Goal: Task Accomplishment & Management: Use online tool/utility

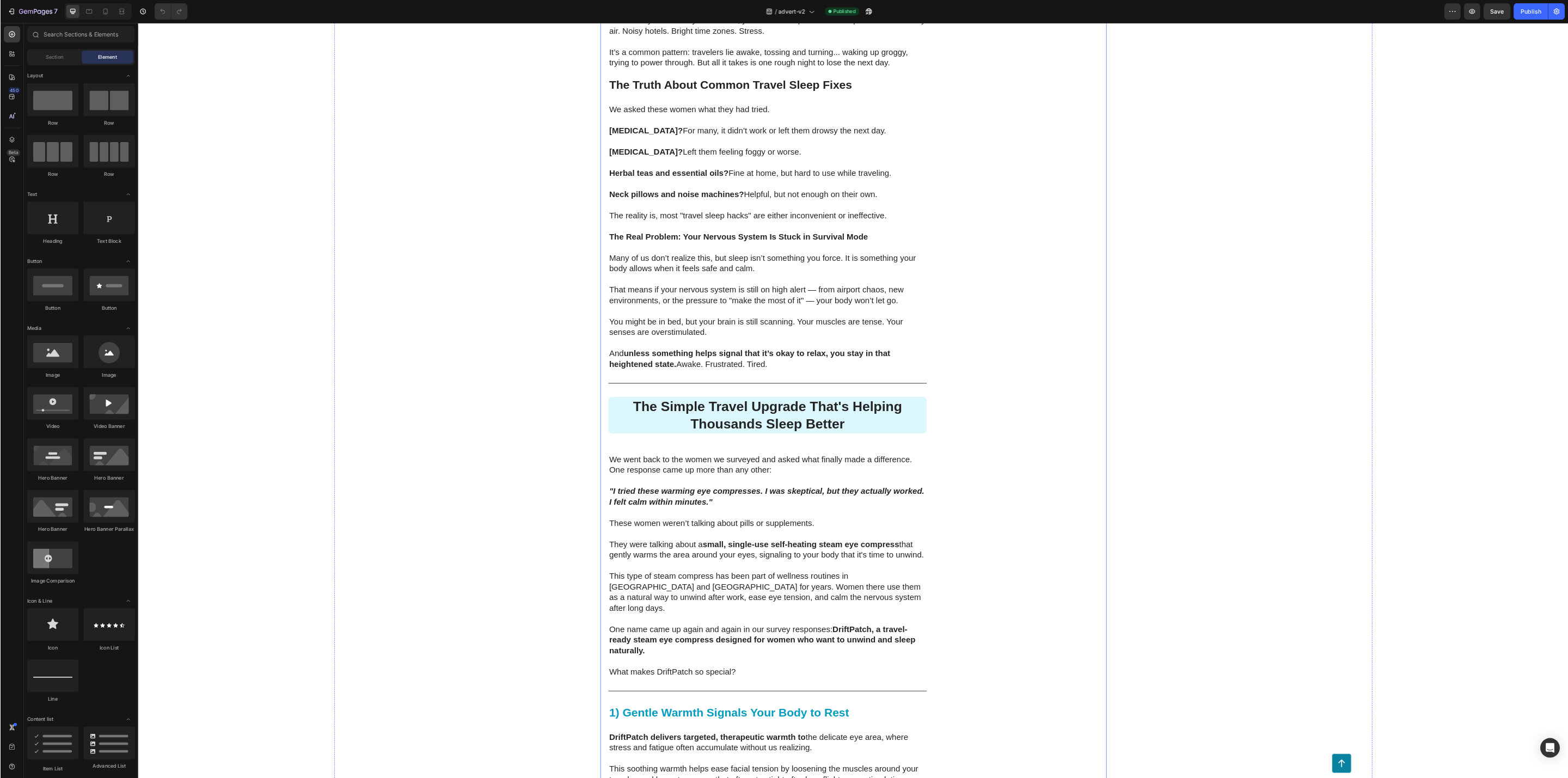
scroll to position [1525, 0]
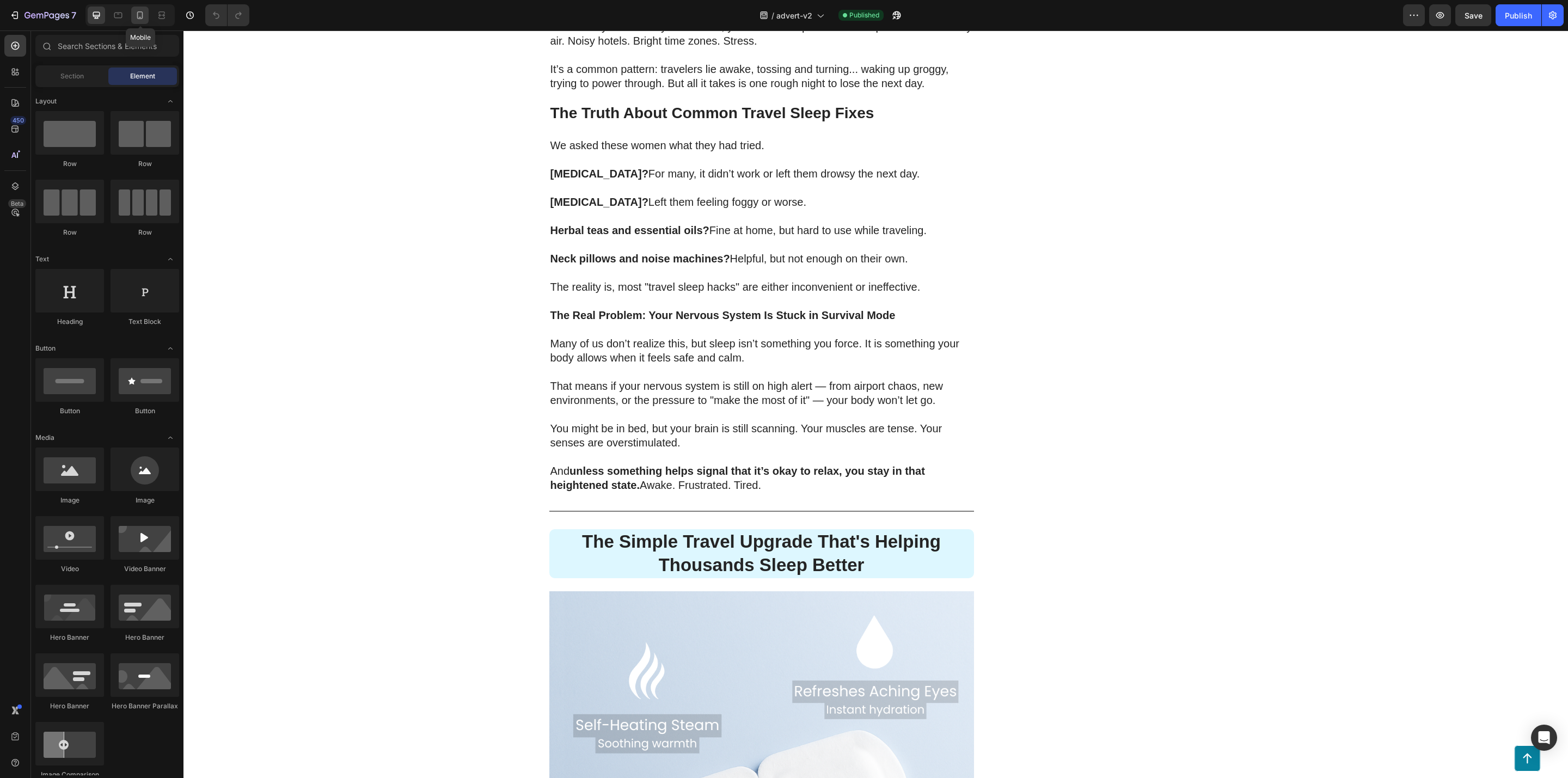
click at [139, 14] on icon at bounding box center [140, 15] width 11 height 11
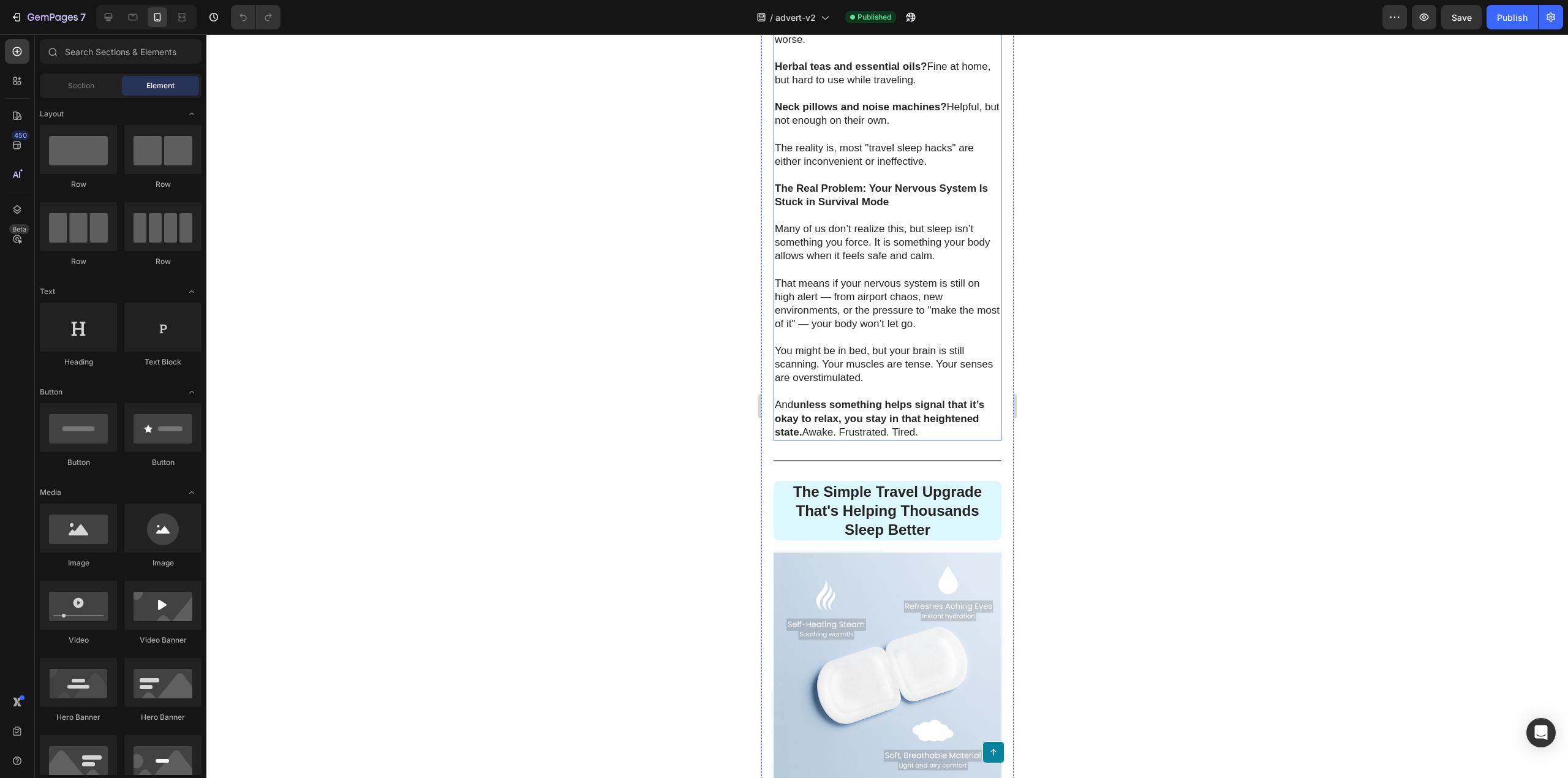
scroll to position [2106, 0]
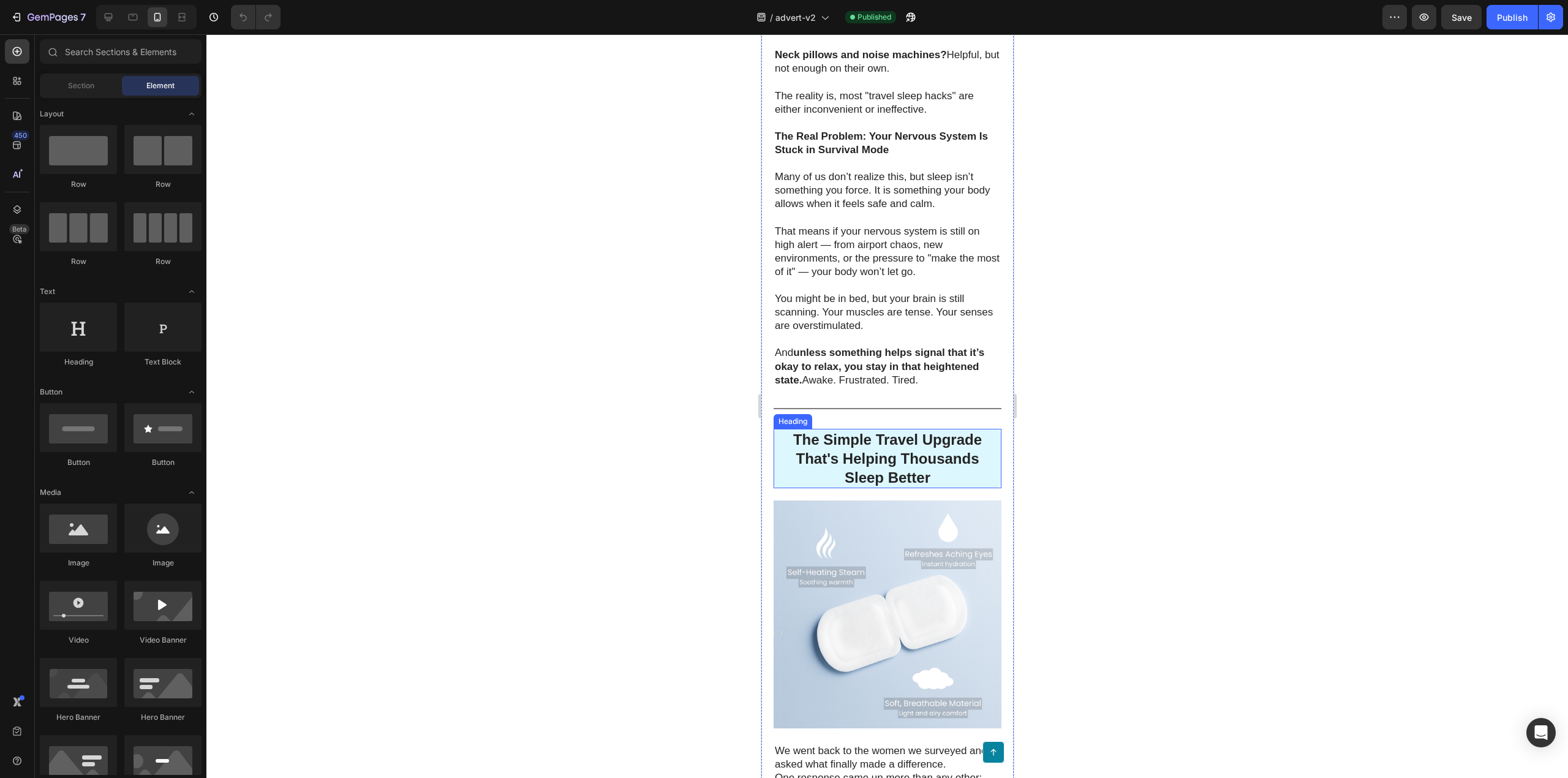
click at [862, 489] on h2 "The Simple Travel Upgrade That's Helping Thousands Sleep Better" at bounding box center [887, 459] width 228 height 60
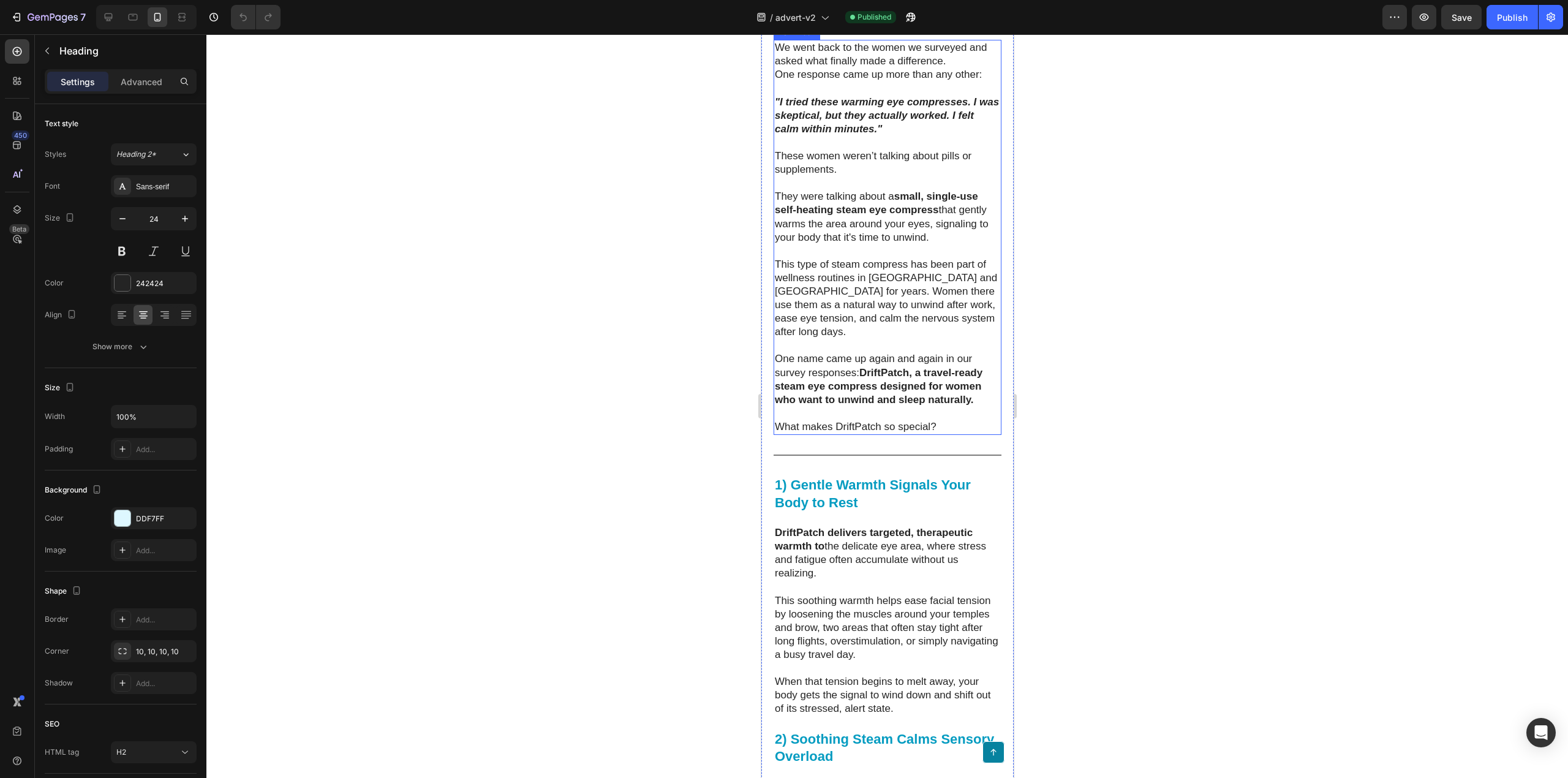
scroll to position [2842, 0]
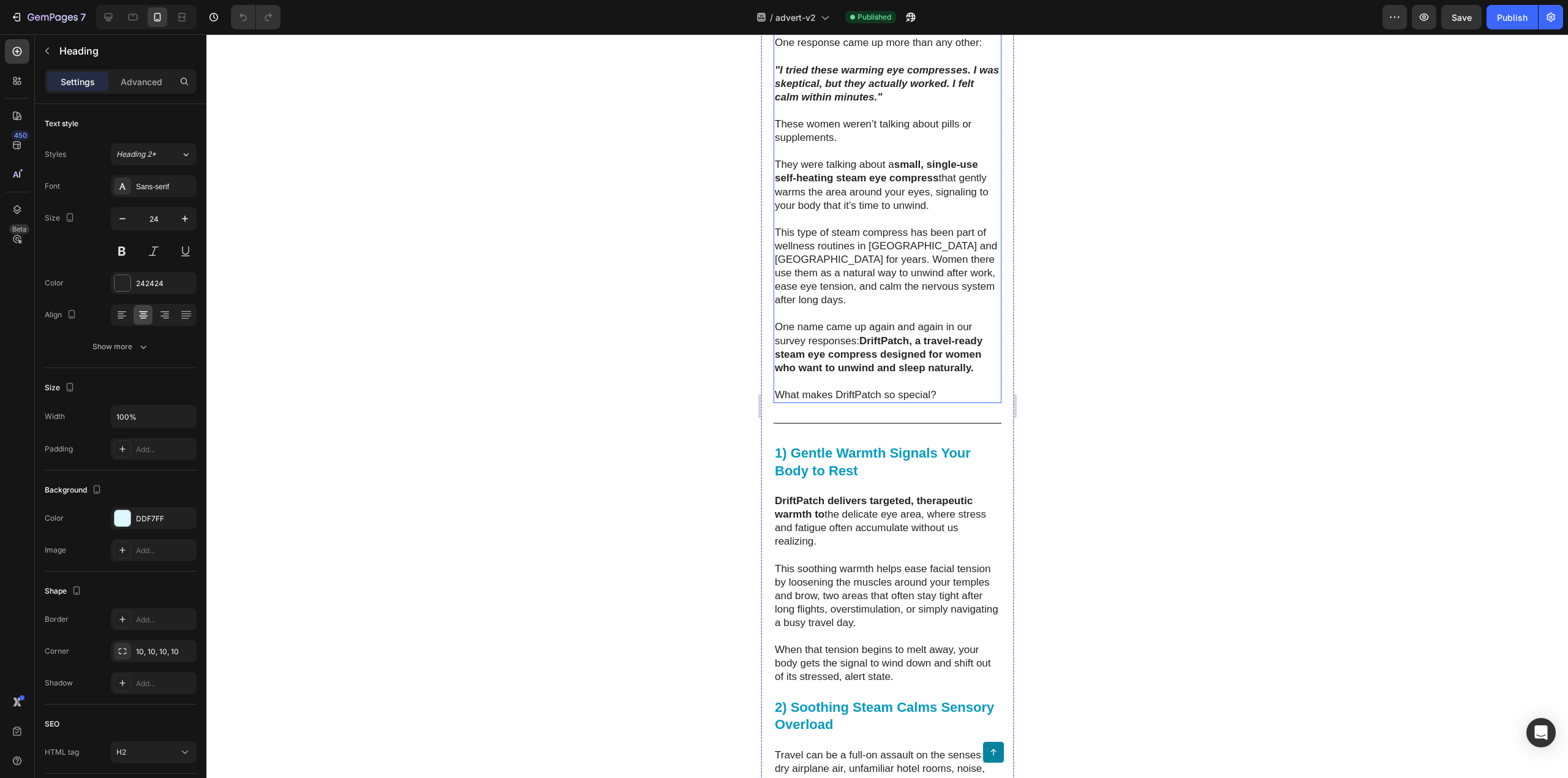
click at [932, 402] on p "What makes DriftPatch so special?" at bounding box center [887, 395] width 225 height 13
click at [934, 402] on p "What makes DriftPatch so special?" at bounding box center [887, 395] width 225 height 13
drag, startPoint x: 924, startPoint y: 444, endPoint x: 767, endPoint y: 444, distance: 157.0
drag, startPoint x: 945, startPoint y: 439, endPoint x: 769, endPoint y: 449, distance: 176.3
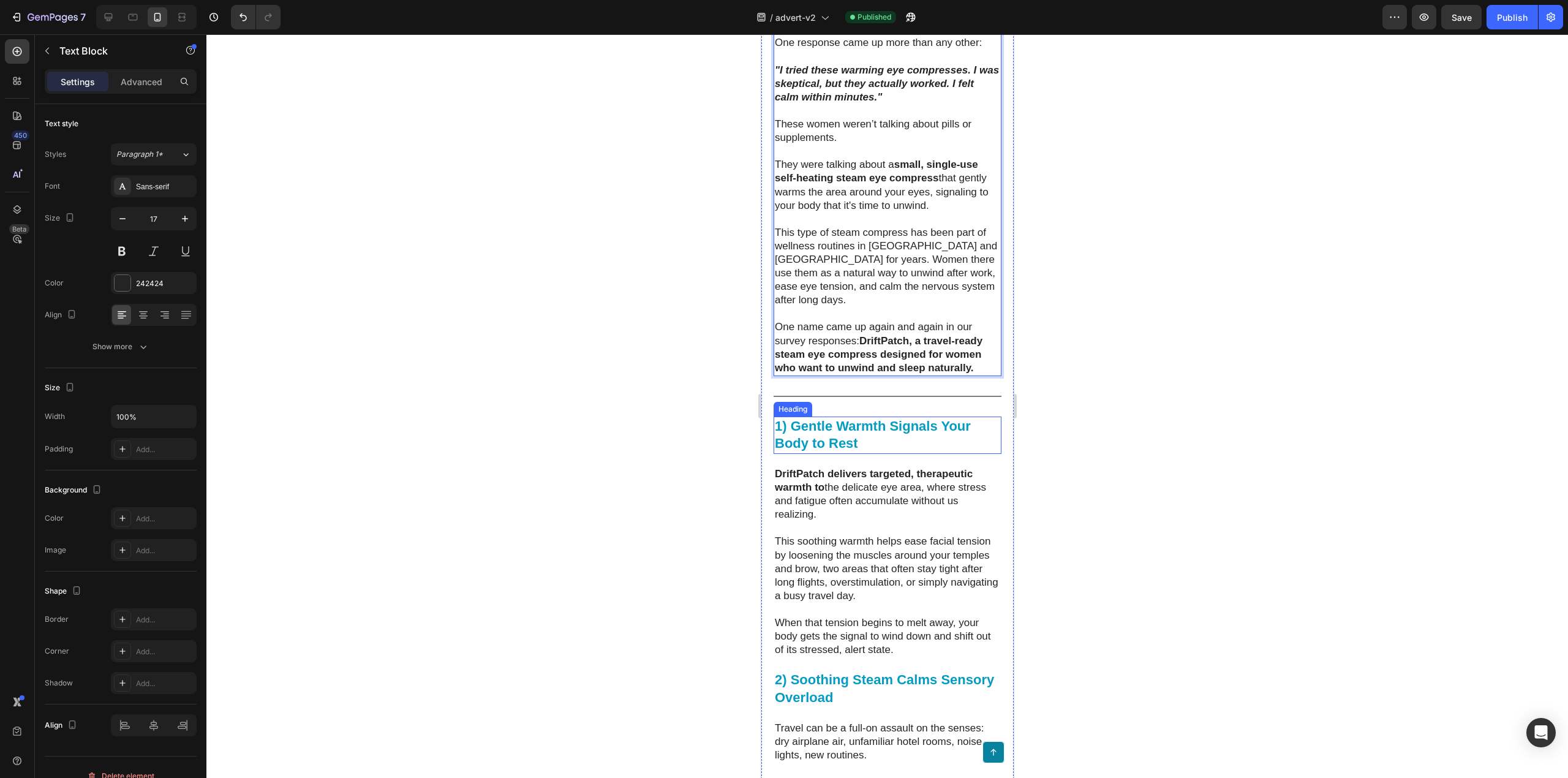
click at [820, 451] on strong "1) Gentle Warmth Signals Your Body to Rest" at bounding box center [873, 435] width 196 height 33
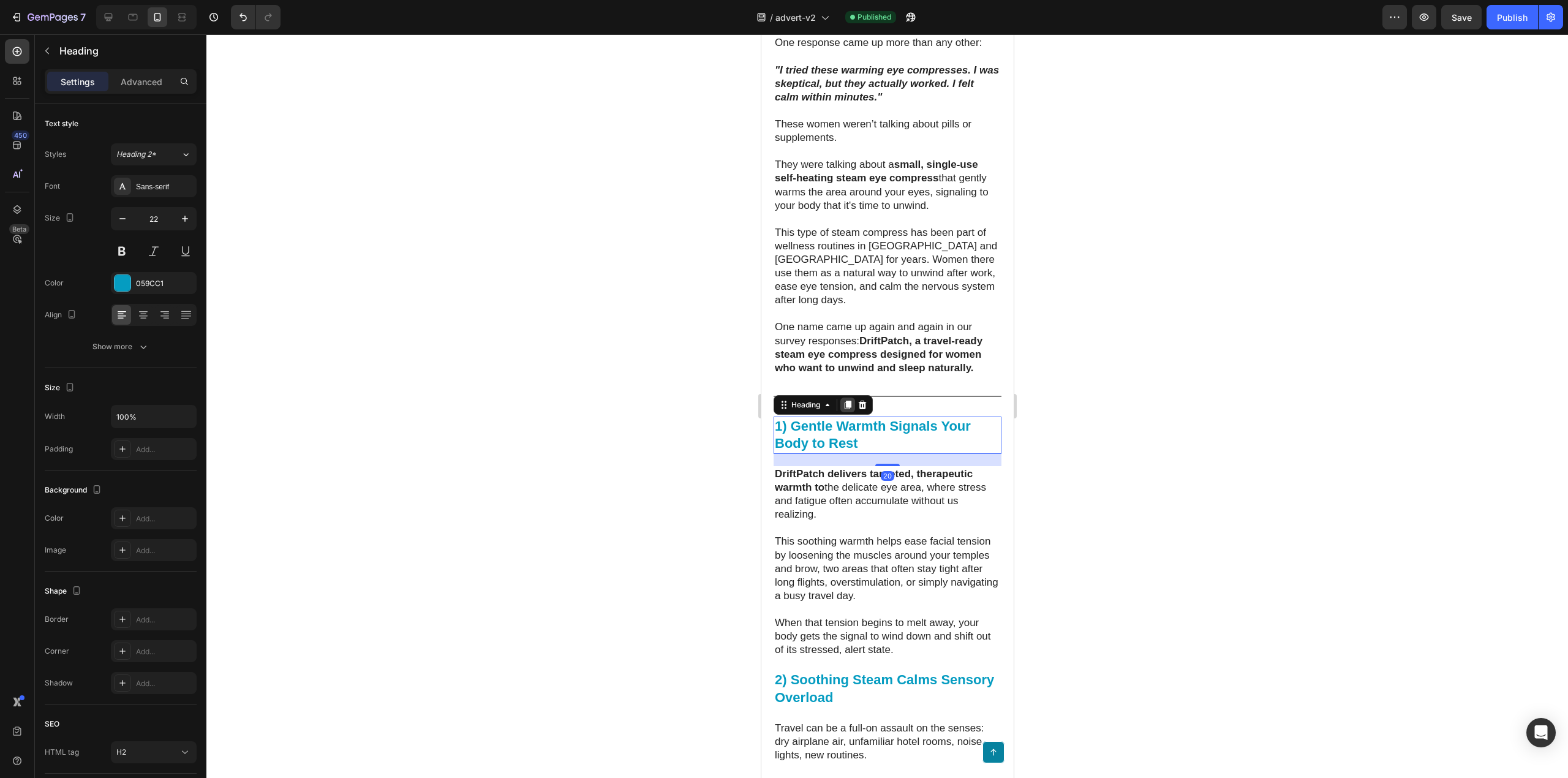
click at [844, 410] on icon at bounding box center [847, 405] width 10 height 10
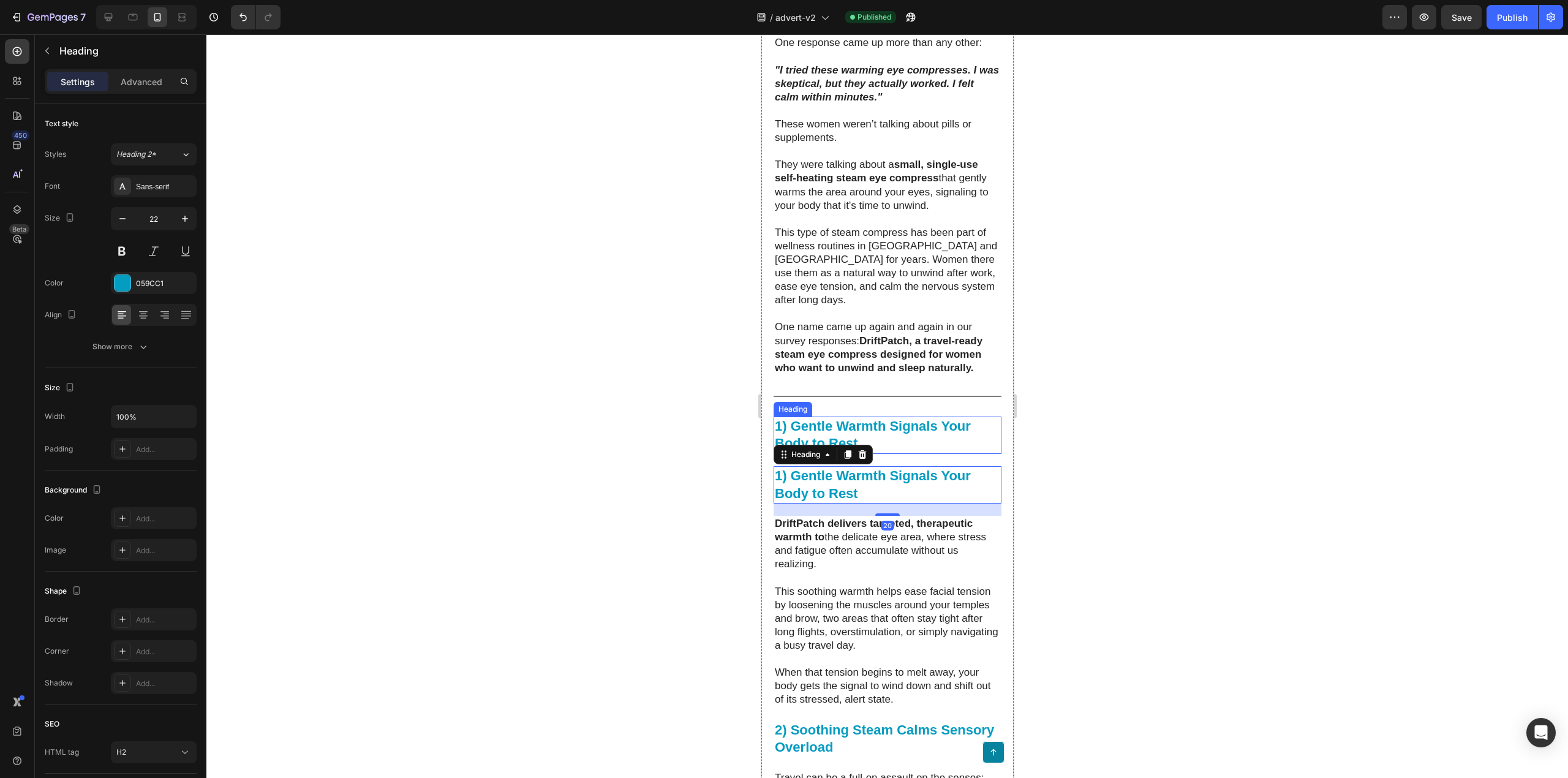
click at [851, 451] on strong "1) Gentle Warmth Signals Your Body to Rest" at bounding box center [873, 435] width 196 height 33
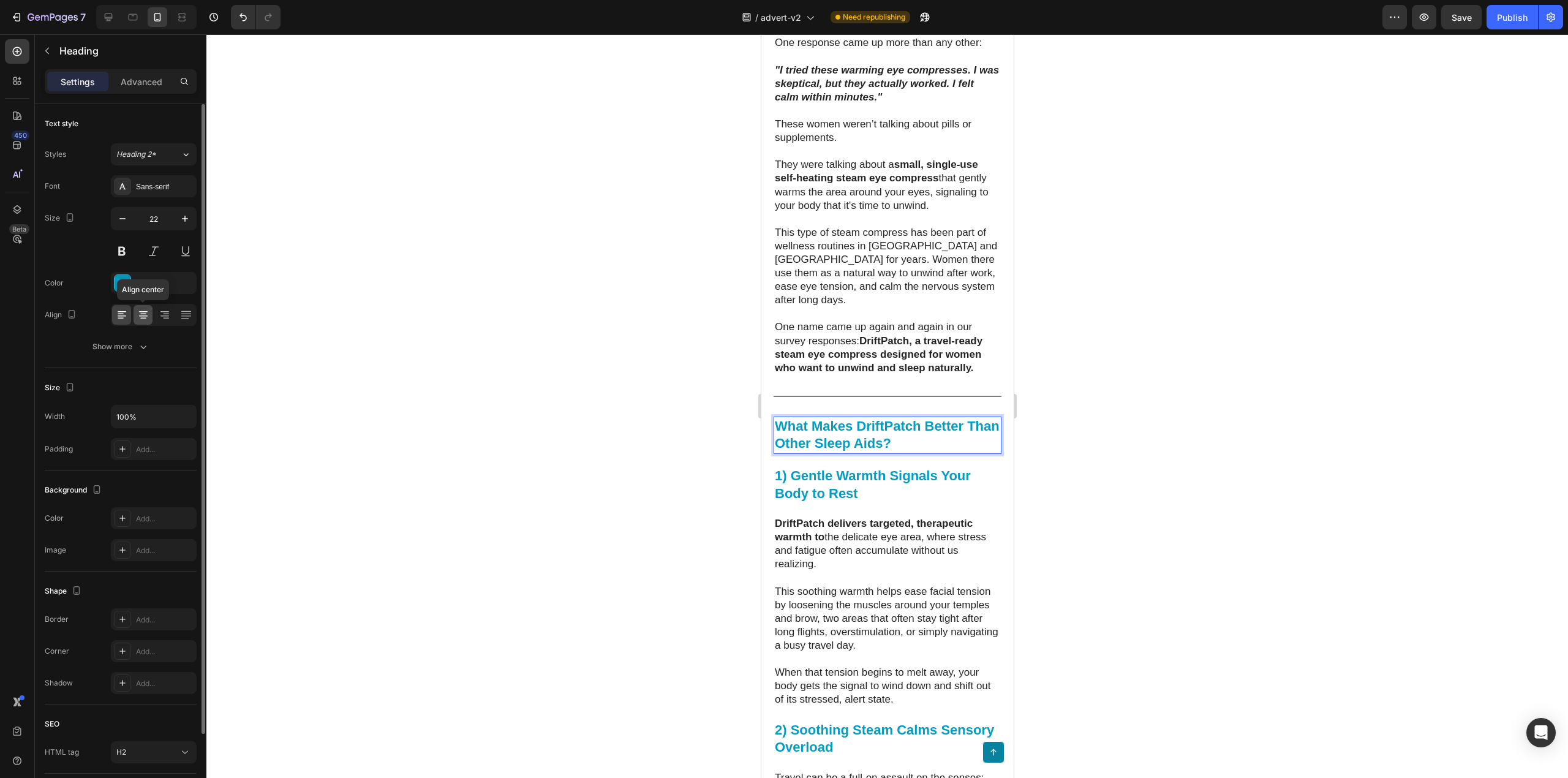
click at [143, 308] on div at bounding box center [143, 315] width 19 height 19
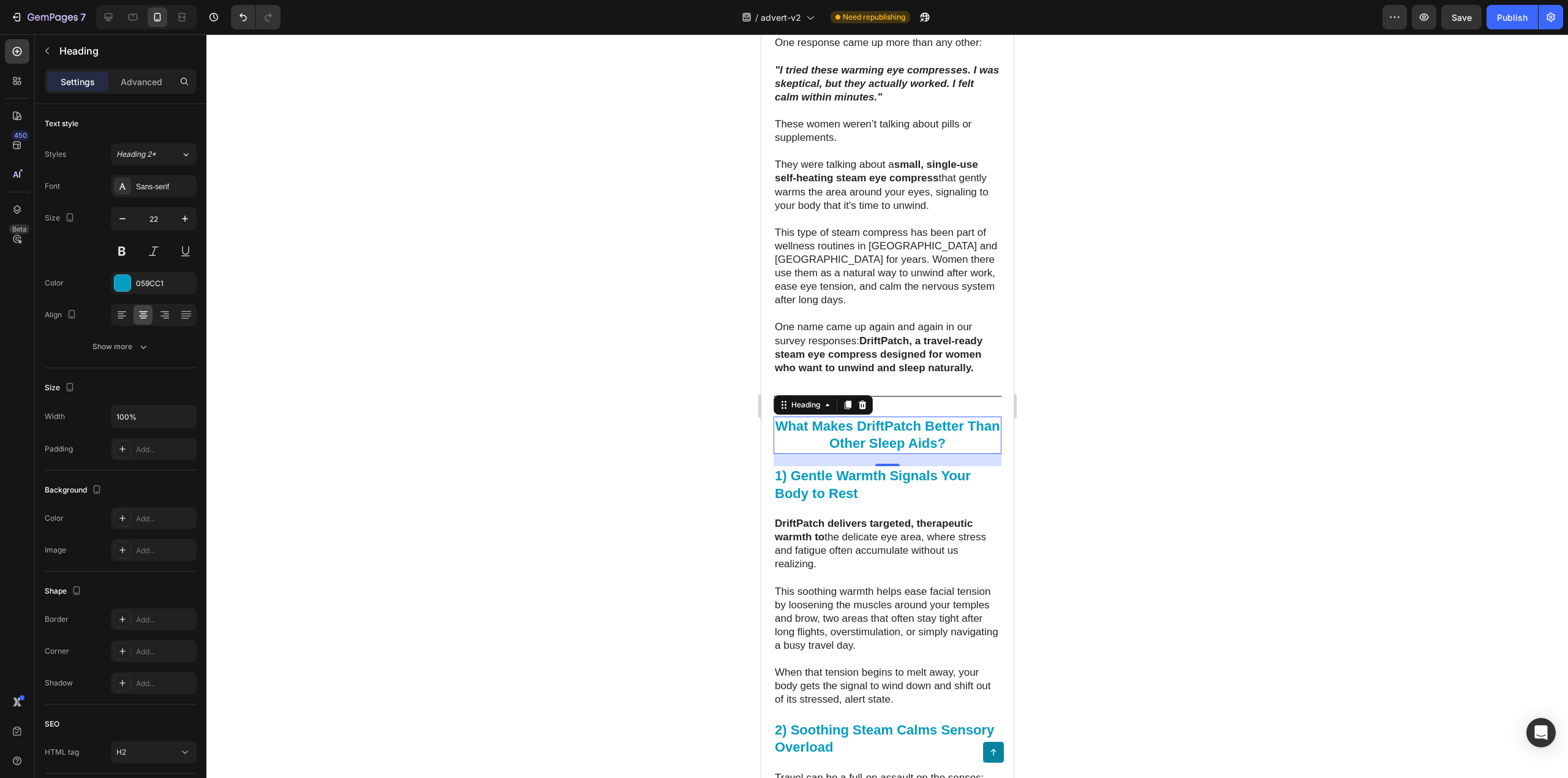
click at [899, 451] on strong "What Makes DriftPatch Better Than Other Sleep Aids?" at bounding box center [887, 435] width 225 height 33
click at [1148, 498] on div at bounding box center [888, 406] width 1362 height 744
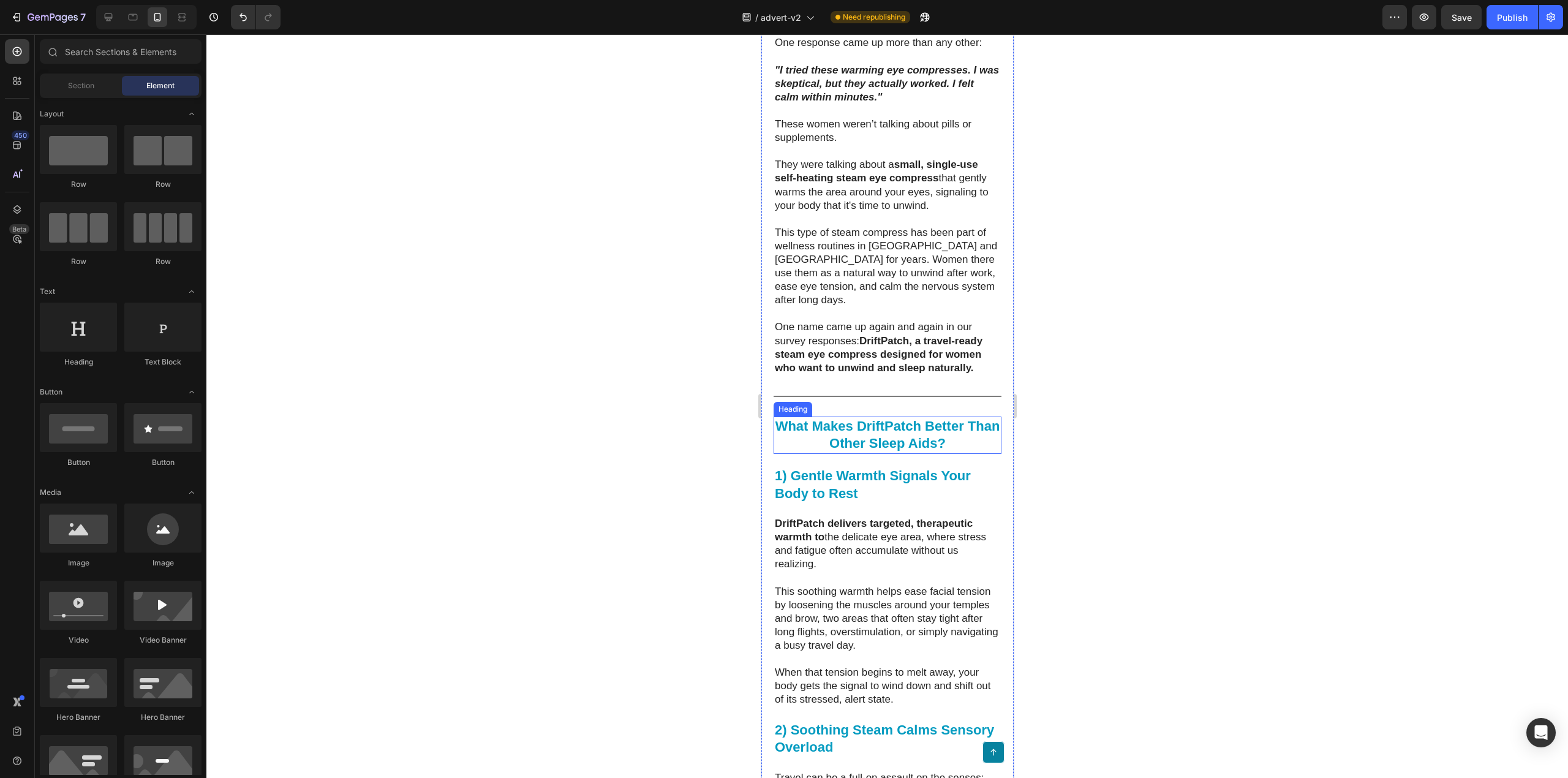
click at [931, 451] on strong "What Makes DriftPatch Better Than Other Sleep Aids?" at bounding box center [887, 435] width 225 height 33
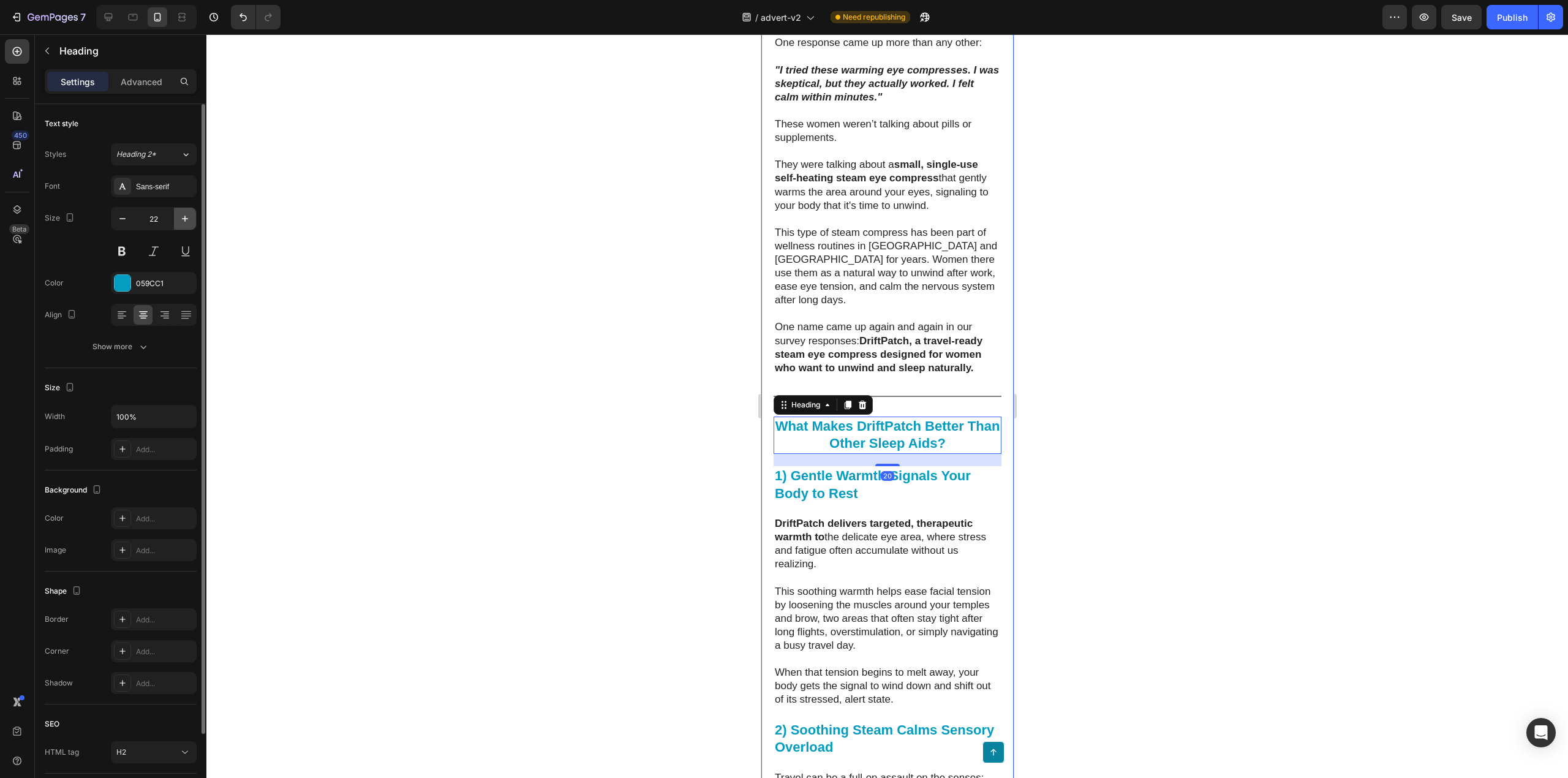
click at [179, 223] on icon "button" at bounding box center [185, 219] width 12 height 12
type input "24"
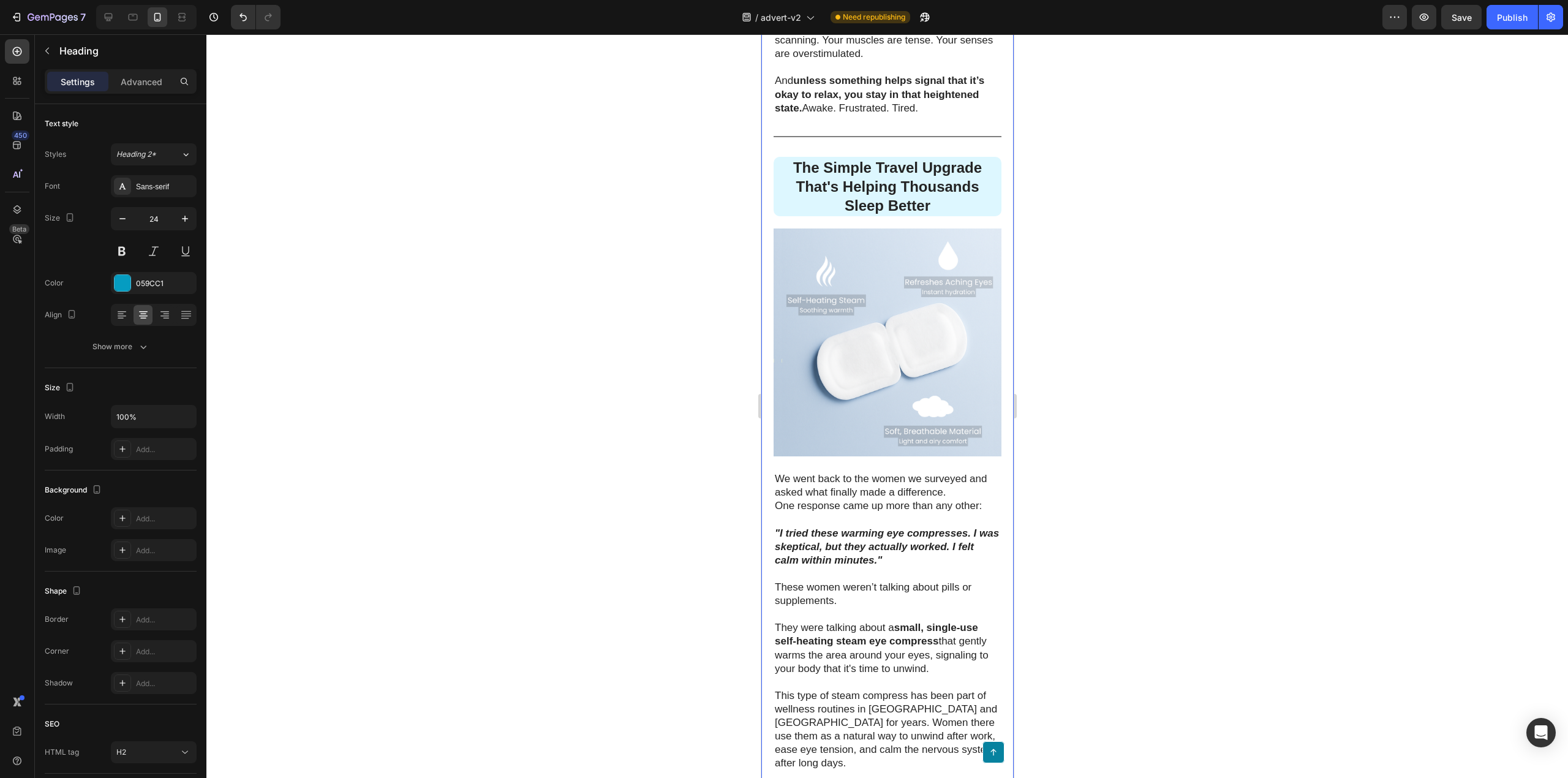
scroll to position [2352, 0]
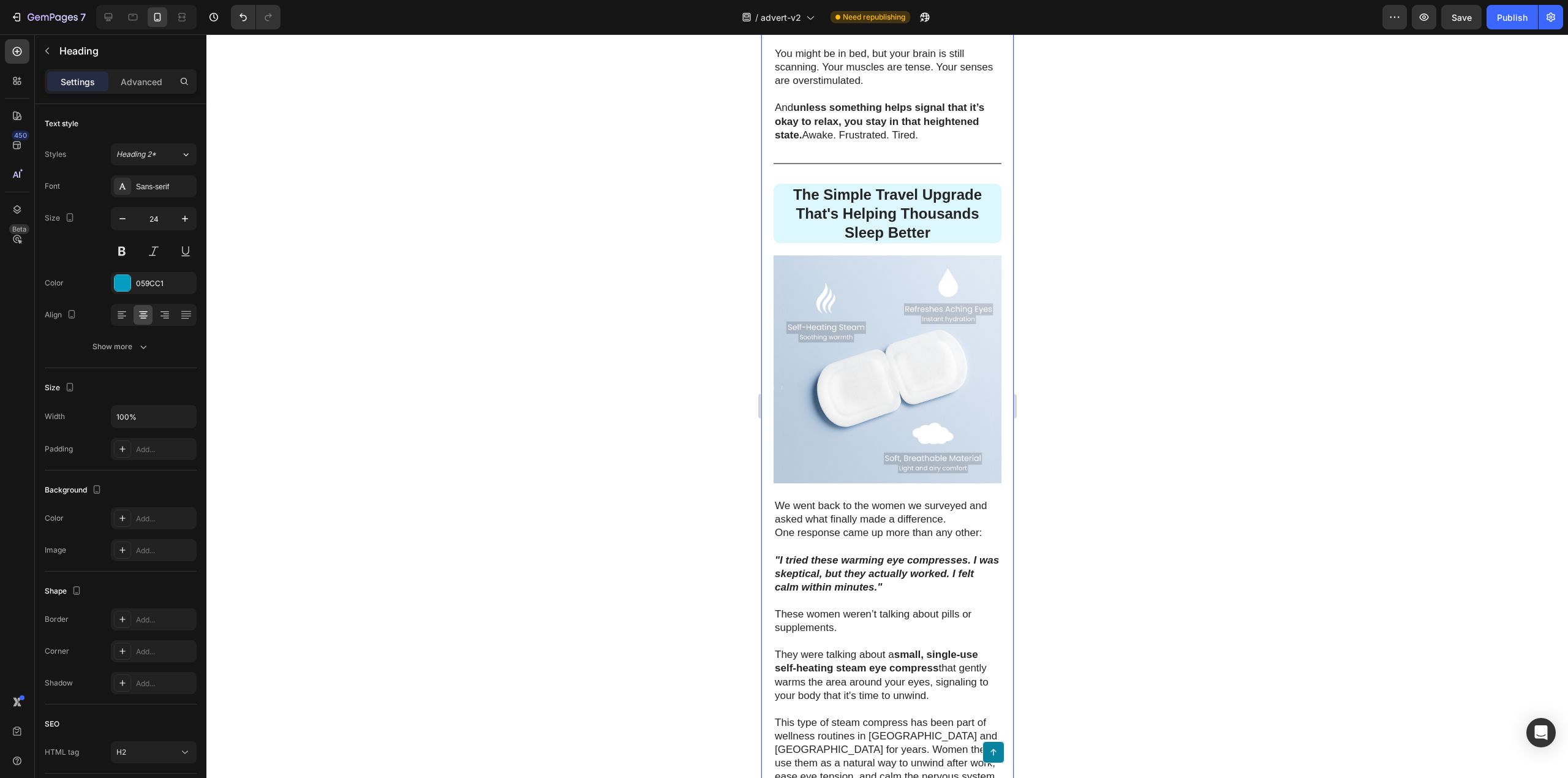
click at [884, 244] on h2 "The Simple Travel Upgrade That's Helping Thousands Sleep Better" at bounding box center [887, 213] width 228 height 60
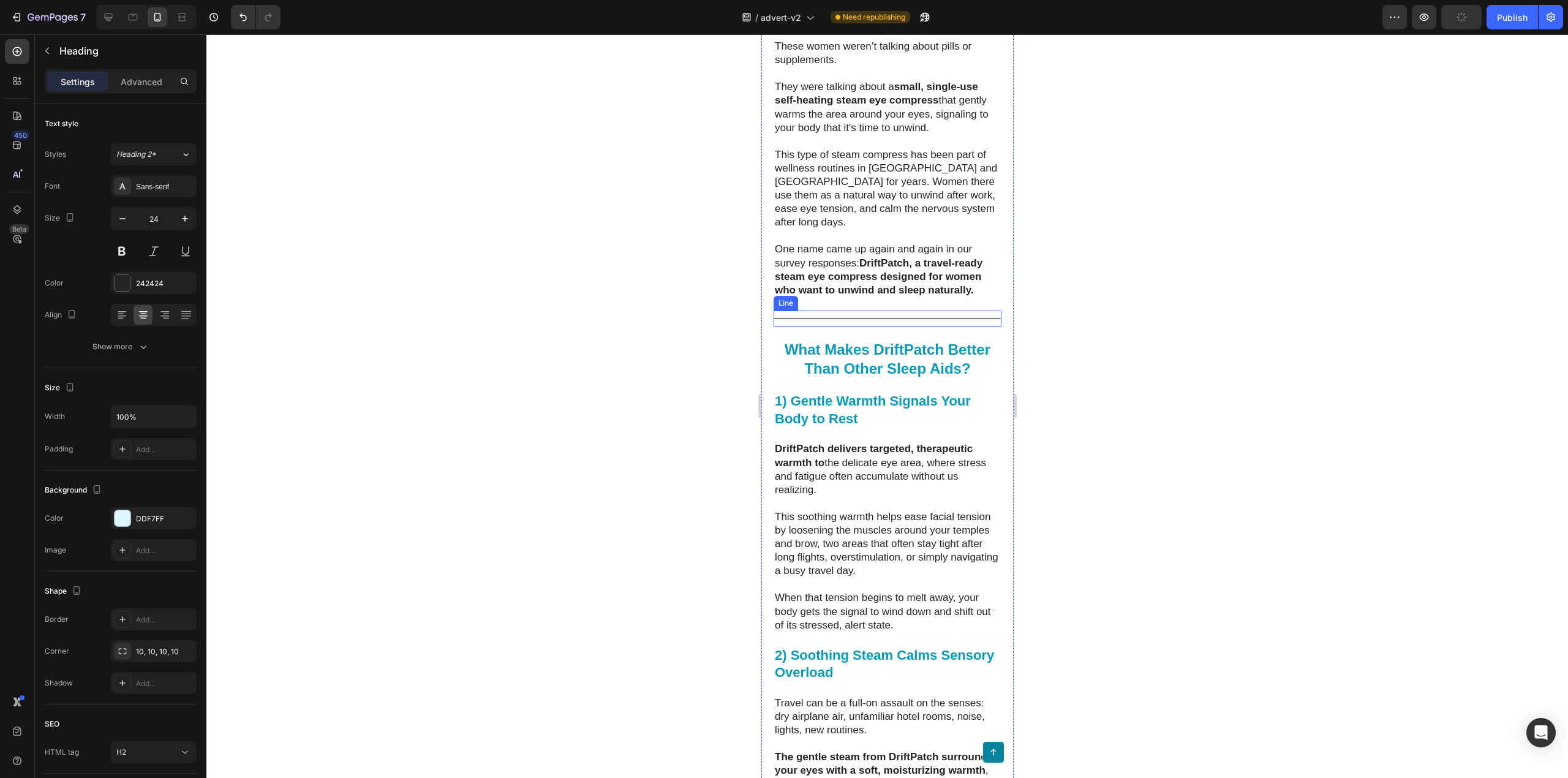
scroll to position [2923, 0]
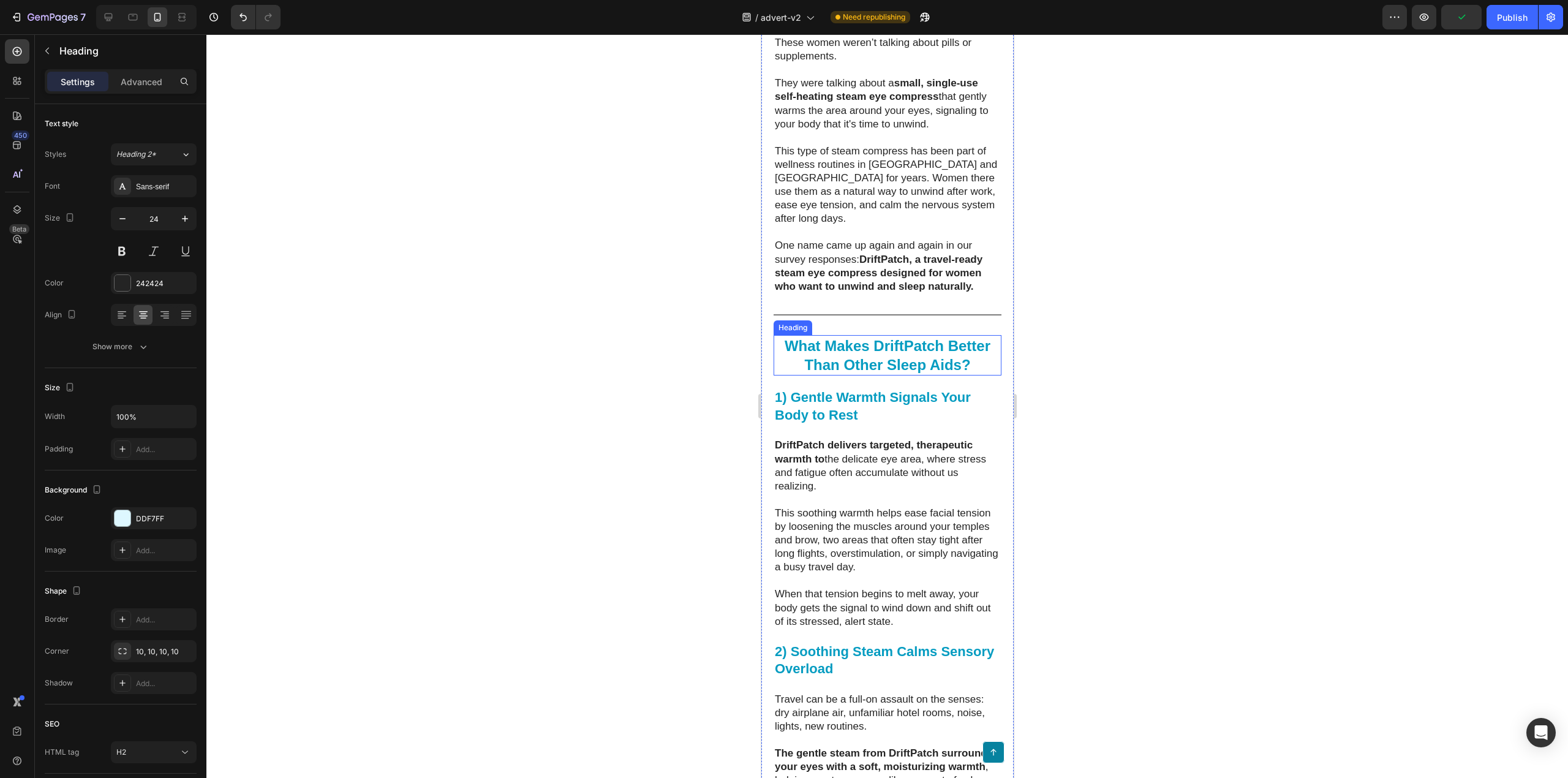
click at [883, 373] on strong "What Makes DriftPatch Better Than Other Sleep Aids?" at bounding box center [887, 356] width 206 height 36
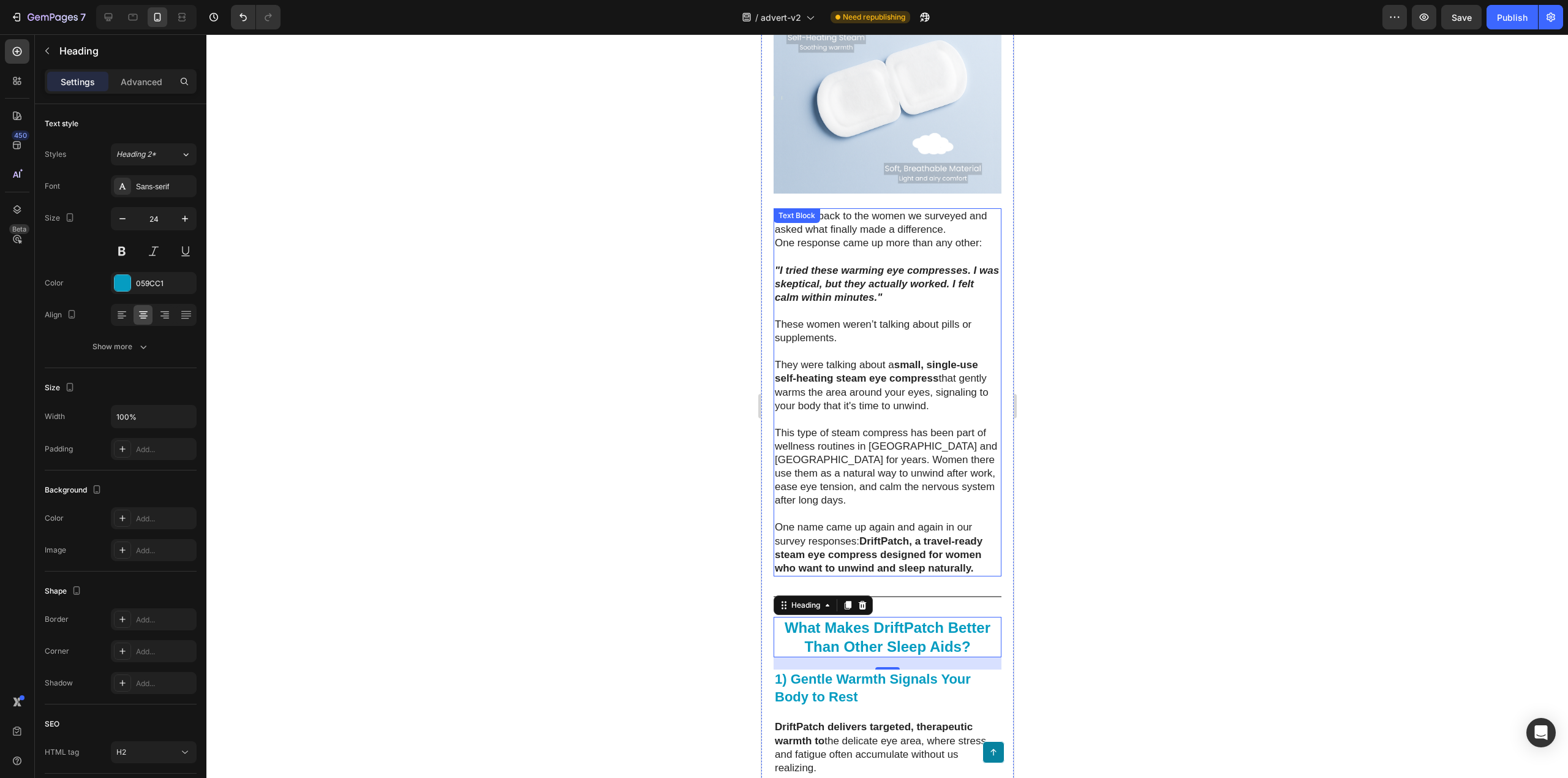
scroll to position [2597, 0]
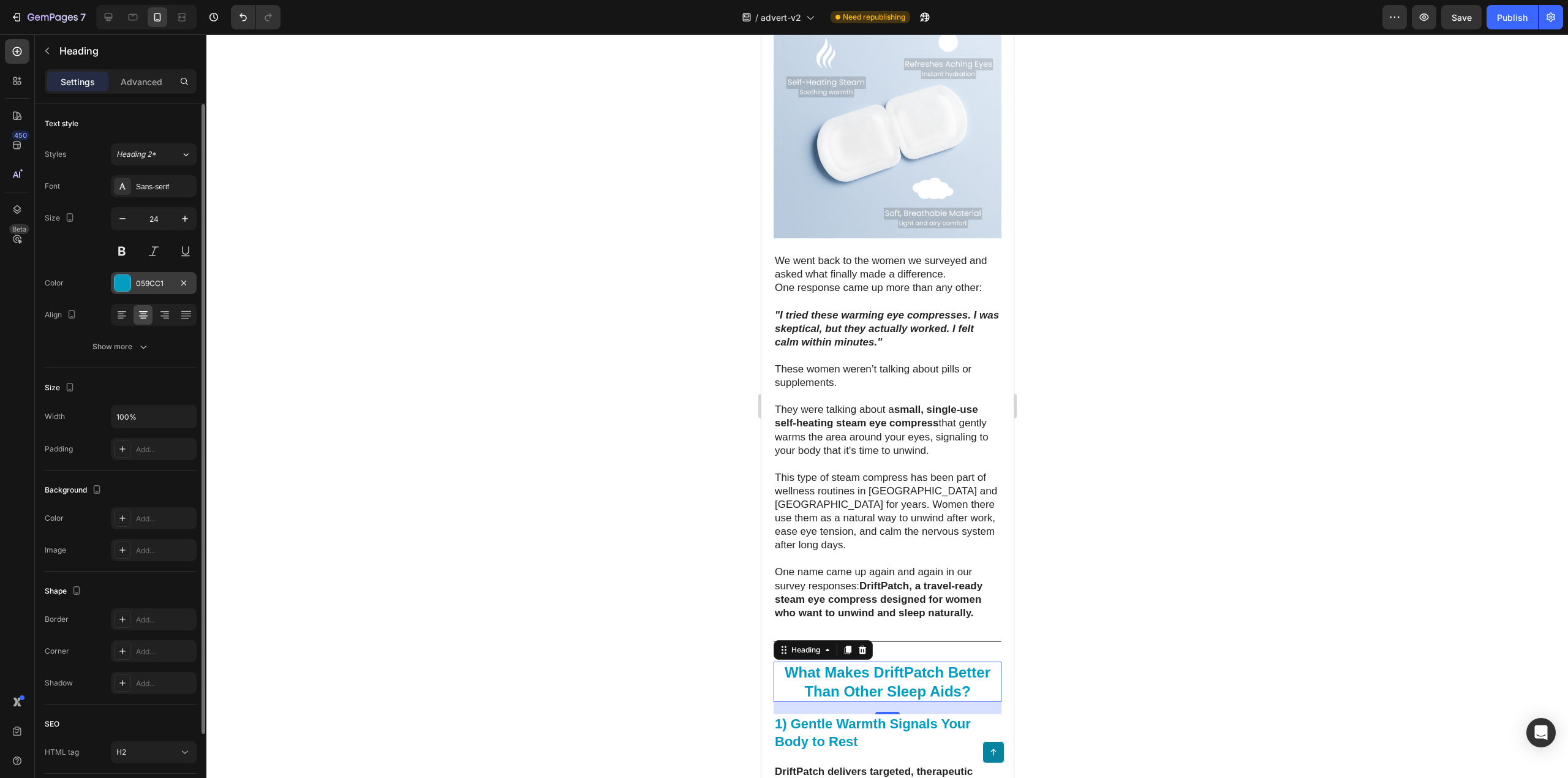
click at [128, 284] on div at bounding box center [122, 283] width 16 height 16
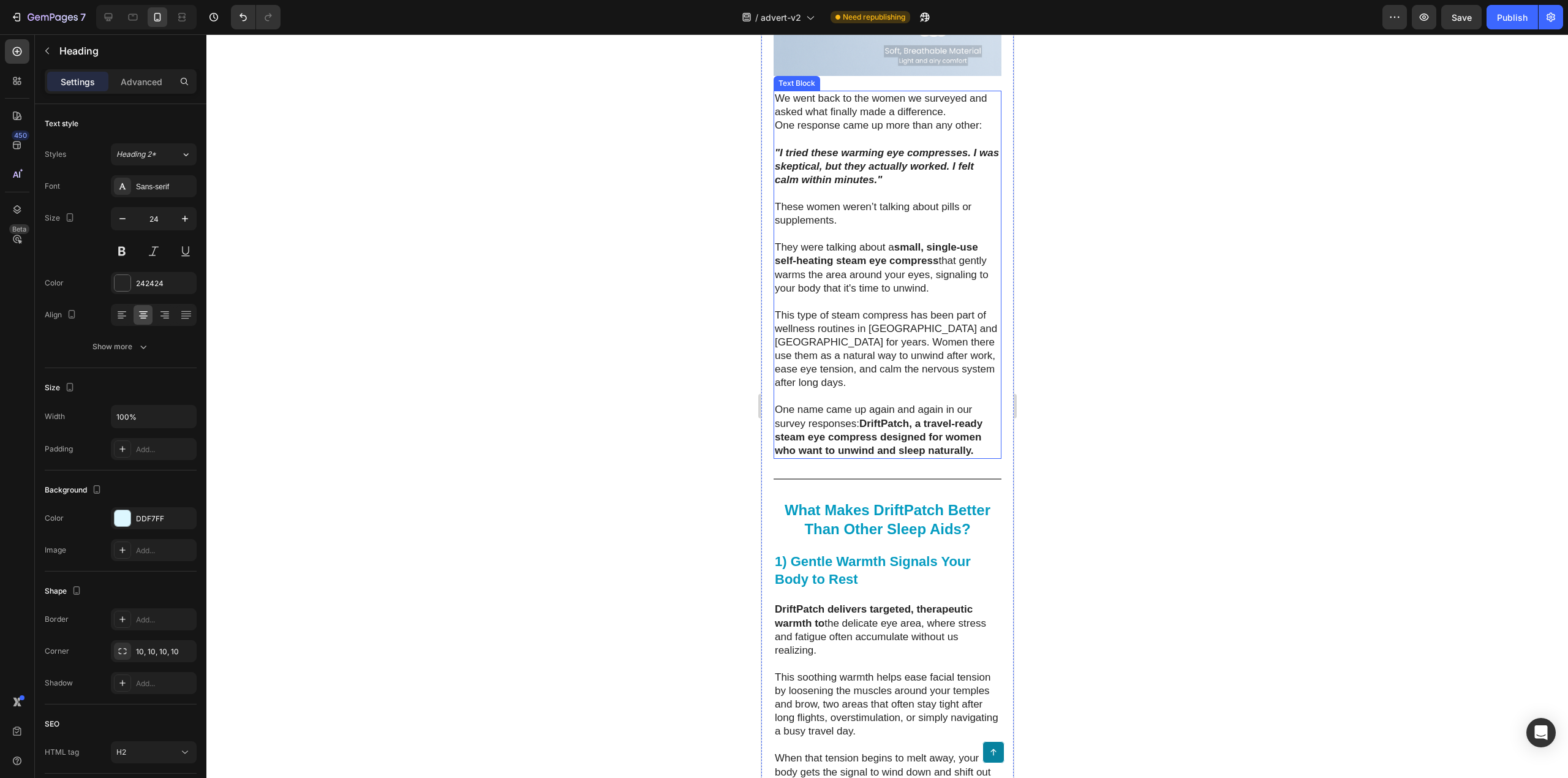
scroll to position [2760, 0]
click at [872, 539] on h2 "⁠⁠⁠⁠⁠⁠⁠ What Makes DriftPatch Better Than Other Sleep Aids?" at bounding box center [887, 518] width 228 height 40
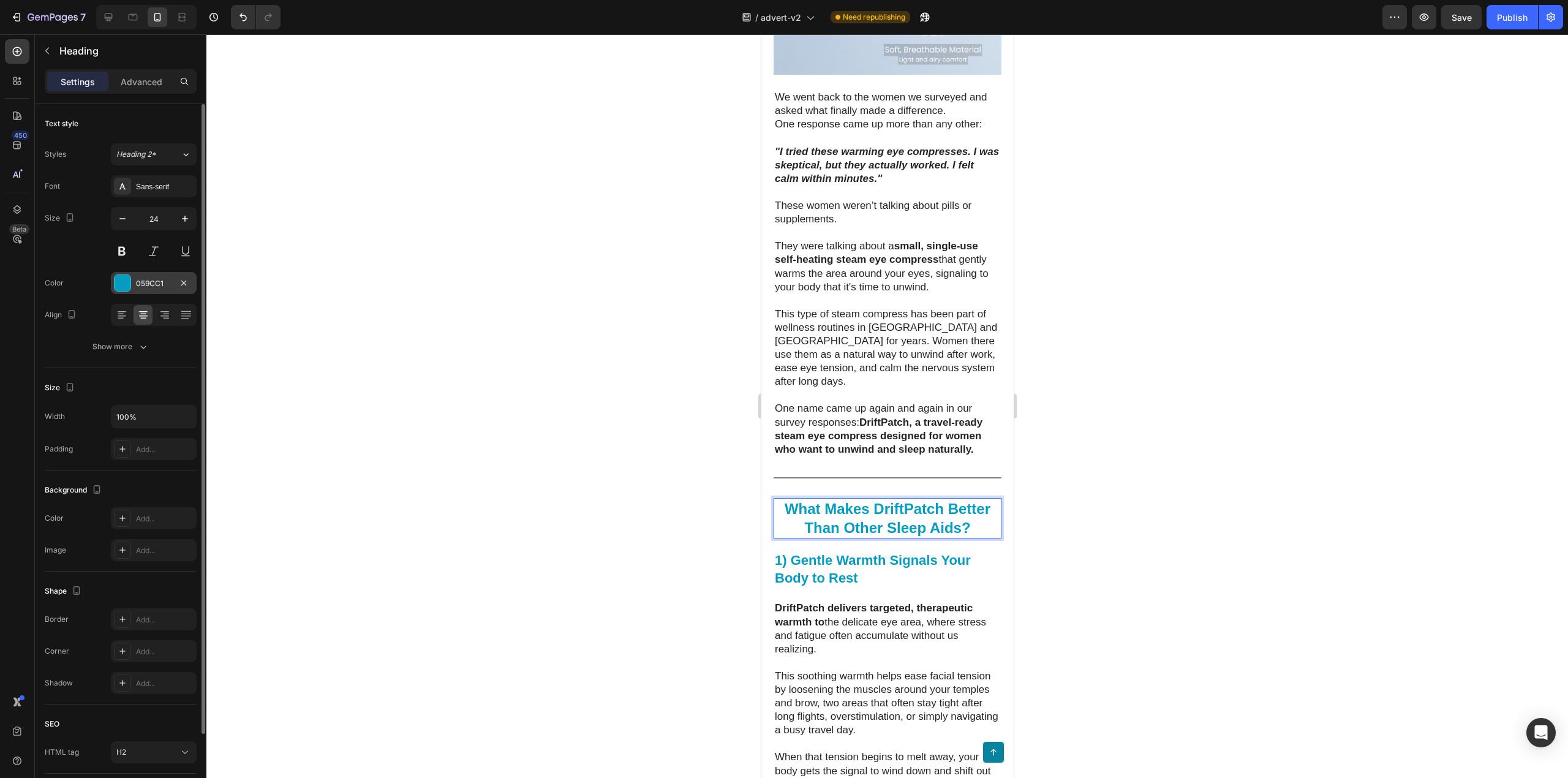
click at [155, 285] on div "059CC1" at bounding box center [154, 283] width 36 height 11
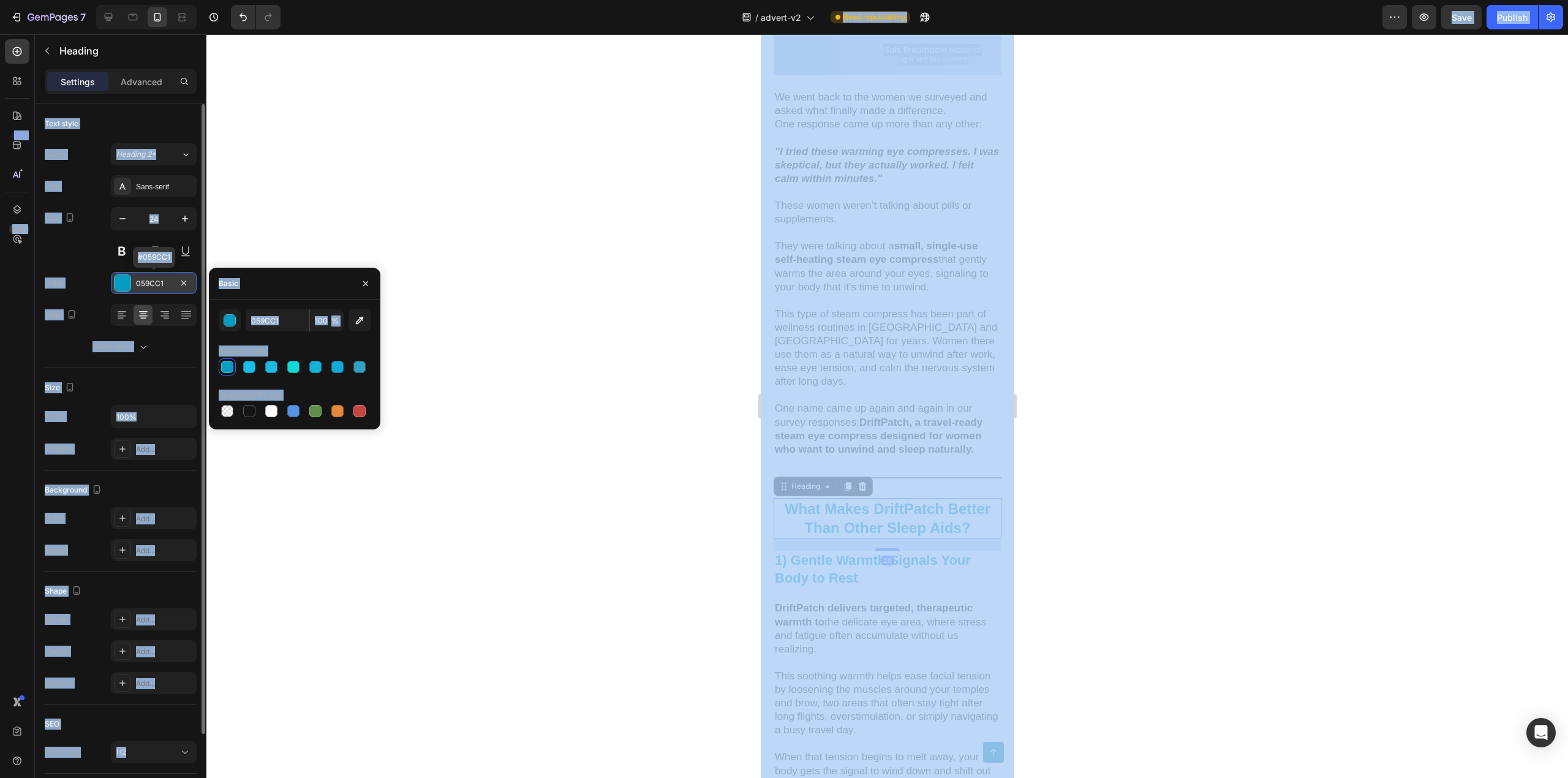
click at [161, 284] on div "059CC1" at bounding box center [154, 283] width 36 height 11
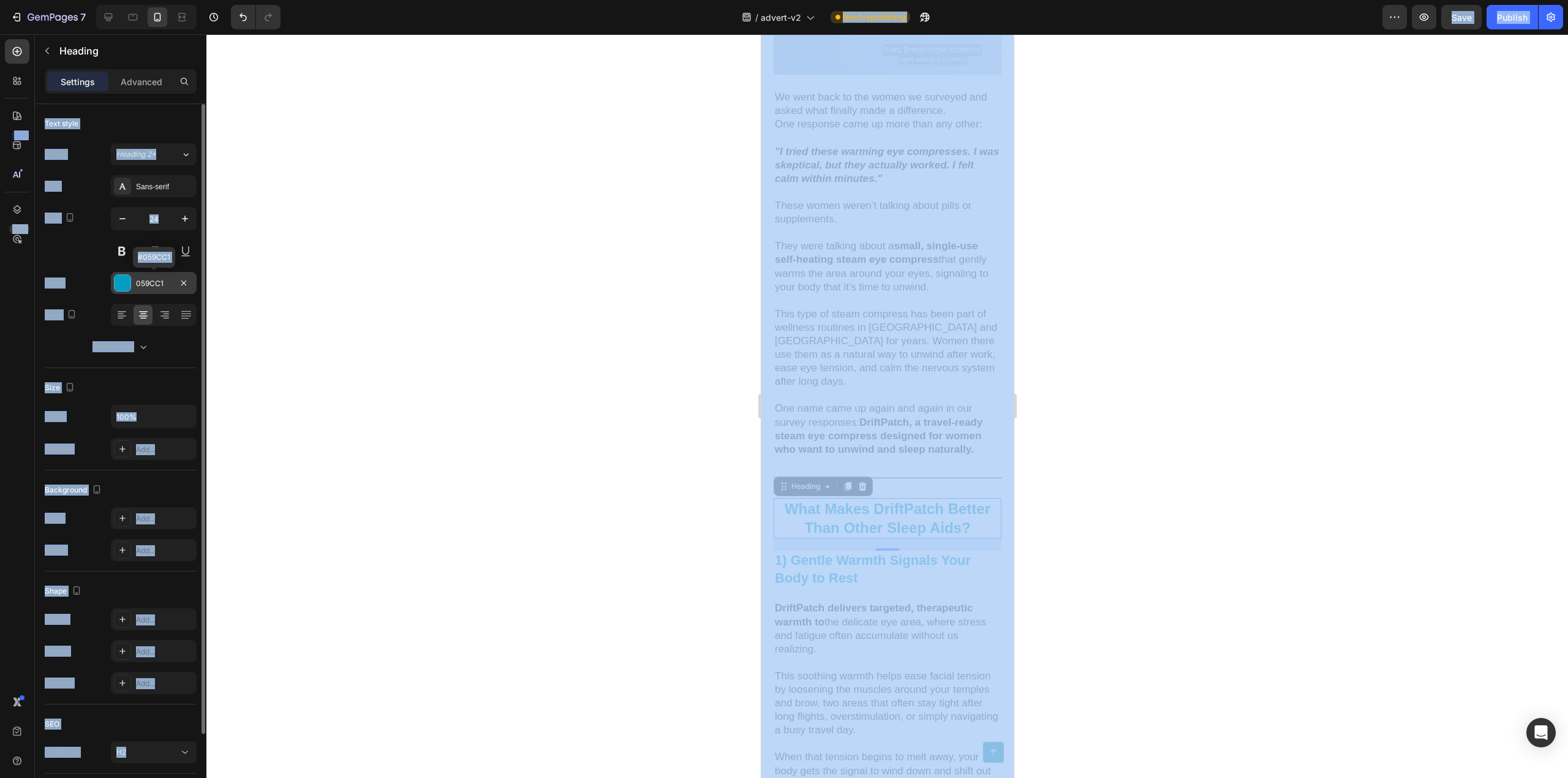
click at [161, 284] on div "059CC1" at bounding box center [154, 283] width 36 height 11
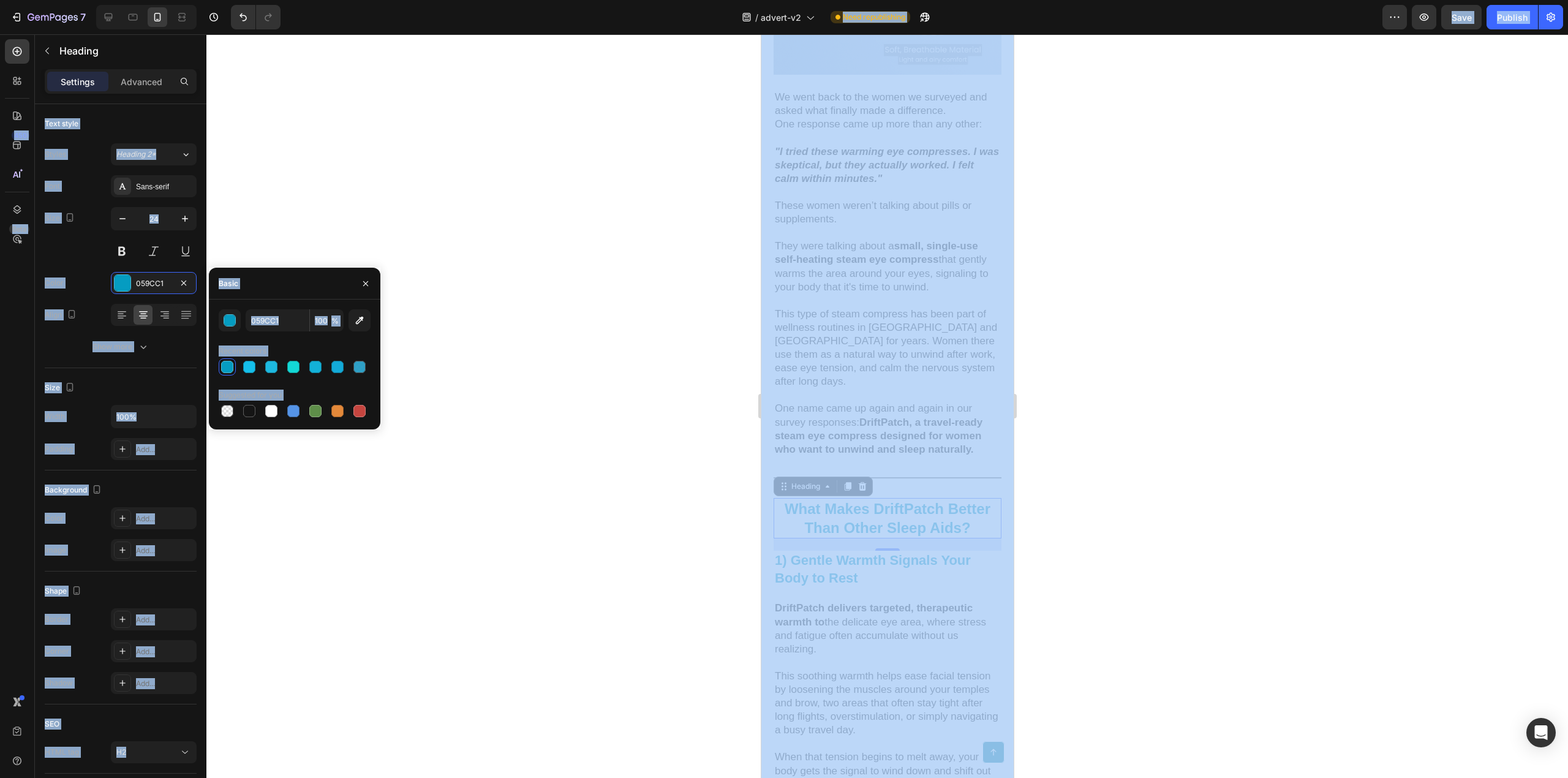
click at [600, 358] on div at bounding box center [888, 406] width 1362 height 744
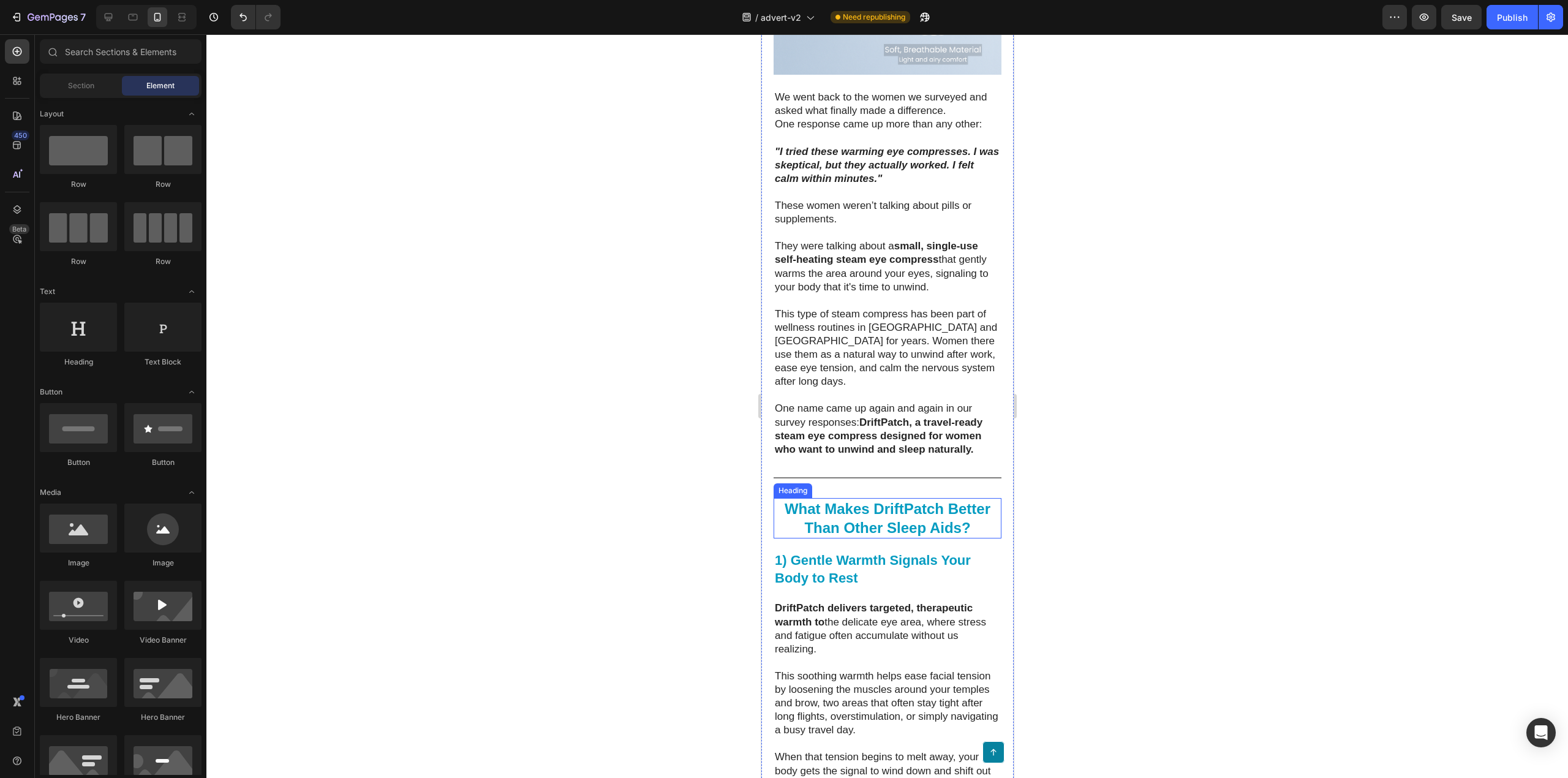
click at [882, 538] on p "⁠⁠⁠⁠⁠⁠⁠ What Makes DriftPatch Better Than Other Sleep Aids?" at bounding box center [887, 518] width 225 height 38
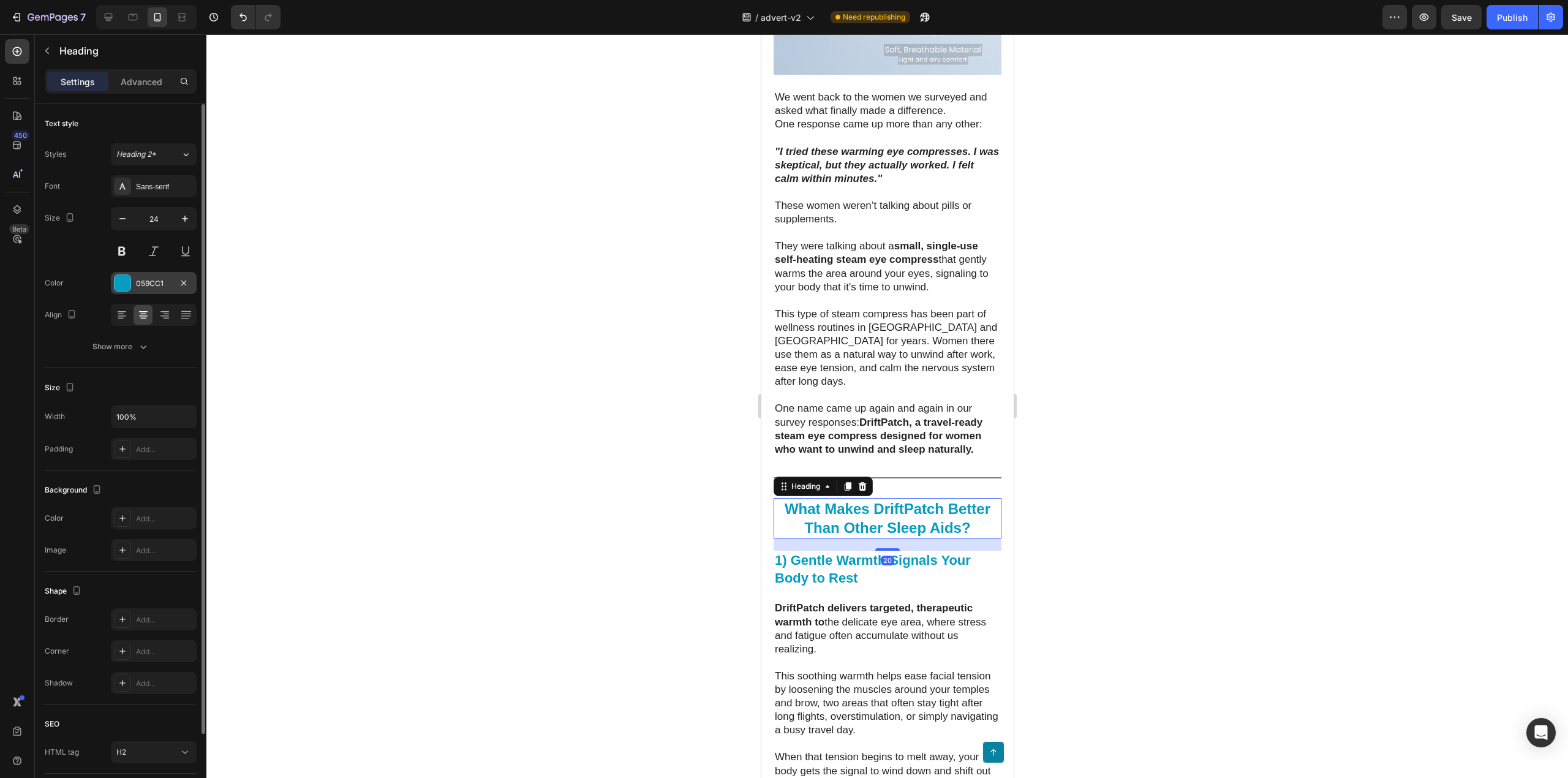
click at [160, 283] on div "059CC1" at bounding box center [154, 283] width 36 height 11
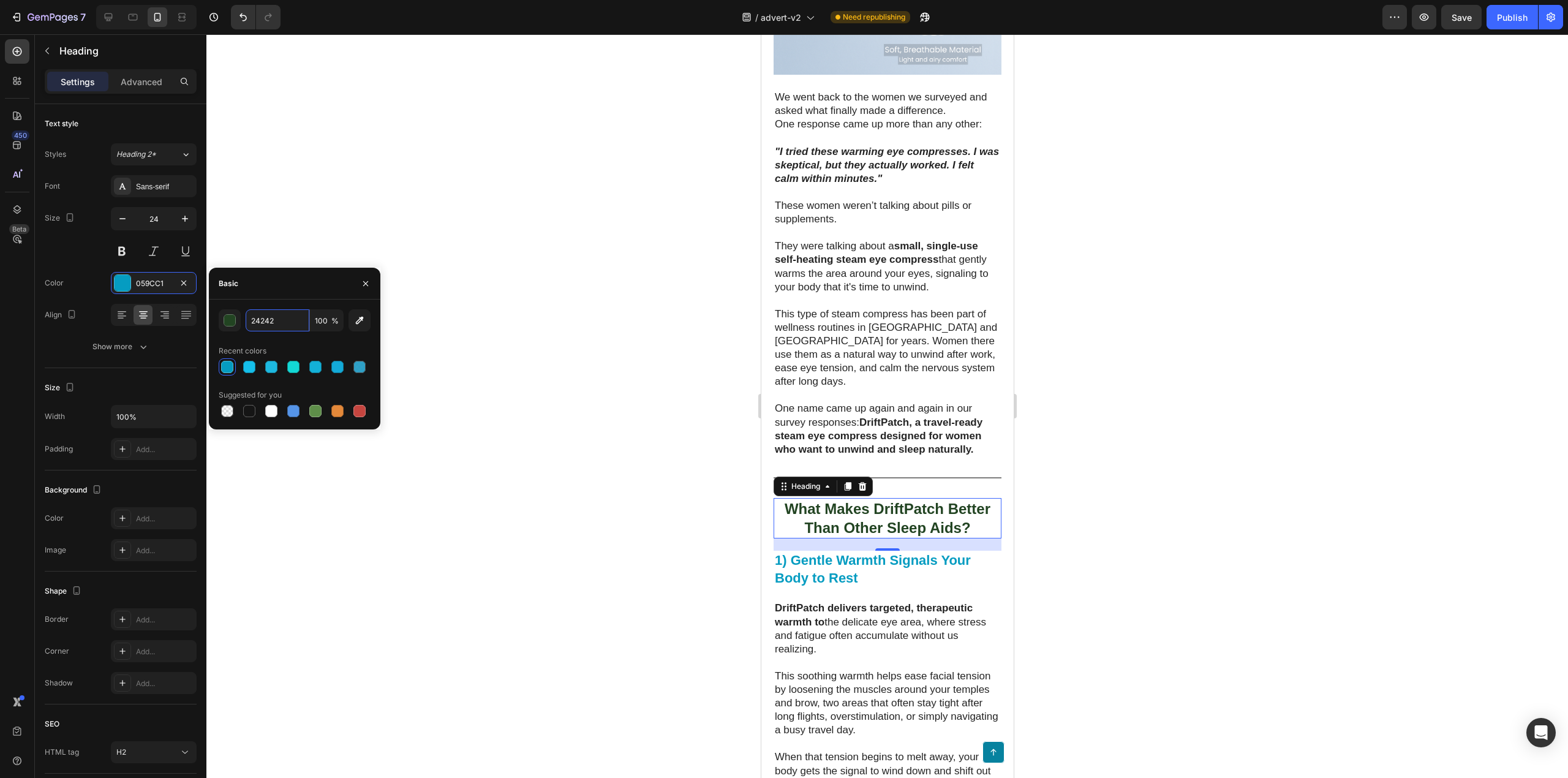
type input "242424"
click at [533, 397] on div at bounding box center [888, 406] width 1362 height 744
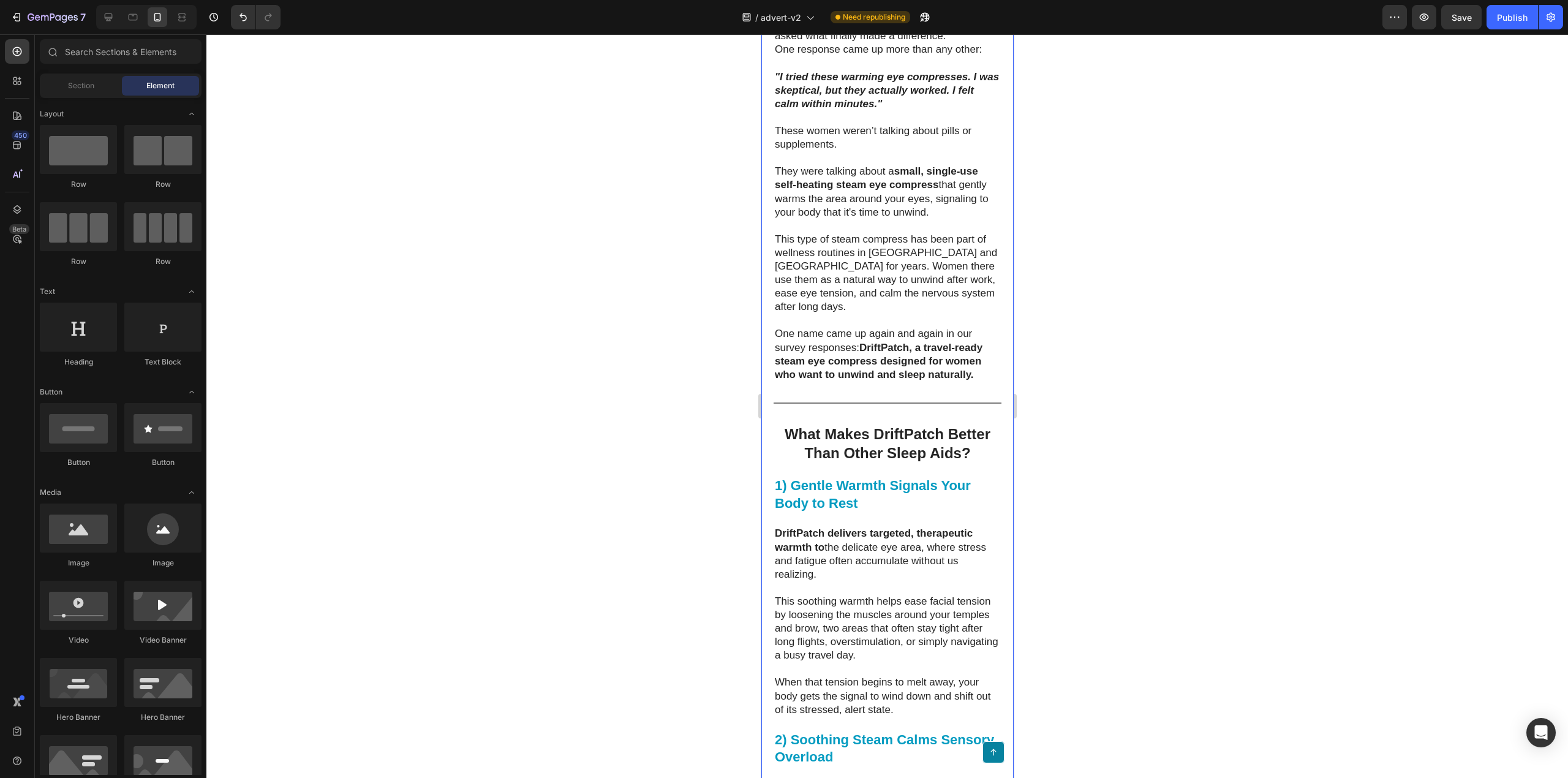
scroll to position [2842, 0]
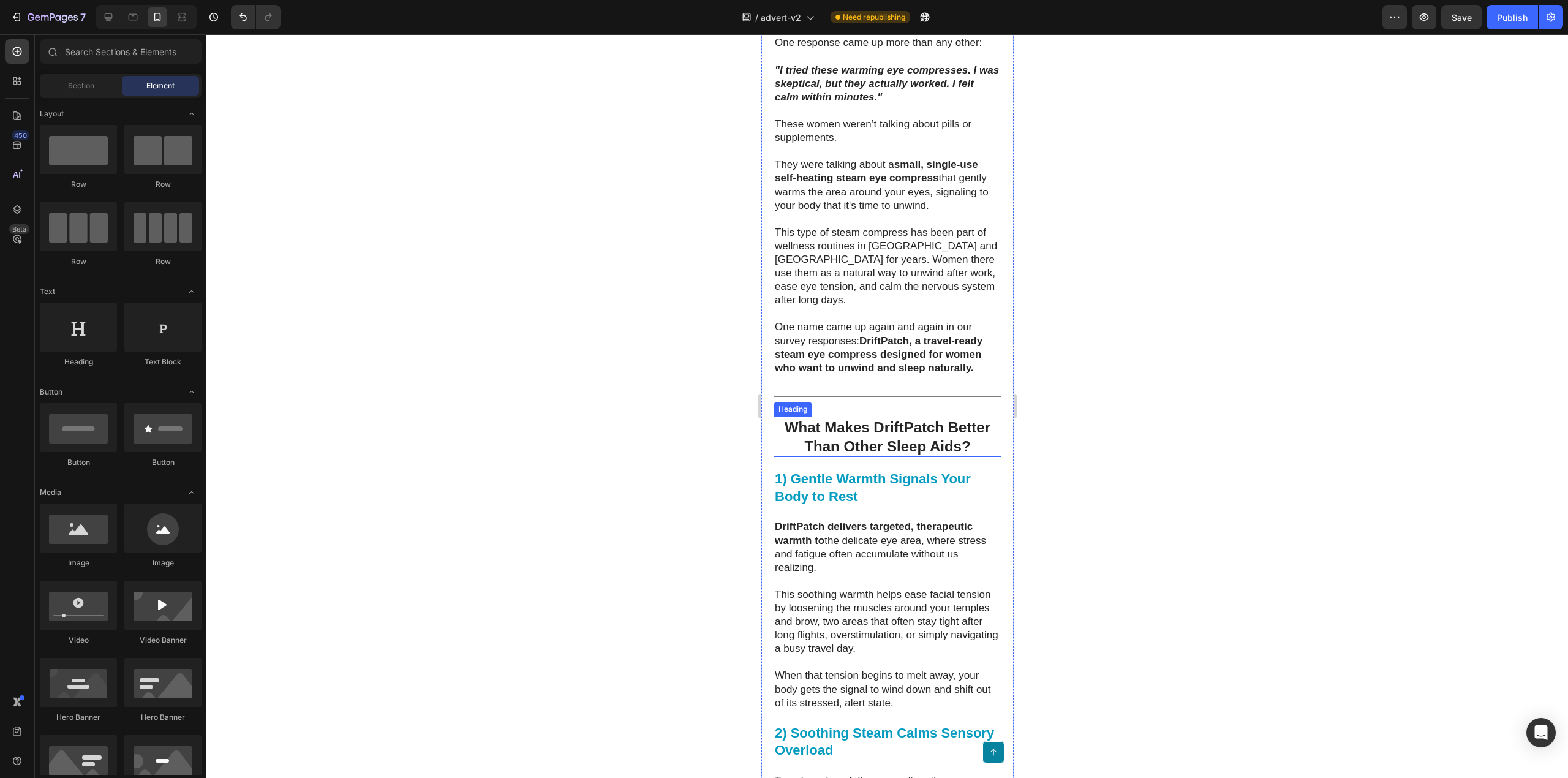
click at [897, 454] on strong "What Makes DriftPatch Better Than Other Sleep Aids?" at bounding box center [887, 437] width 206 height 36
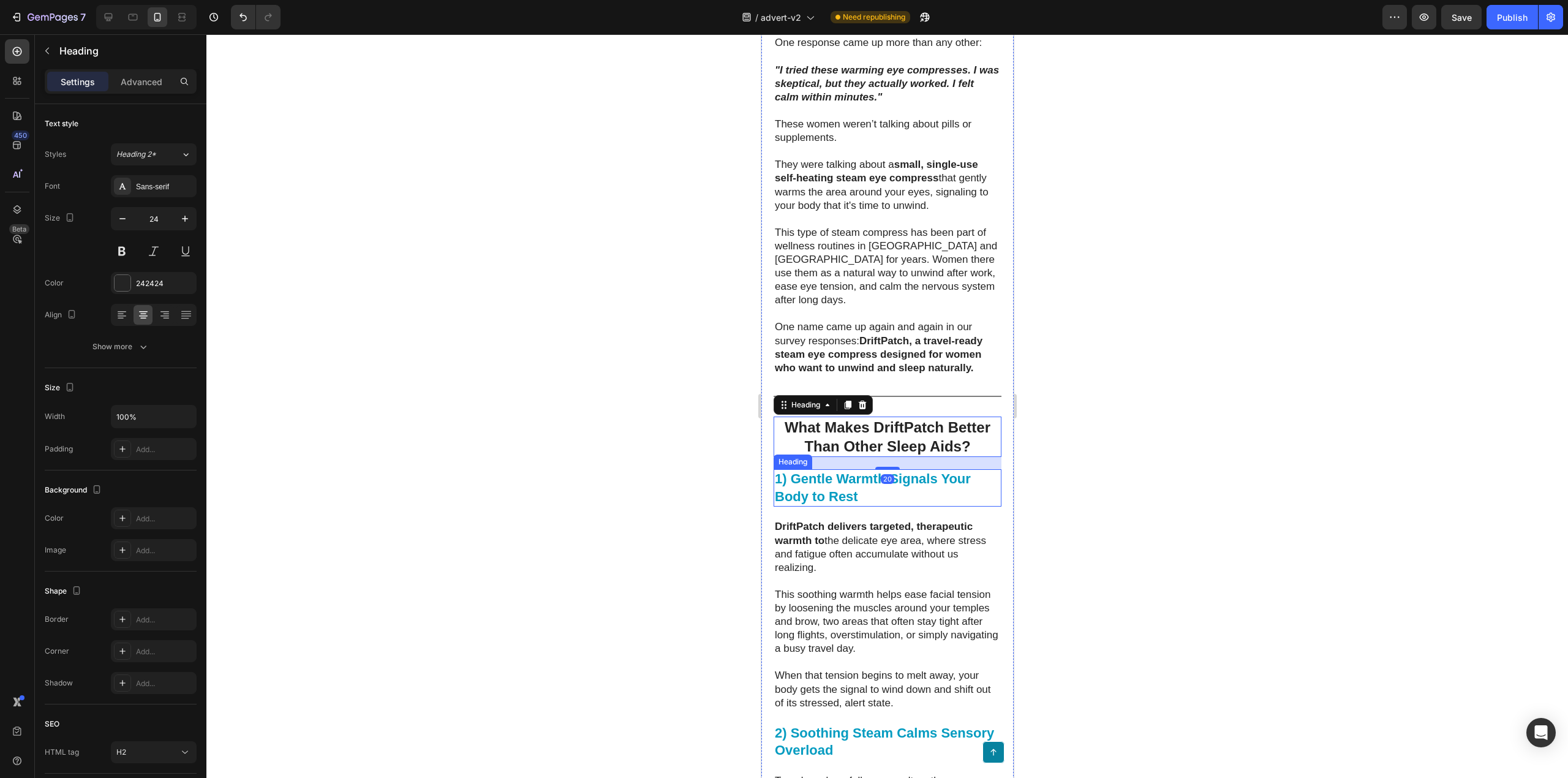
click at [848, 504] on strong "1) Gentle Warmth Signals Your Body to Rest" at bounding box center [873, 488] width 196 height 33
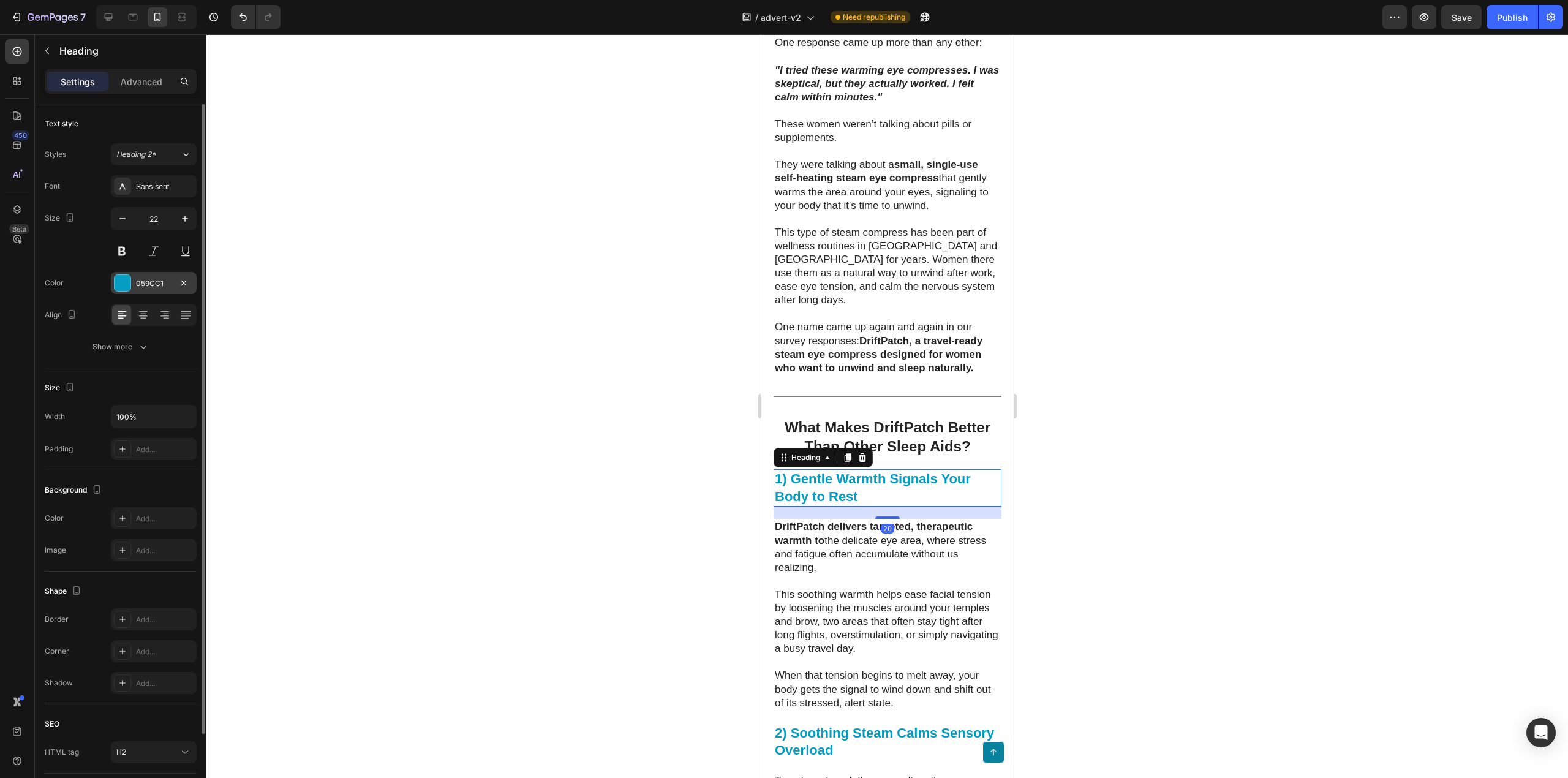
click at [144, 284] on div "059CC1" at bounding box center [154, 283] width 36 height 11
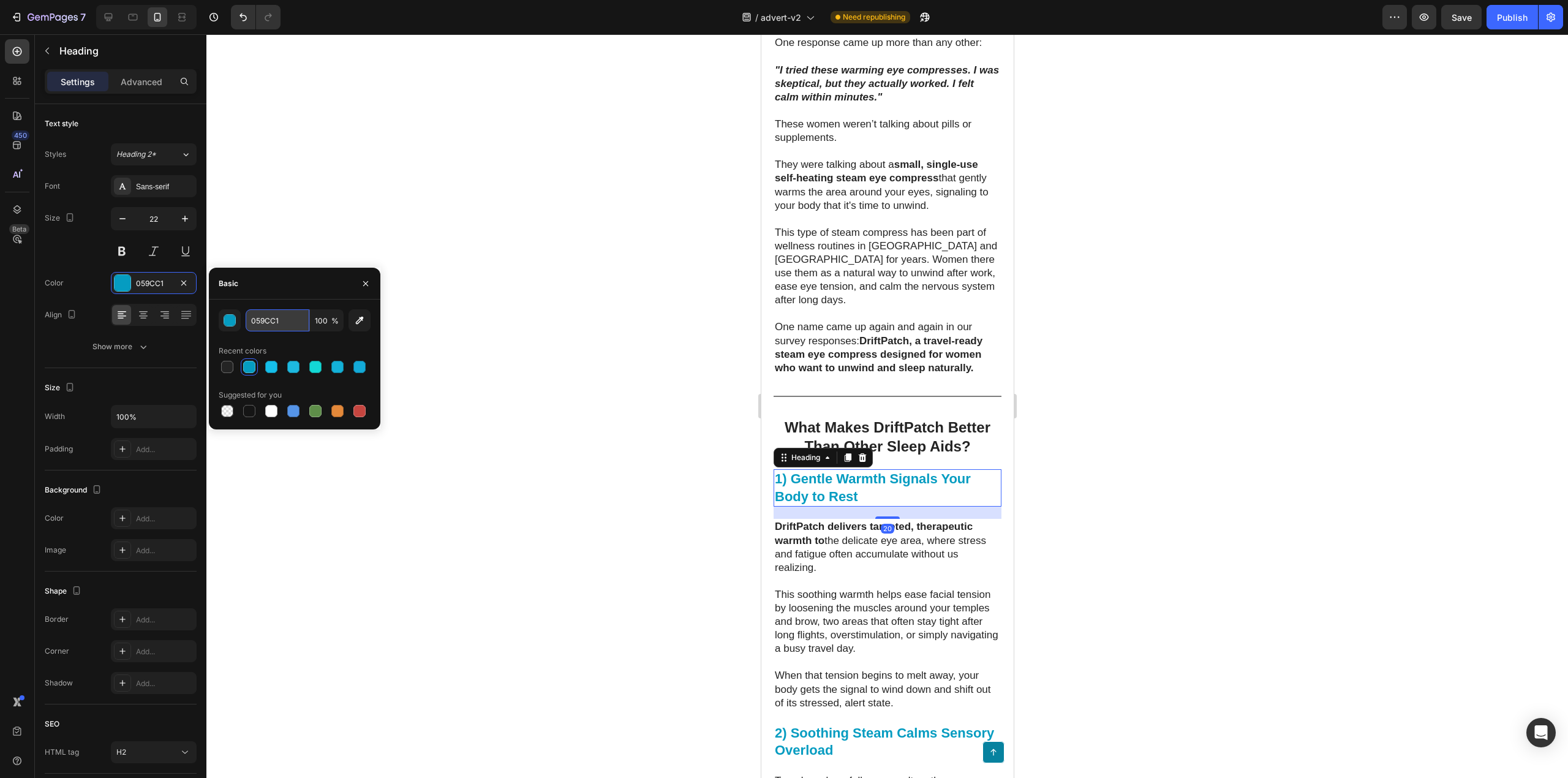
click at [287, 316] on input "059CC1" at bounding box center [277, 321] width 64 height 22
click at [914, 454] on strong "What Makes DriftPatch Better Than Other Sleep Aids?" at bounding box center [887, 437] width 206 height 36
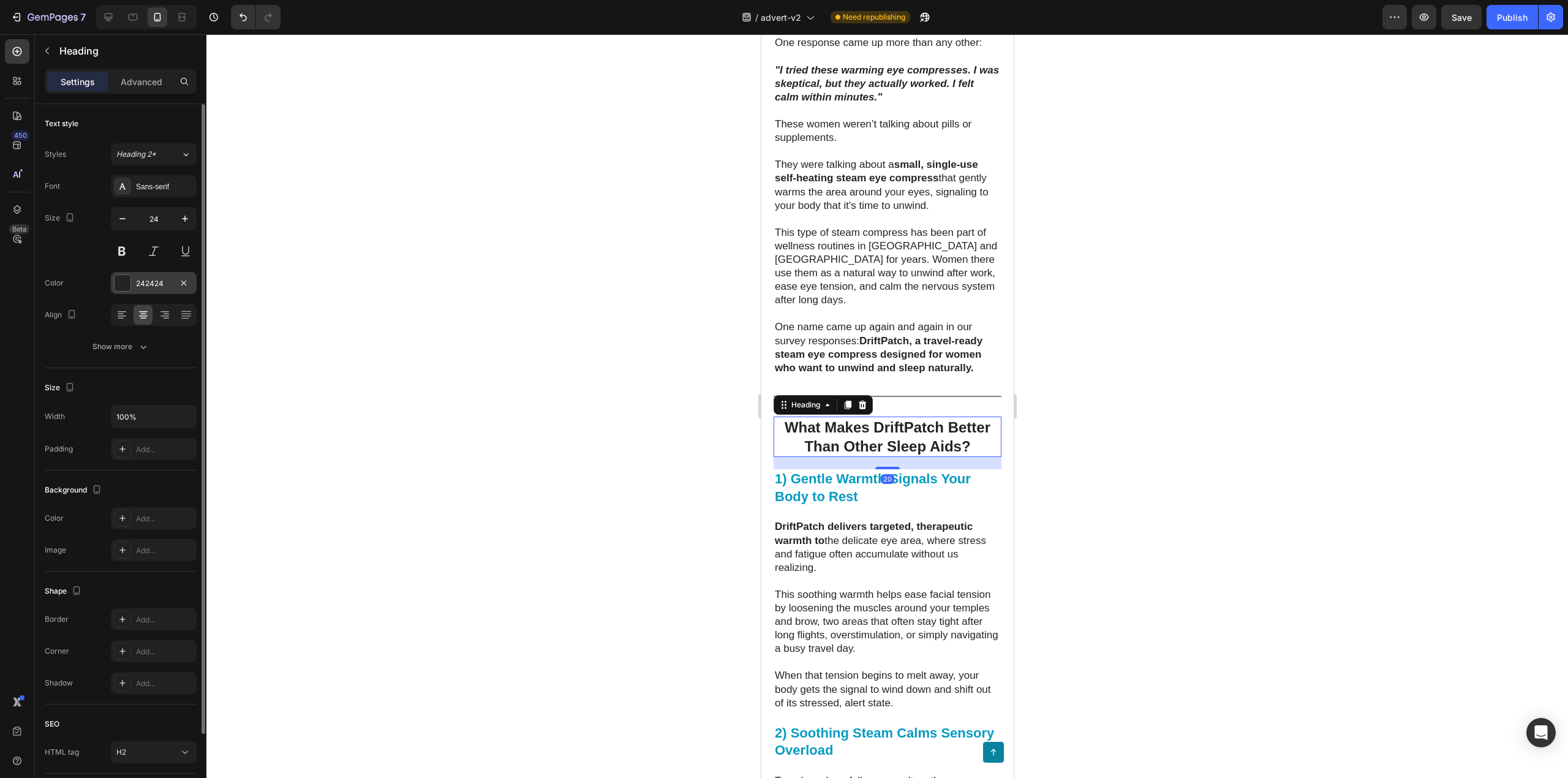
click at [155, 277] on div "242424" at bounding box center [153, 283] width 86 height 22
click at [157, 283] on div "242424" at bounding box center [154, 283] width 36 height 11
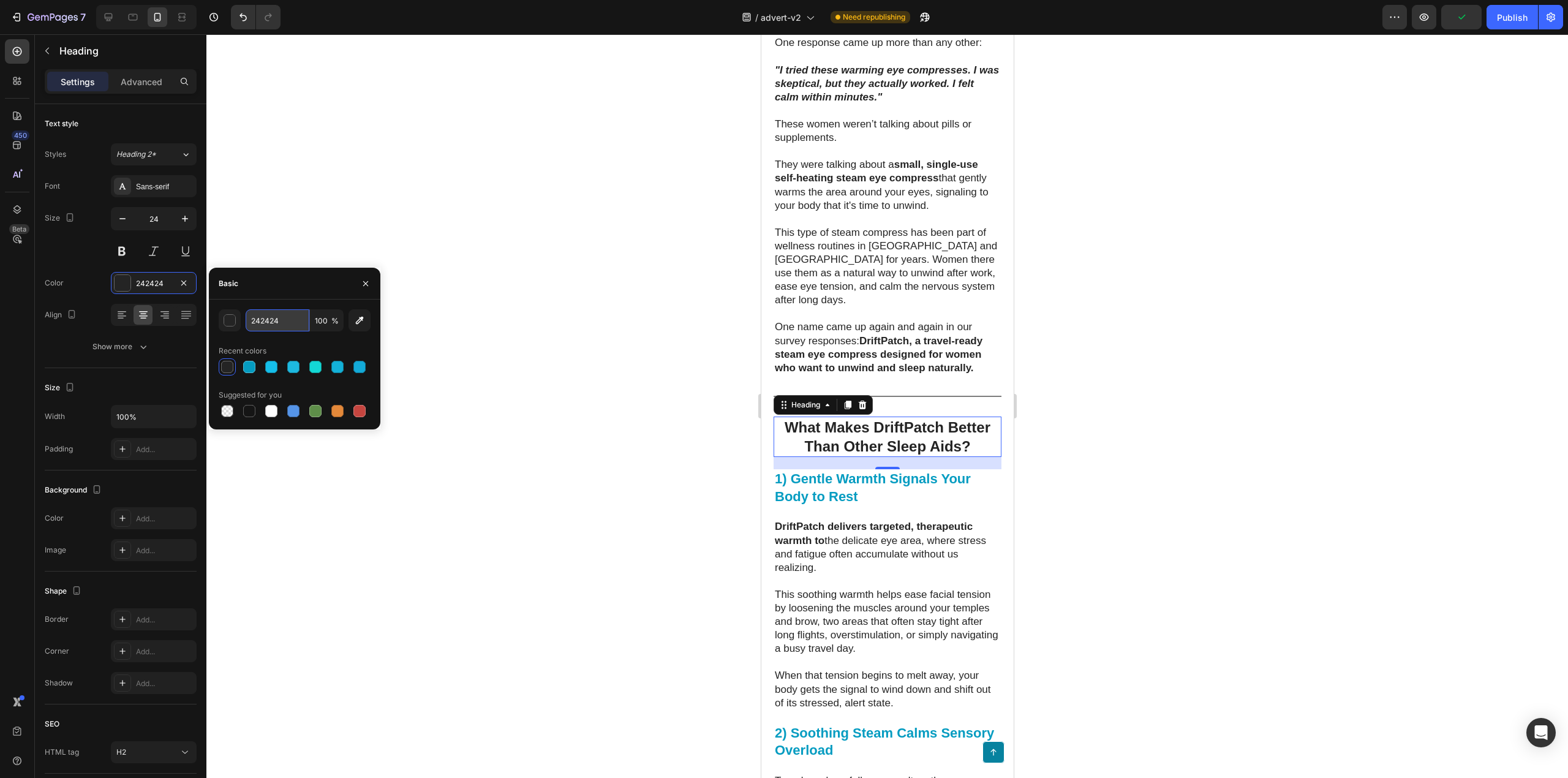
click at [263, 322] on input "242424" at bounding box center [277, 321] width 64 height 22
paste input "059CC1"
click at [235, 316] on div "button" at bounding box center [230, 321] width 12 height 12
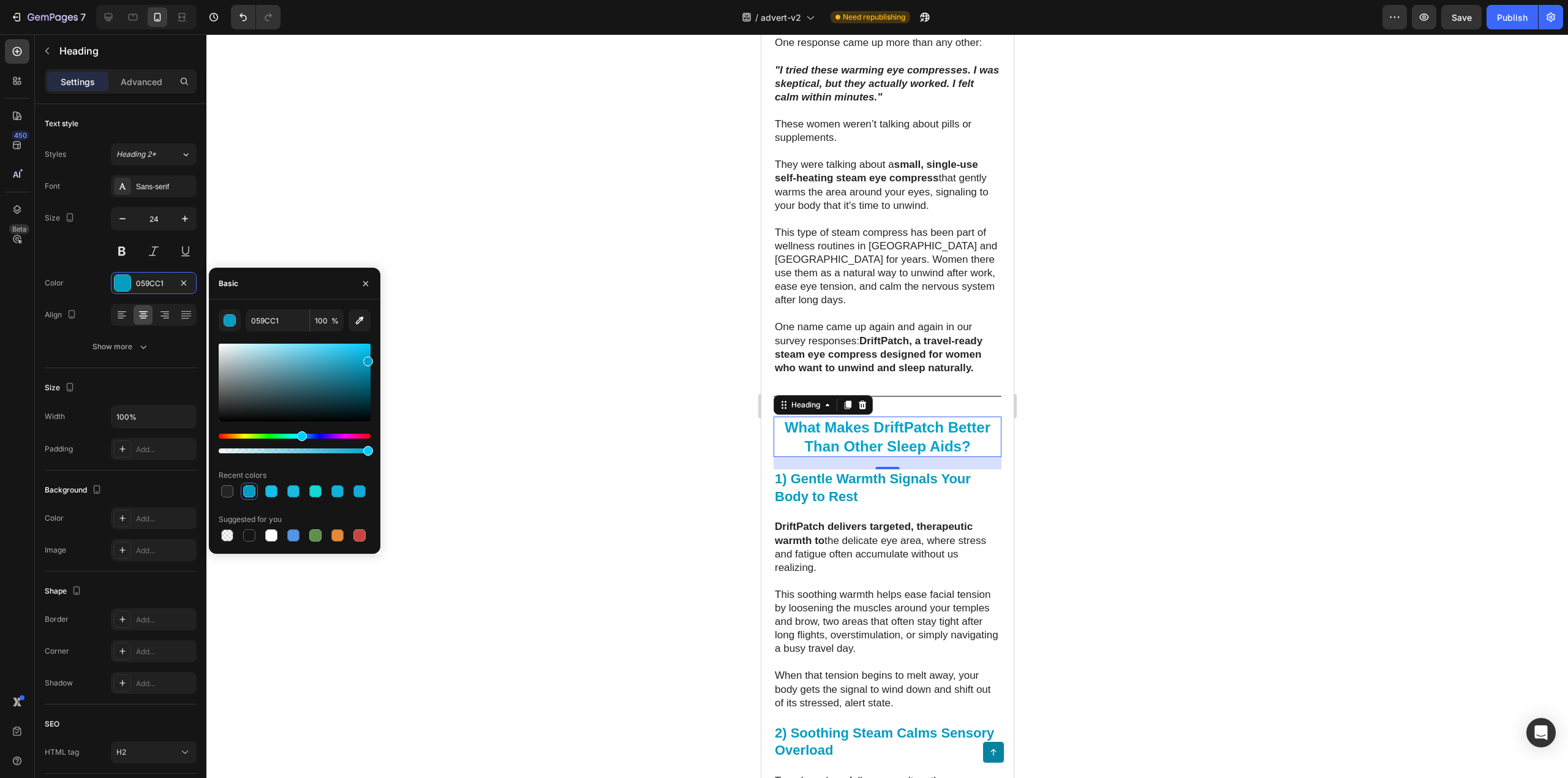
drag, startPoint x: 364, startPoint y: 358, endPoint x: 373, endPoint y: 359, distance: 9.1
click at [373, 359] on div "059CC1 100 % Recent colors Suggested for you" at bounding box center [294, 427] width 172 height 235
click at [314, 437] on div "Hue" at bounding box center [294, 436] width 152 height 5
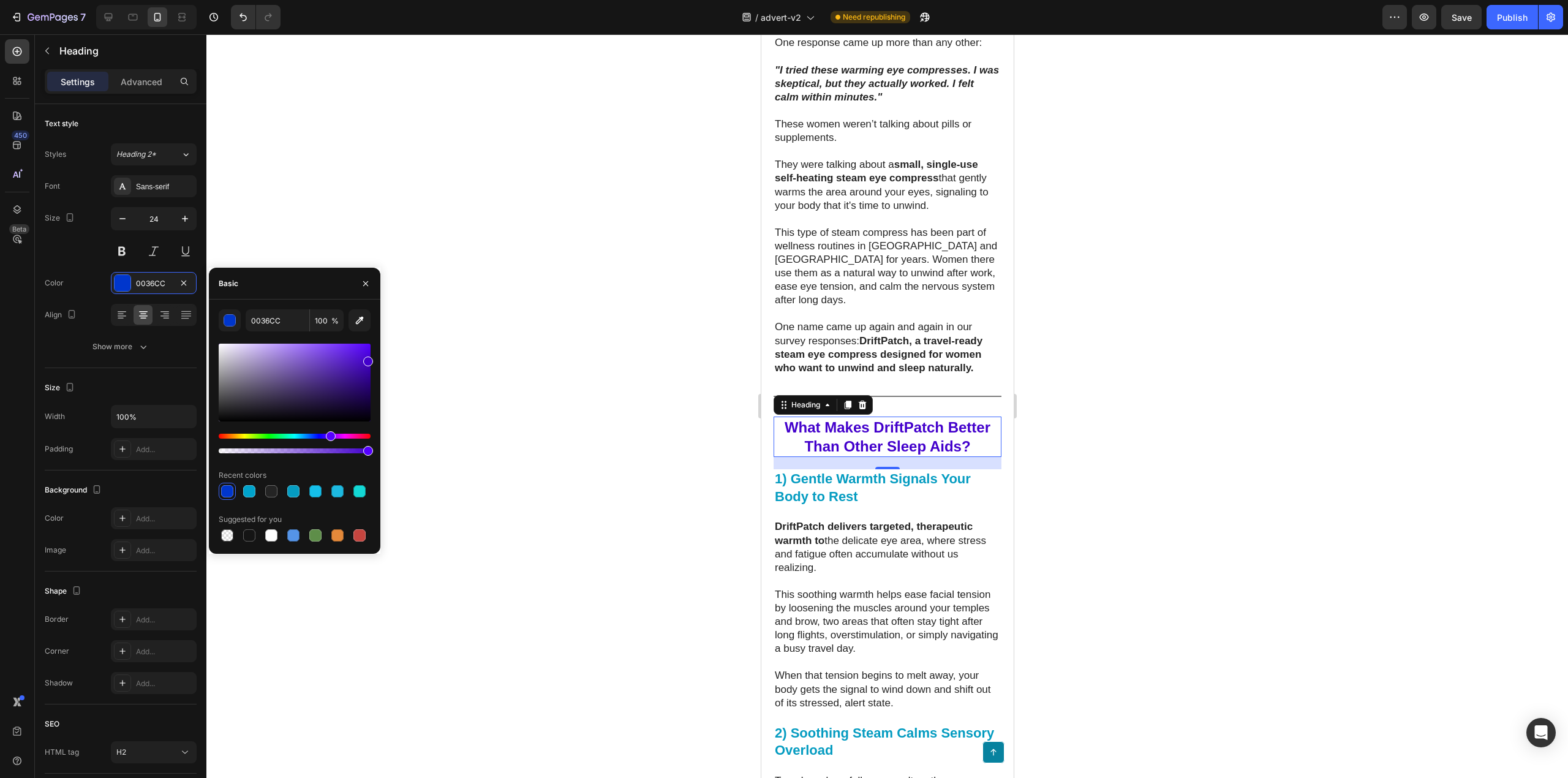
drag, startPoint x: 318, startPoint y: 437, endPoint x: 329, endPoint y: 437, distance: 11.0
click at [329, 437] on div "Hue" at bounding box center [330, 436] width 10 height 10
type input "4300CC"
click at [594, 382] on div at bounding box center [888, 406] width 1362 height 744
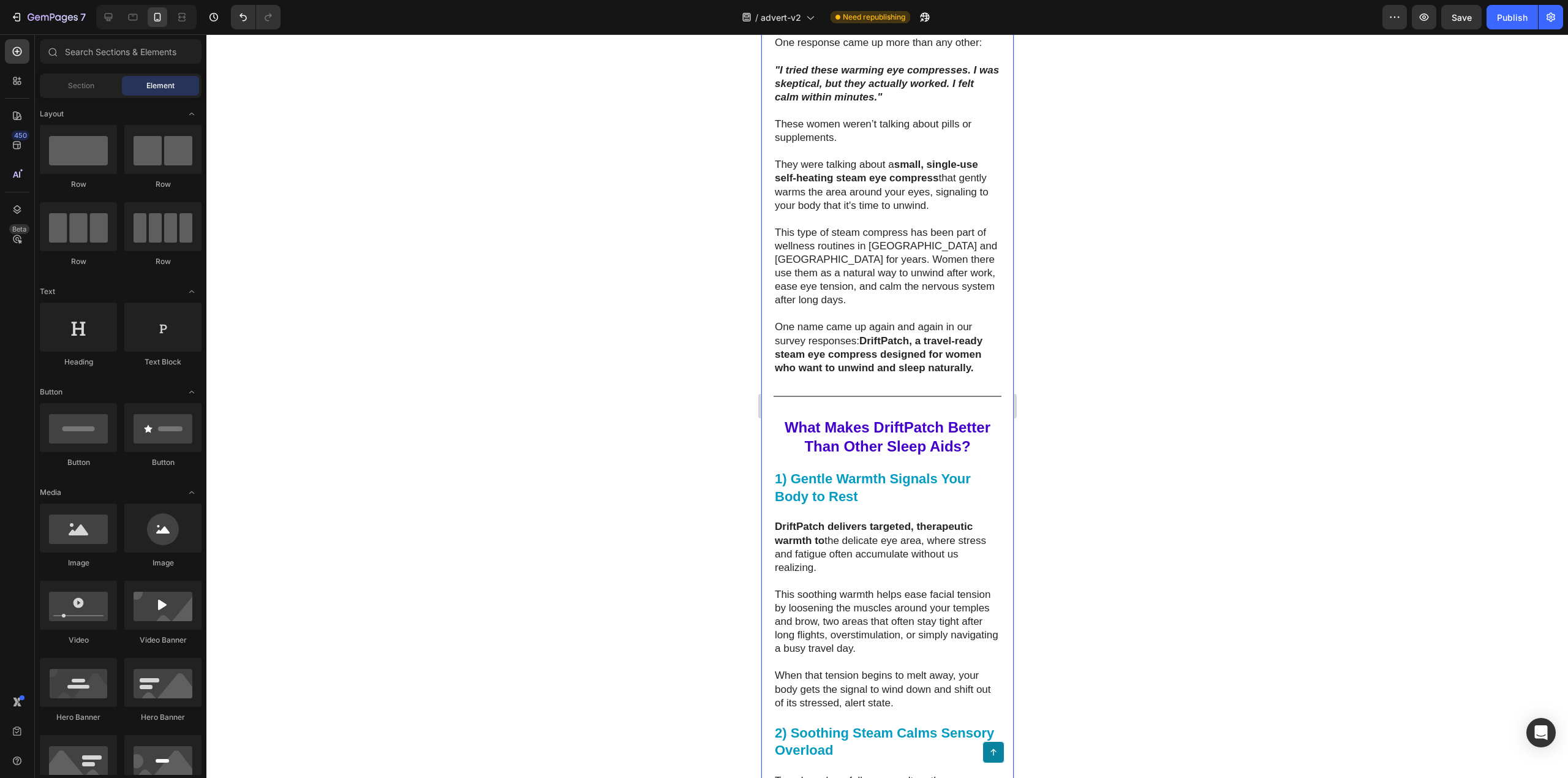
click at [852, 454] on strong "What Makes DriftPatch Better Than Other Sleep Aids?" at bounding box center [887, 437] width 206 height 36
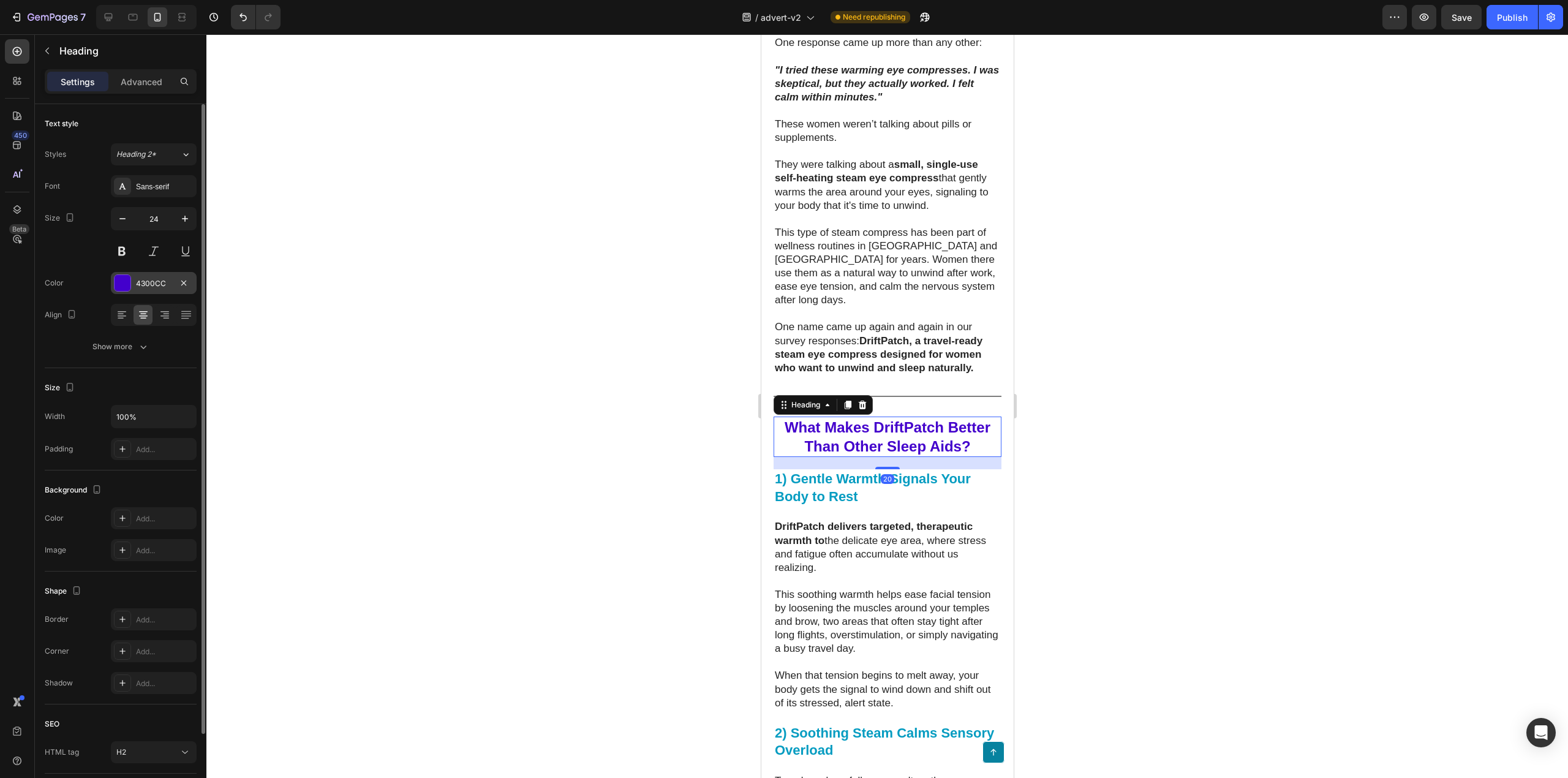
click at [148, 284] on div "4300CC" at bounding box center [154, 283] width 36 height 11
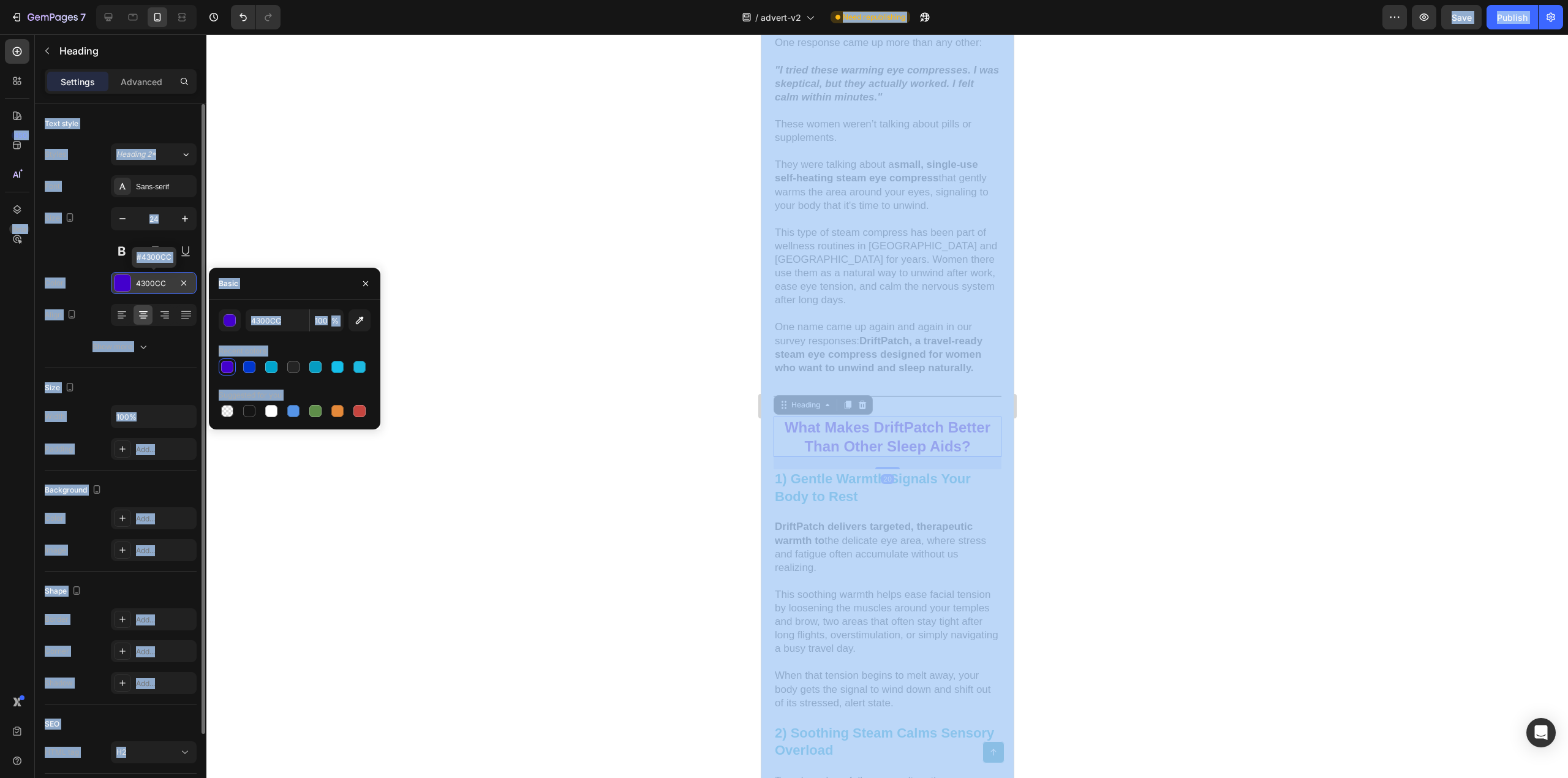
click at [149, 283] on div "4300CC" at bounding box center [154, 283] width 36 height 11
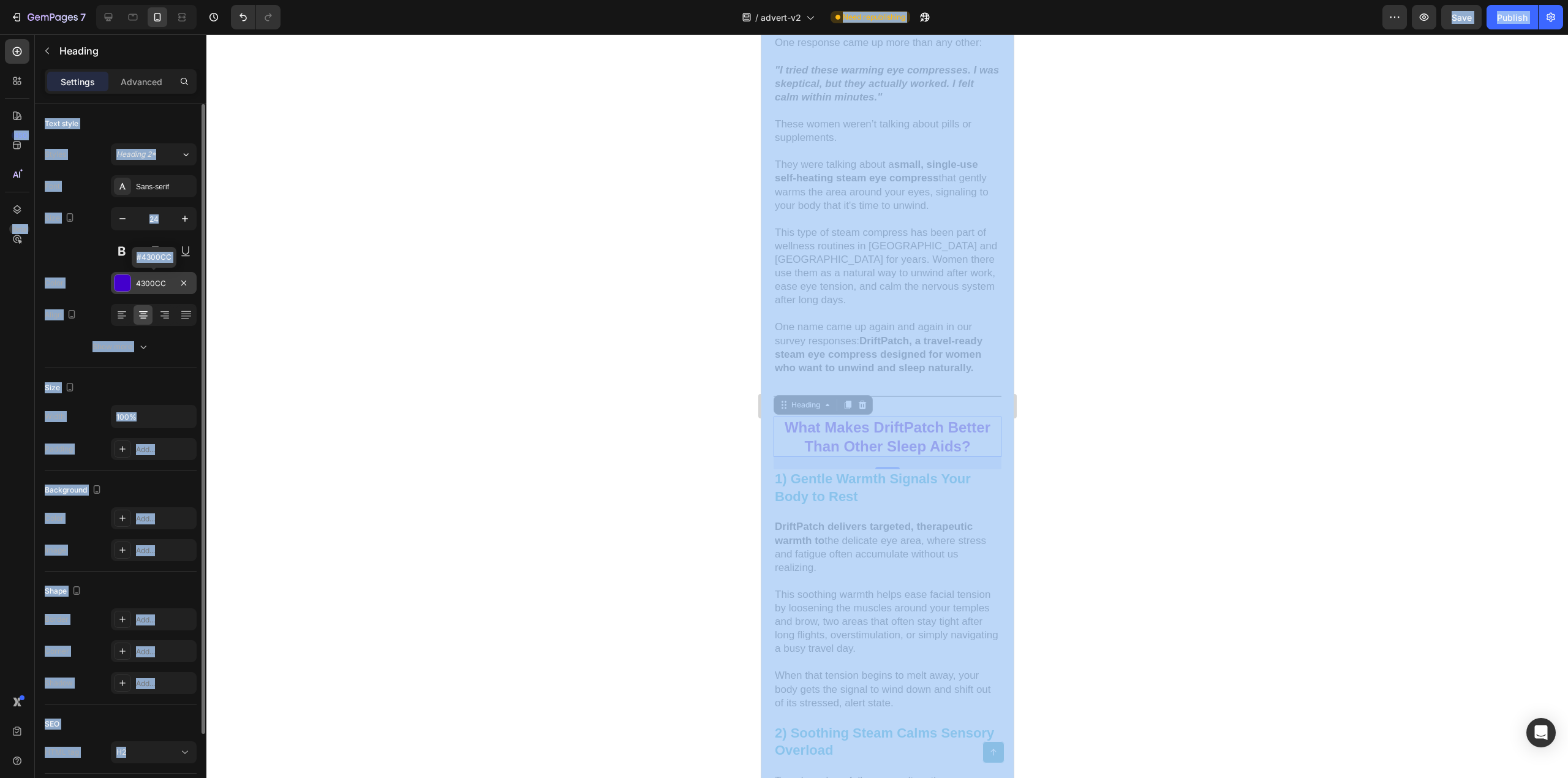
click at [149, 283] on div "4300CC" at bounding box center [154, 283] width 36 height 11
click at [645, 412] on div at bounding box center [888, 406] width 1362 height 744
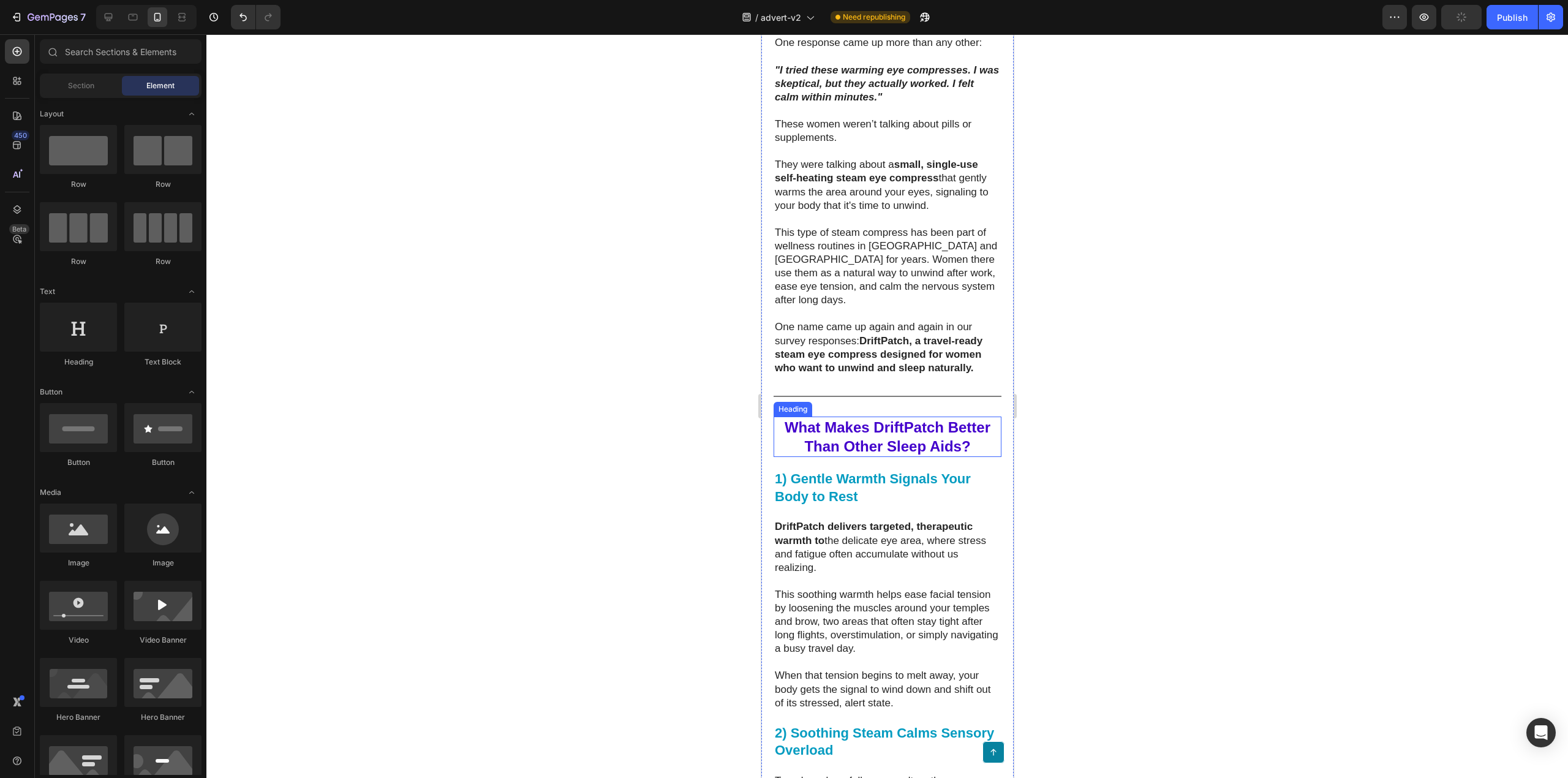
click at [840, 454] on strong "What Makes DriftPatch Better Than Other Sleep Aids?" at bounding box center [887, 437] width 206 height 36
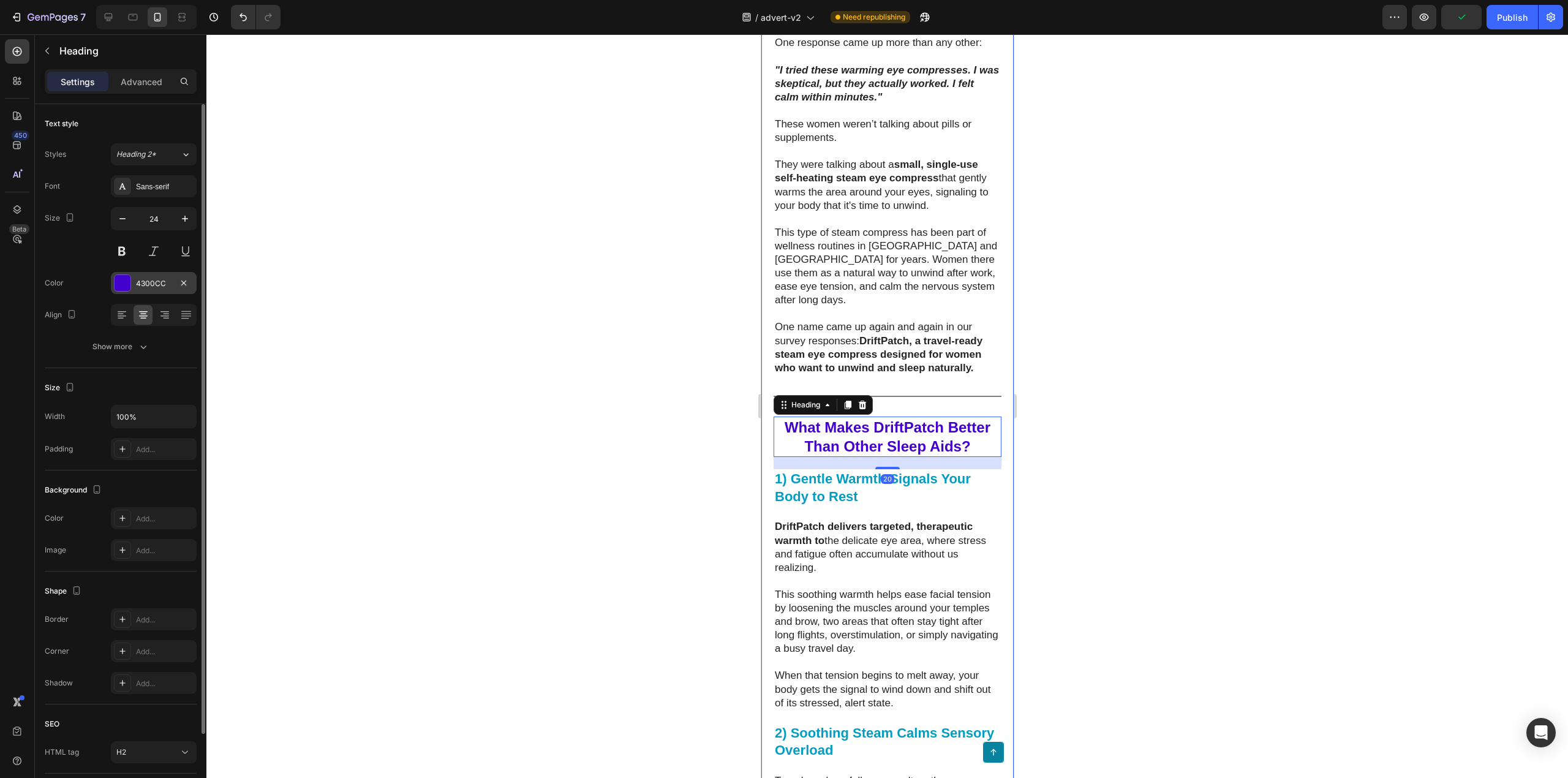
drag, startPoint x: 144, startPoint y: 280, endPoint x: 138, endPoint y: 280, distance: 6.0
click at [143, 280] on div "4300CC" at bounding box center [154, 283] width 36 height 11
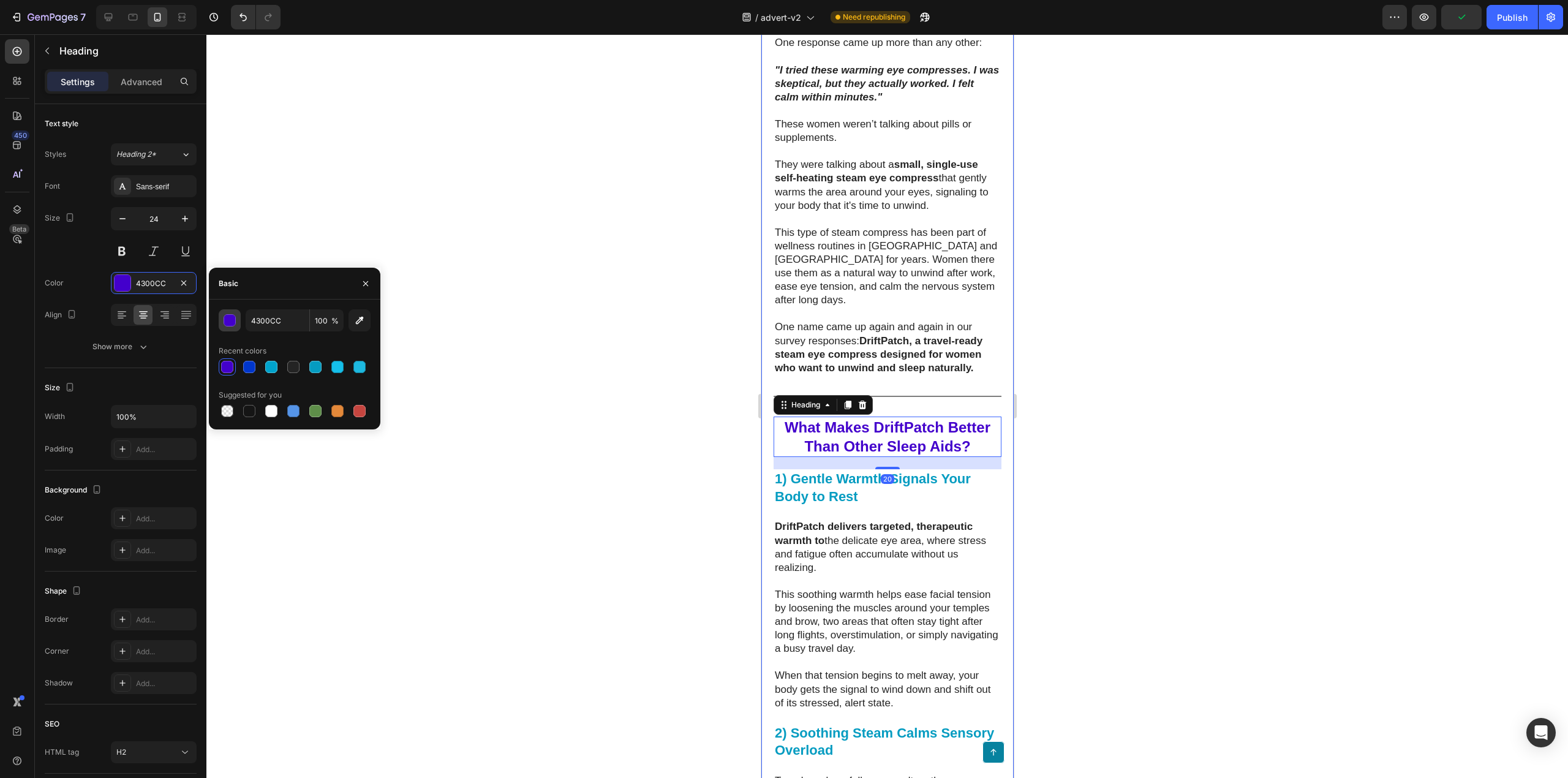
click at [233, 319] on div "button" at bounding box center [230, 321] width 12 height 12
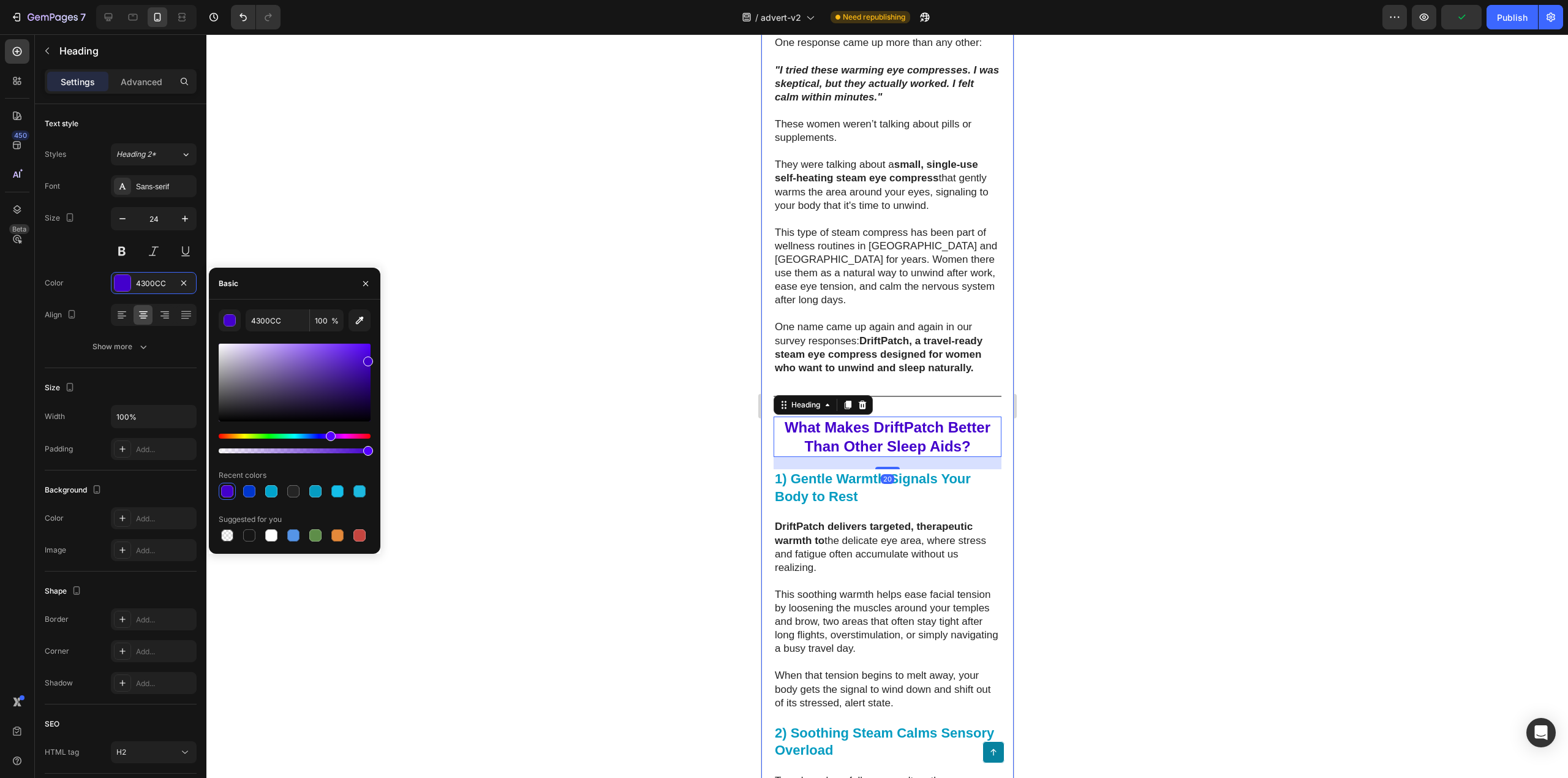
click at [317, 376] on div at bounding box center [294, 382] width 152 height 78
click at [323, 376] on div at bounding box center [294, 382] width 152 height 78
click at [312, 367] on div at bounding box center [294, 382] width 152 height 78
click at [317, 437] on div "Hue" at bounding box center [294, 436] width 152 height 5
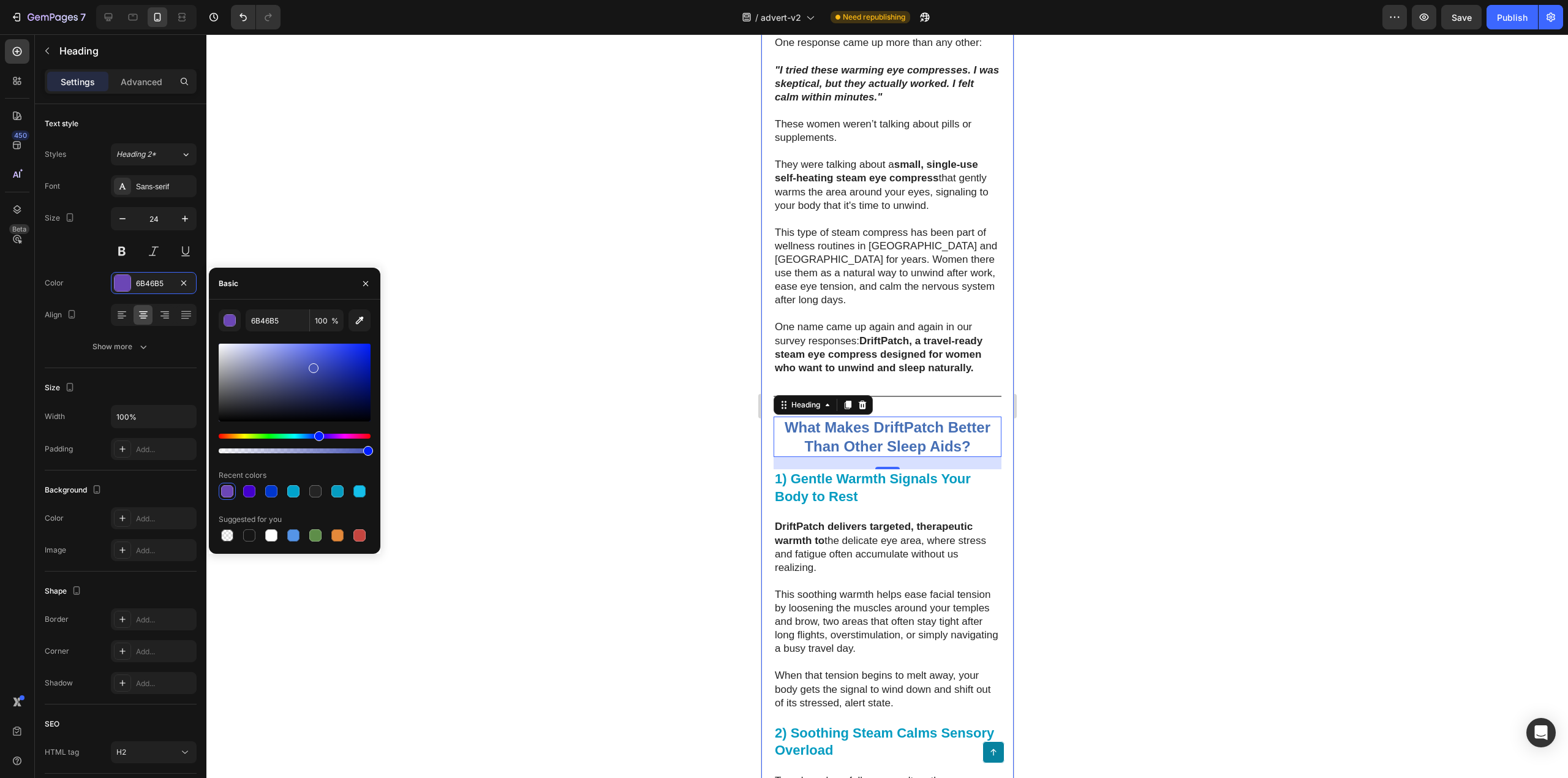
click at [314, 437] on div "Hue" at bounding box center [319, 436] width 10 height 10
type input "466FB5"
click at [1144, 435] on div at bounding box center [888, 406] width 1362 height 744
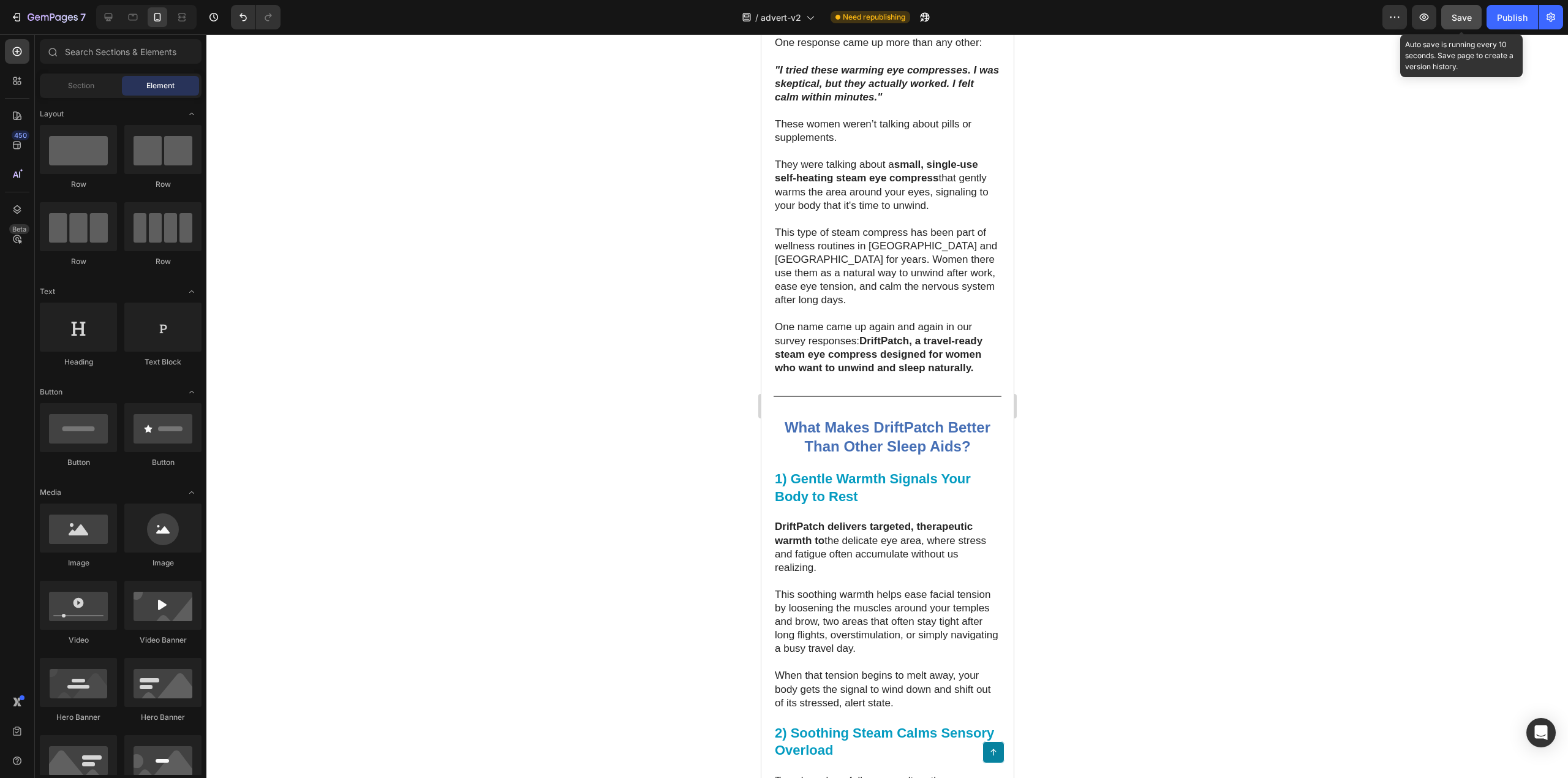
click at [1466, 12] on span "Save" at bounding box center [1462, 17] width 20 height 10
click at [1505, 17] on div "Publish" at bounding box center [1512, 17] width 30 height 13
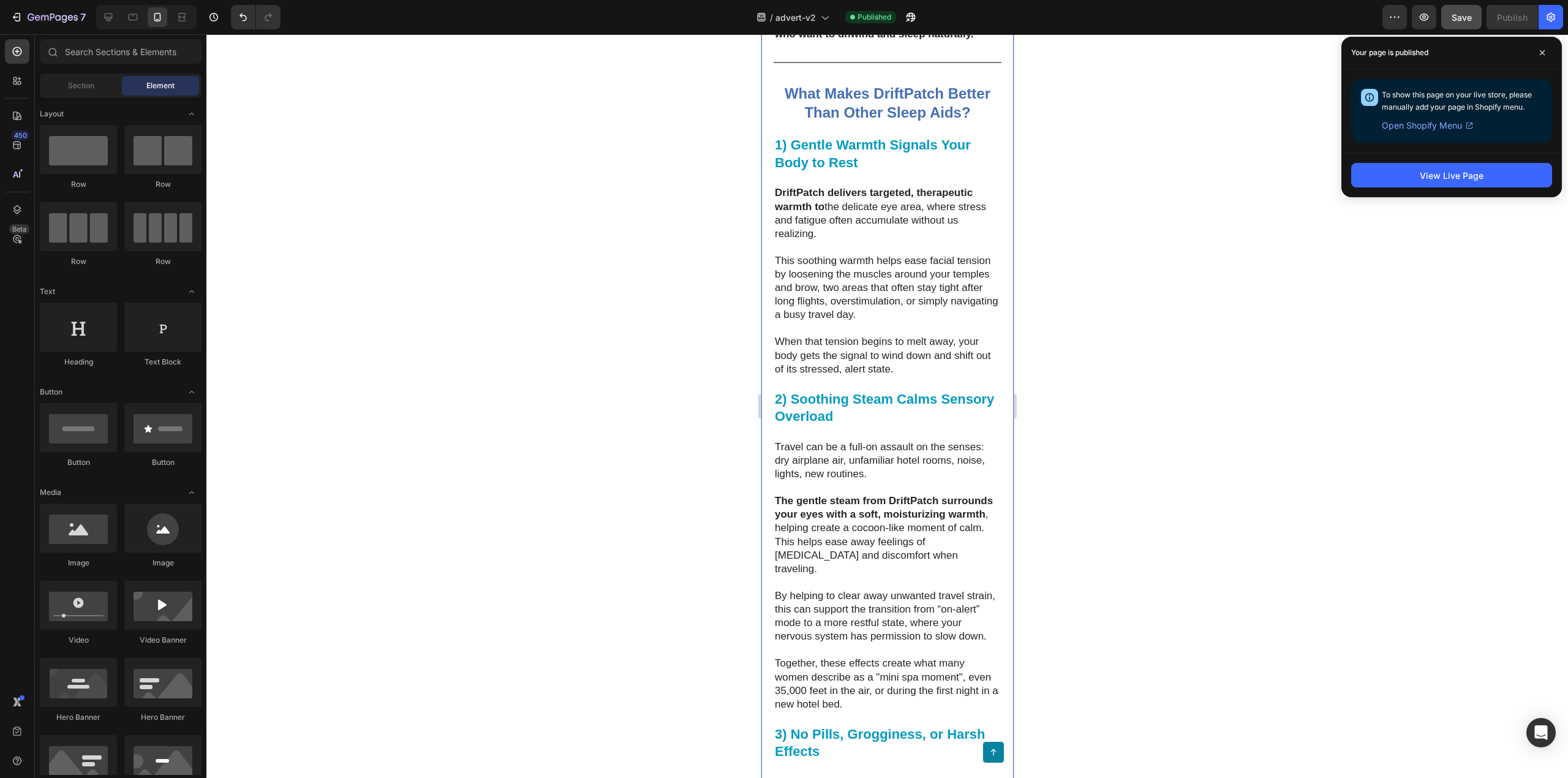
scroll to position [3169, 0]
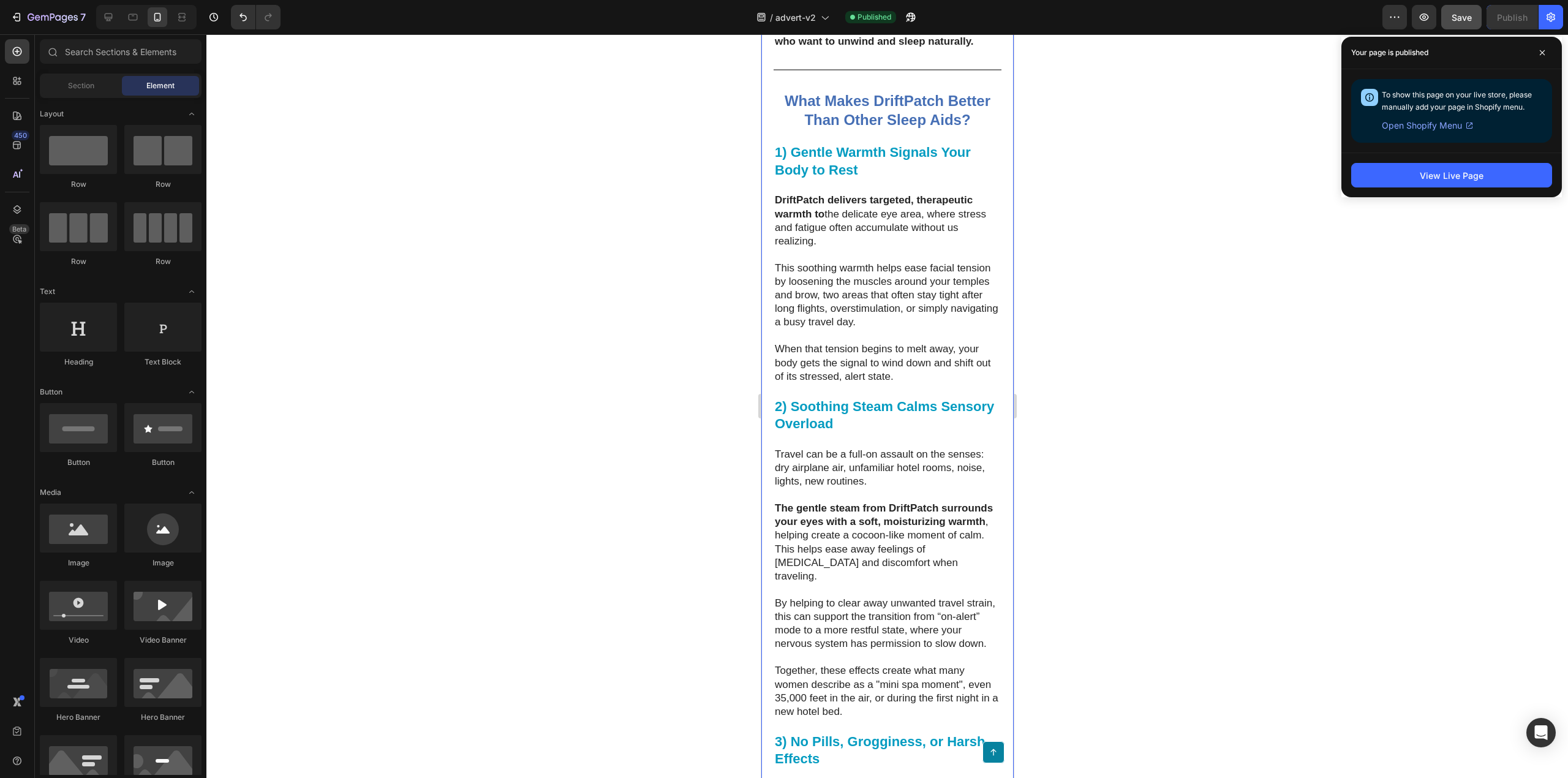
click at [870, 180] on h2 "1) Gentle Warmth Signals Your Body to Rest" at bounding box center [887, 161] width 228 height 37
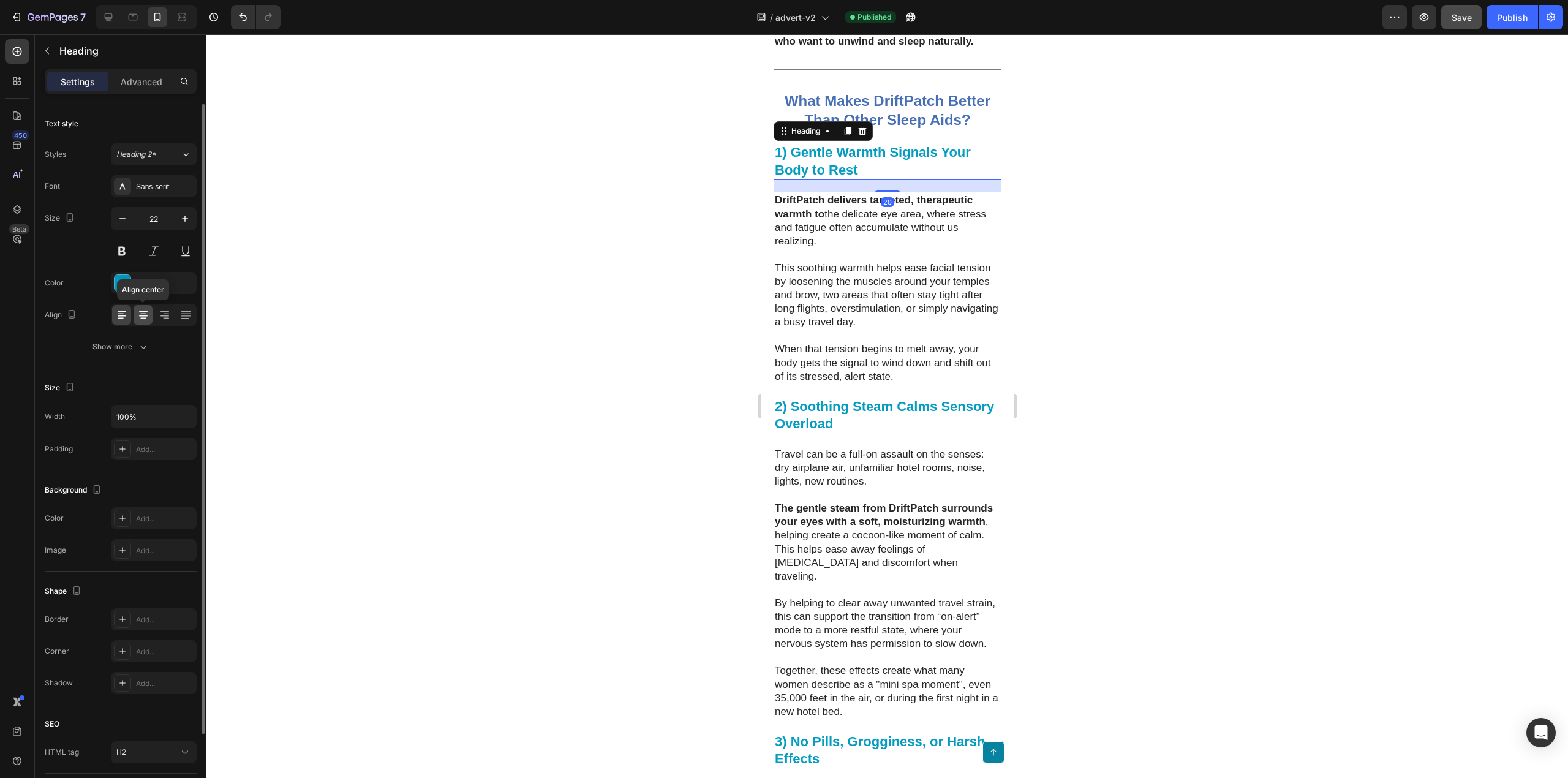
click at [143, 312] on icon at bounding box center [143, 315] width 12 height 12
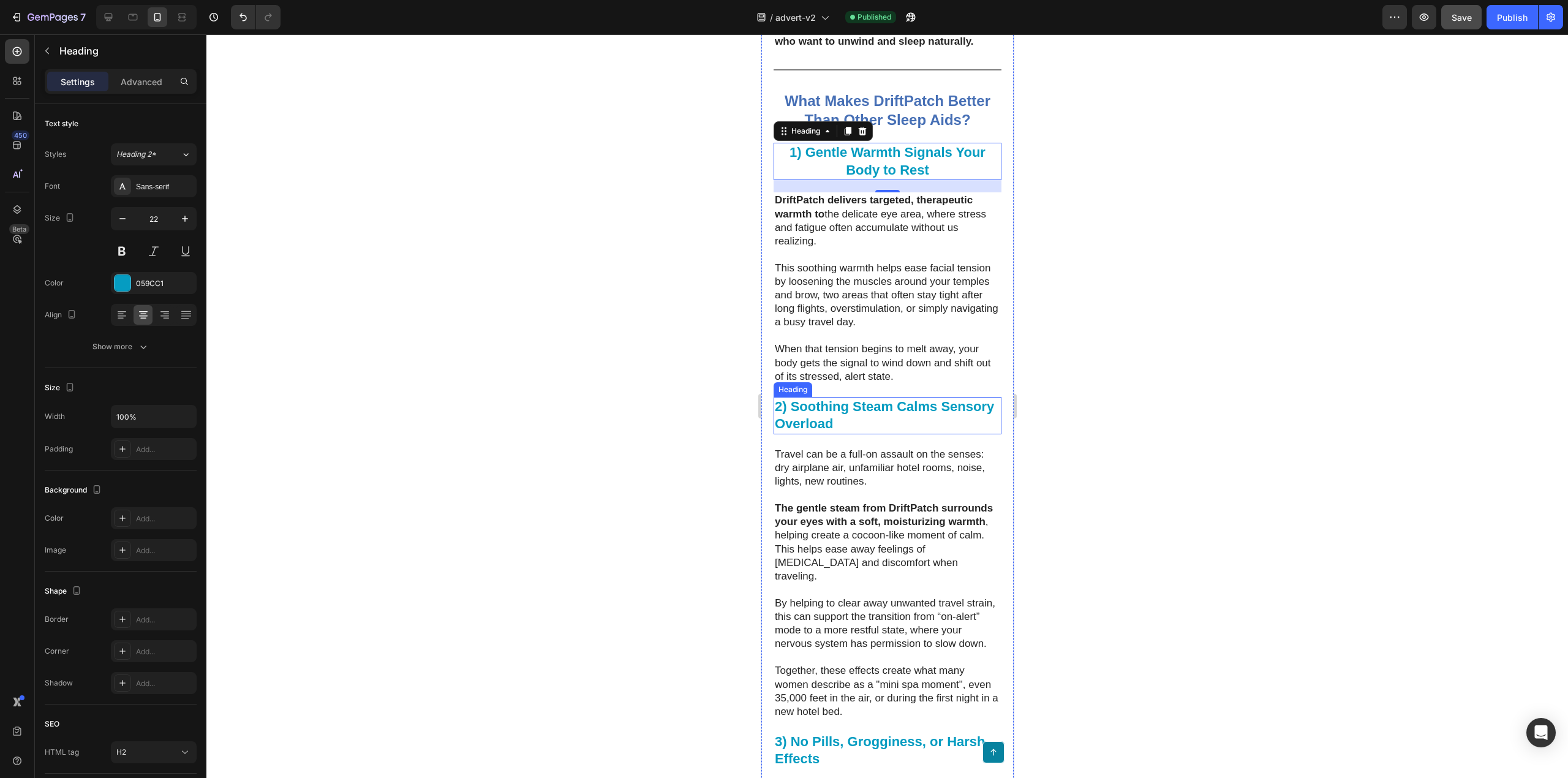
click at [807, 432] on strong "2) Soothing Steam Calms Sensory Overload" at bounding box center [884, 415] width 219 height 33
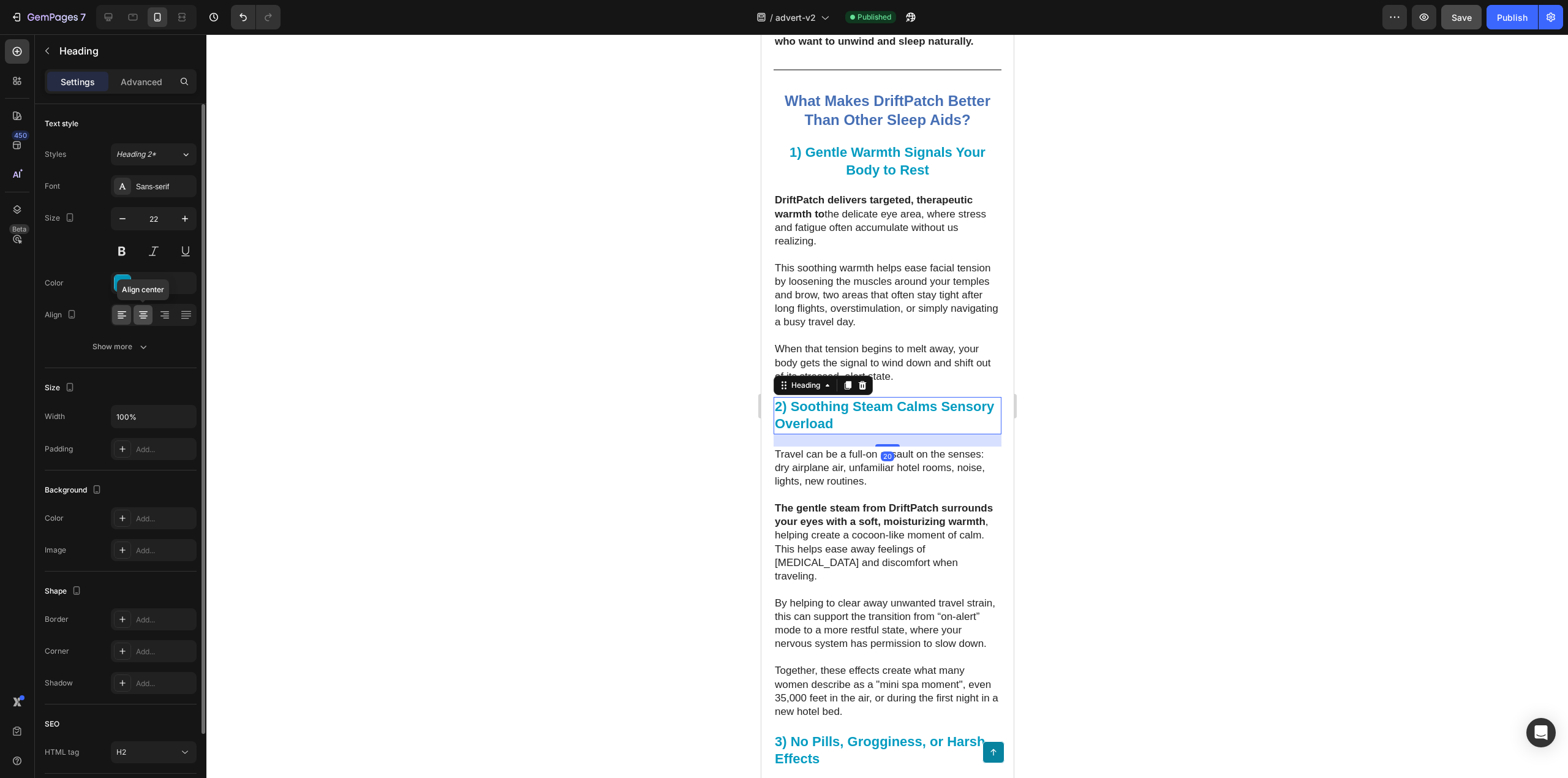
click at [143, 317] on icon at bounding box center [143, 316] width 9 height 1
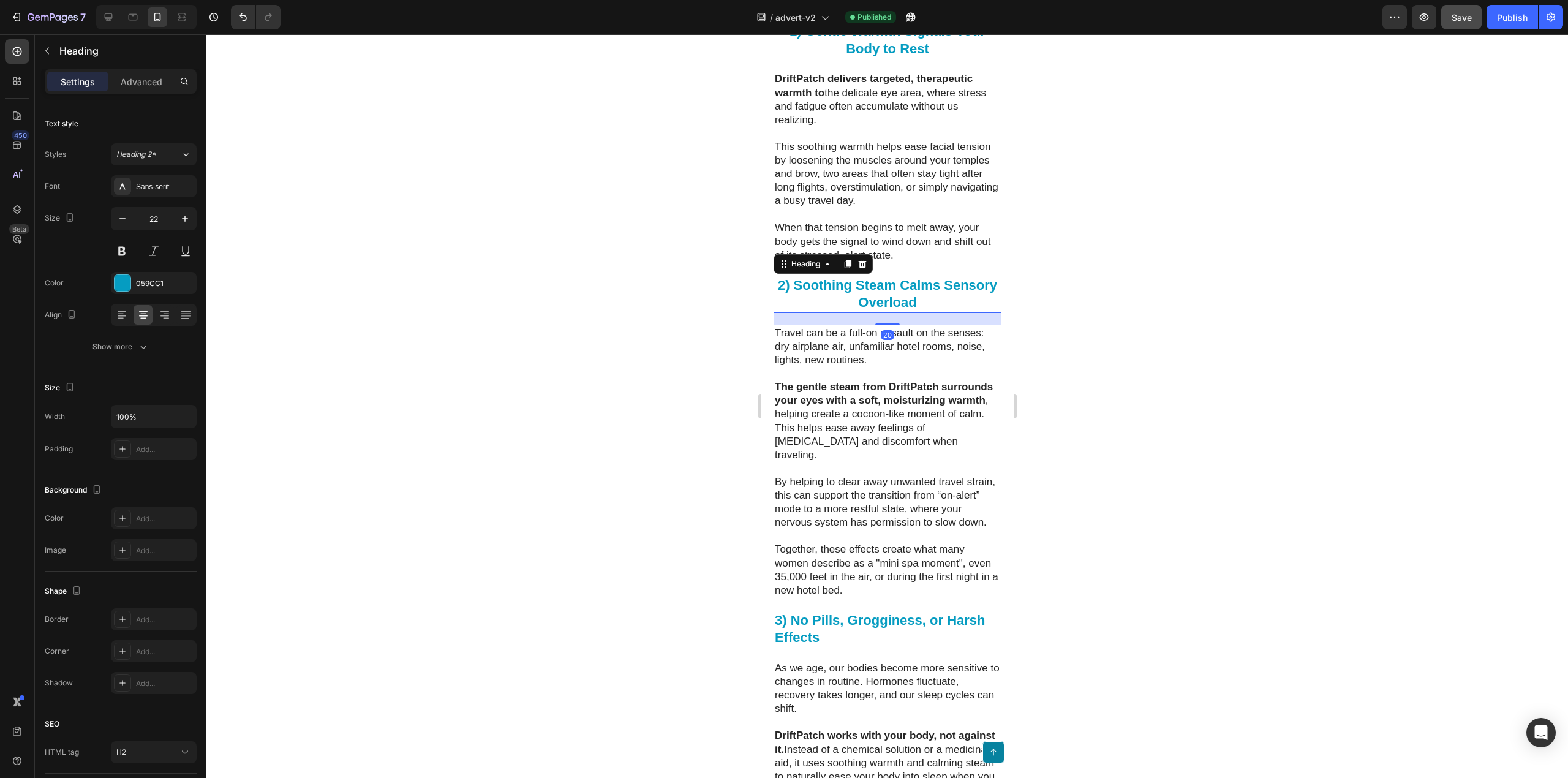
scroll to position [3332, 0]
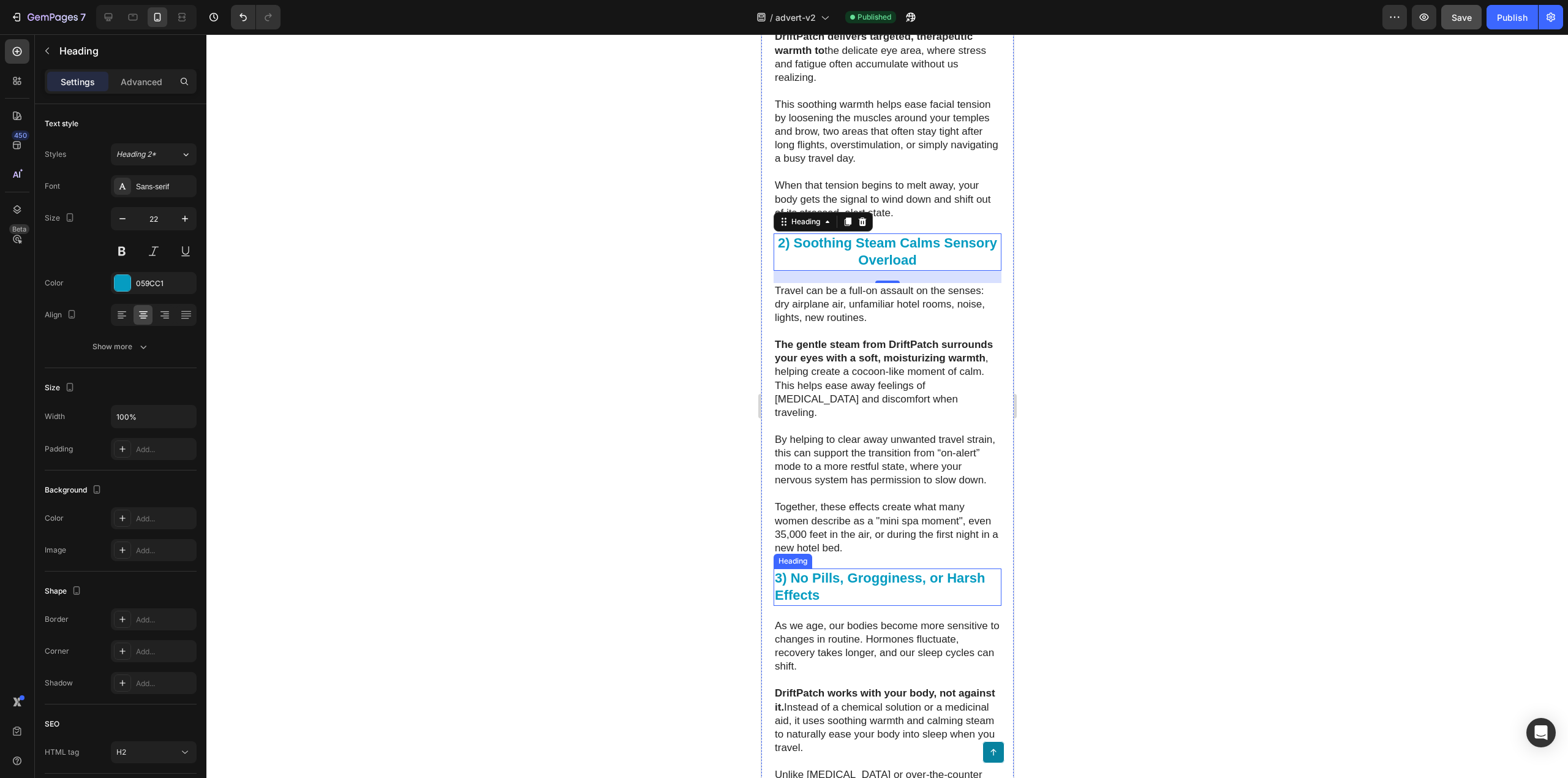
click at [870, 604] on strong "3) No Pills, Grogginess, or Harsh Effects" at bounding box center [880, 587] width 210 height 33
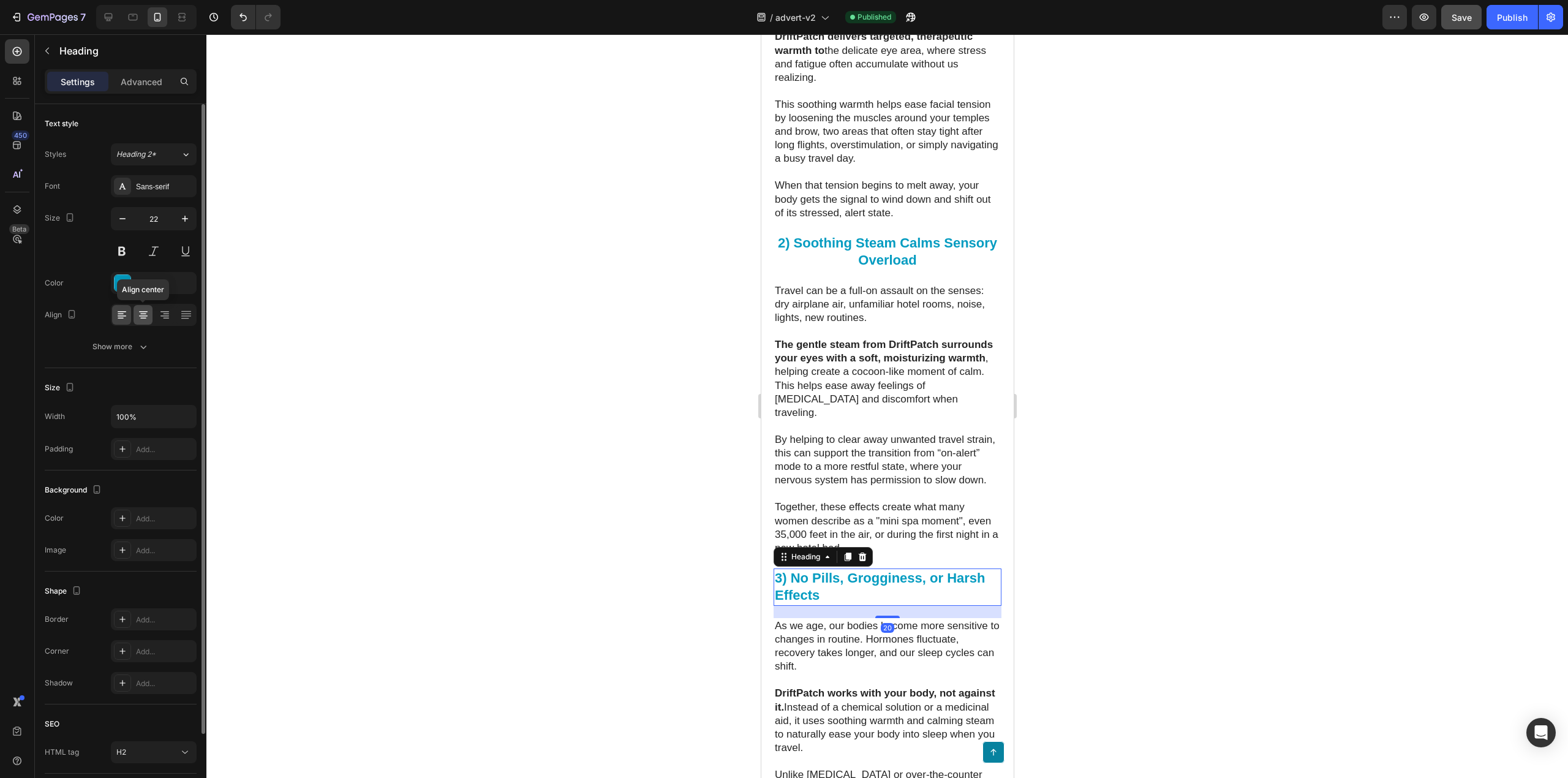
click at [146, 315] on icon at bounding box center [143, 315] width 12 height 12
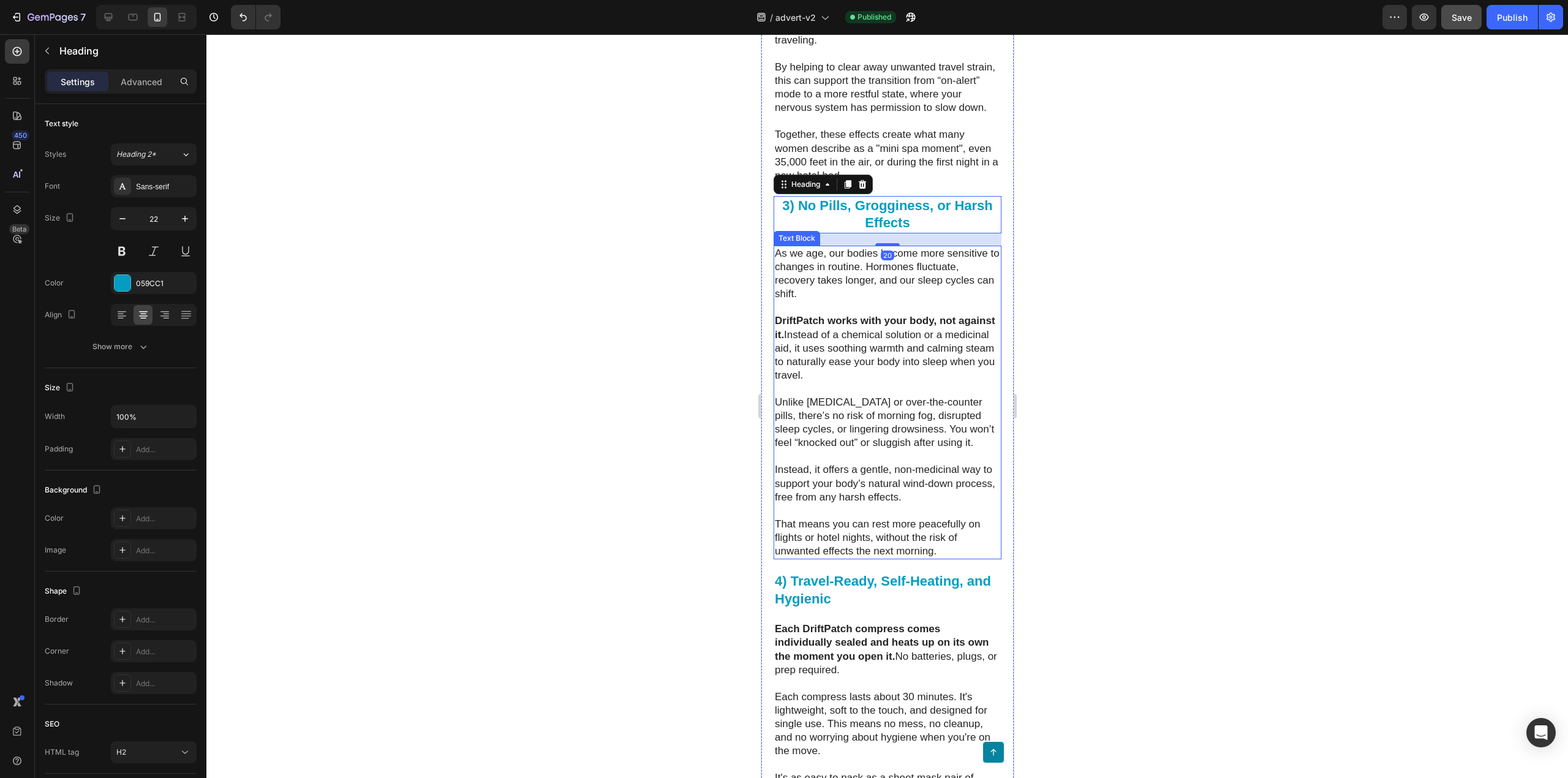
scroll to position [3741, 0]
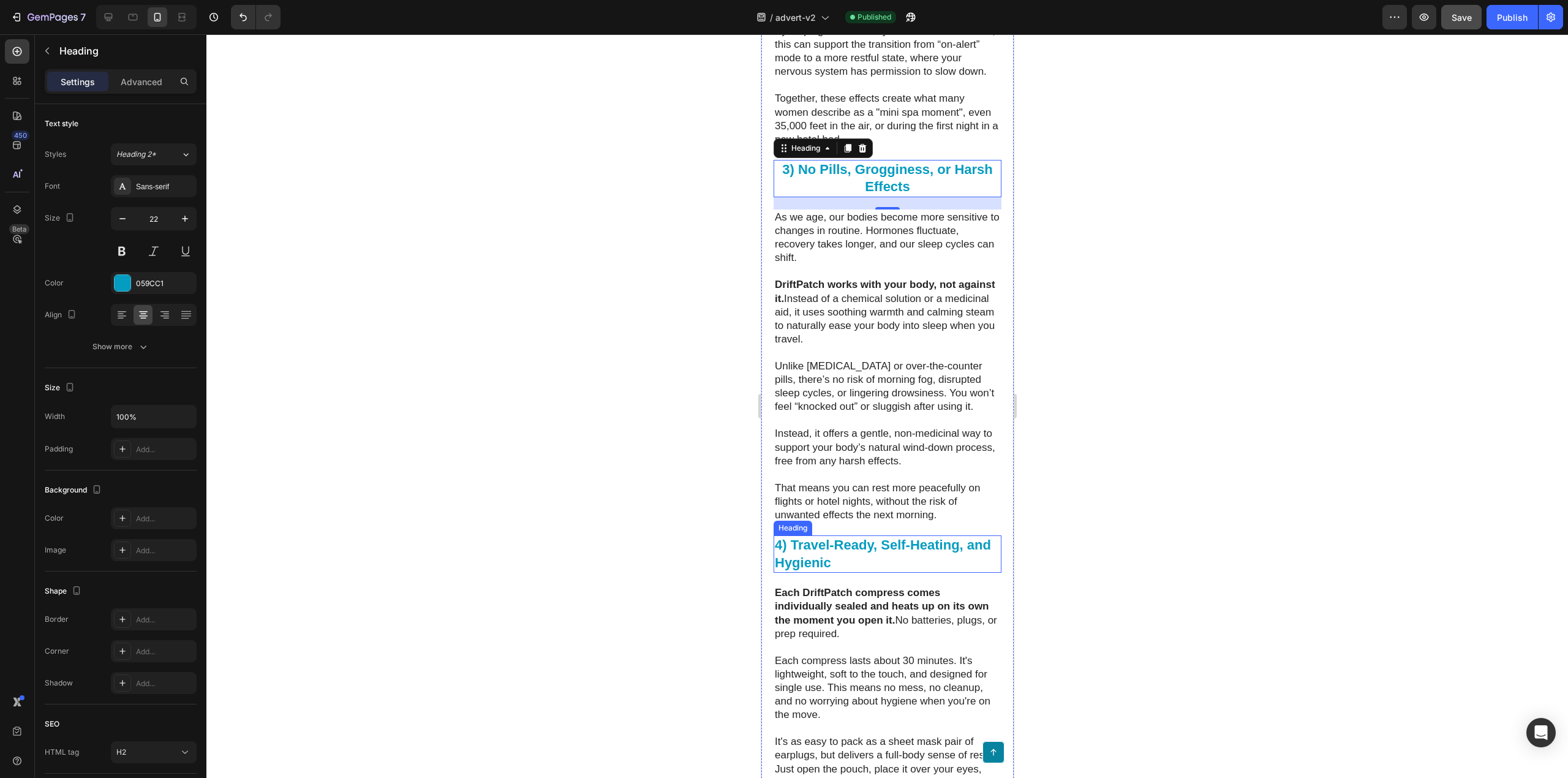
click at [848, 573] on h2 "4) Travel-Ready, Self-Heating, and Hygienic" at bounding box center [887, 554] width 228 height 37
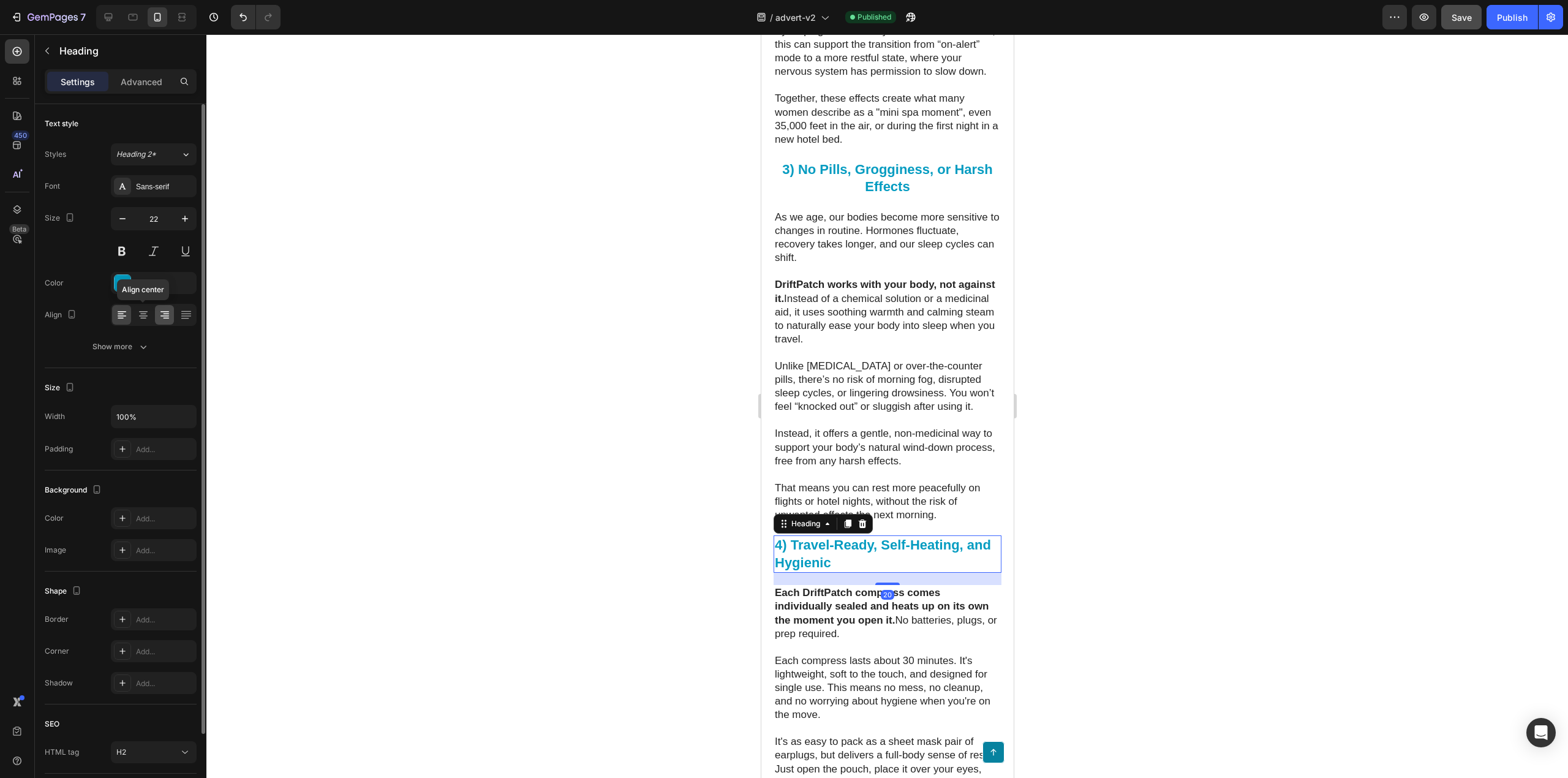
click at [146, 322] on div at bounding box center [143, 315] width 19 height 19
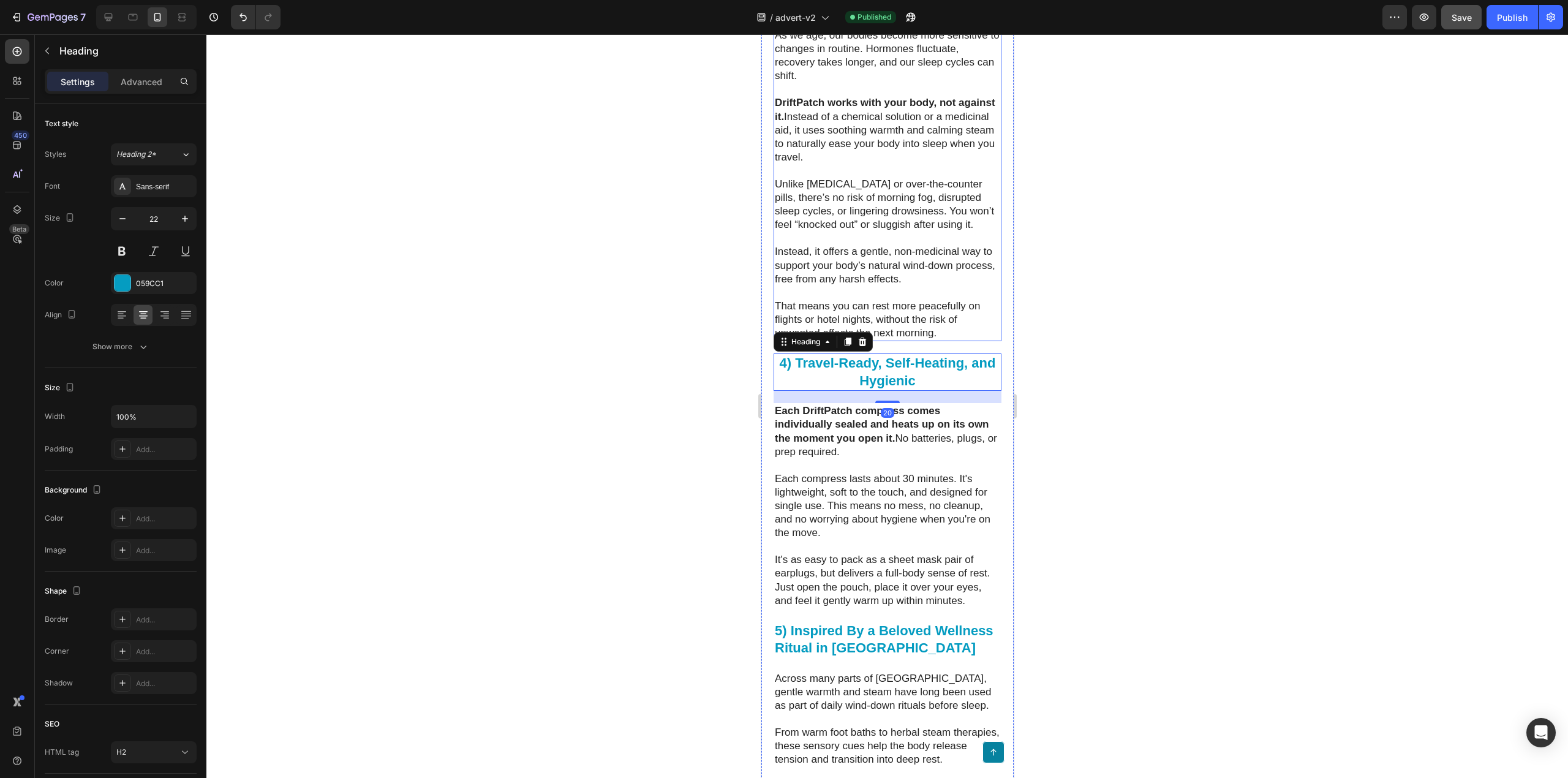
scroll to position [4149, 0]
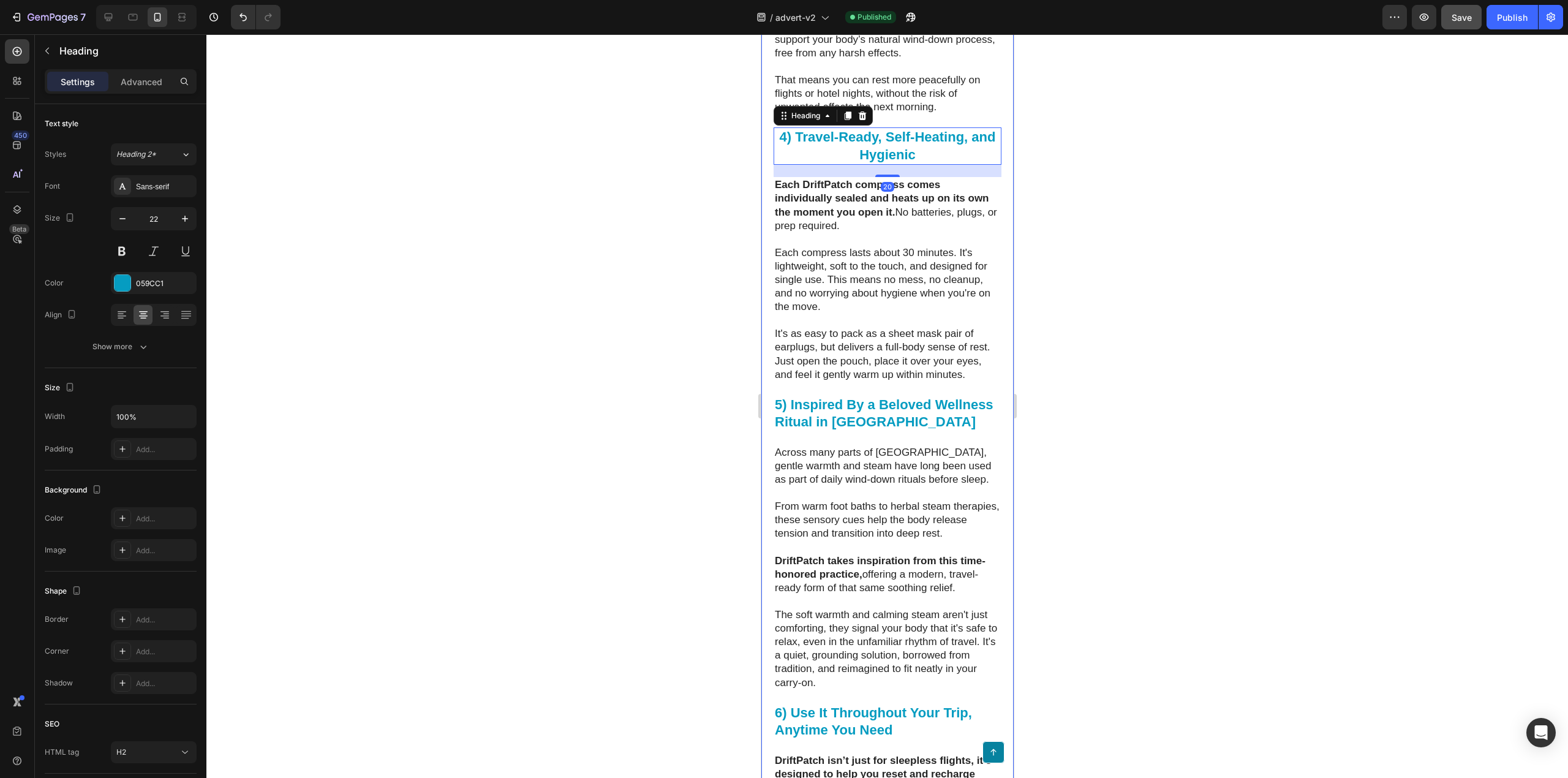
click at [854, 433] on h2 "5) Inspired By a Beloved Wellness Ritual in [GEOGRAPHIC_DATA]" at bounding box center [887, 414] width 228 height 37
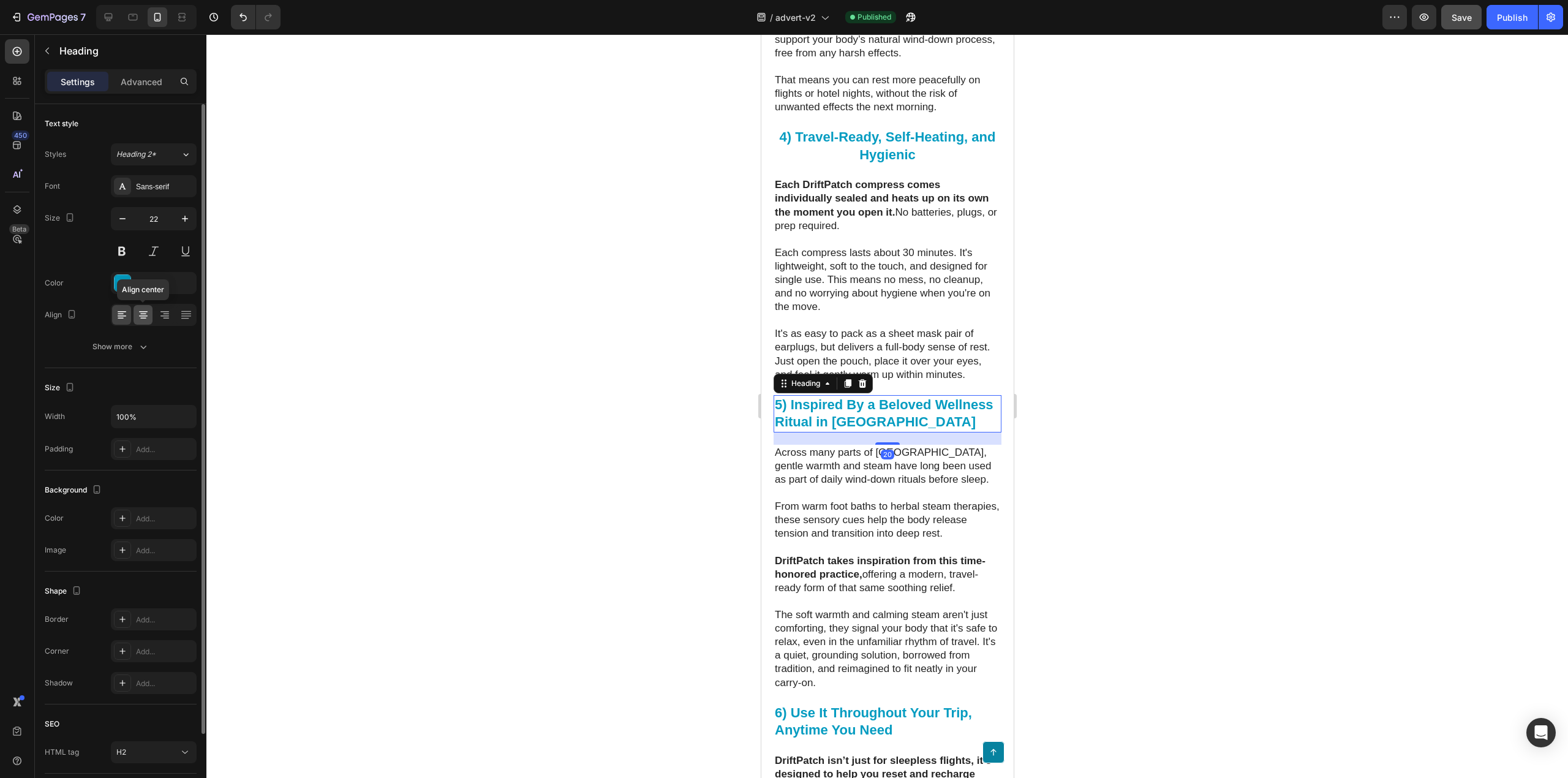
click at [145, 324] on div at bounding box center [143, 315] width 19 height 19
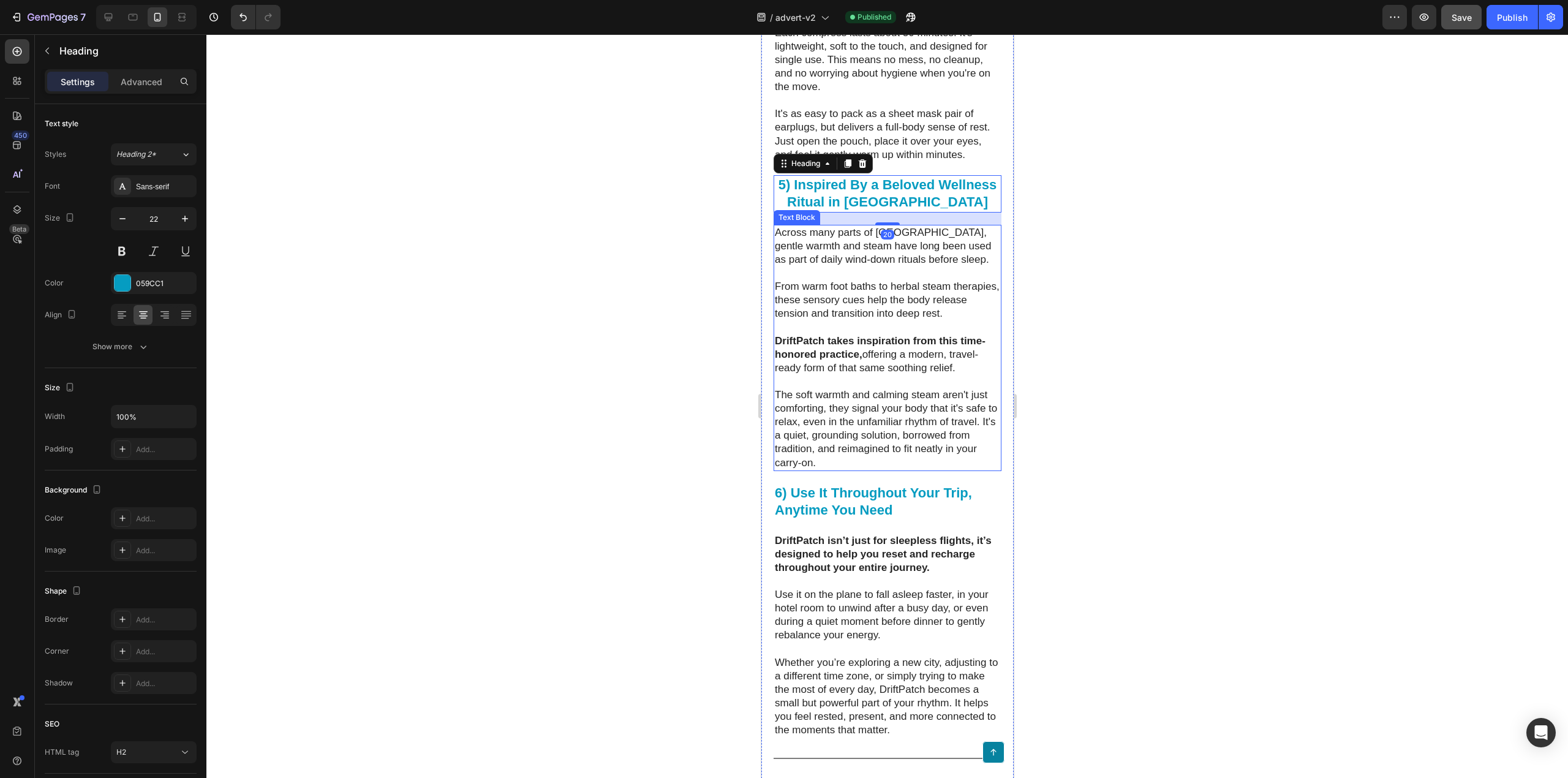
scroll to position [4476, 0]
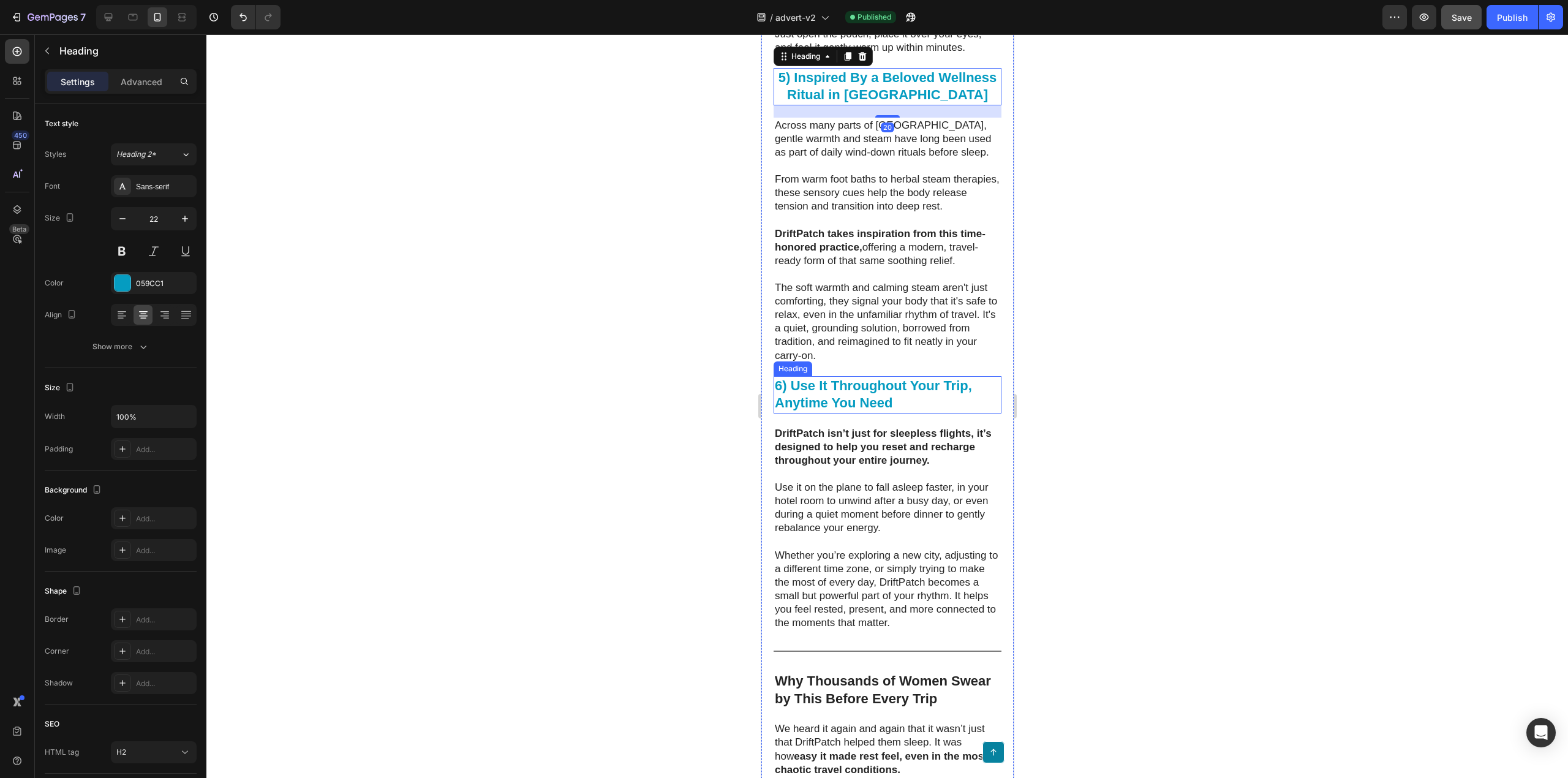
click at [854, 411] on strong "6) Use It Throughout Your Trip, Anytime You Need" at bounding box center [873, 394] width 197 height 33
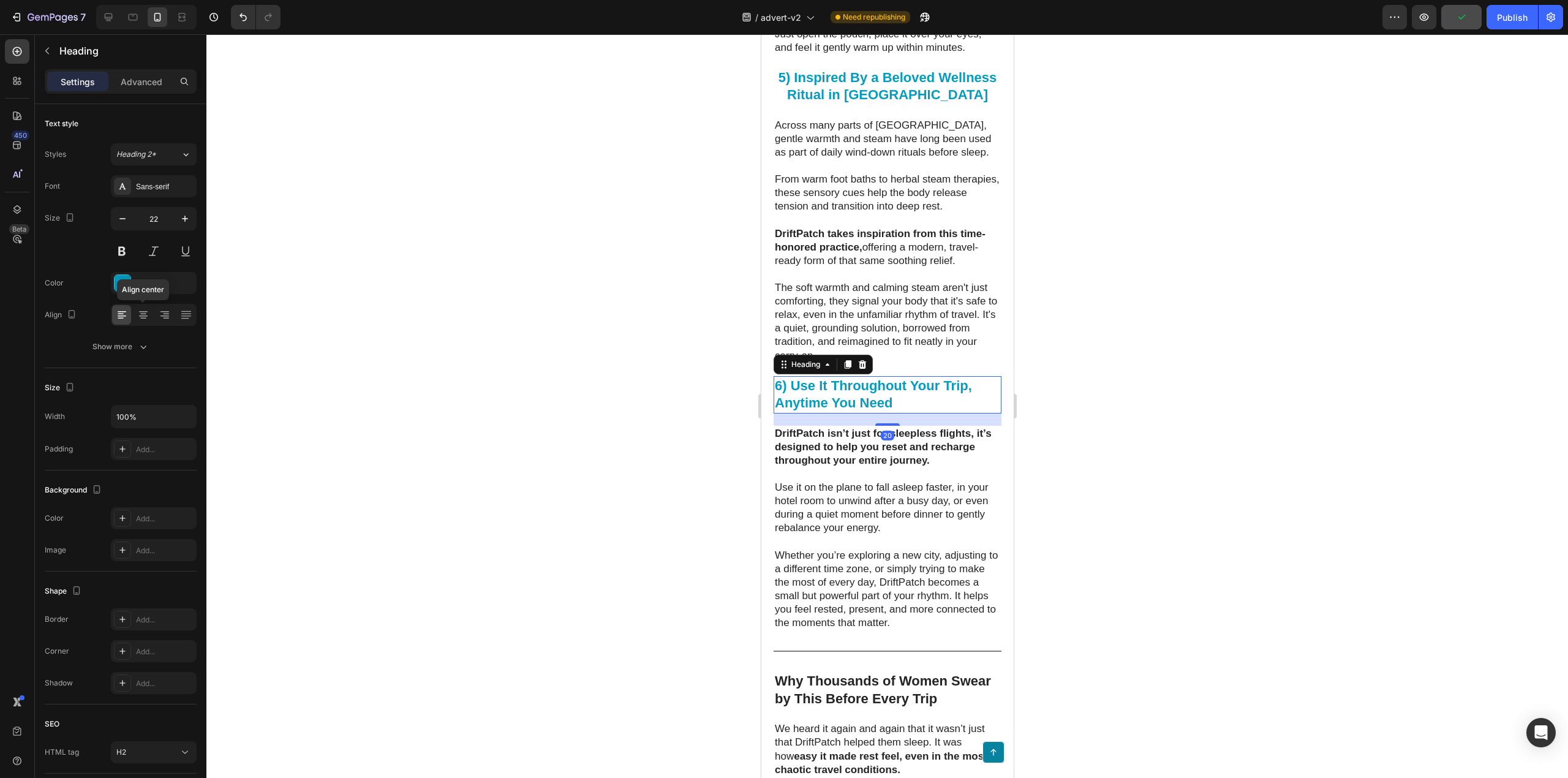
click at [146, 315] on icon at bounding box center [143, 315] width 12 height 12
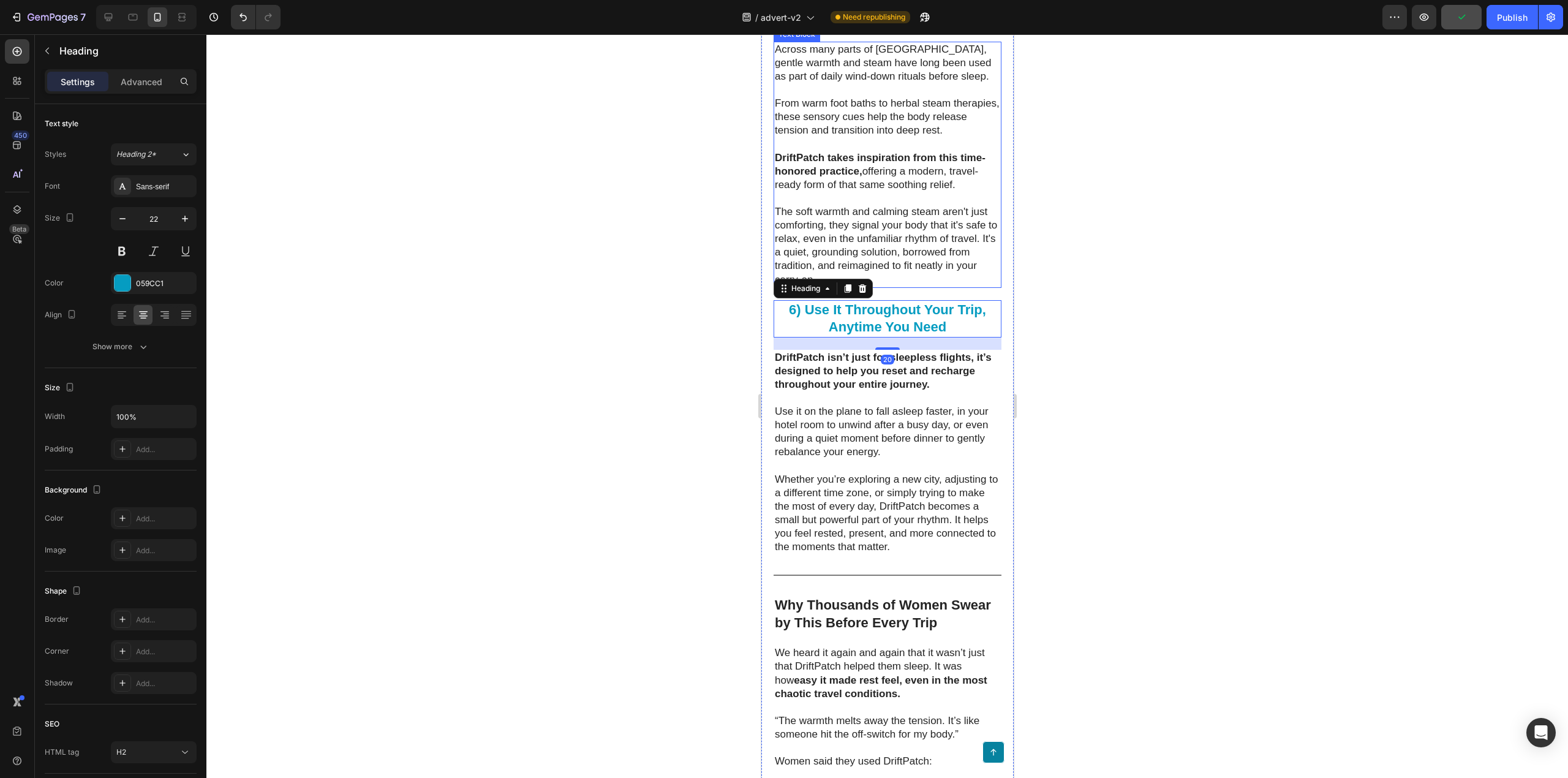
scroll to position [4558, 0]
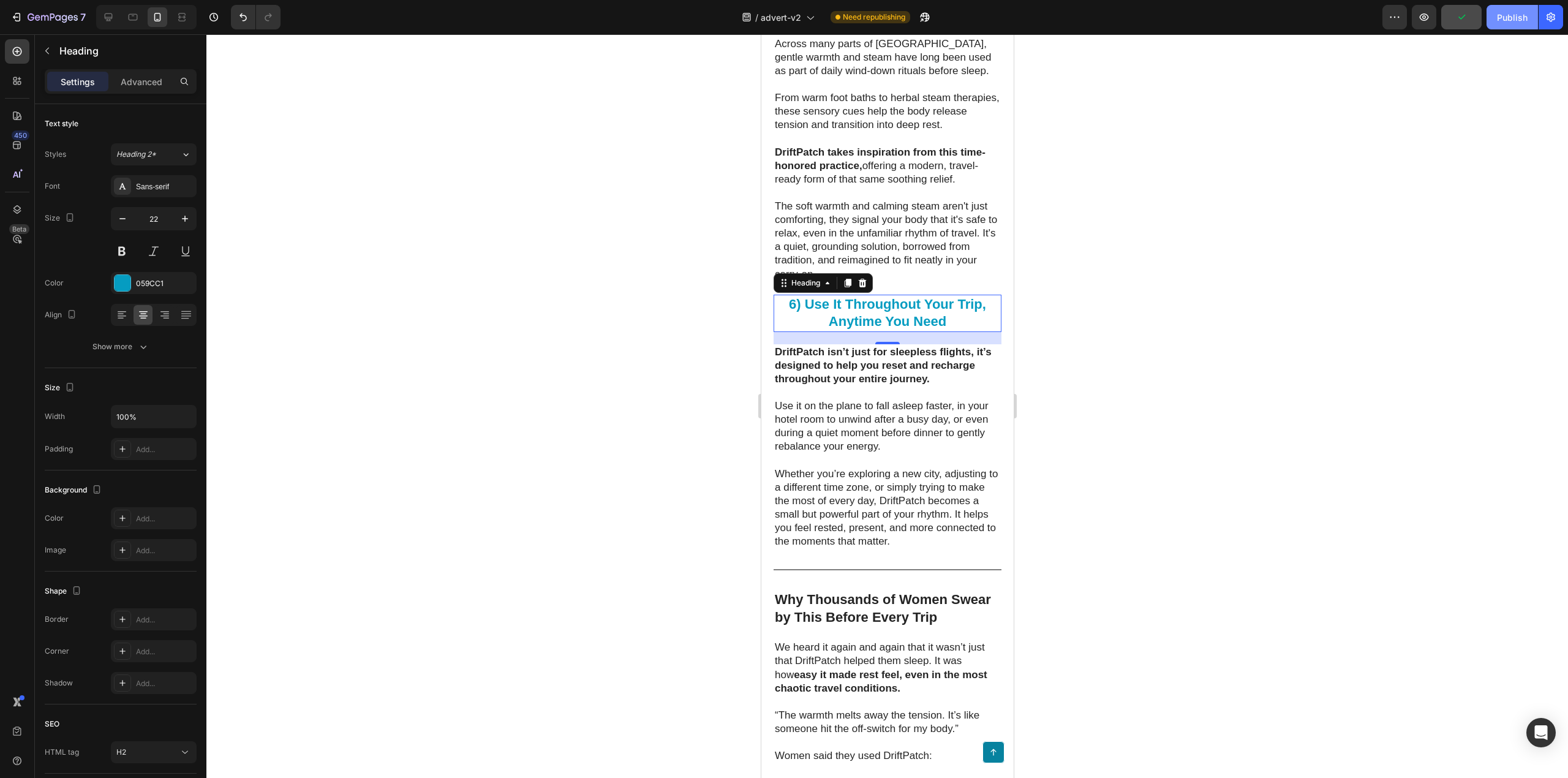
click at [1510, 16] on div "Publish" at bounding box center [1512, 17] width 30 height 13
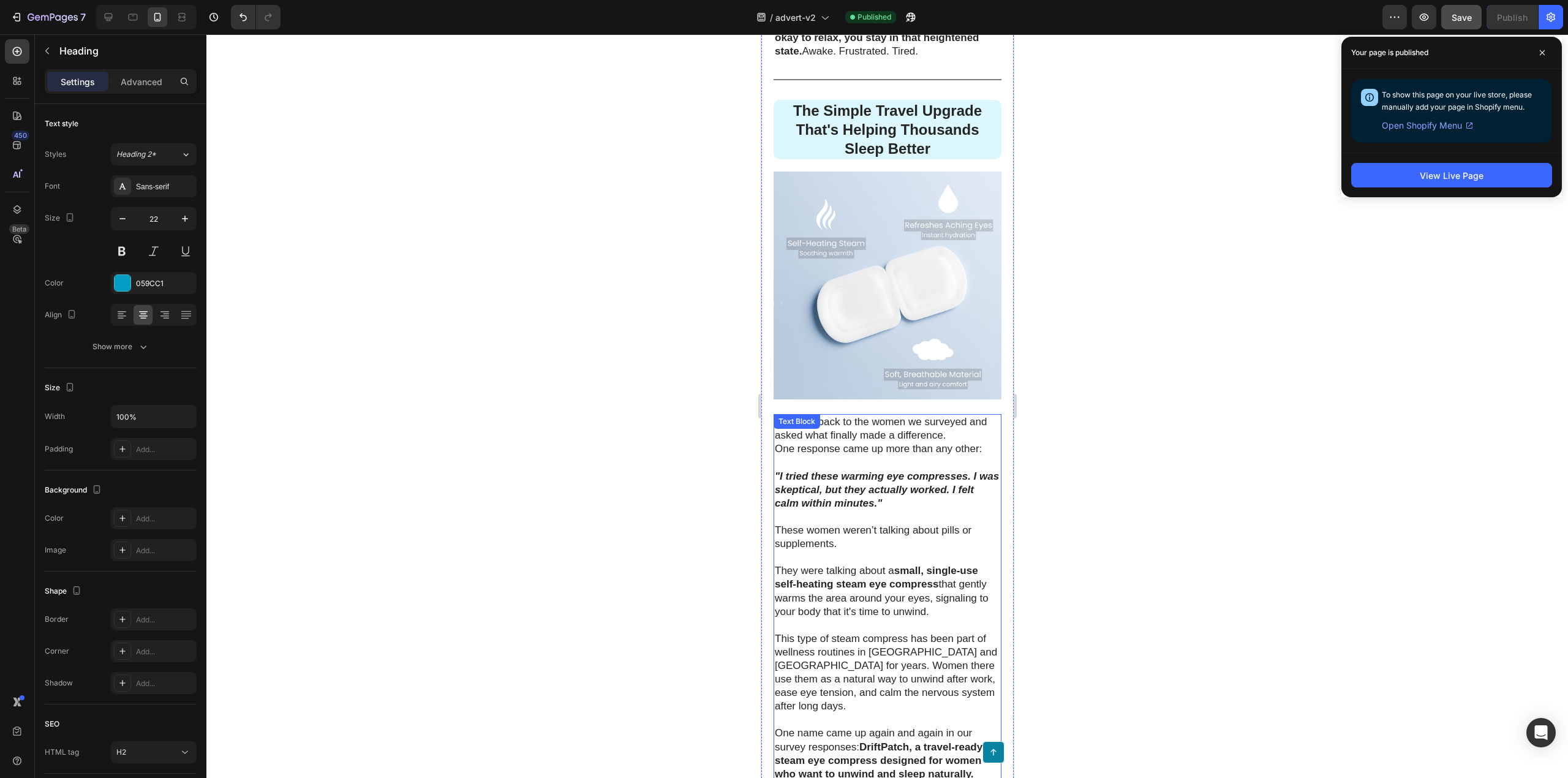
scroll to position [2433, 0]
click at [906, 162] on h2 "The Simple Travel Upgrade That's Helping Thousands Sleep Better" at bounding box center [887, 132] width 228 height 60
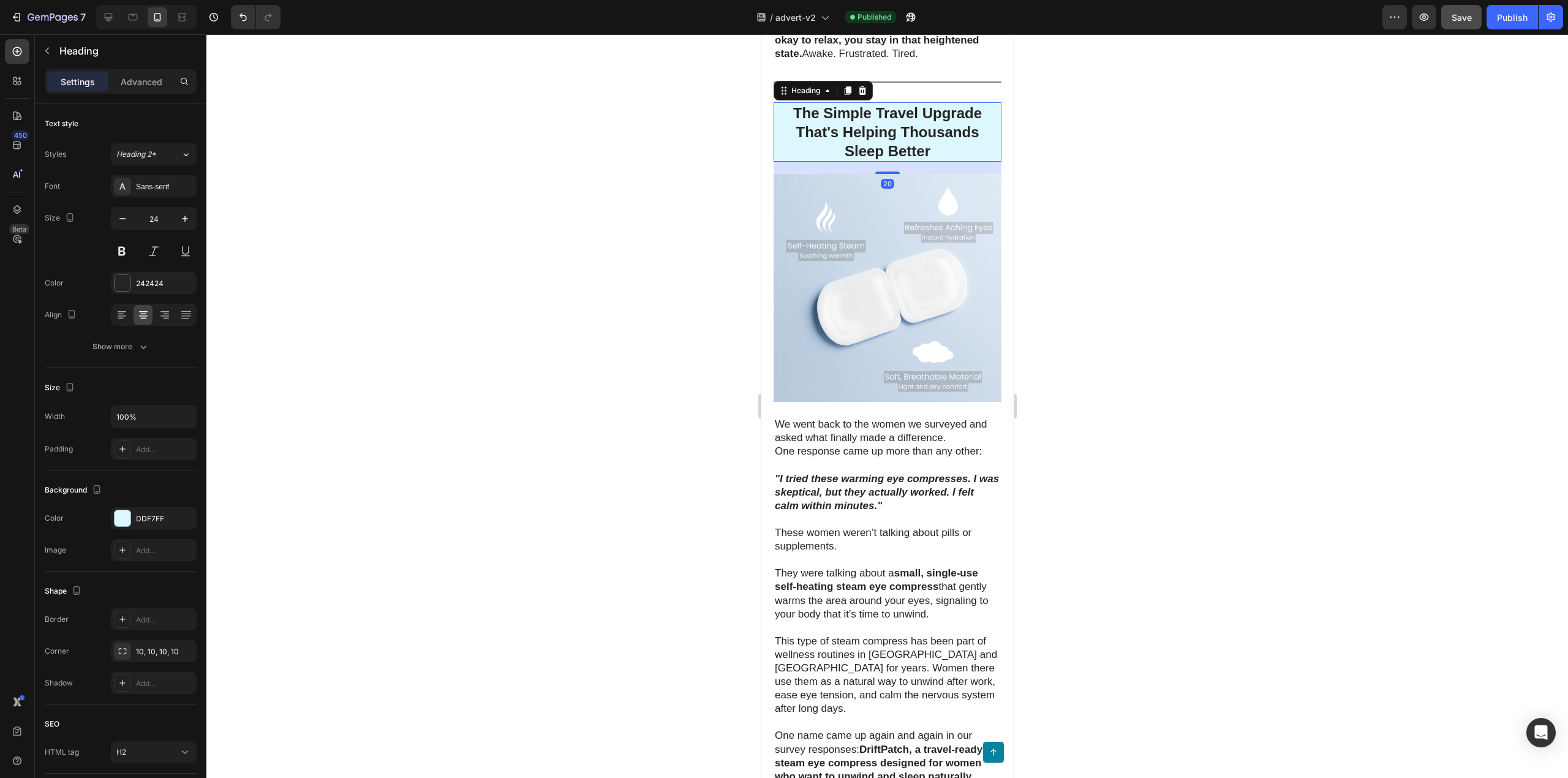
click at [896, 162] on h2 "The Simple Travel Upgrade That's Helping Thousands Sleep Better" at bounding box center [887, 132] width 228 height 60
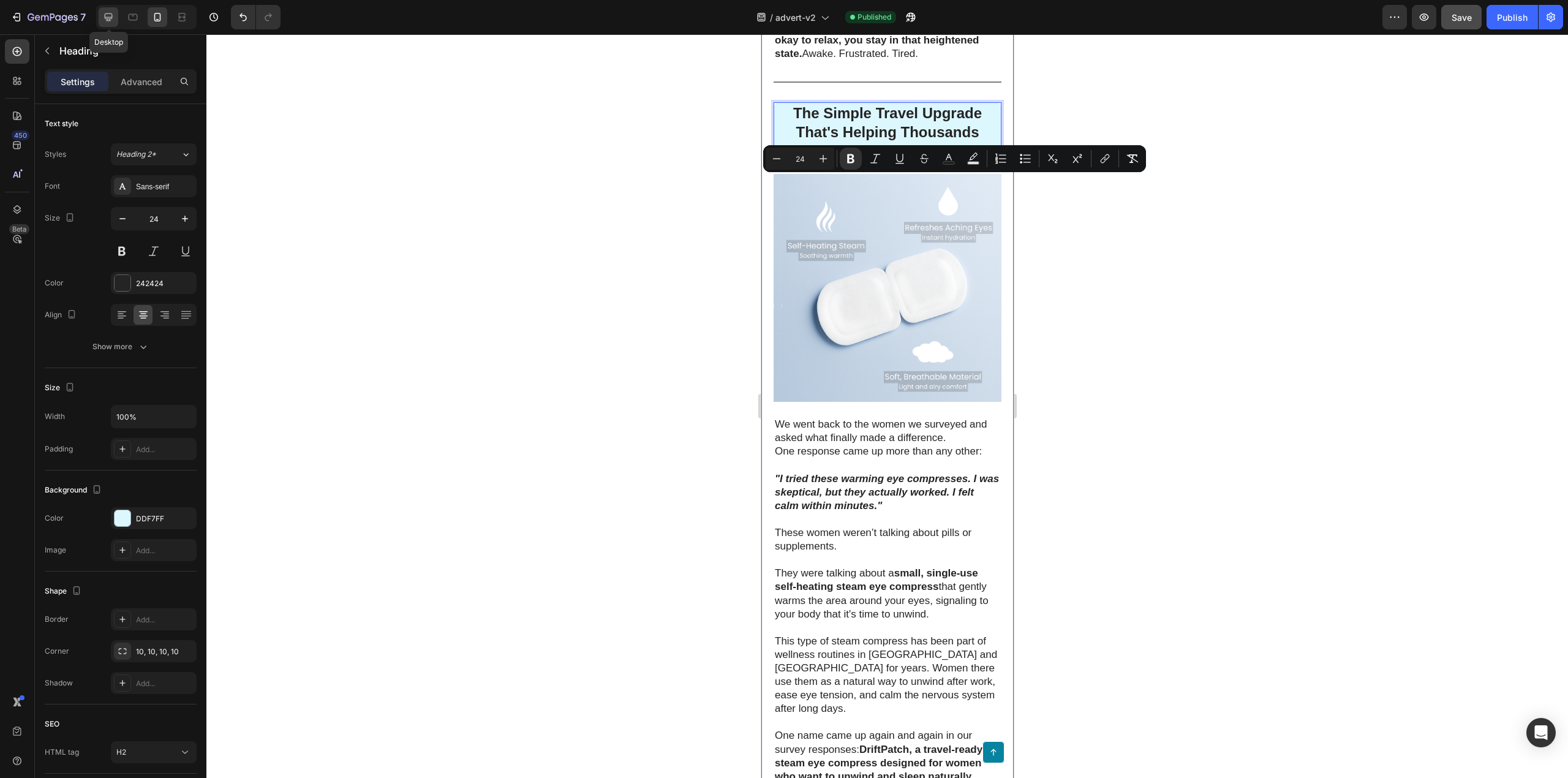
click at [109, 11] on icon at bounding box center [109, 17] width 12 height 12
type input "33"
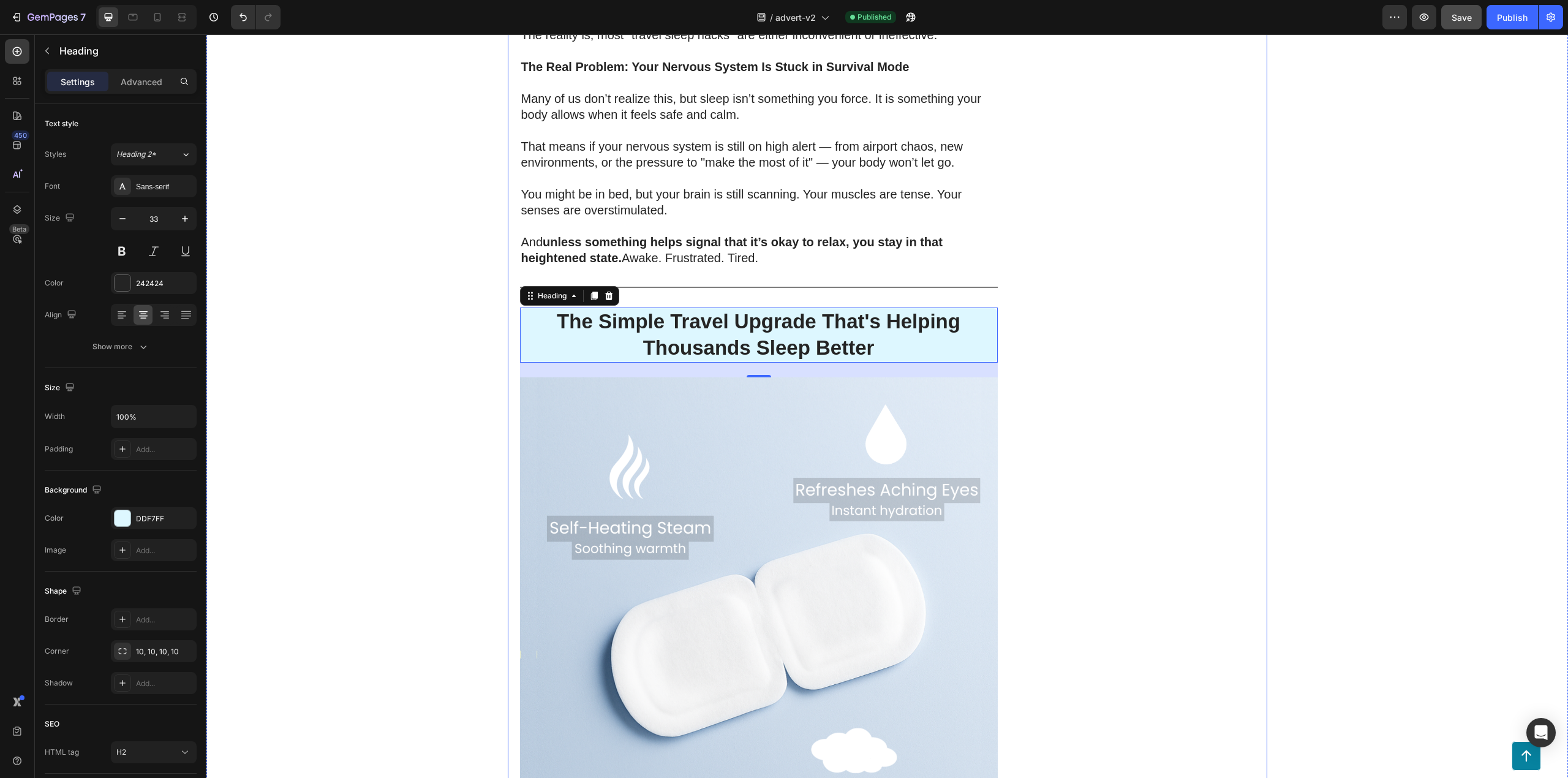
scroll to position [1891, 0]
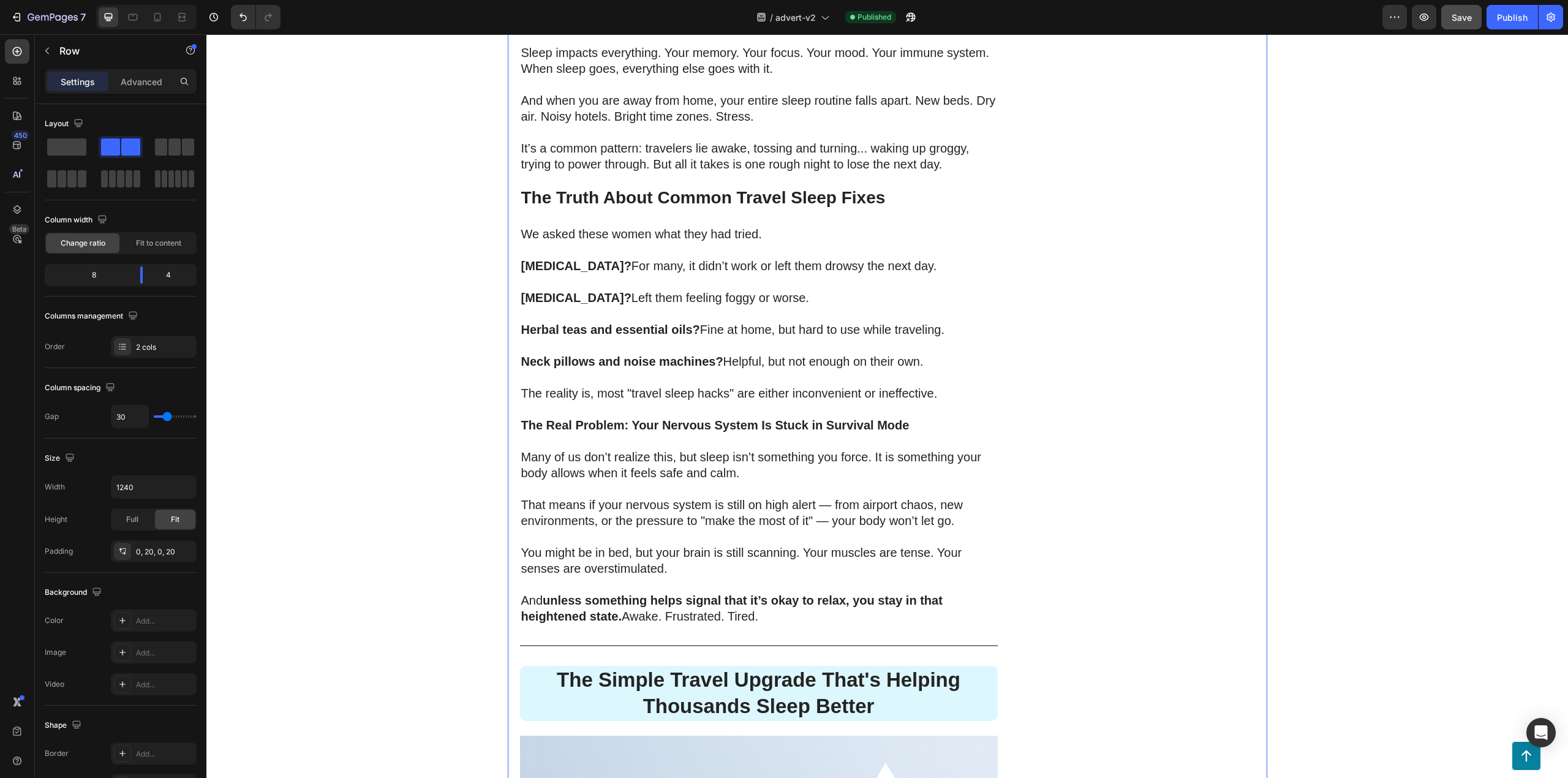
scroll to position [1565, 0]
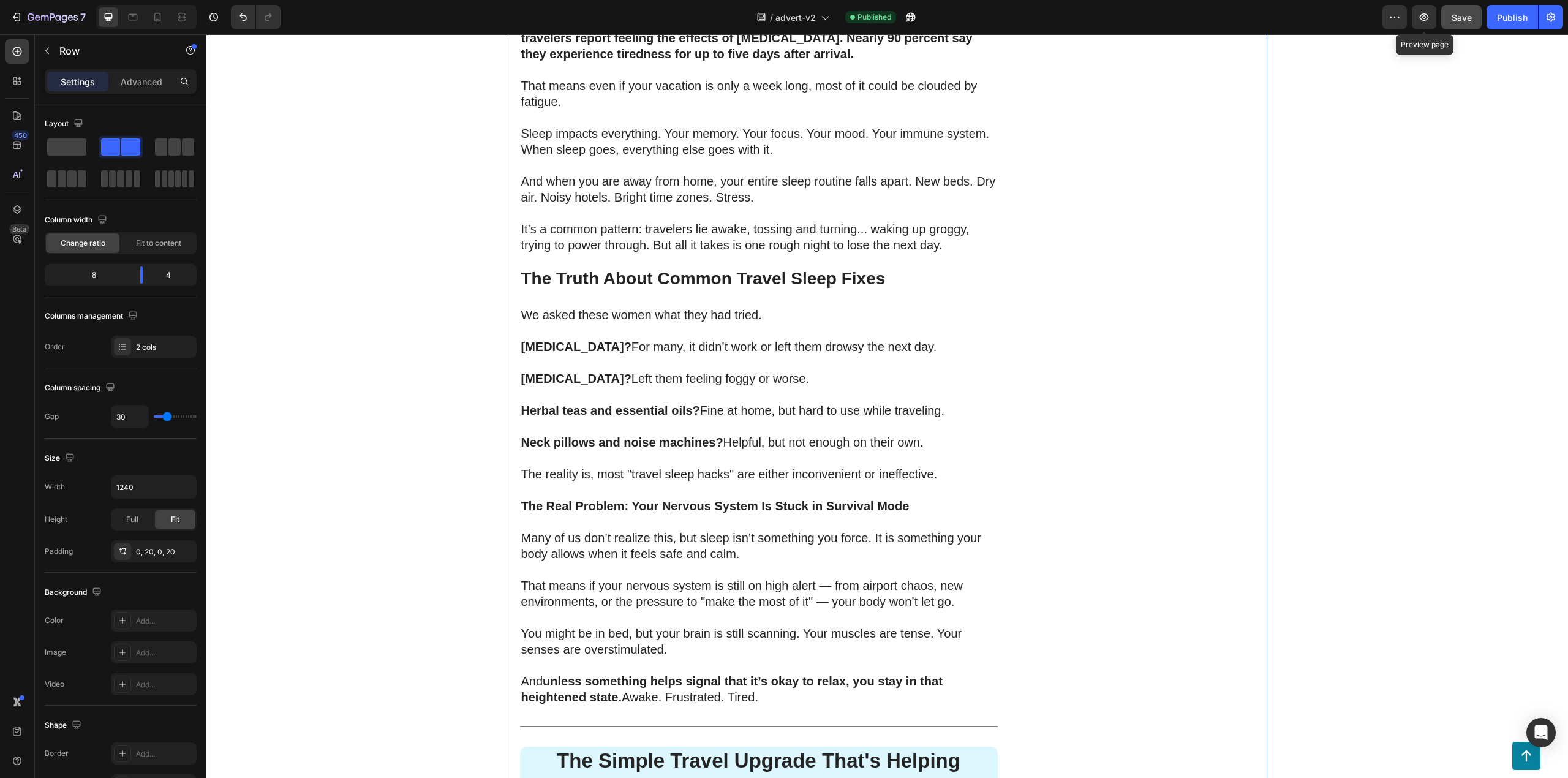
click at [1459, 22] on div "Save" at bounding box center [1462, 17] width 20 height 13
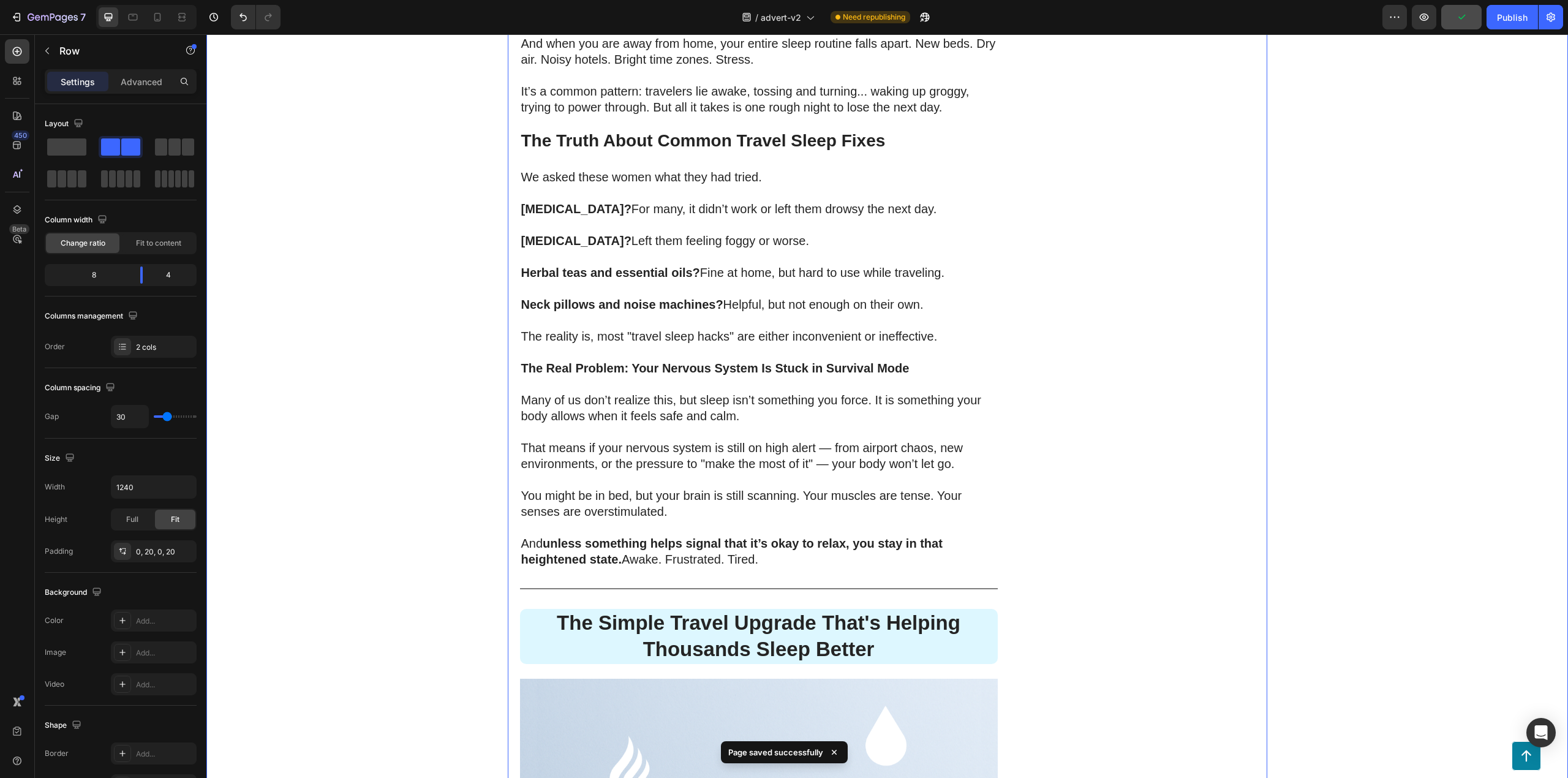
scroll to position [1729, 0]
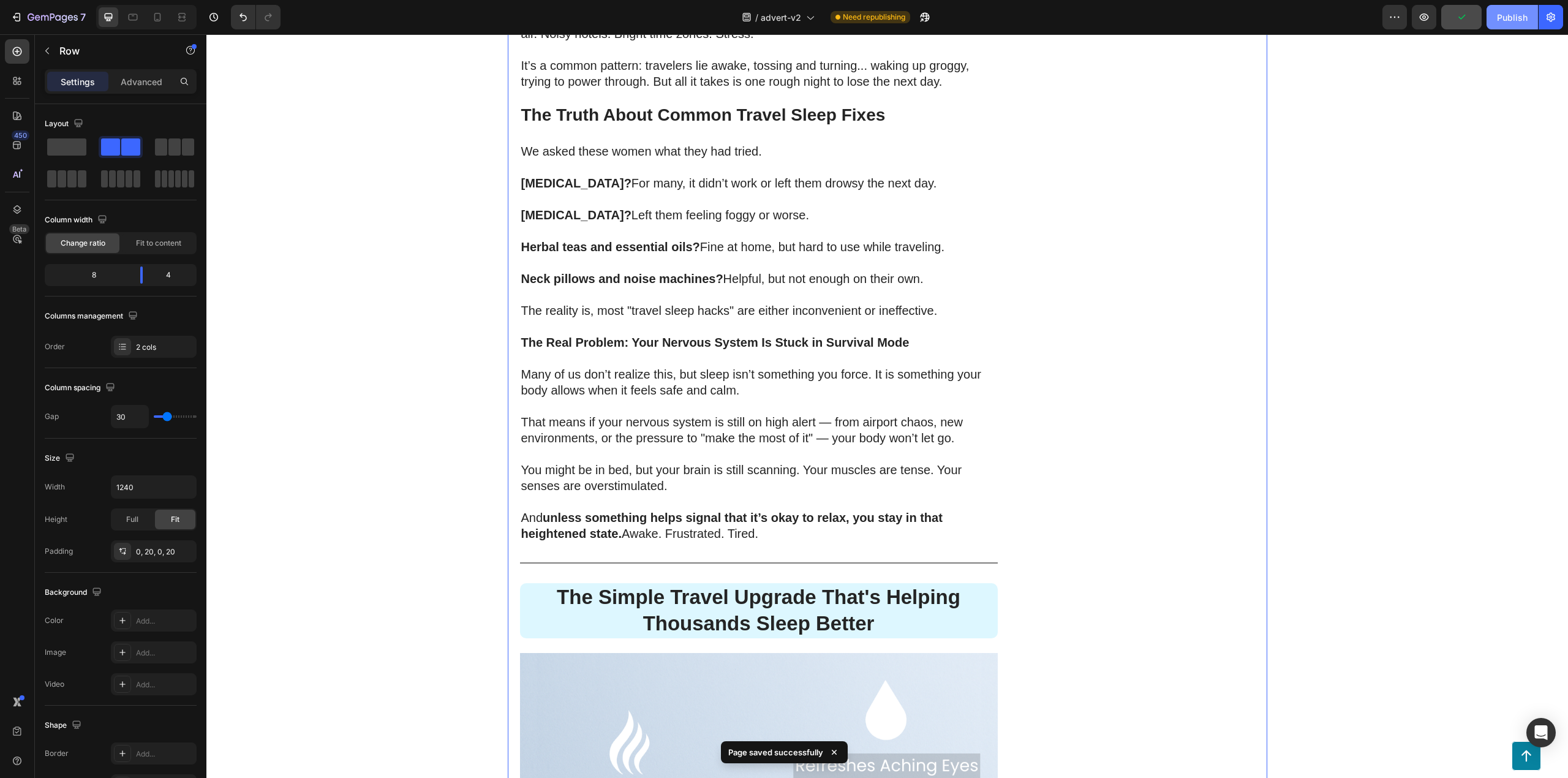
click at [1516, 15] on div "Publish" at bounding box center [1512, 17] width 30 height 13
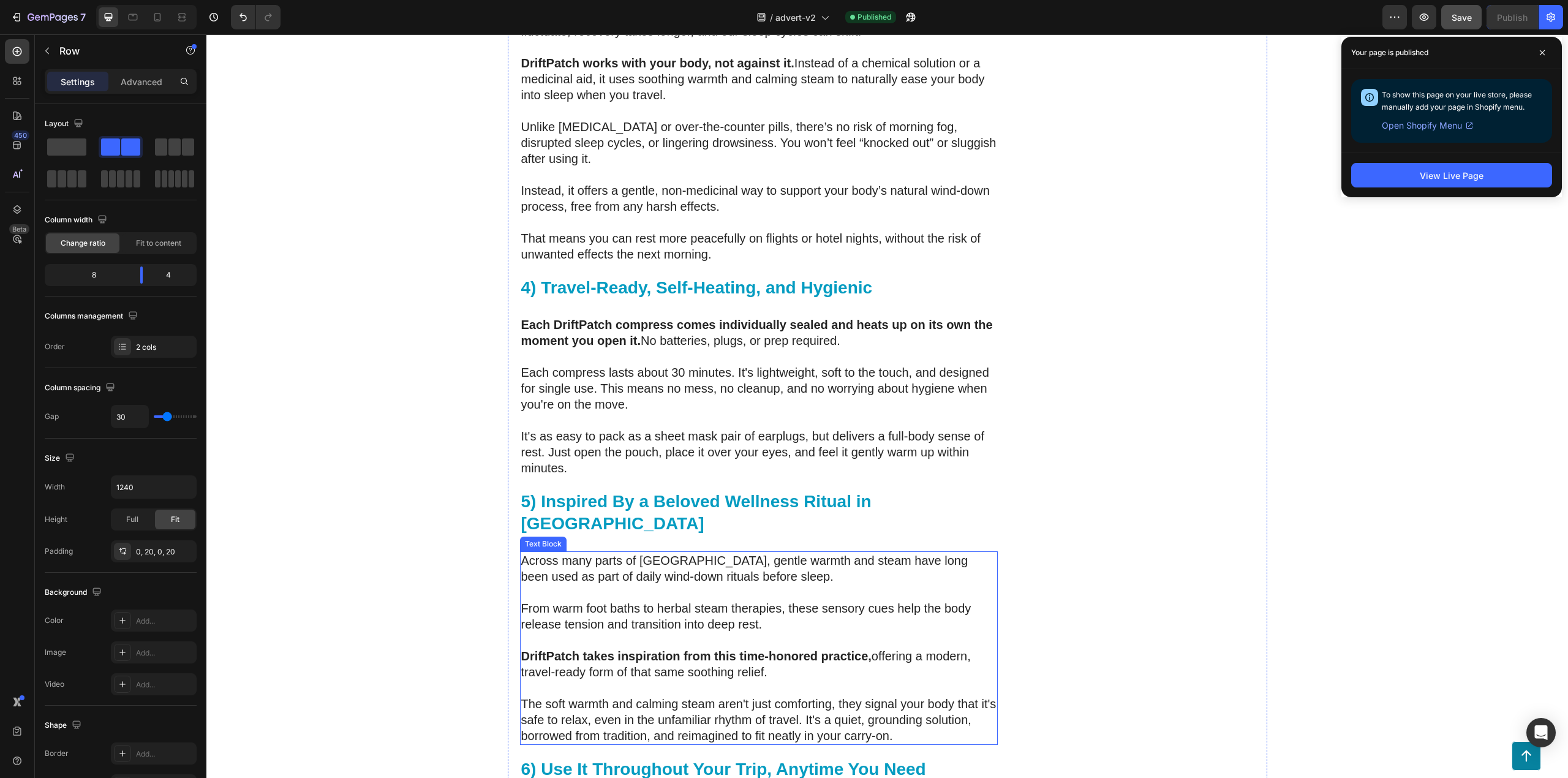
scroll to position [3810, 0]
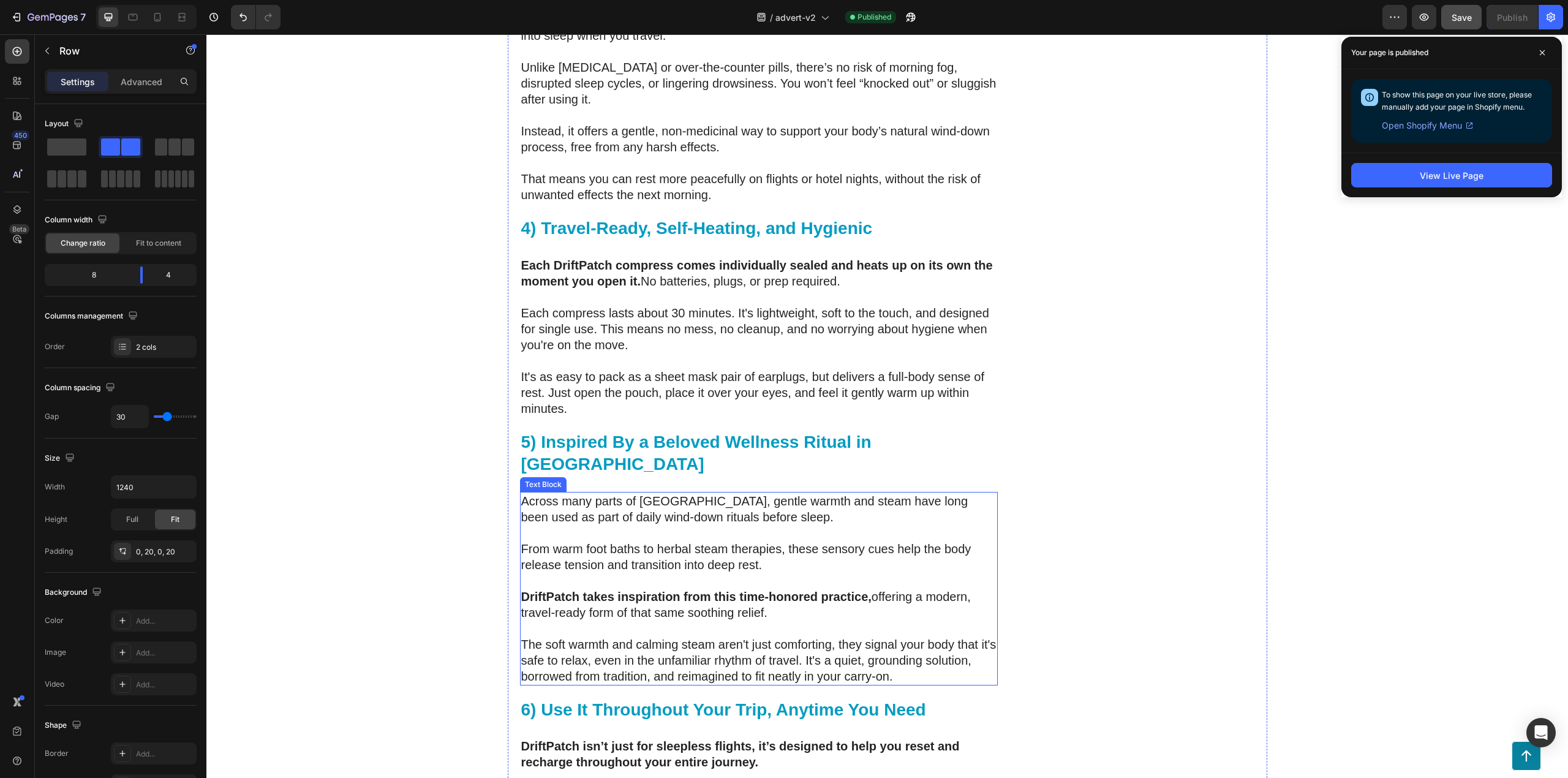
click at [799, 637] on p "The soft warmth and calming steam aren't just comforting, they signal your body…" at bounding box center [758, 660] width 475 height 48
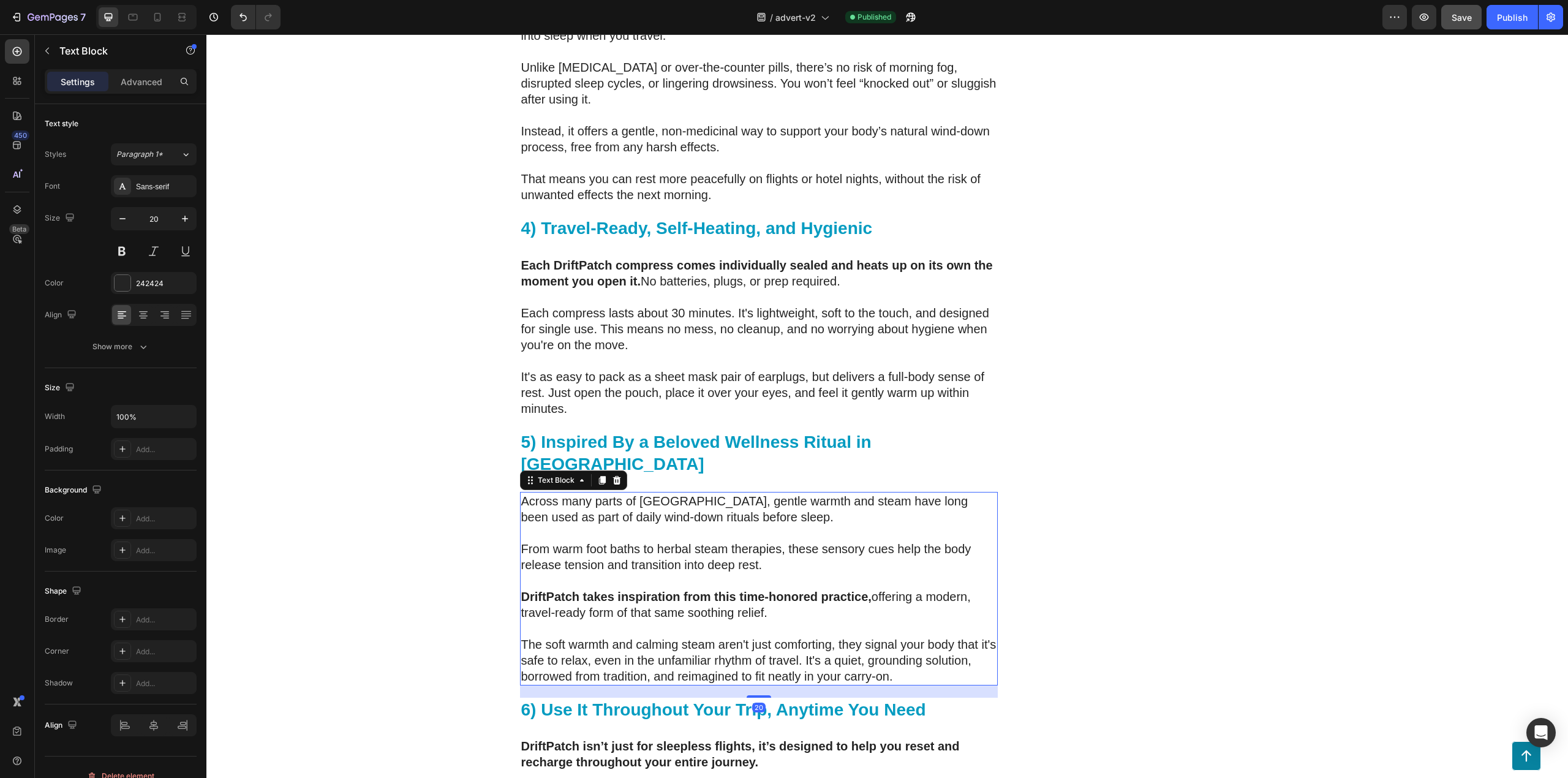
click at [798, 637] on p "The soft warmth and calming steam aren't just comforting, they signal your body…" at bounding box center [758, 660] width 475 height 48
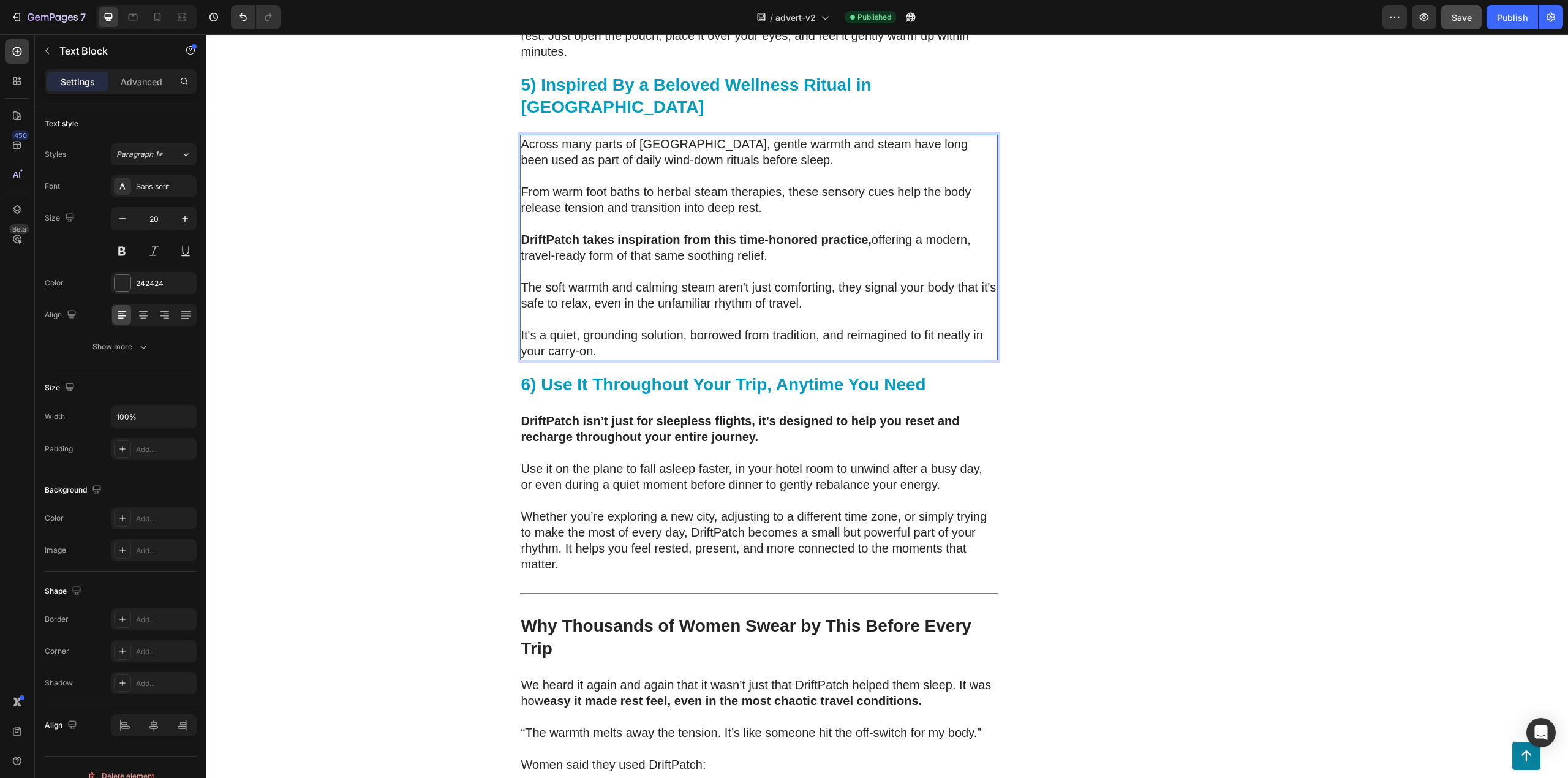
scroll to position [4219, 0]
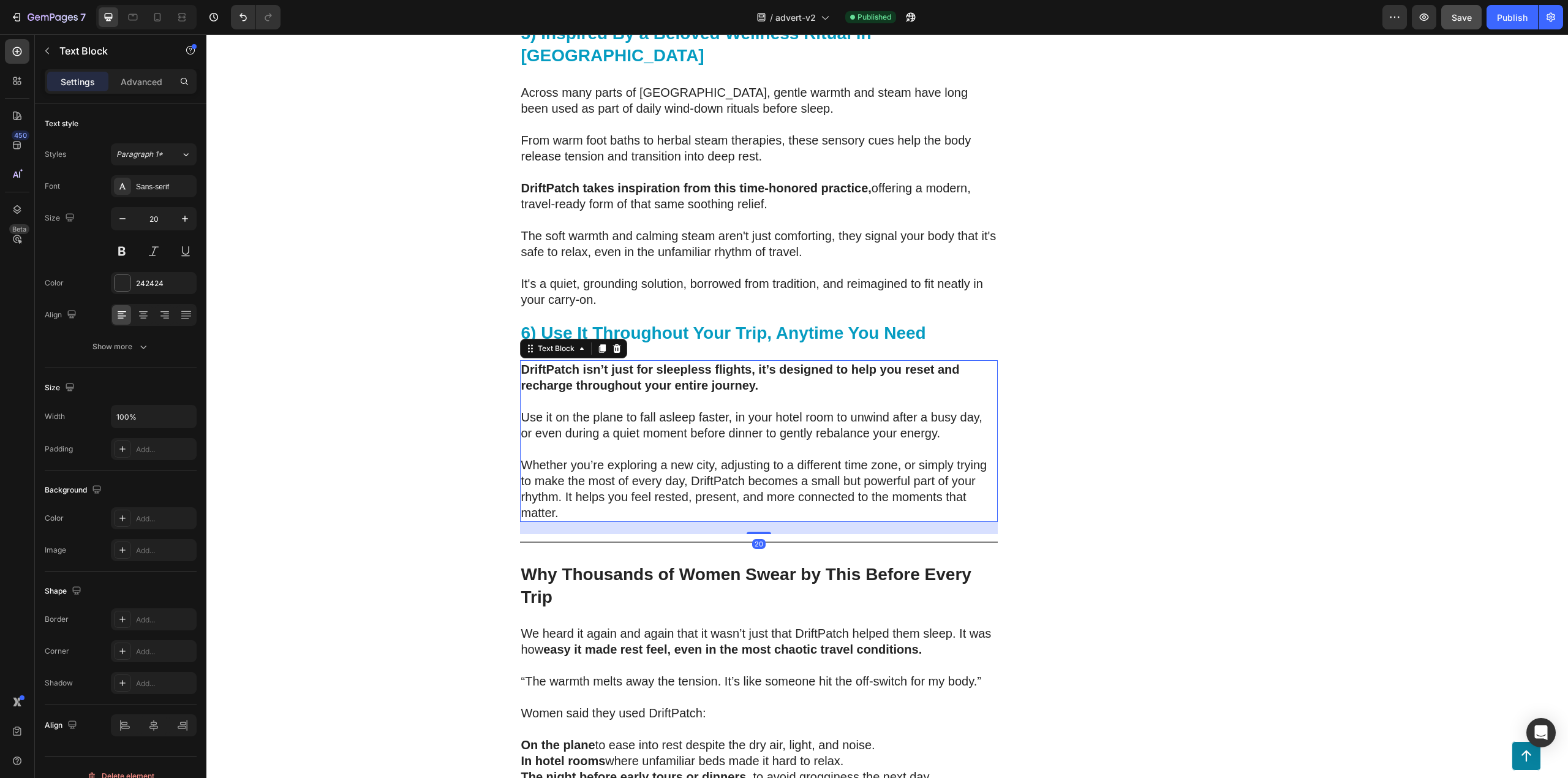
click at [674, 457] on p "Whether you’re exploring a new city, adjusting to a different time zone, or sim…" at bounding box center [758, 489] width 475 height 64
click at [560, 457] on p "Whether you’re exploring a new city, adjusting to a different time zone, or sim…" at bounding box center [758, 489] width 475 height 64
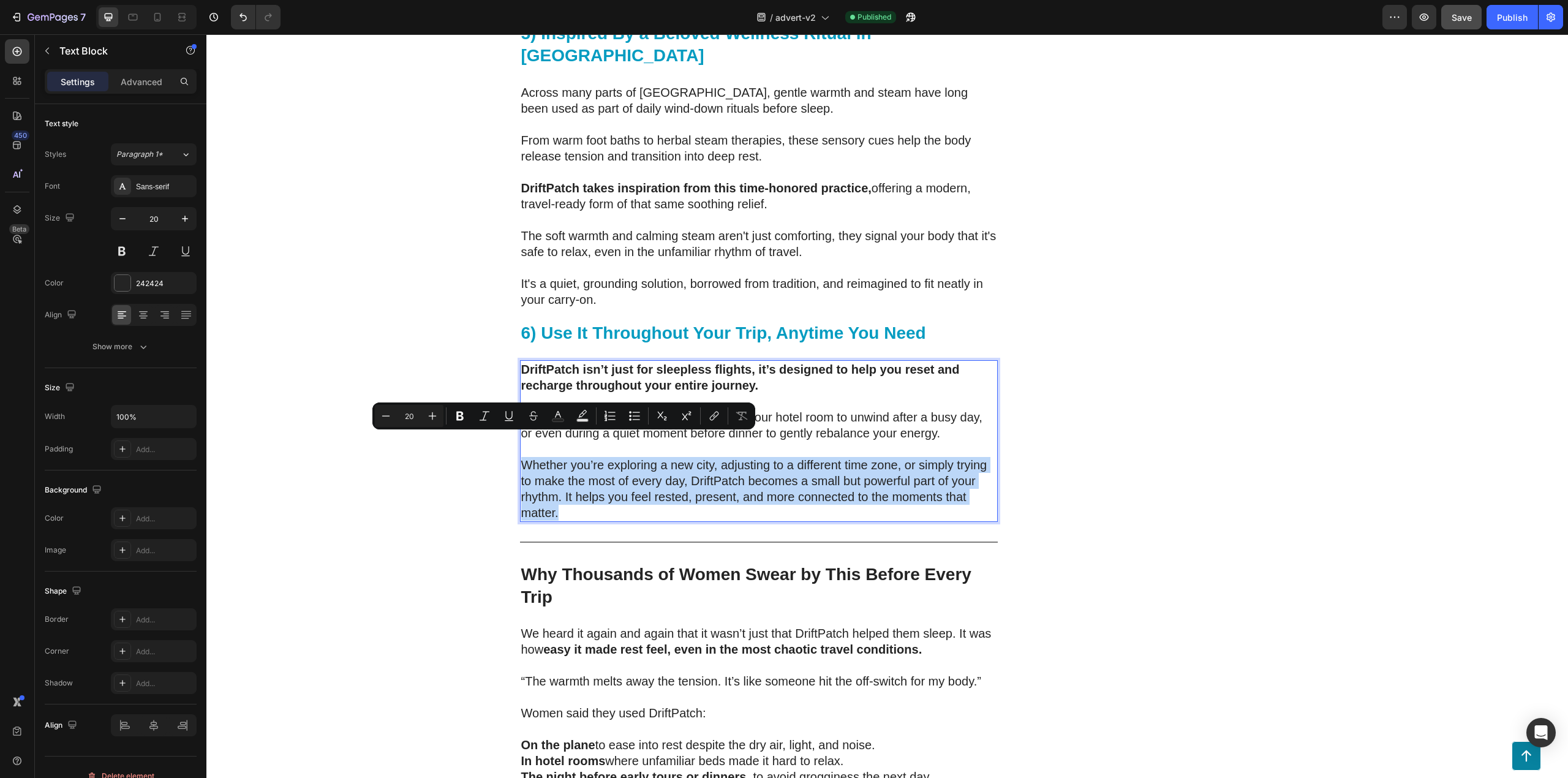
click at [560, 457] on p "Whether you’re exploring a new city, adjusting to a different time zone, or sim…" at bounding box center [758, 489] width 475 height 64
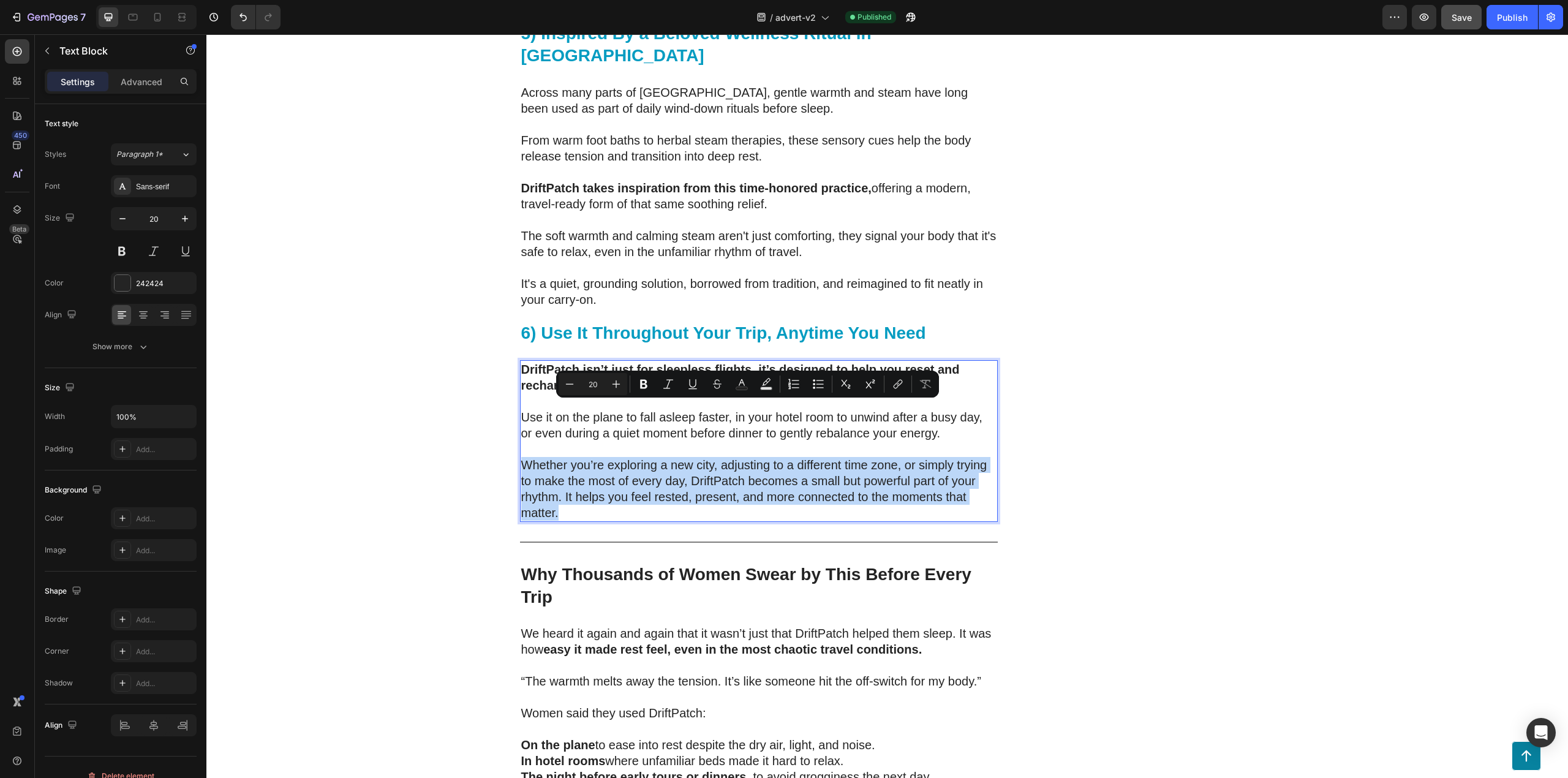
click at [560, 457] on p "Whether you’re exploring a new city, adjusting to a different time zone, or sim…" at bounding box center [758, 489] width 475 height 64
click at [559, 457] on p "Whether you’re exploring a new city, adjusting to a different time zone, or sim…" at bounding box center [758, 489] width 475 height 64
click at [555, 457] on p "Whether you’re exploring a new city, adjusting to a different time zone, or sim…" at bounding box center [758, 489] width 475 height 64
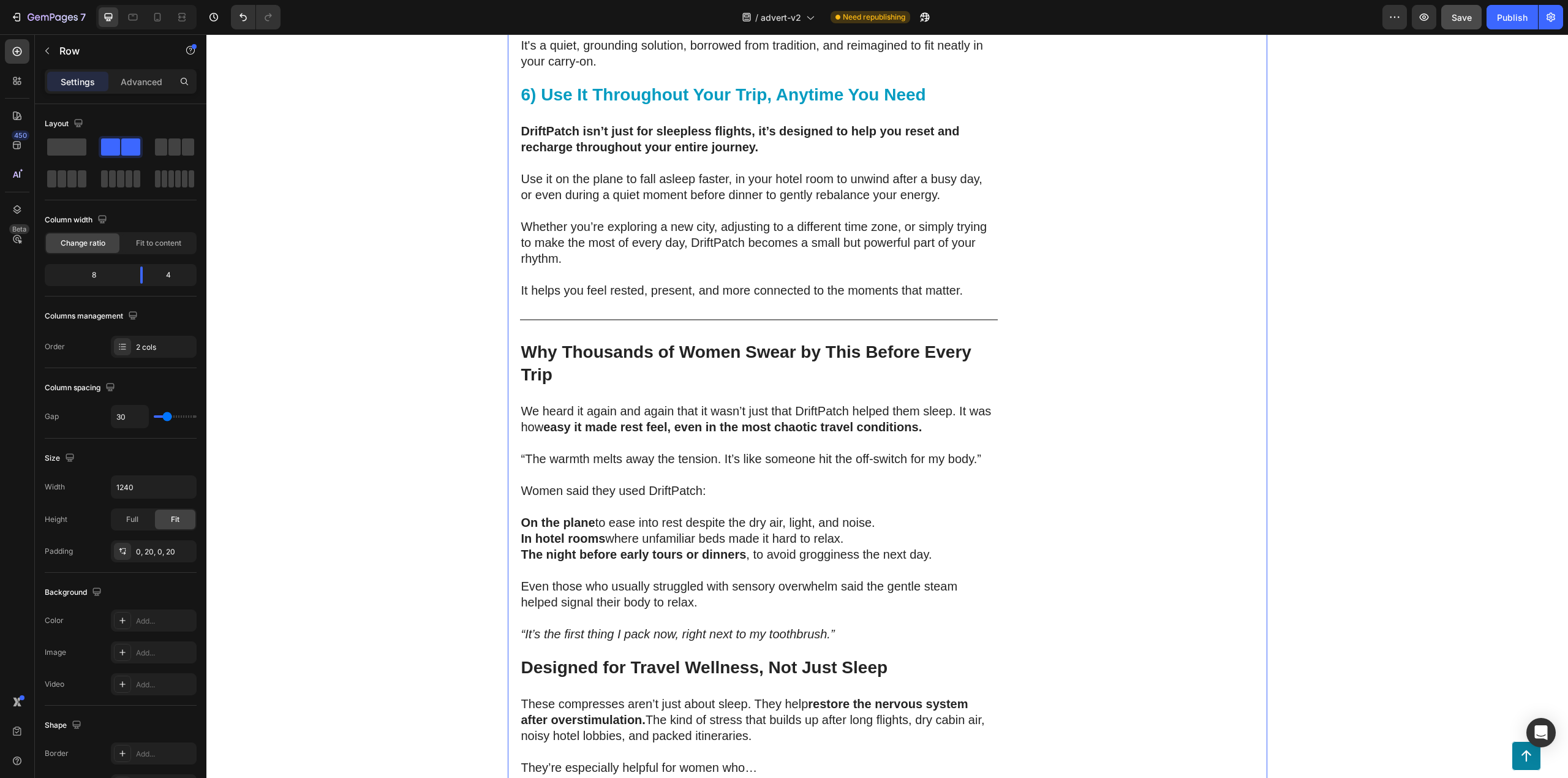
scroll to position [4465, 0]
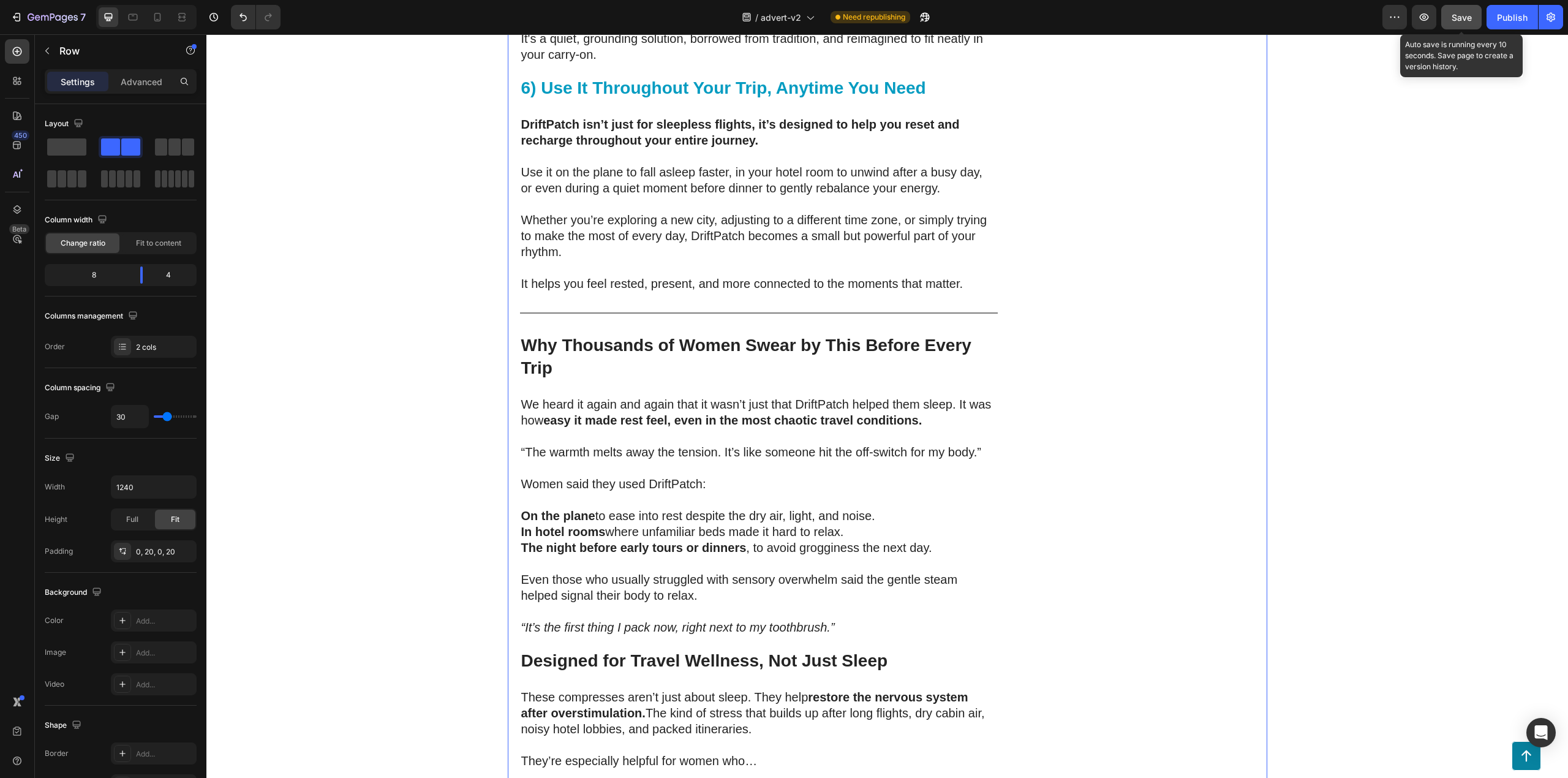
click at [1451, 19] on button "Save" at bounding box center [1462, 17] width 40 height 25
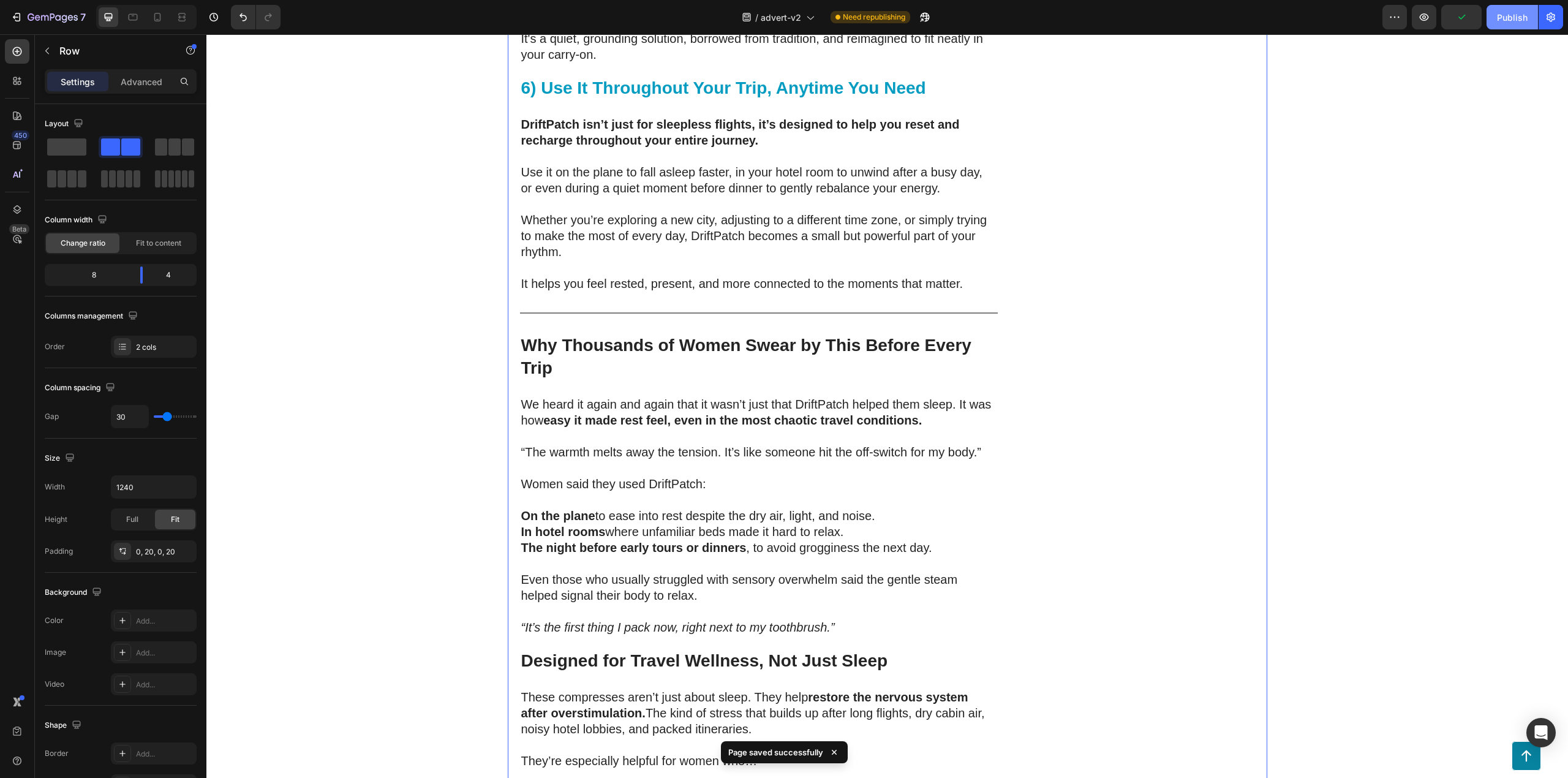
click at [1506, 19] on div "Publish" at bounding box center [1512, 17] width 30 height 13
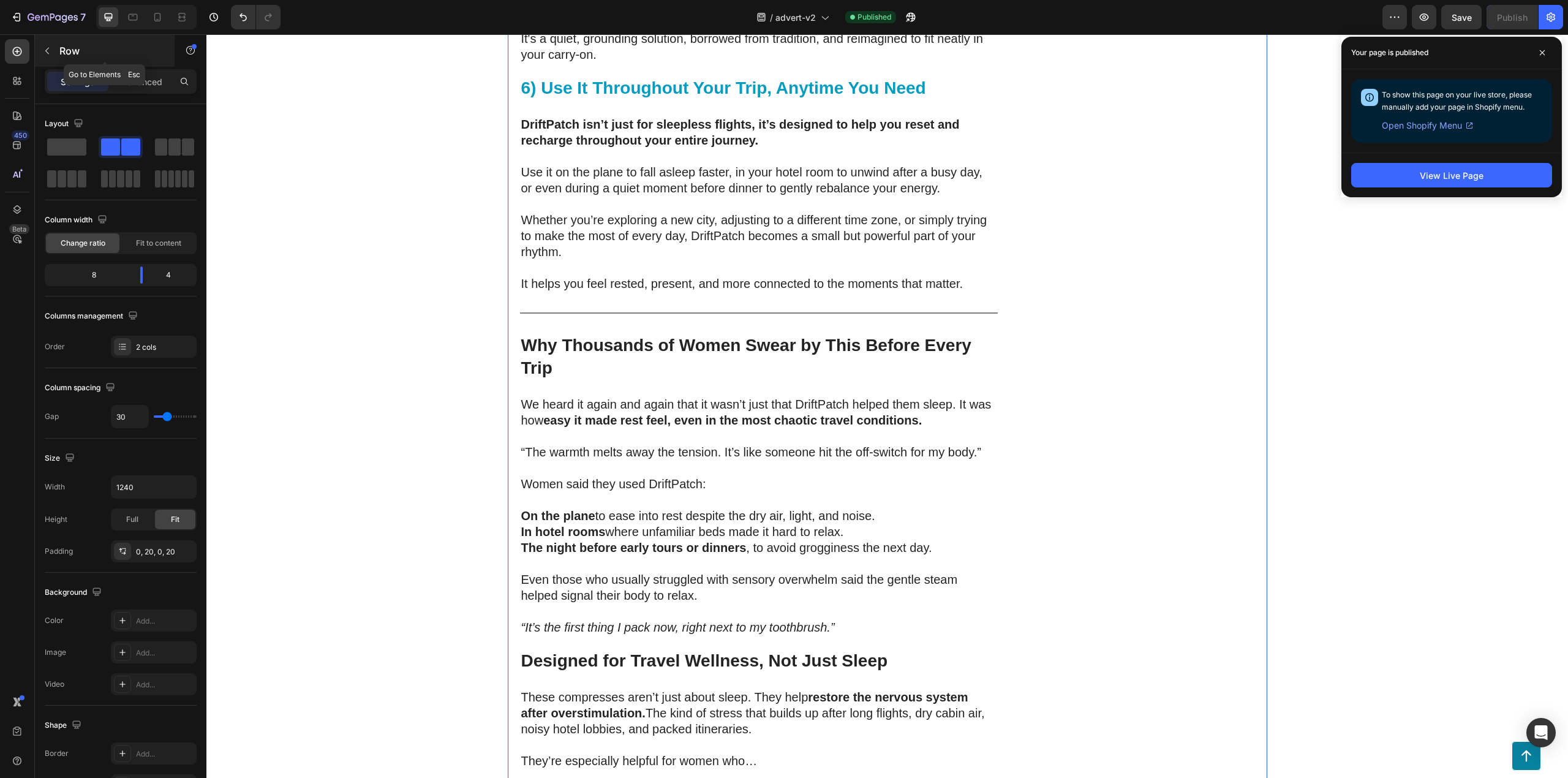
click at [52, 53] on button "button" at bounding box center [47, 51] width 19 height 19
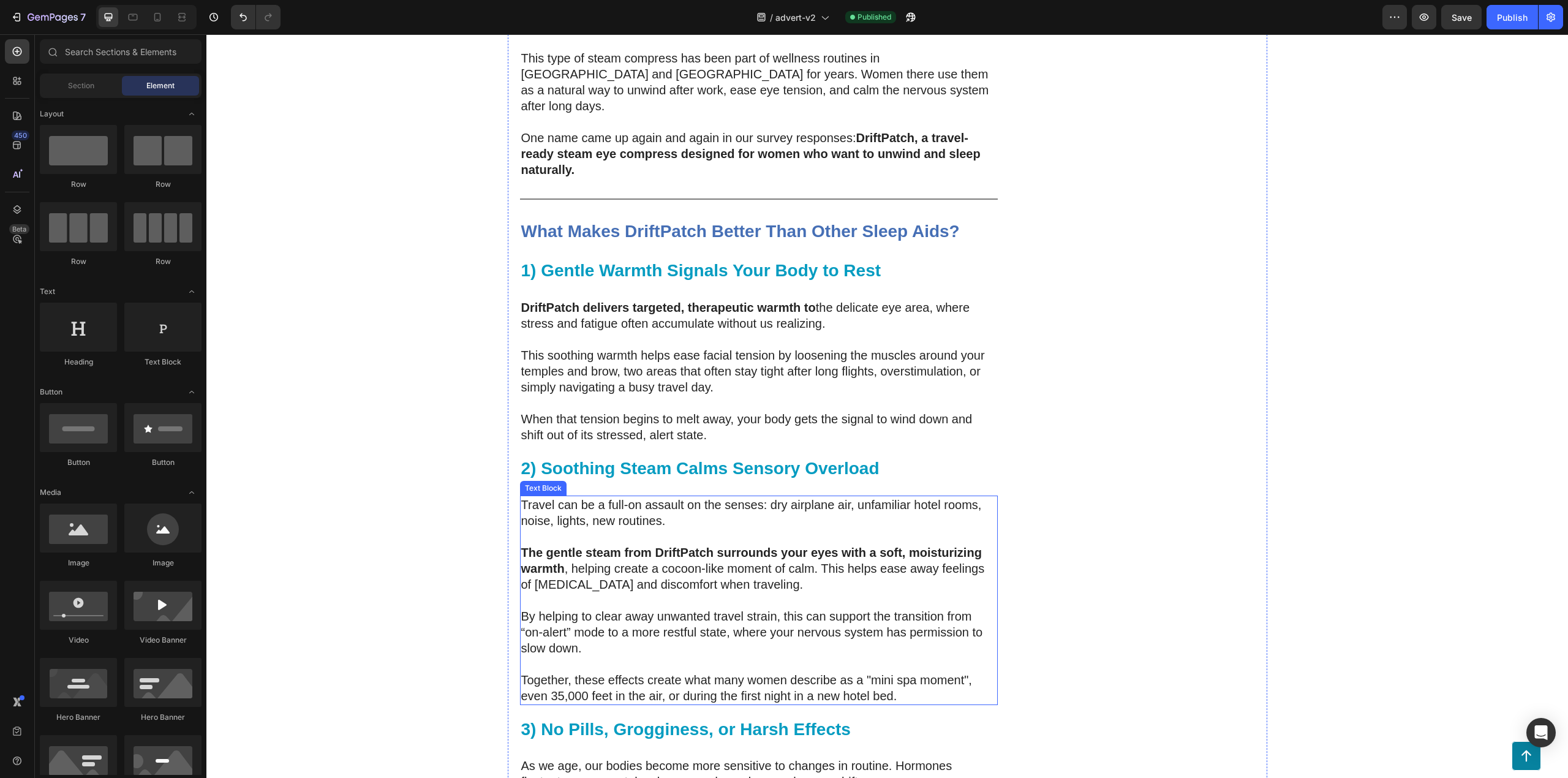
scroll to position [2994, 0]
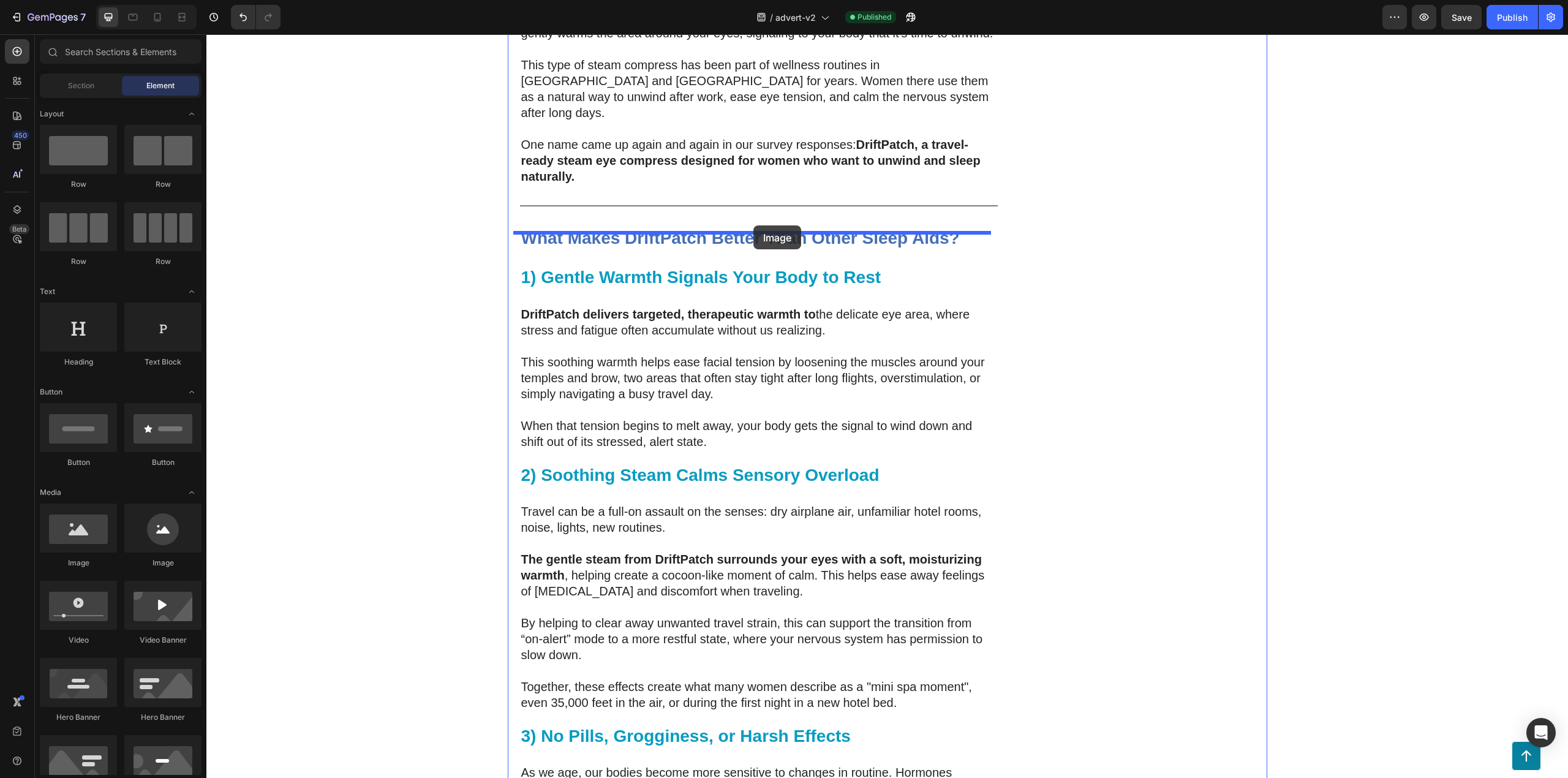
drag, startPoint x: 283, startPoint y: 564, endPoint x: 753, endPoint y: 225, distance: 579.5
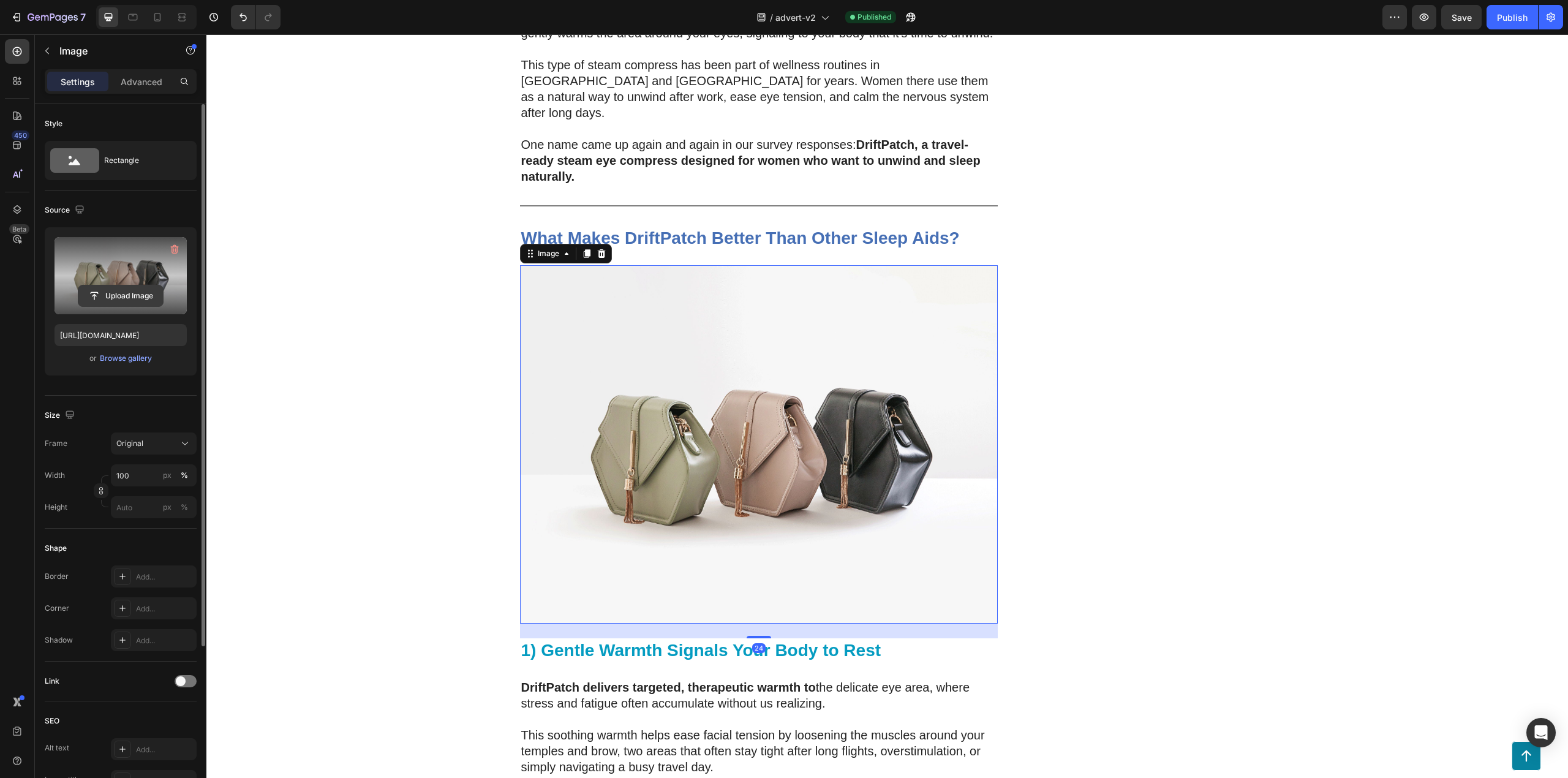
click at [111, 295] on input "file" at bounding box center [120, 296] width 85 height 21
type input "[URL][DOMAIN_NAME]"
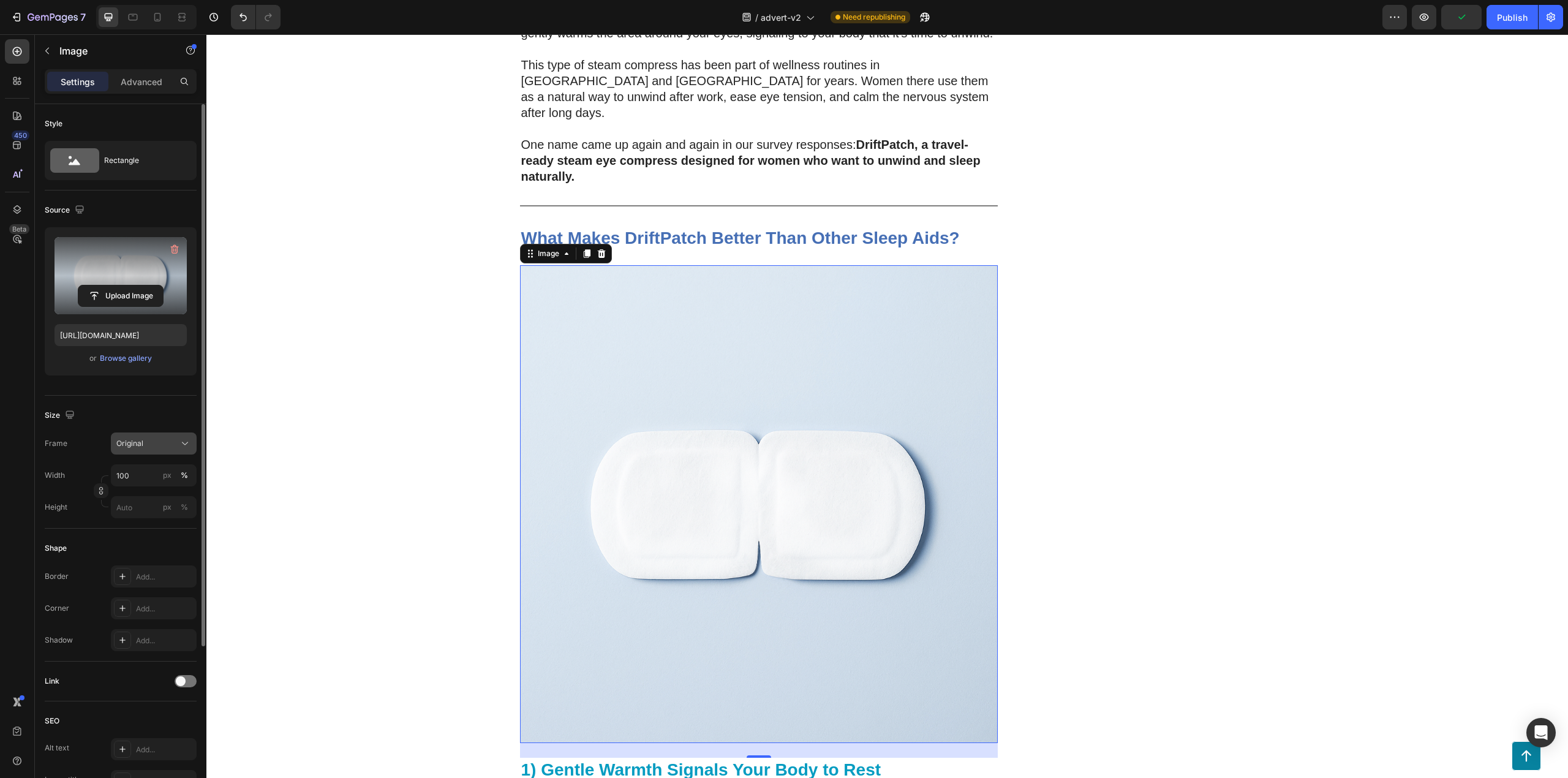
click at [150, 451] on button "Original" at bounding box center [153, 444] width 86 height 22
click at [144, 517] on span "Horizontal" at bounding box center [134, 520] width 36 height 12
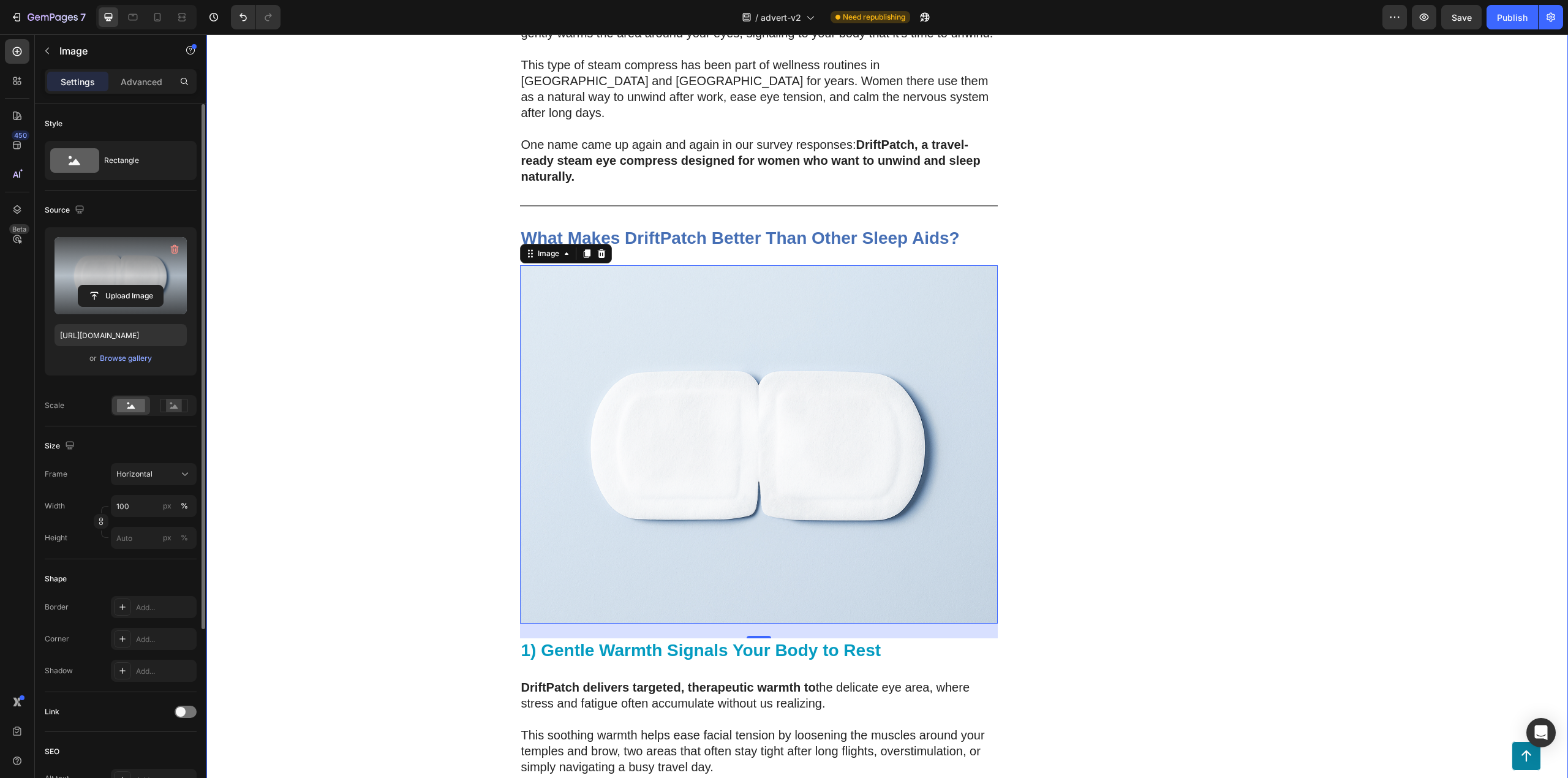
click at [294, 446] on div "200 Women Told Us How Bad Sleep Was Quietly Ruining Their Travels. One Small Up…" at bounding box center [888, 360] width 1362 height 6475
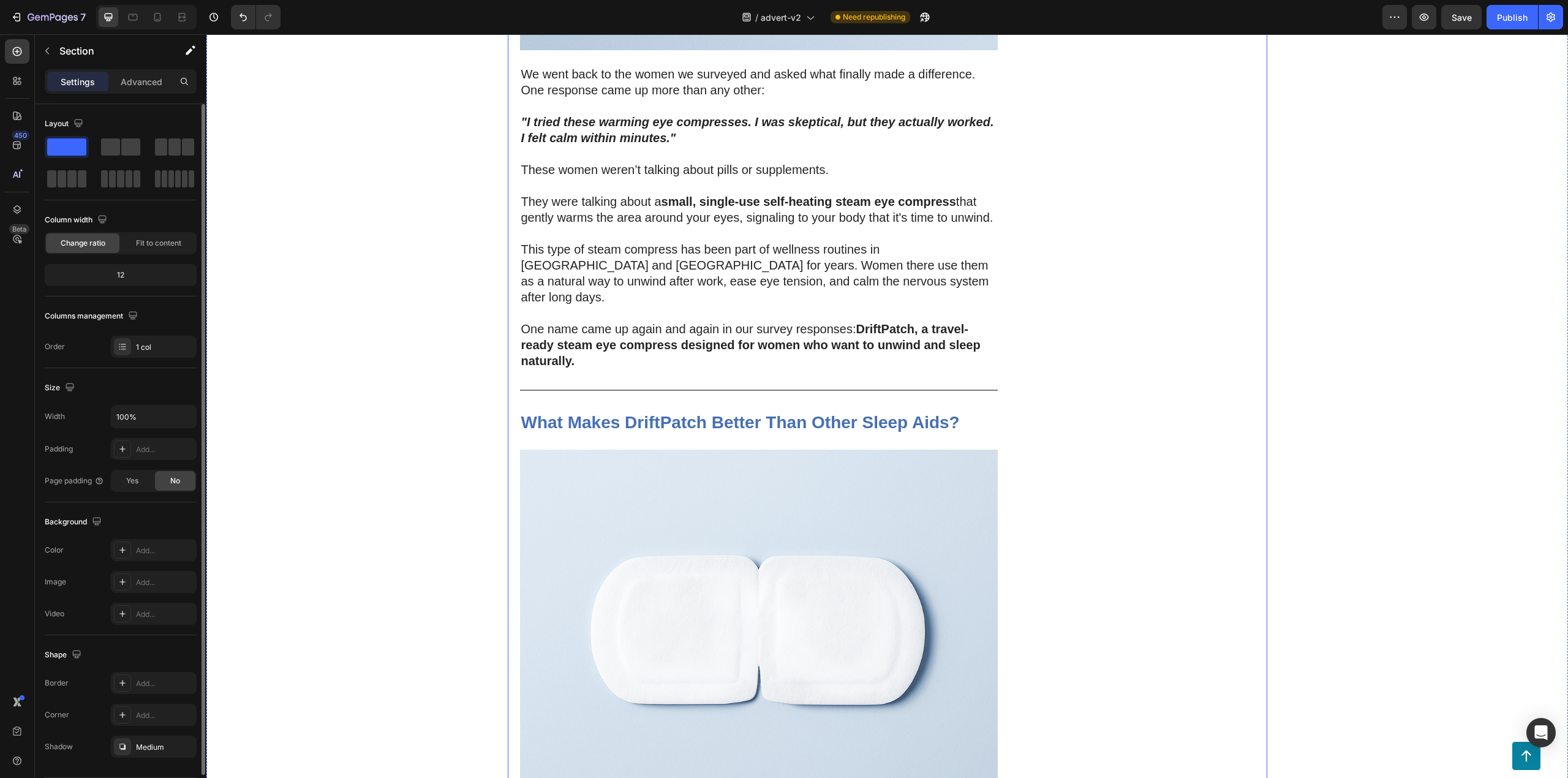
scroll to position [2749, 0]
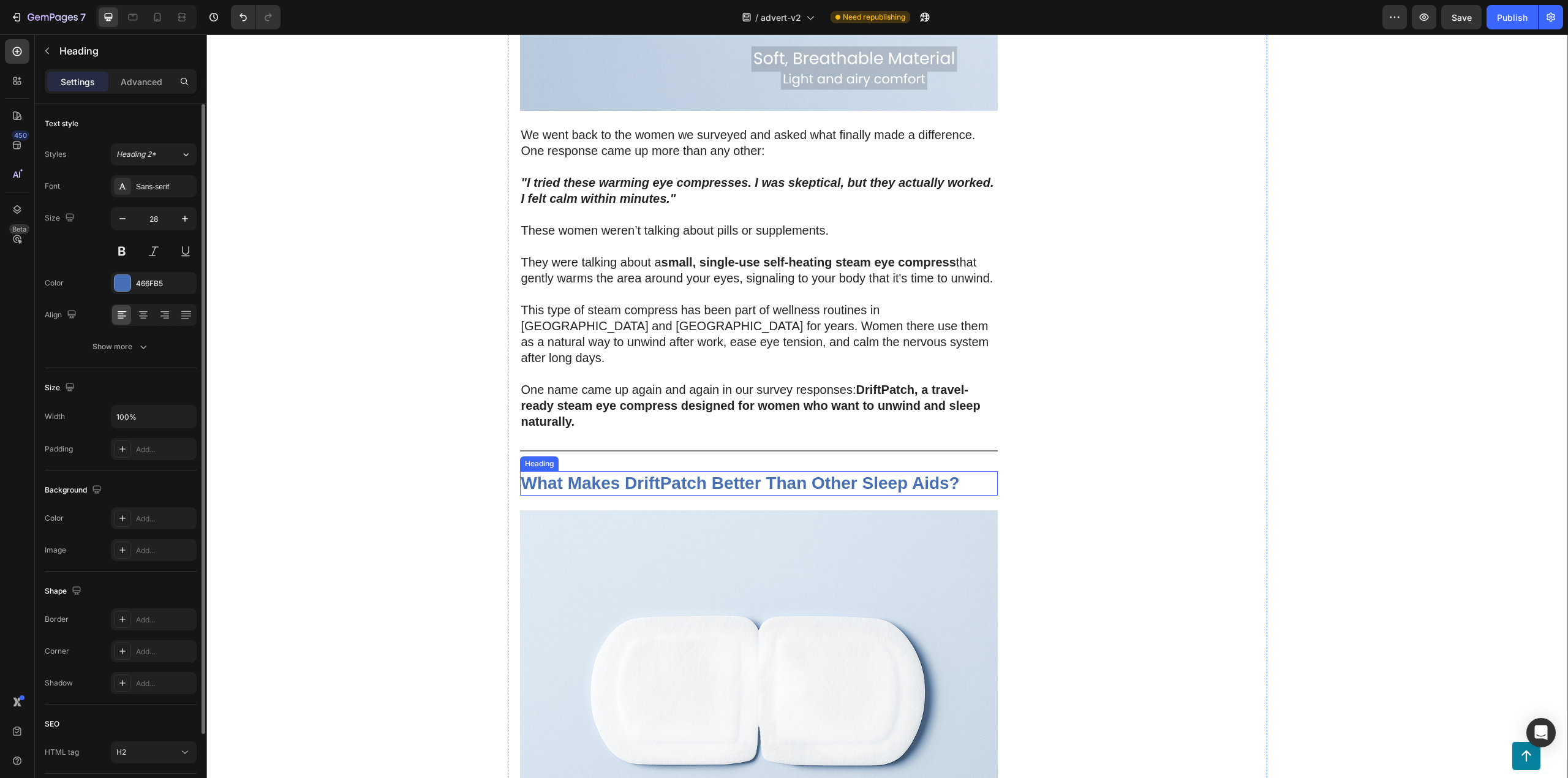
click at [812, 474] on strong "What Makes DriftPatch Better Than Other Sleep Aids?" at bounding box center [741, 483] width 439 height 19
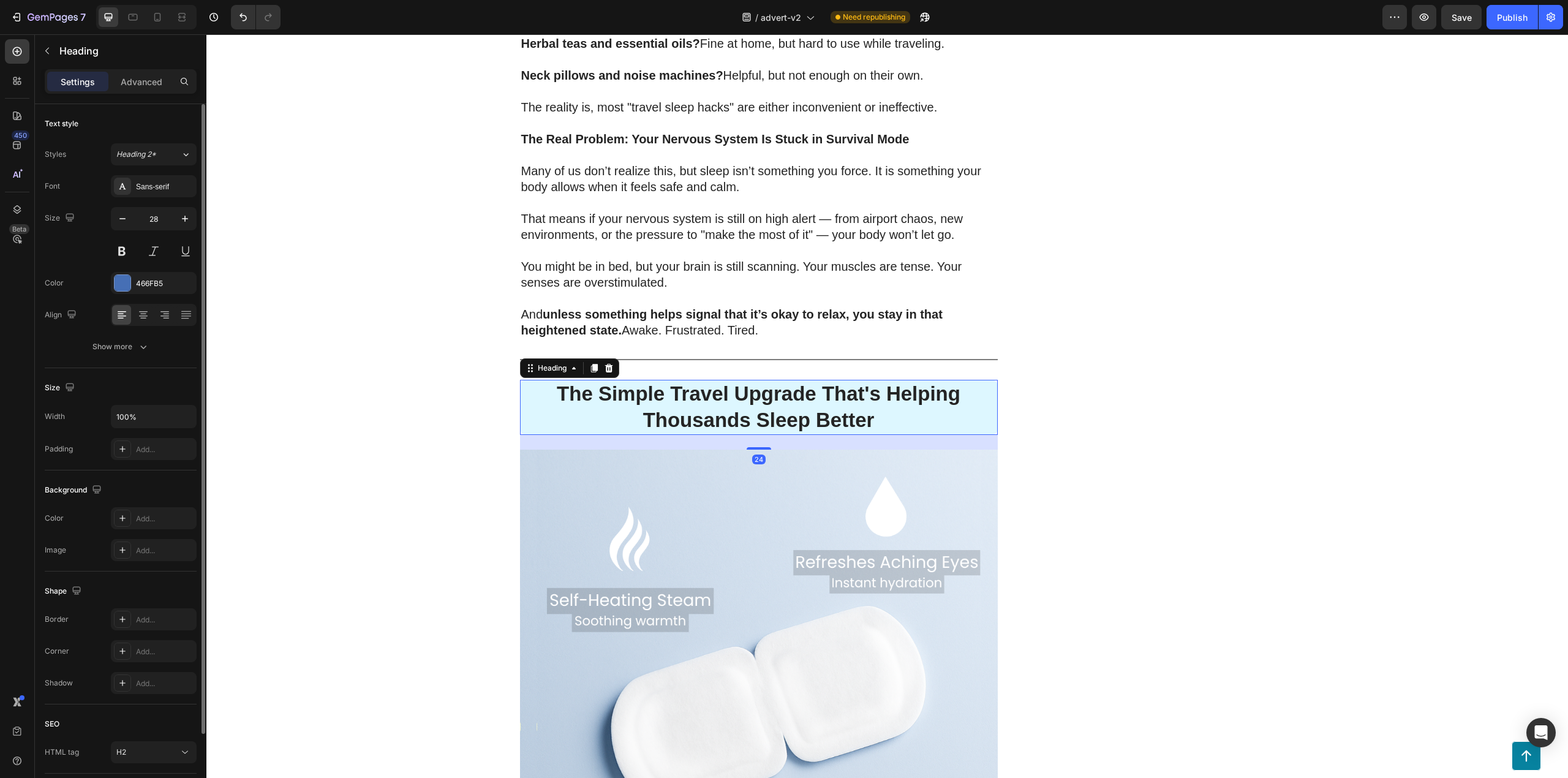
click at [746, 403] on strong "The Simple Travel Upgrade That's Helping Thousands Sleep Better" at bounding box center [758, 407] width 404 height 49
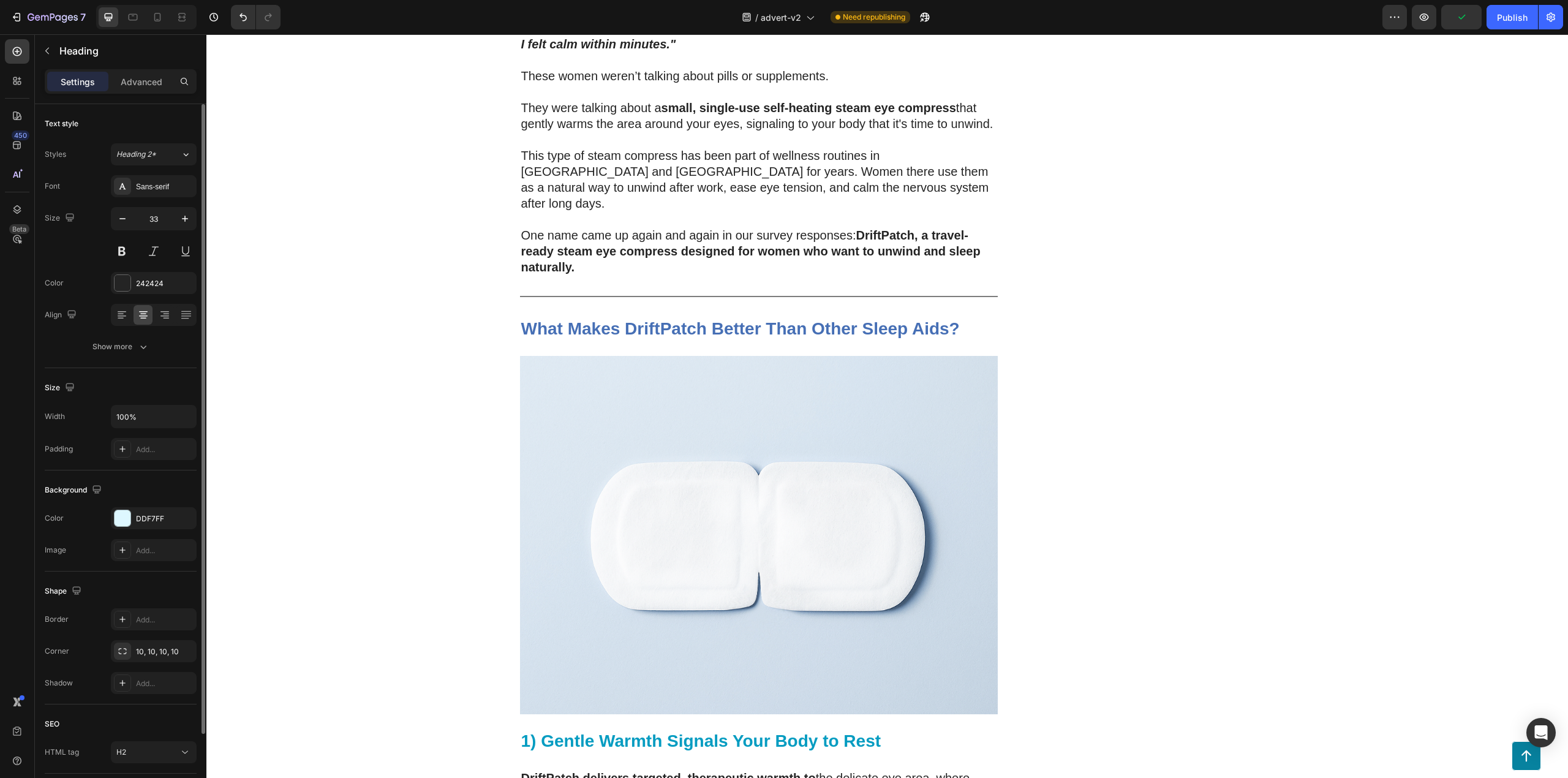
scroll to position [2913, 0]
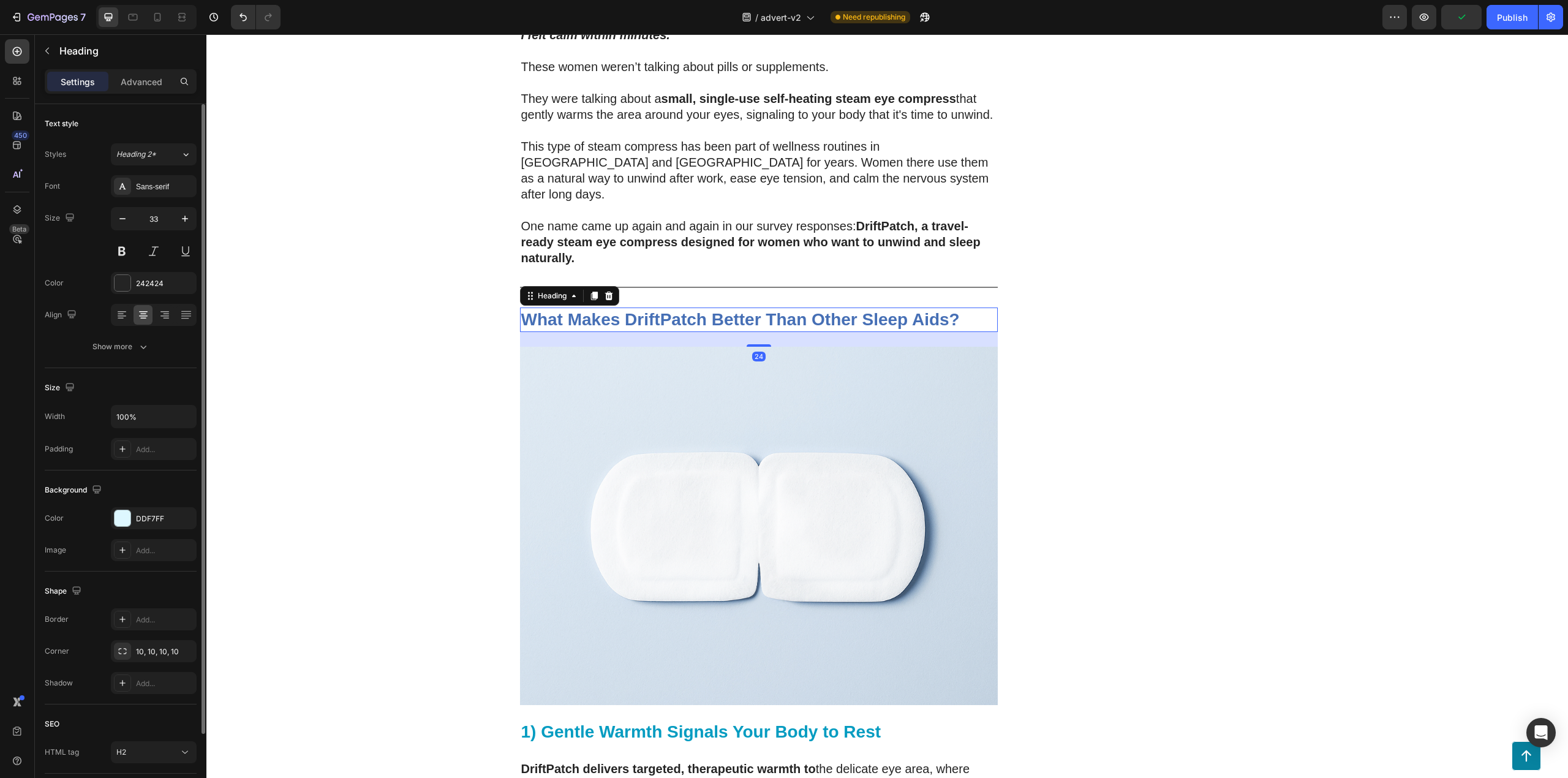
click at [655, 310] on strong "What Makes DriftPatch Better Than Other Sleep Aids?" at bounding box center [741, 320] width 439 height 19
click at [175, 214] on button "button" at bounding box center [185, 219] width 22 height 22
click at [177, 214] on button "button" at bounding box center [185, 219] width 22 height 22
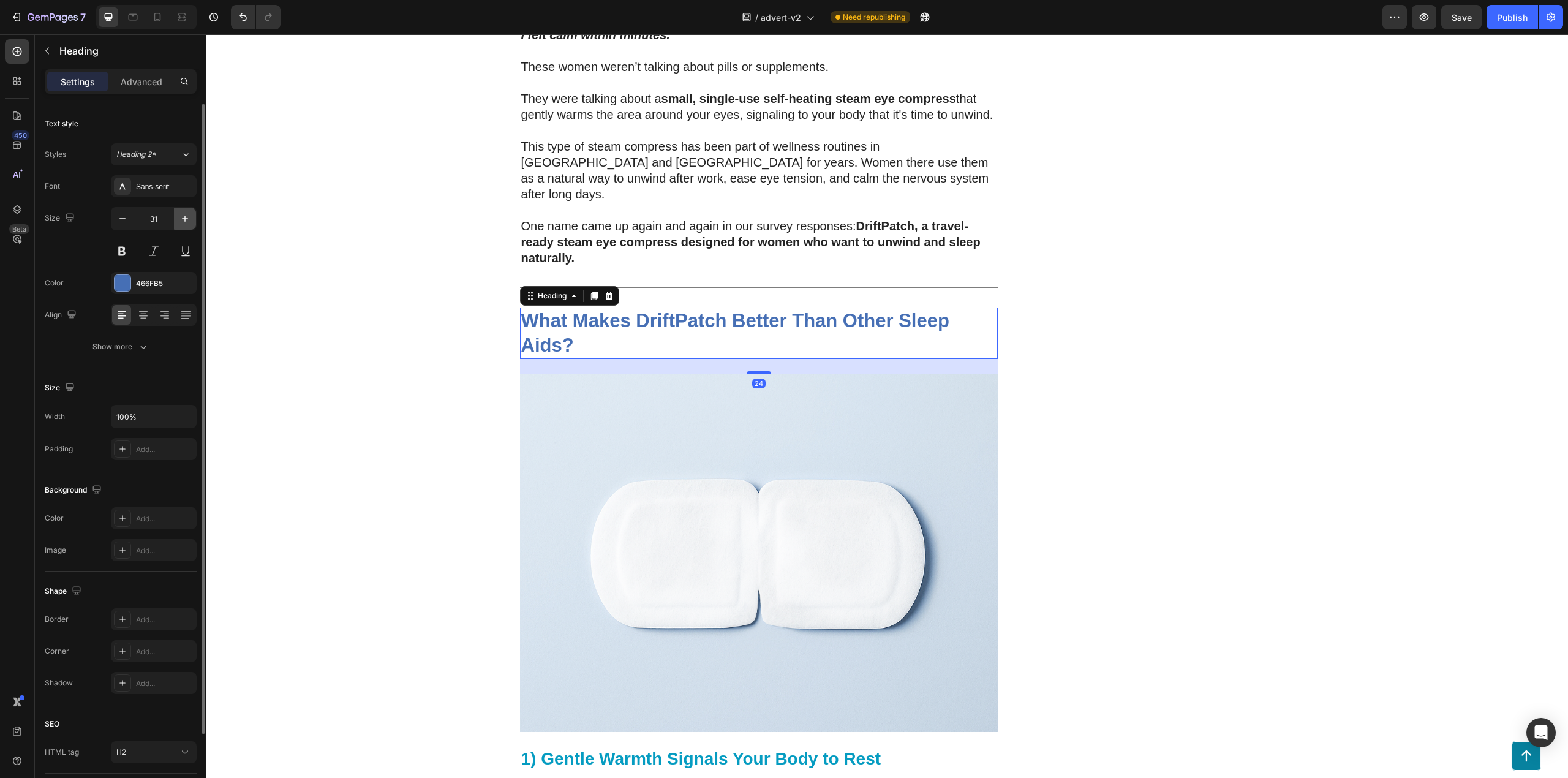
click at [177, 214] on button "button" at bounding box center [185, 219] width 22 height 22
type input "33"
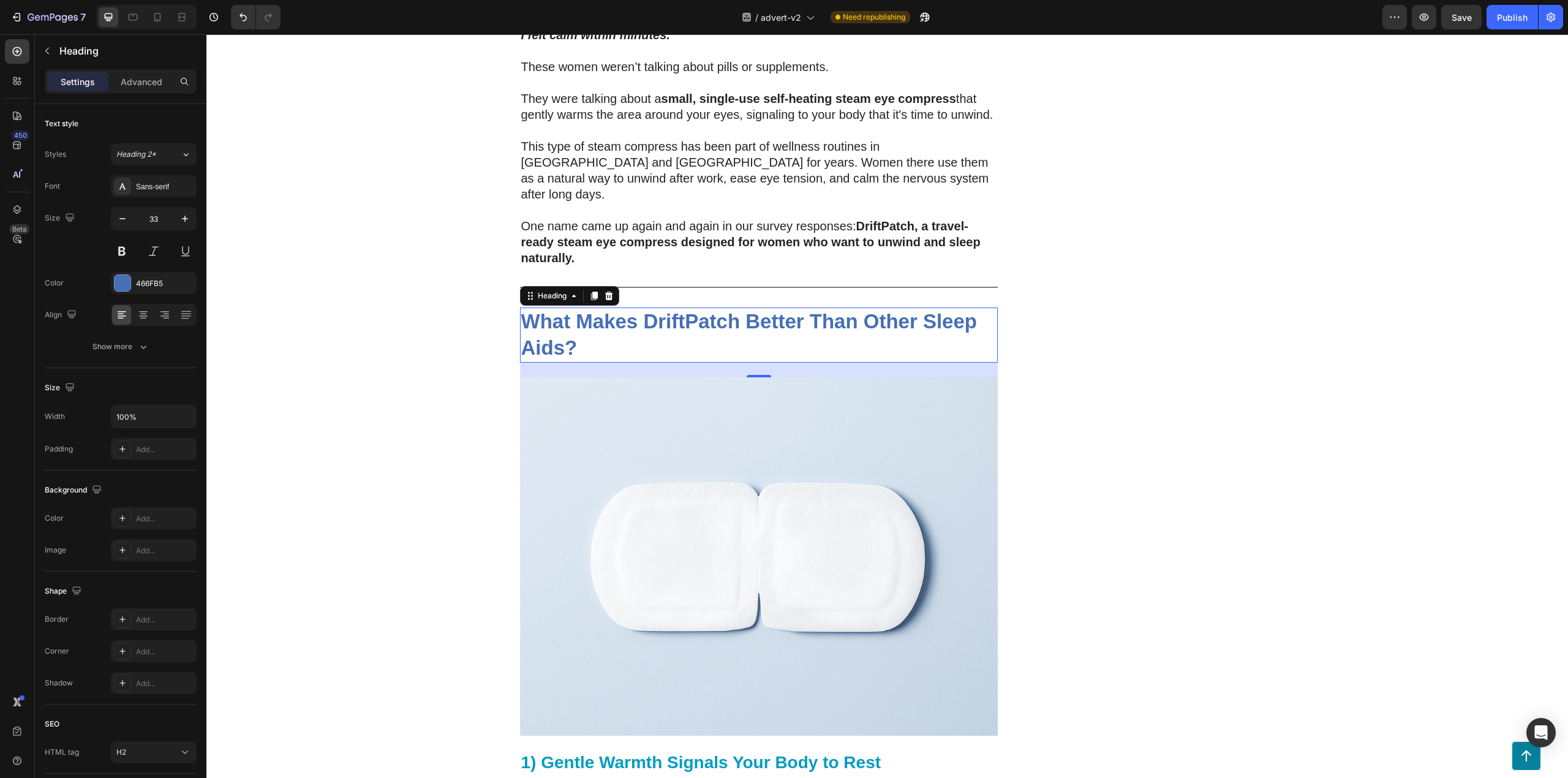
click at [1049, 363] on div "DriftPatch - Self Heating Eye Compress Heading Icon Icon Icon Icon Icon Icon Li…" at bounding box center [1135, 445] width 239 height 6481
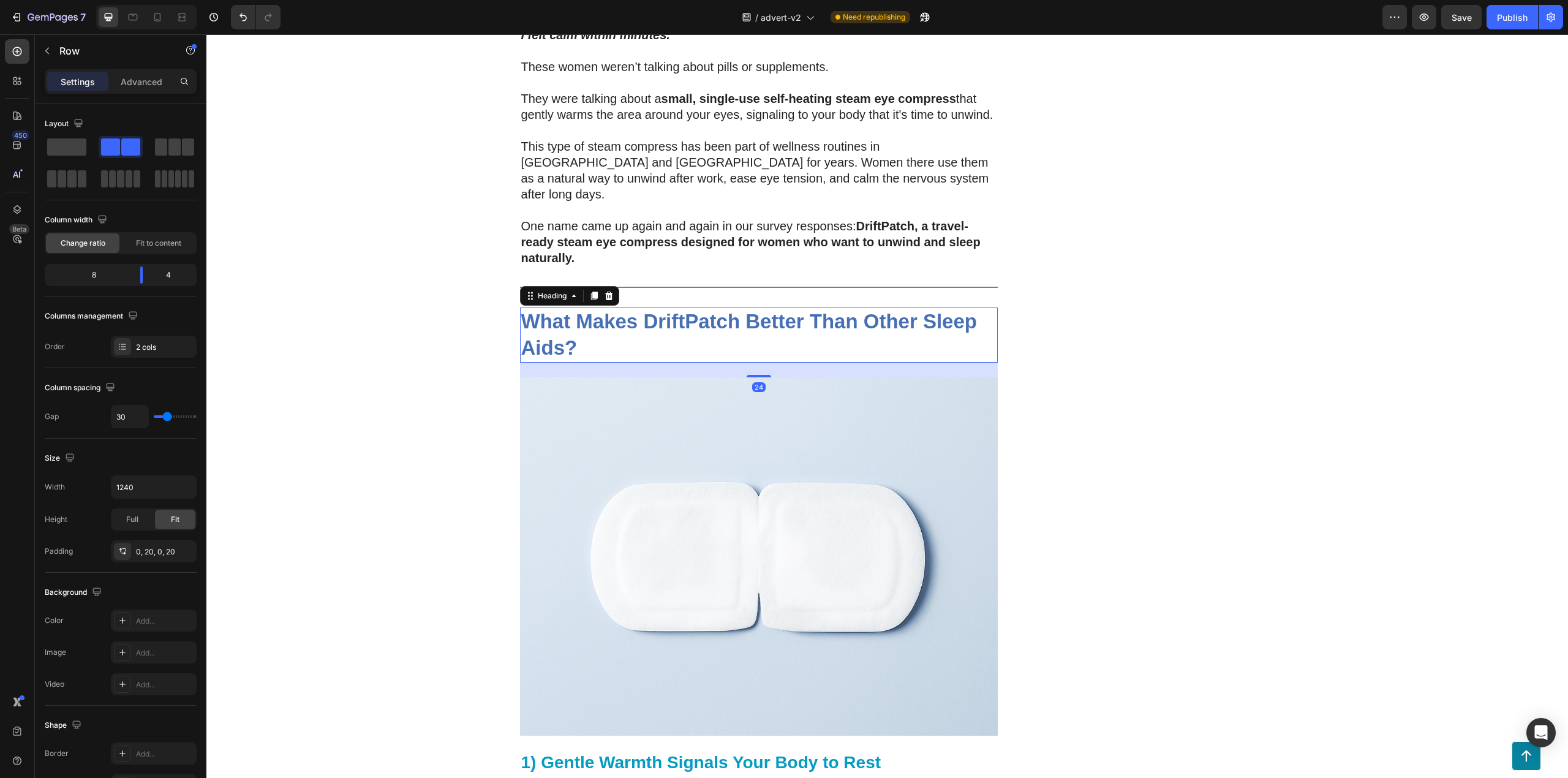
click at [855, 310] on strong "What Makes DriftPatch Better Than Other Sleep Aids?" at bounding box center [749, 335] width 456 height 49
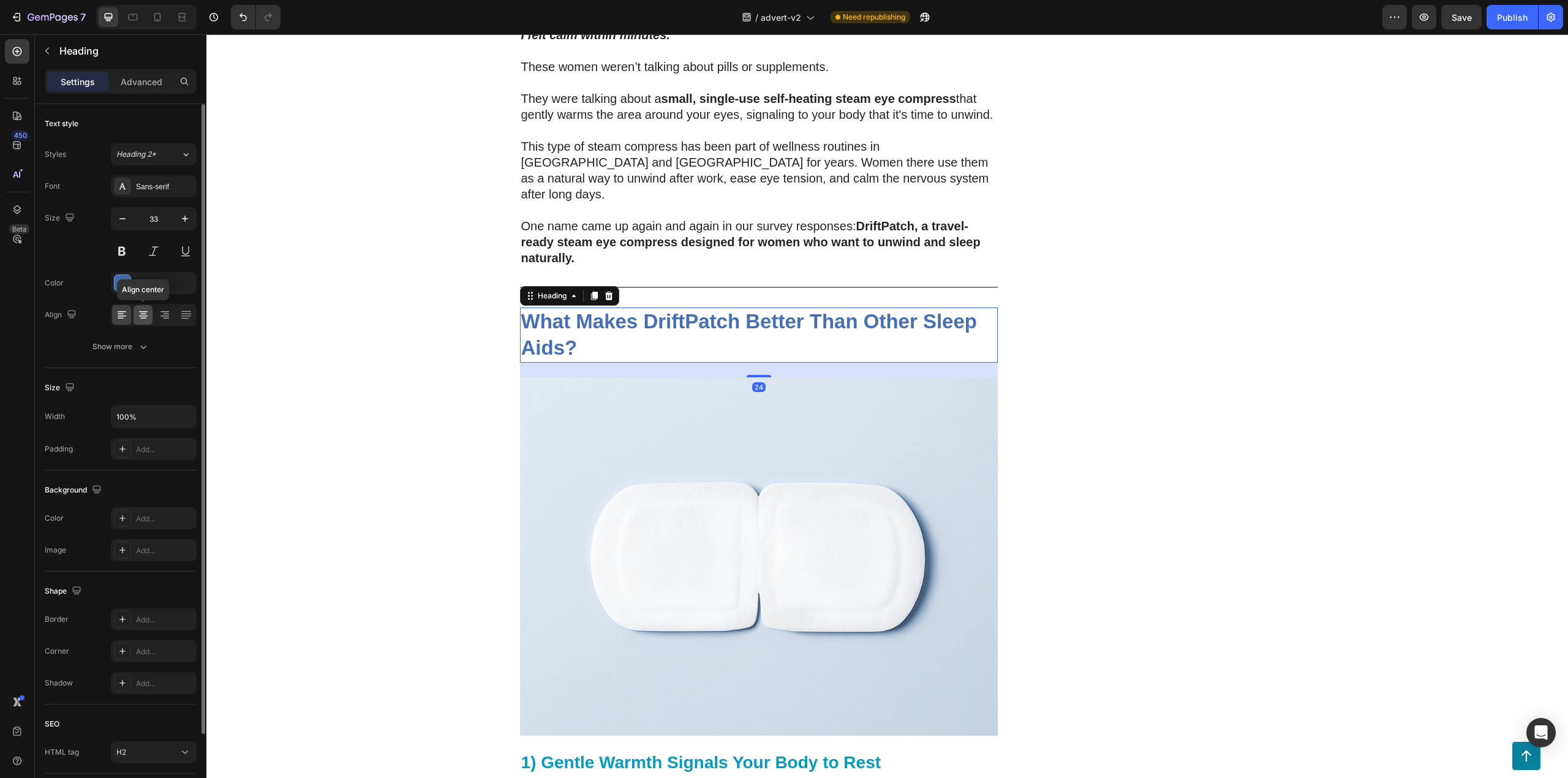
click at [141, 312] on icon at bounding box center [143, 315] width 12 height 12
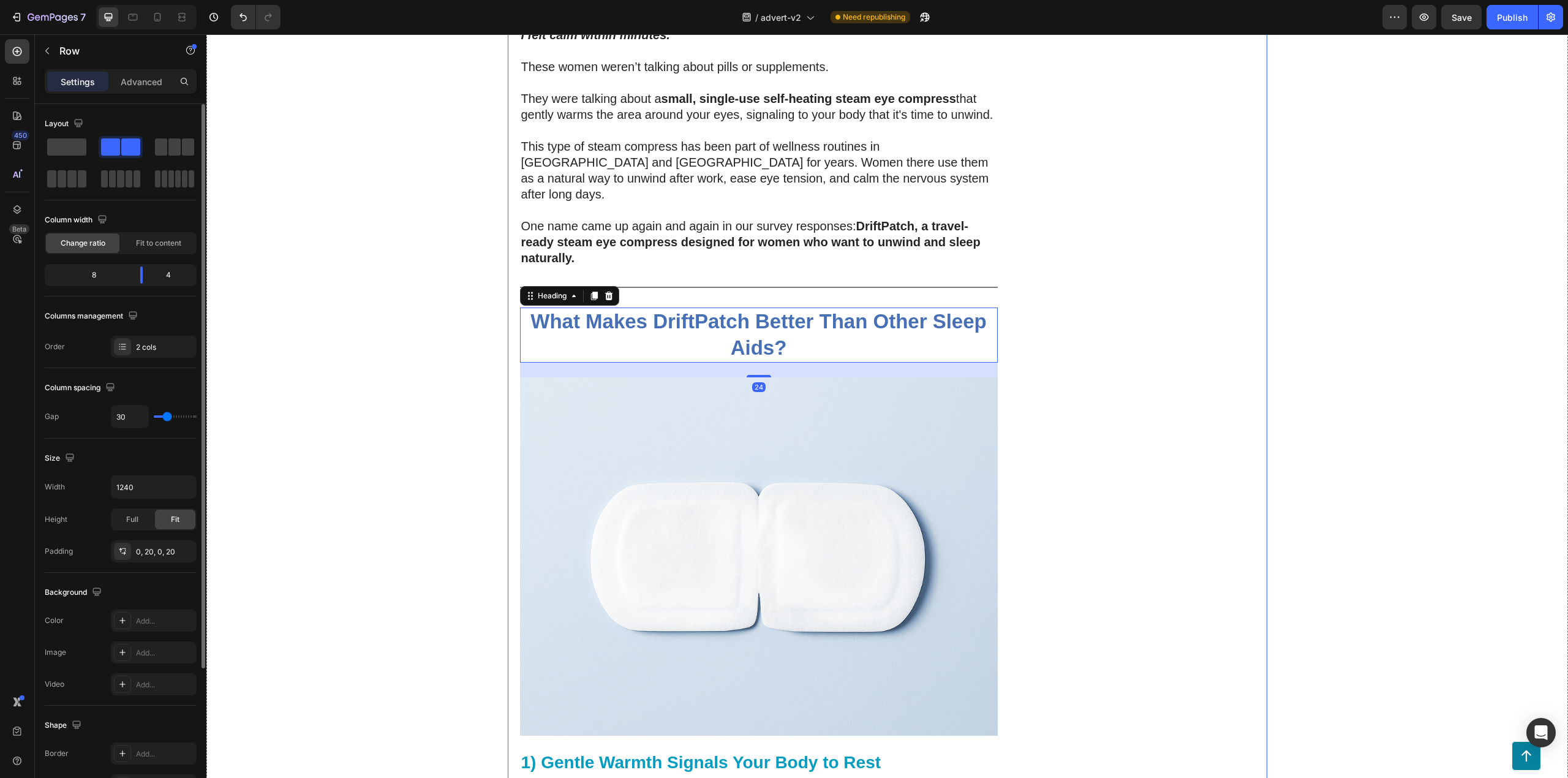
click at [1120, 431] on div "DriftPatch - Self Heating Eye Compress Heading Icon Icon Icon Icon Icon Icon Li…" at bounding box center [1135, 445] width 239 height 6481
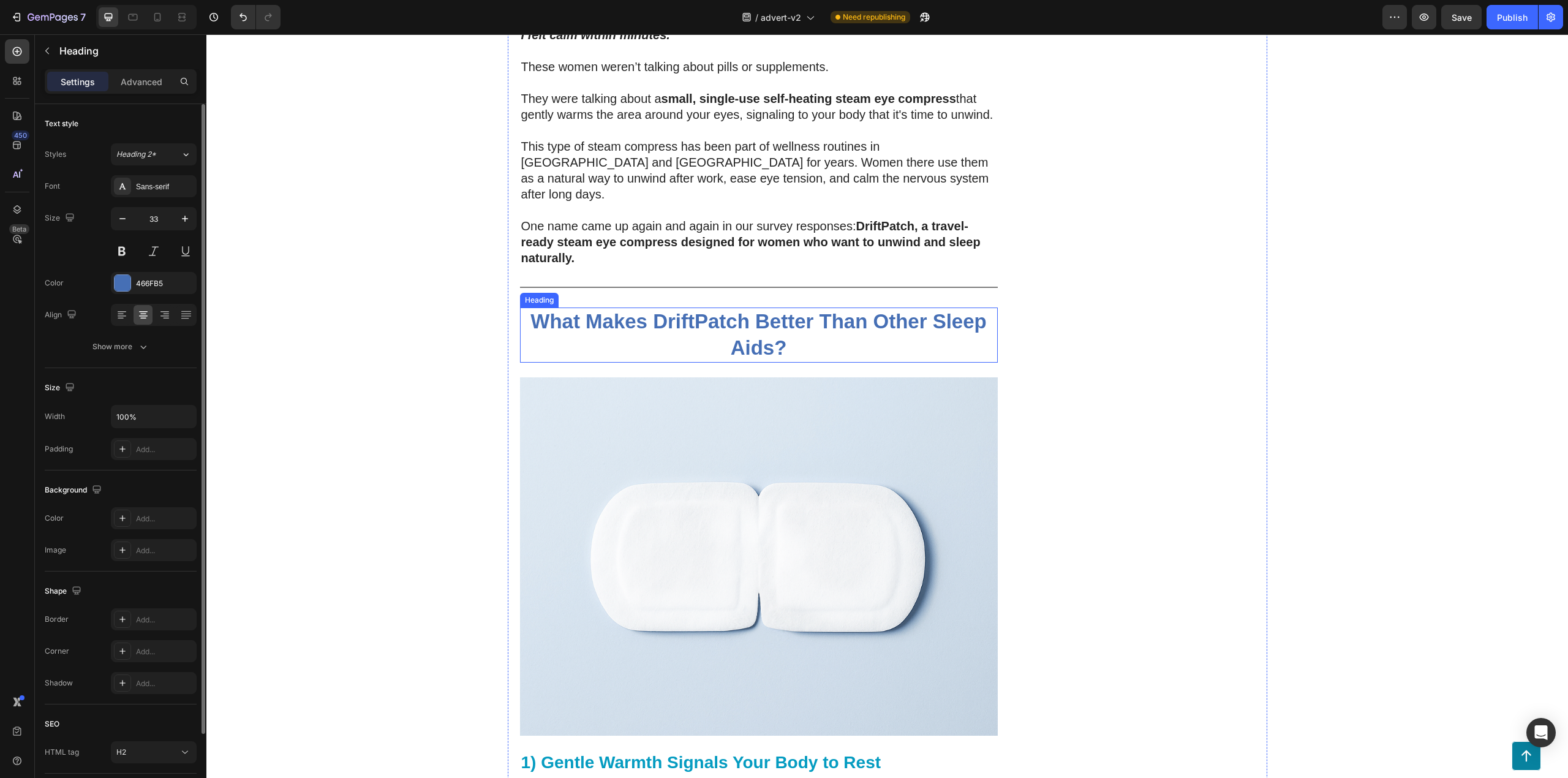
click at [696, 309] on p "⁠⁠⁠⁠⁠⁠⁠ What Makes DriftPatch Better Than Other Sleep Aids?" at bounding box center [758, 335] width 475 height 53
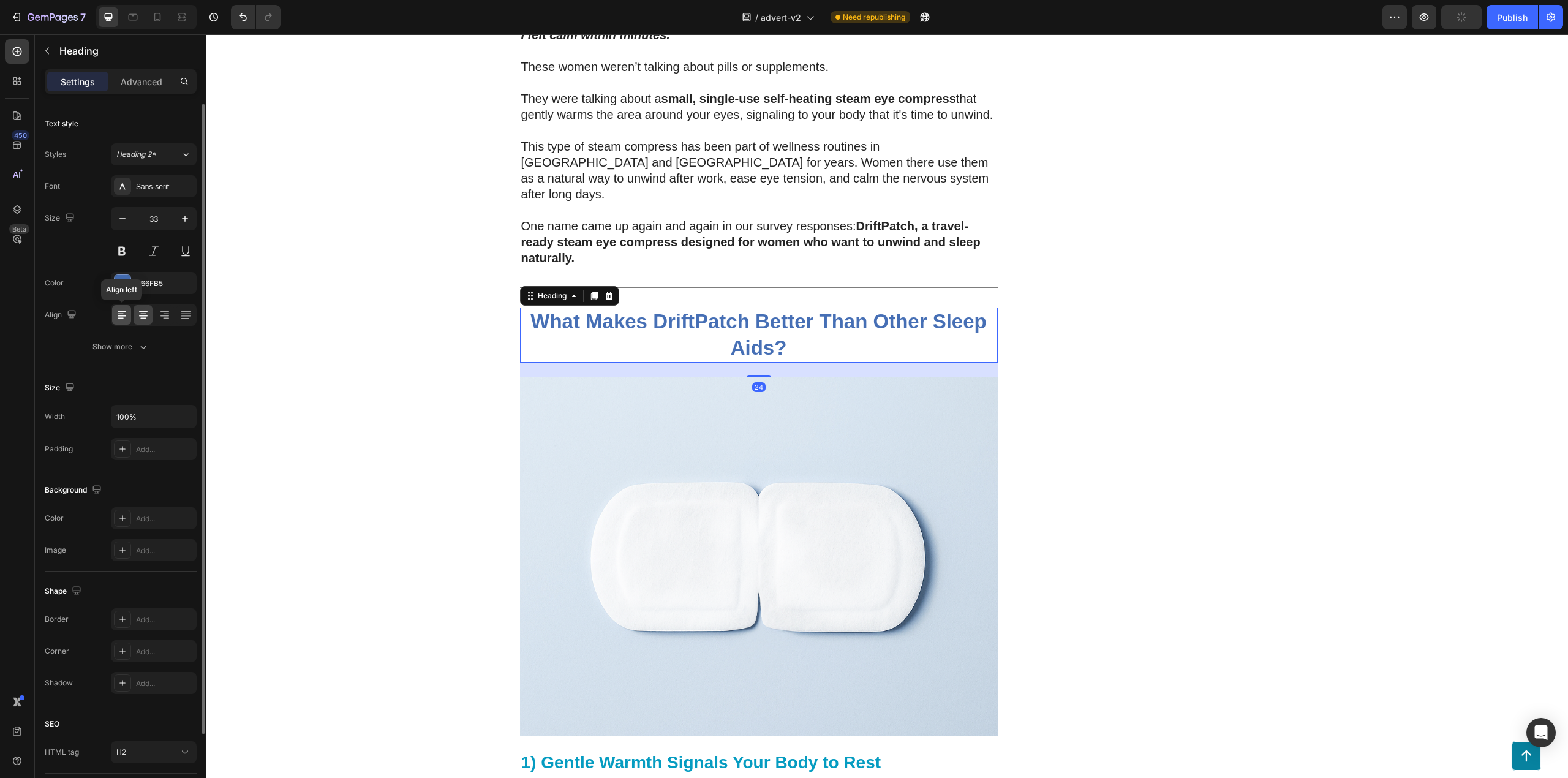
click at [120, 316] on icon at bounding box center [122, 315] width 12 height 12
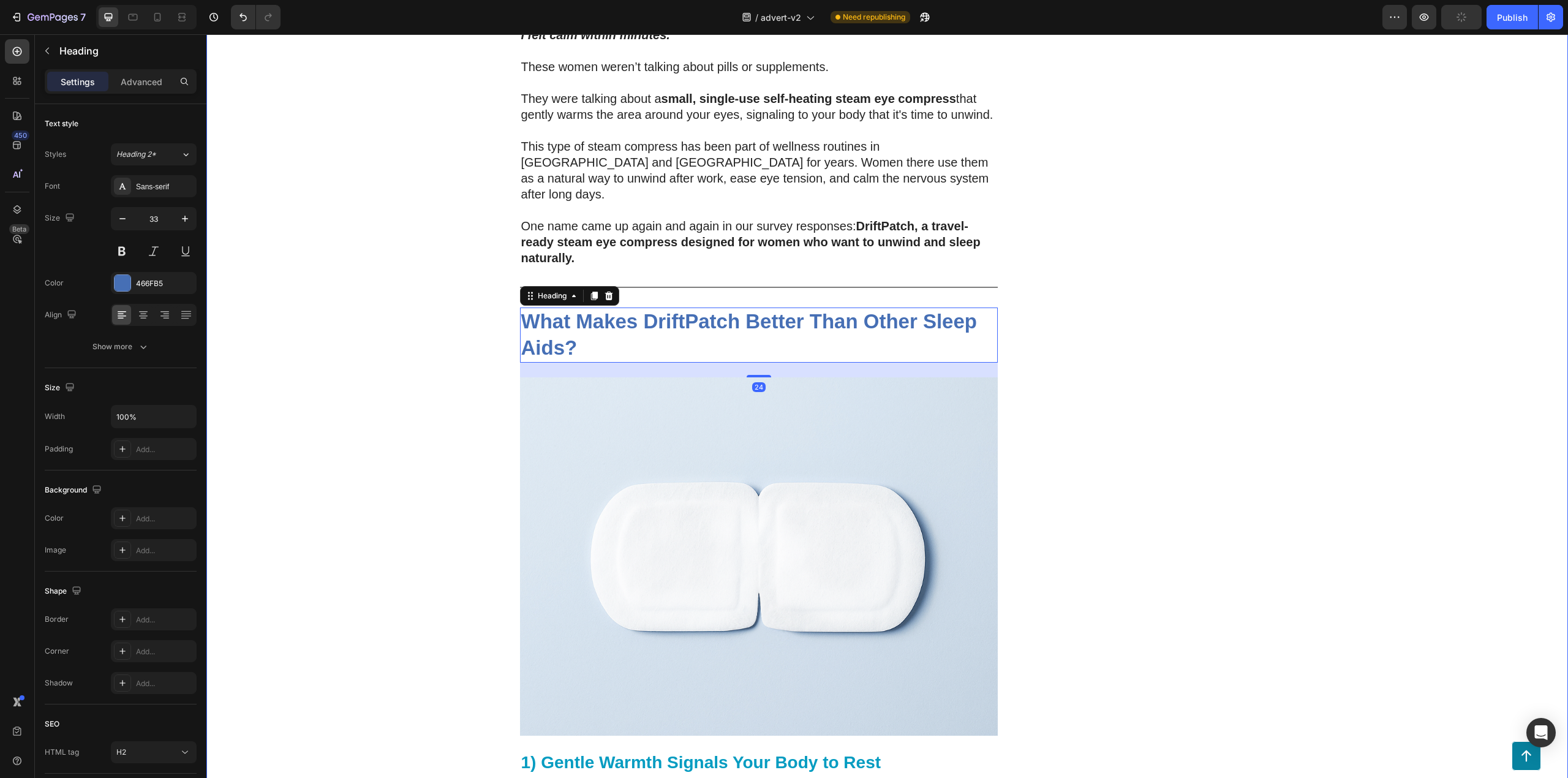
click at [336, 316] on div "200 Women Told Us How Bad Sleep Was Quietly Ruining Their Travels. One Small Up…" at bounding box center [888, 457] width 1362 height 6505
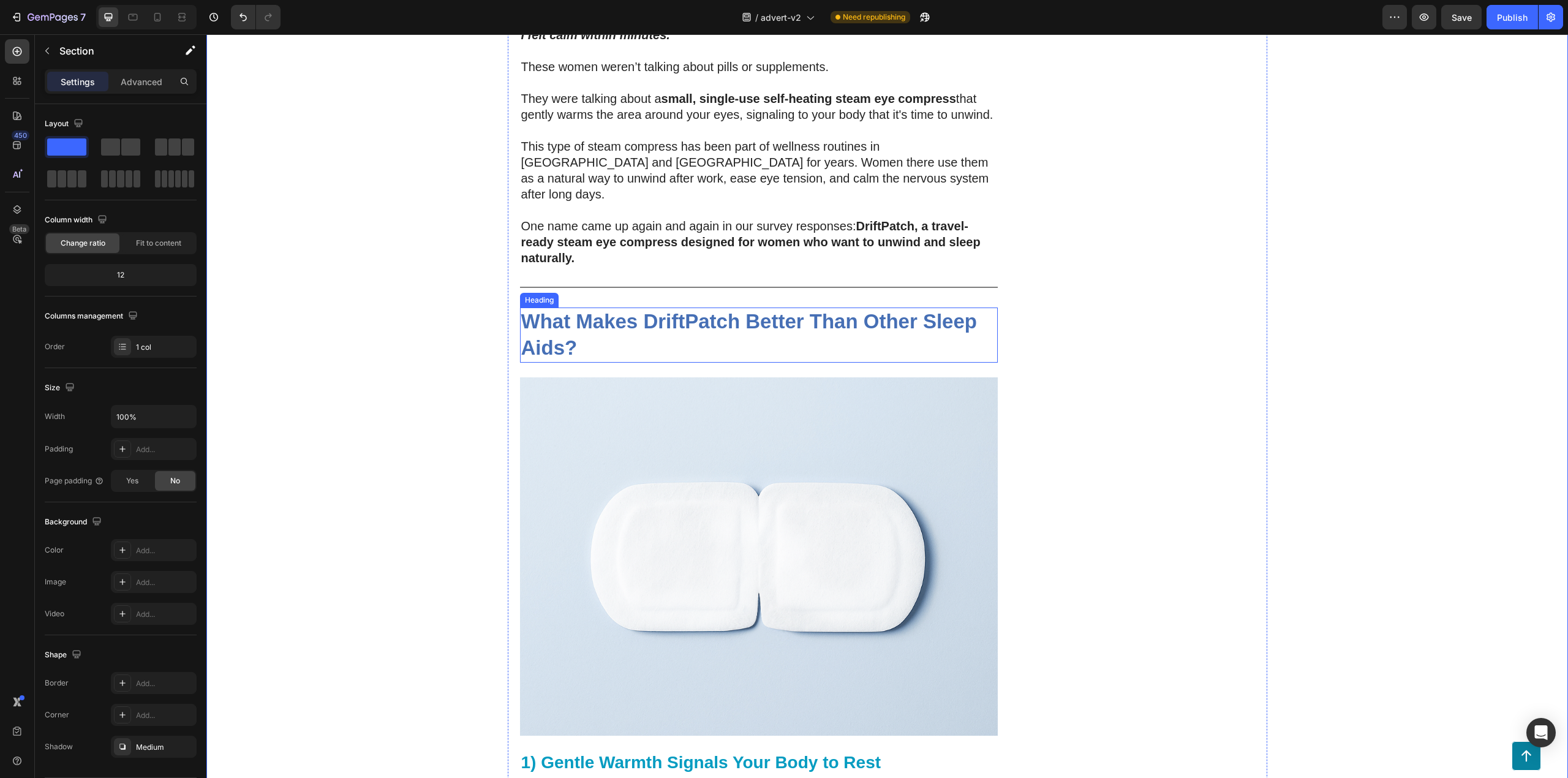
click at [572, 310] on strong "What Makes DriftPatch Better Than Other Sleep Aids?" at bounding box center [749, 335] width 456 height 49
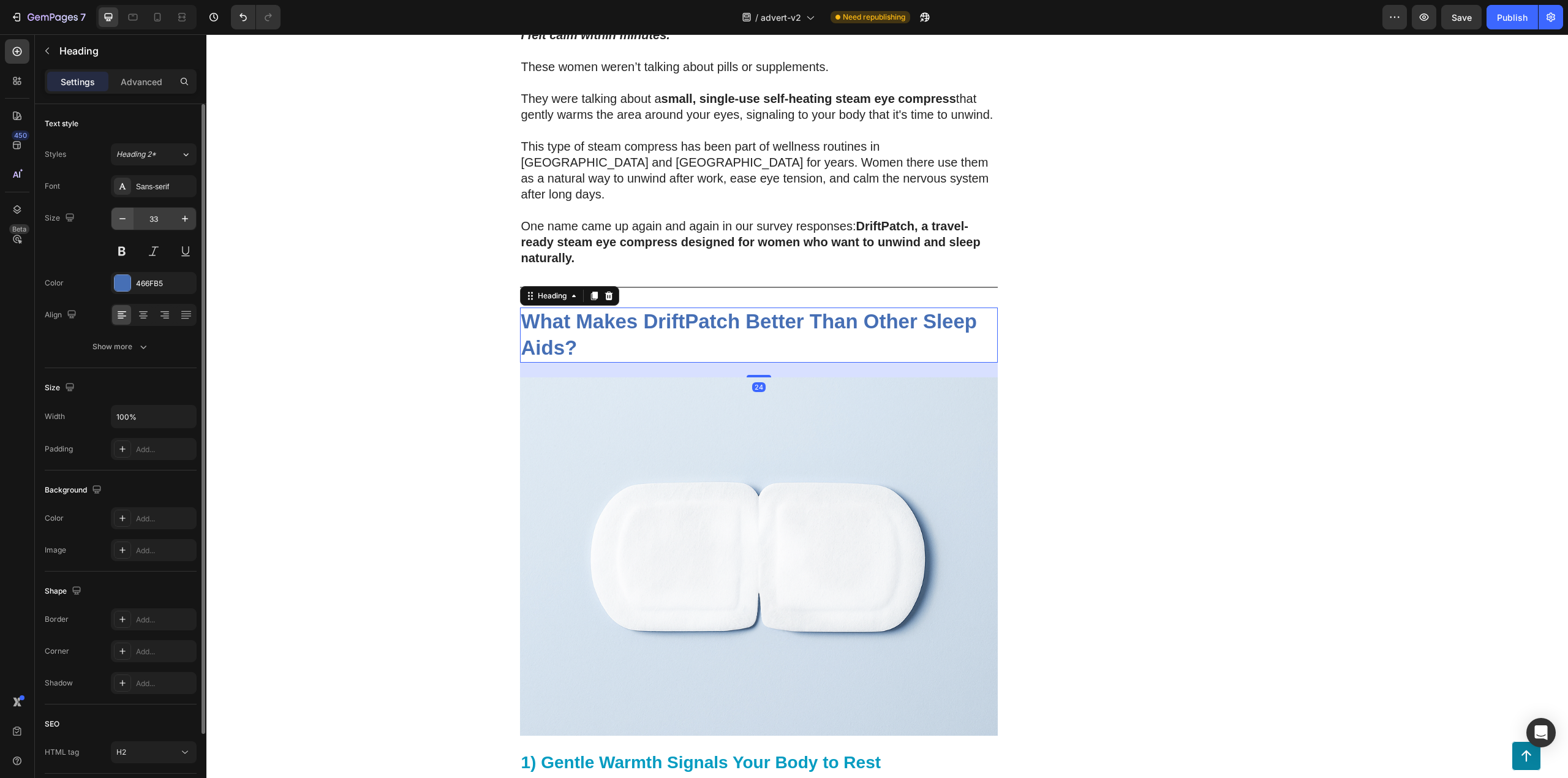
click at [131, 221] on button "button" at bounding box center [123, 219] width 22 height 22
click at [120, 221] on icon "button" at bounding box center [123, 219] width 12 height 12
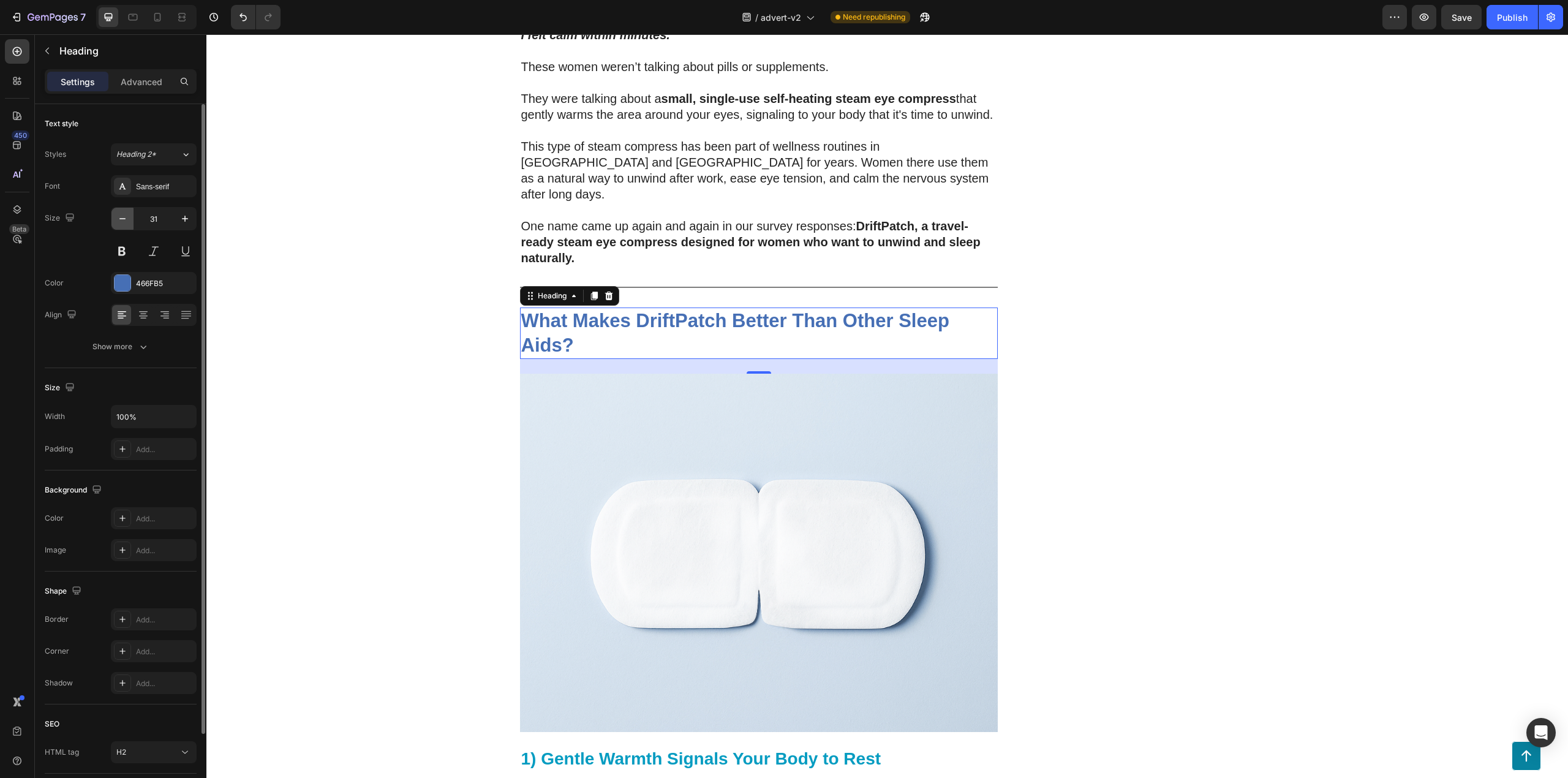
click at [120, 221] on icon "button" at bounding box center [123, 219] width 12 height 12
type input "30"
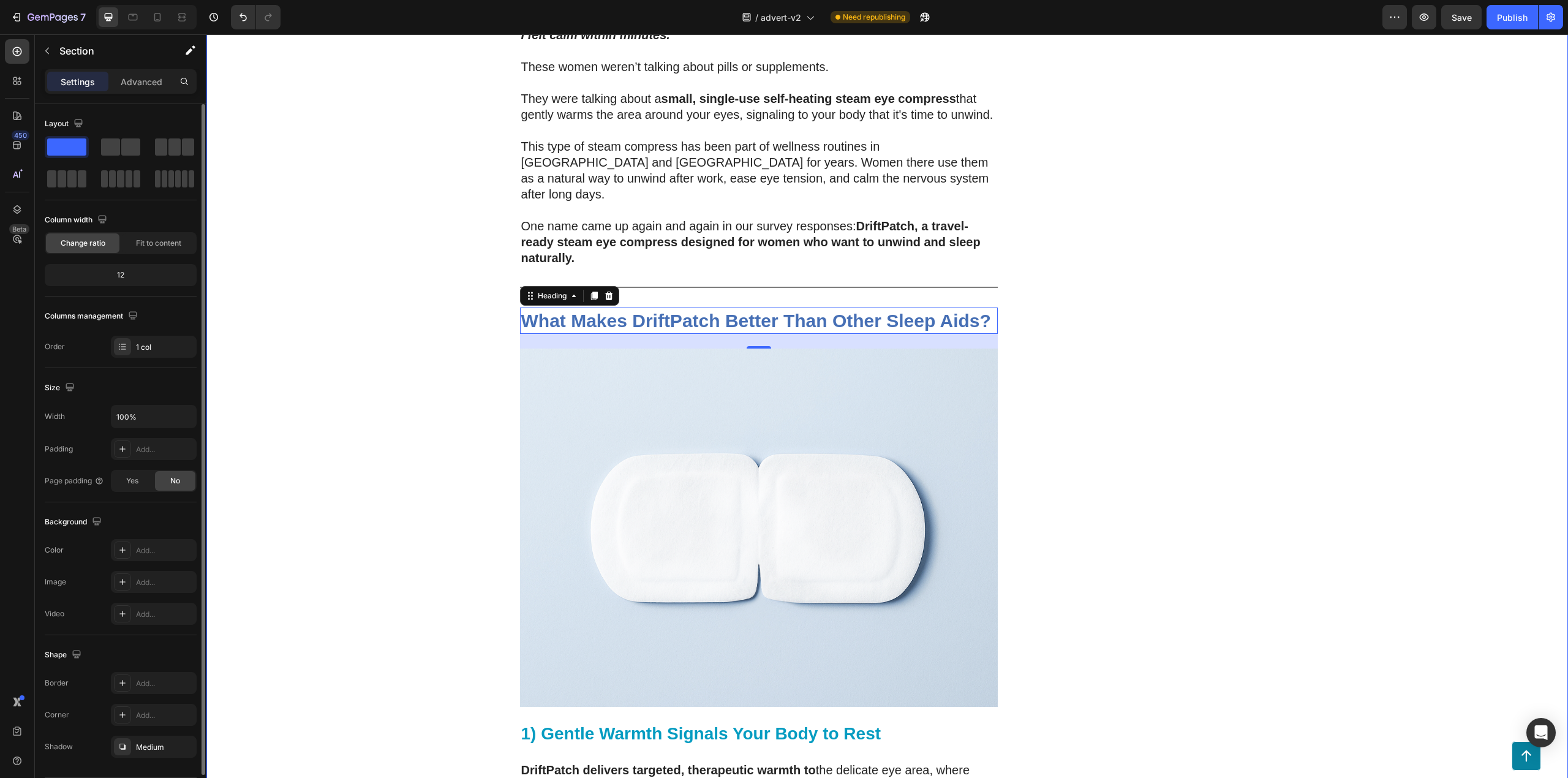
click at [253, 267] on div "200 Women Told Us How Bad Sleep Was Quietly Ruining Their Travels. One Small Up…" at bounding box center [888, 443] width 1362 height 6476
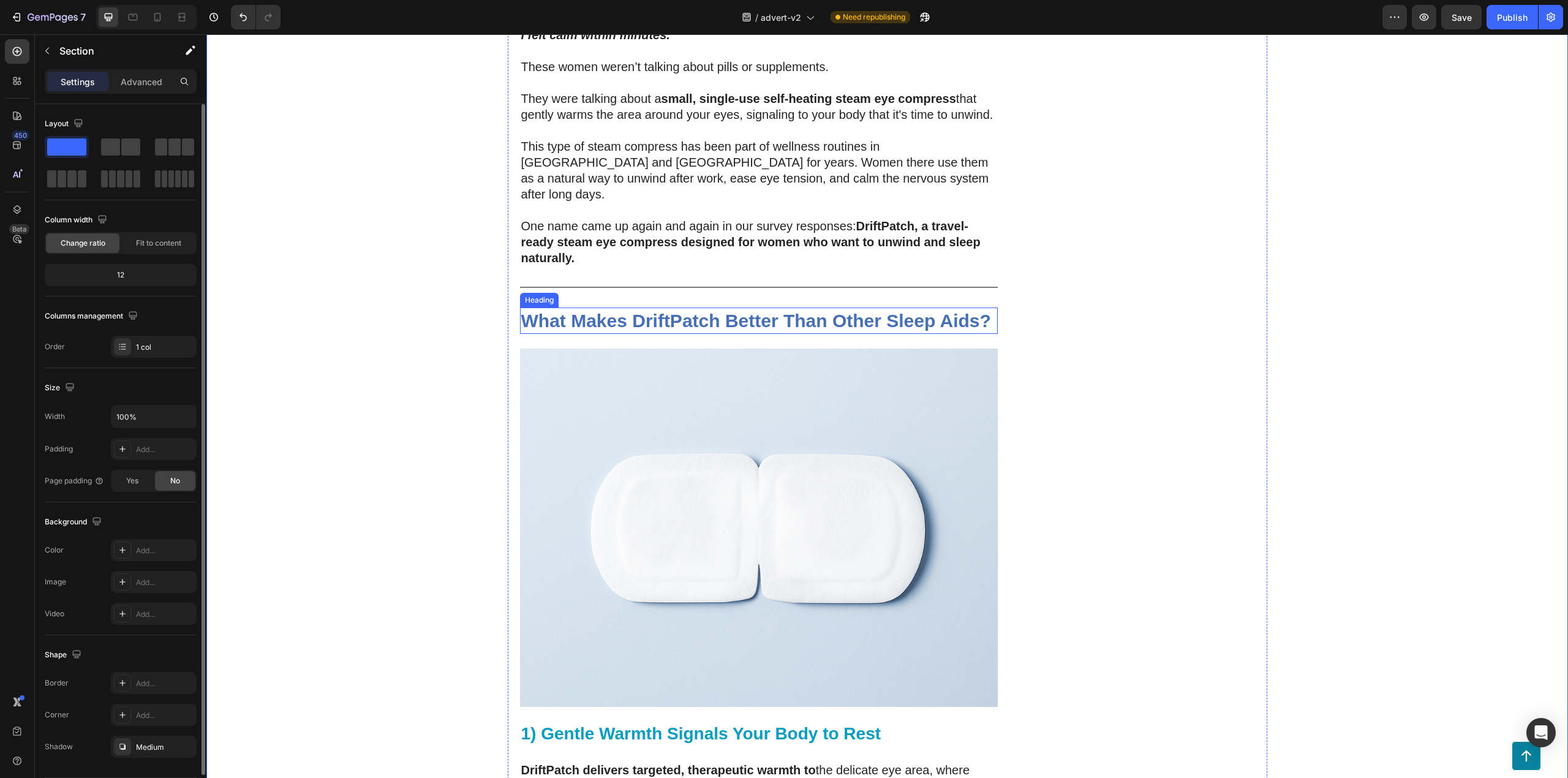
click at [729, 311] on strong "What Makes DriftPatch Better Than Other Sleep Aids?" at bounding box center [756, 321] width 470 height 20
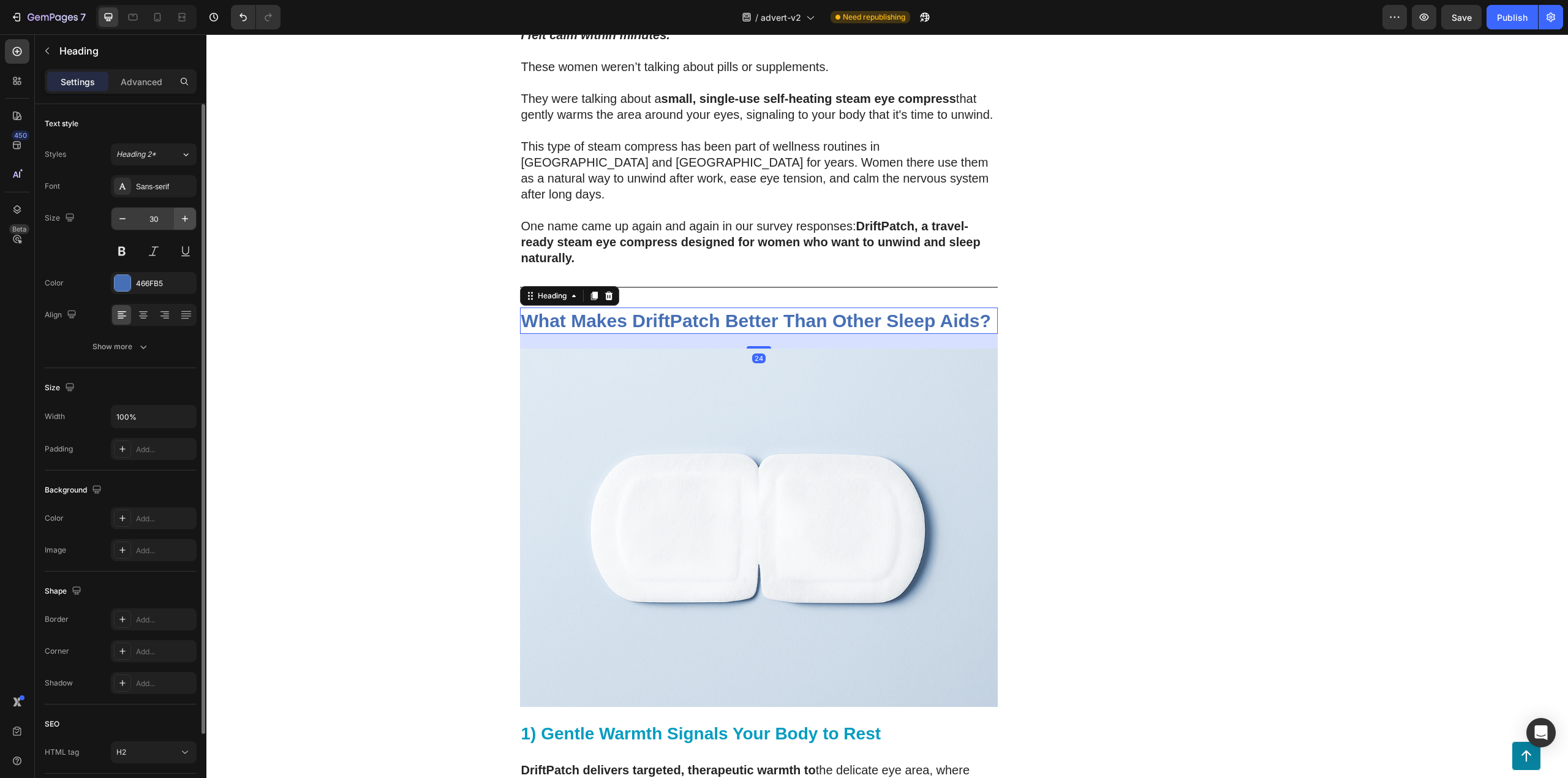
click at [175, 223] on button "button" at bounding box center [185, 219] width 22 height 22
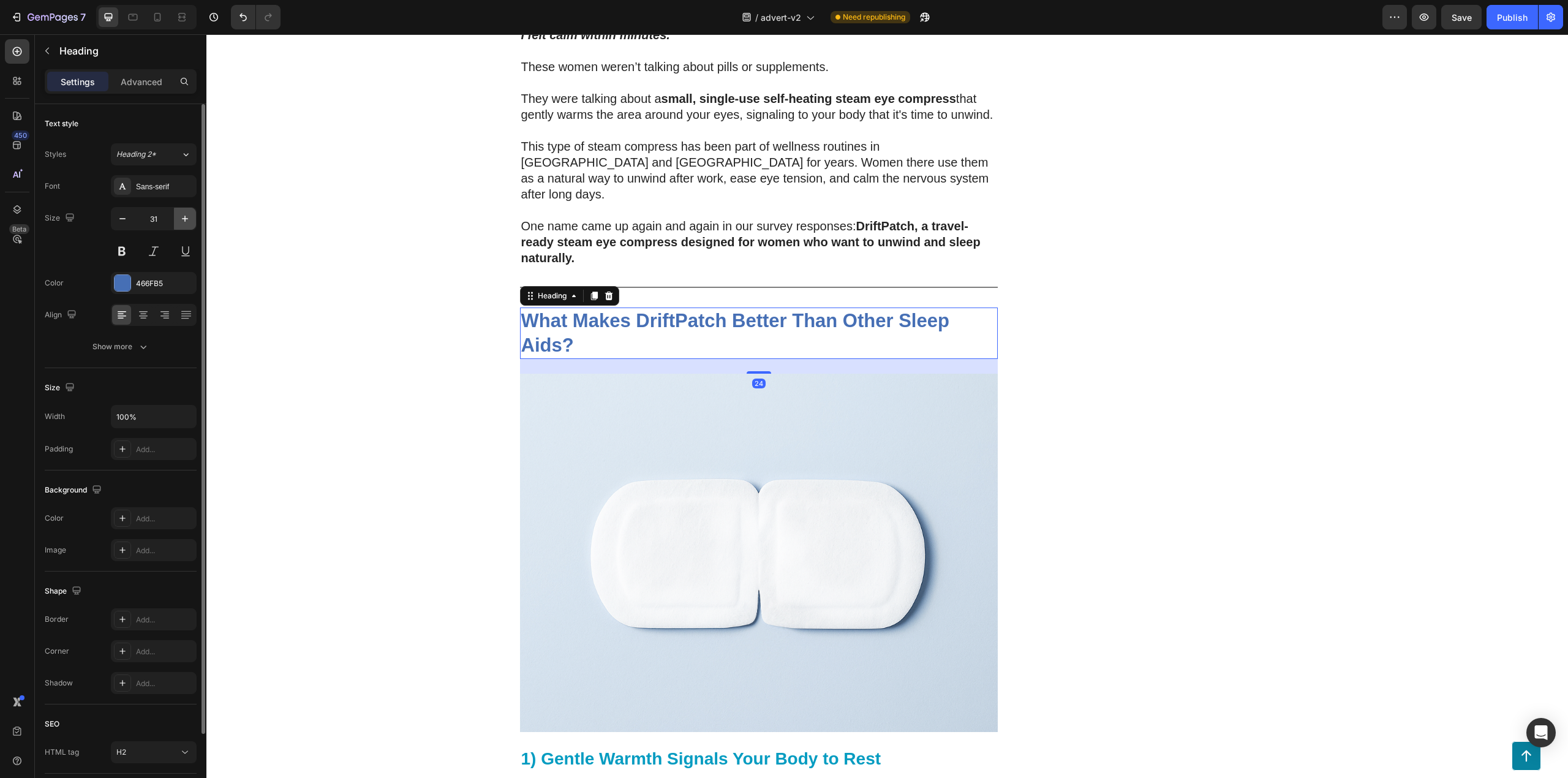
click at [175, 223] on button "button" at bounding box center [185, 219] width 22 height 22
type input "33"
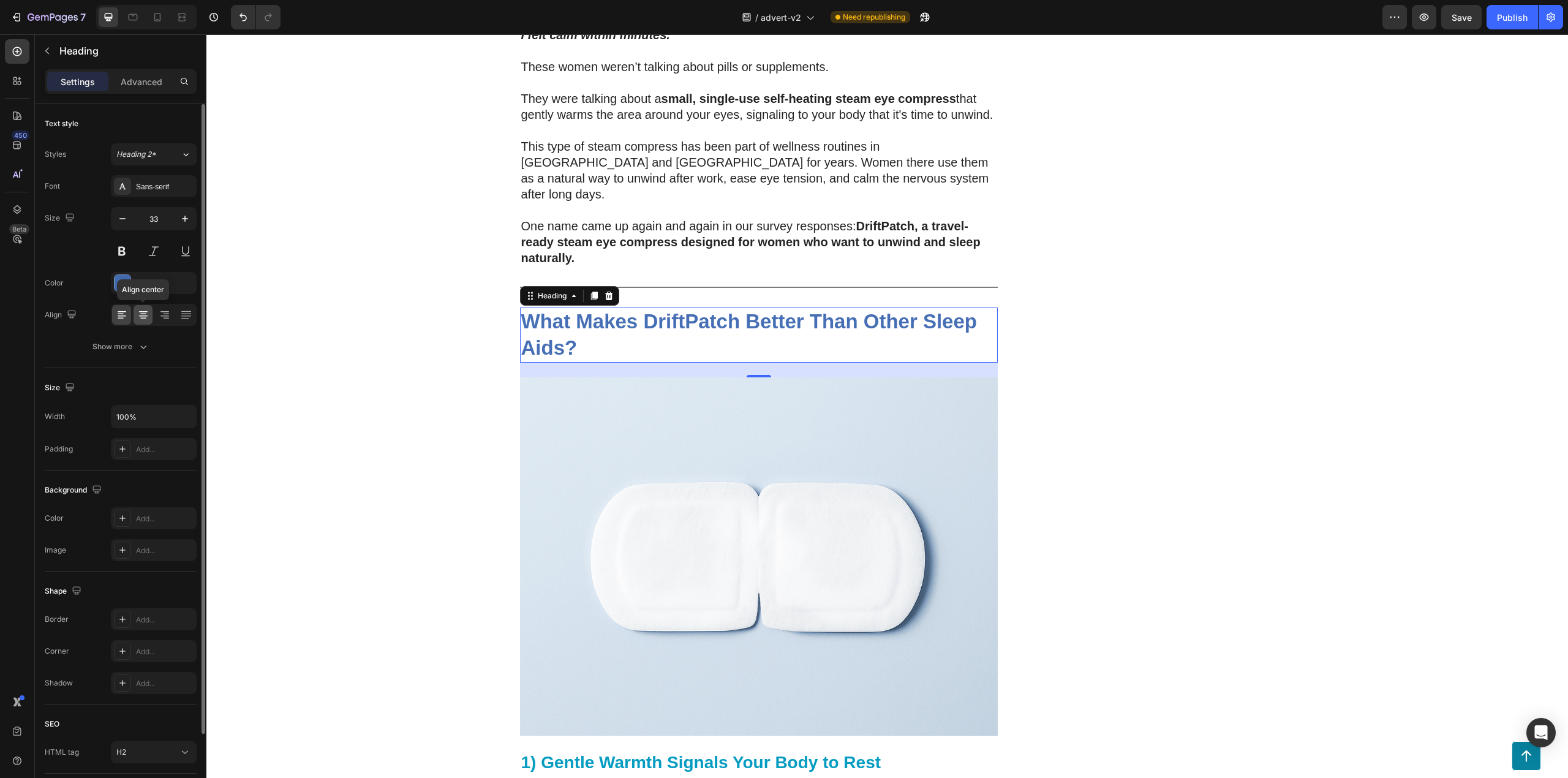
click at [145, 305] on div at bounding box center [143, 315] width 19 height 19
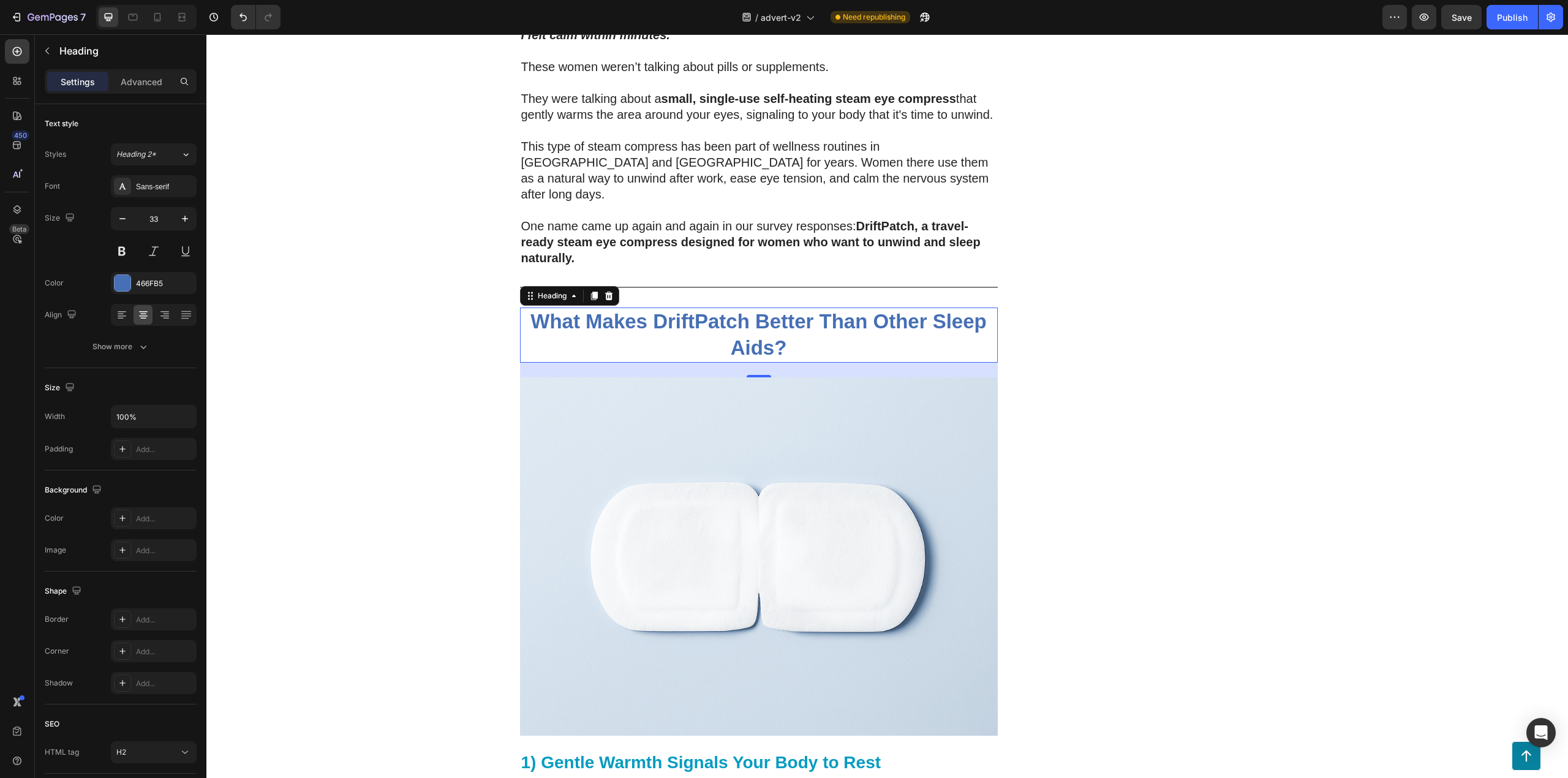
click at [323, 312] on div "200 Women Told Us How Bad Sleep Was Quietly Ruining Their Travels. One Small Up…" at bounding box center [888, 457] width 1362 height 6505
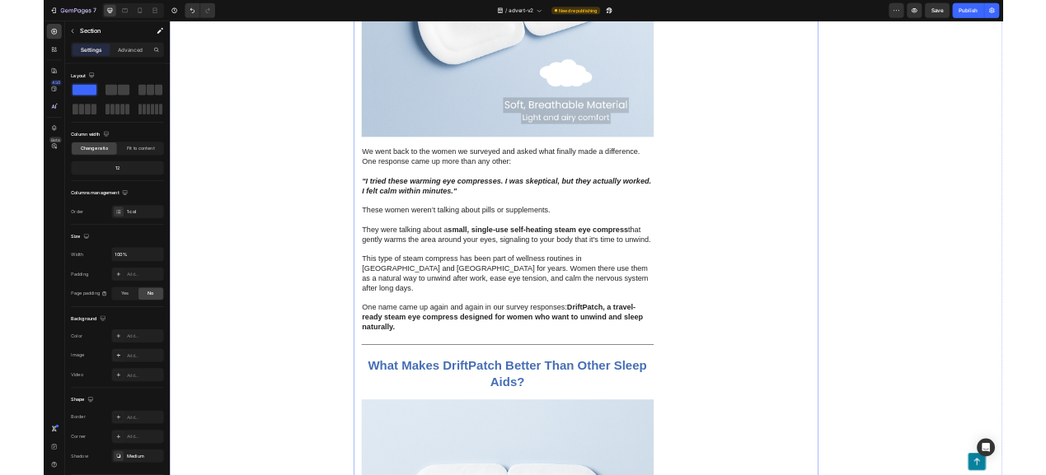
scroll to position [3146, 0]
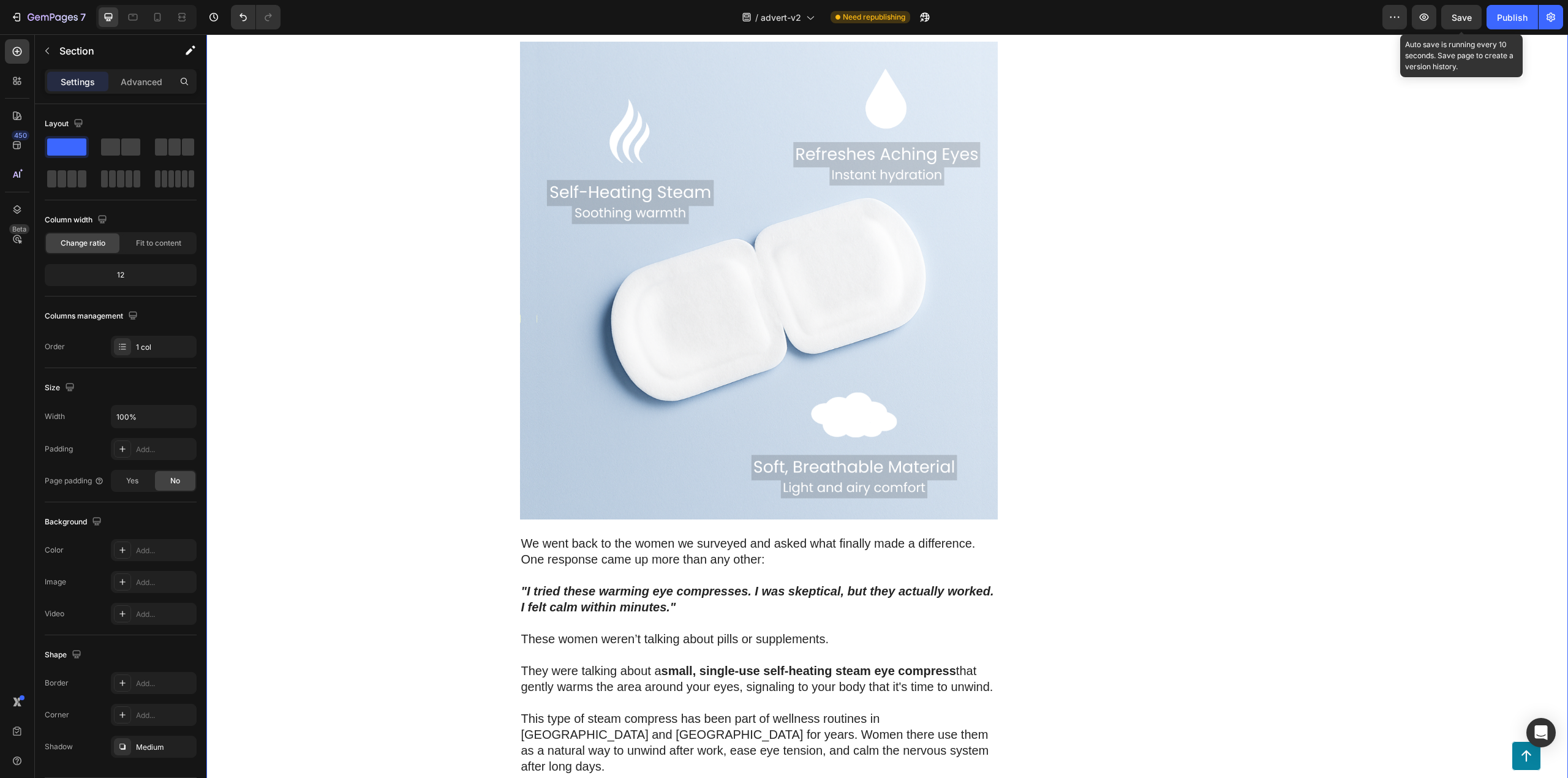
click at [1459, 12] on span "Save" at bounding box center [1462, 17] width 20 height 10
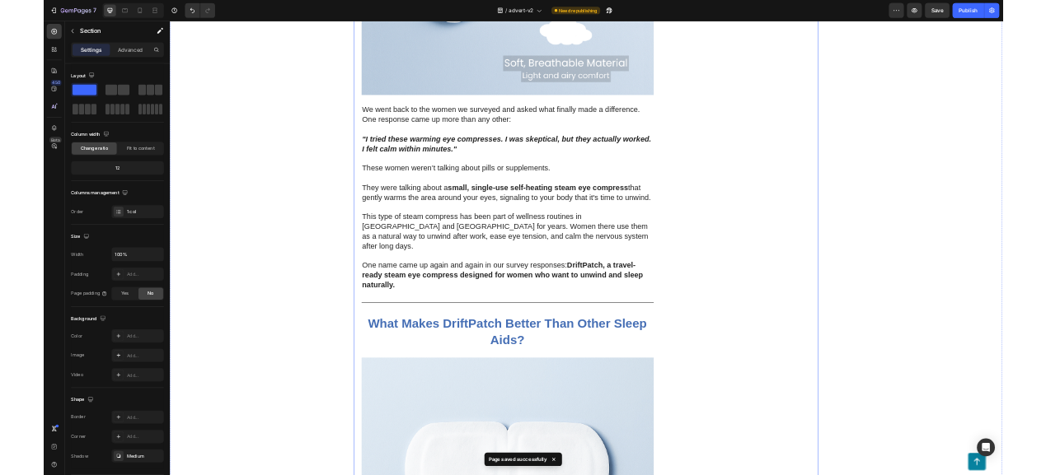
scroll to position [4025, 0]
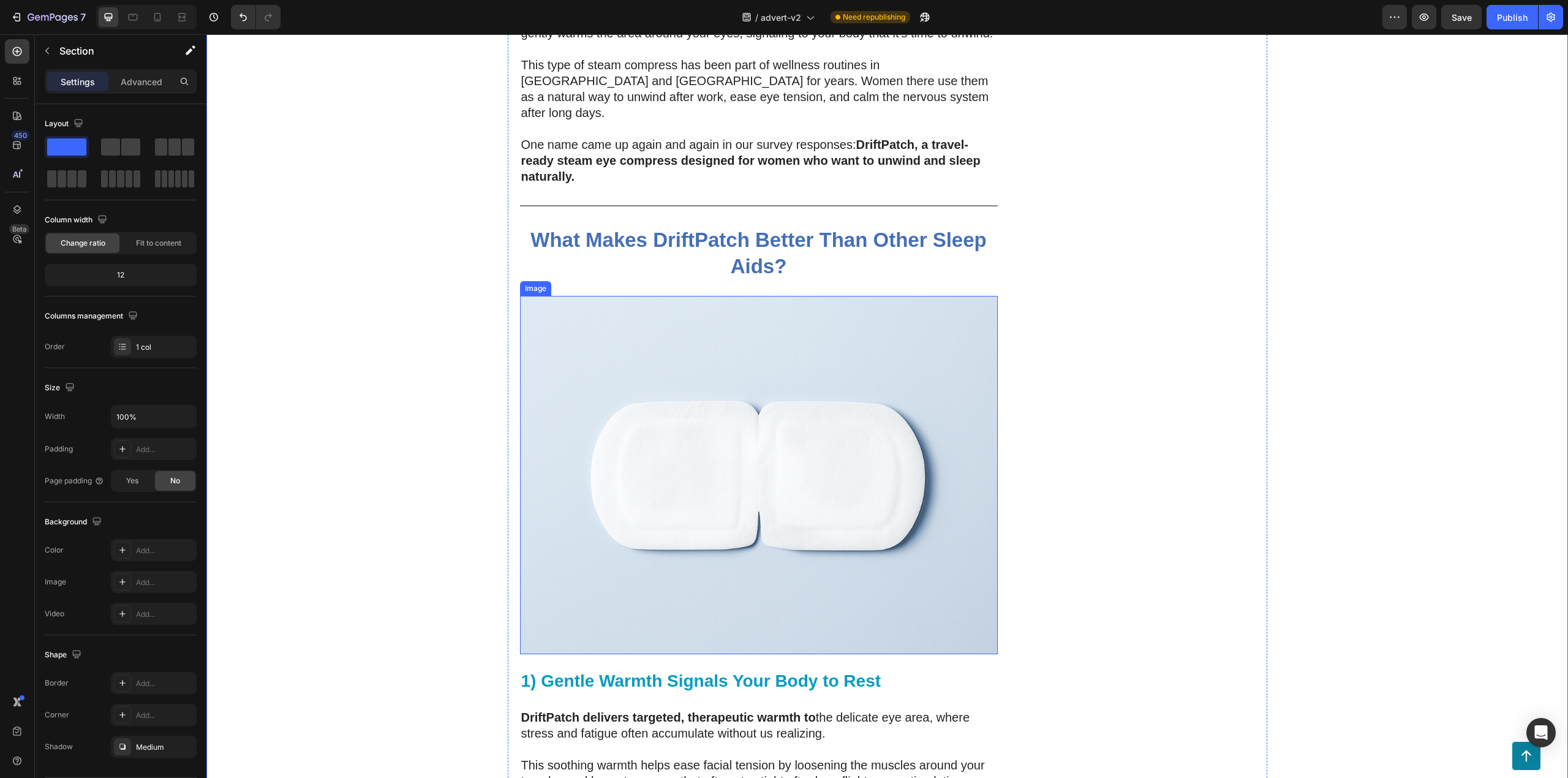
click at [677, 370] on img at bounding box center [759, 475] width 478 height 359
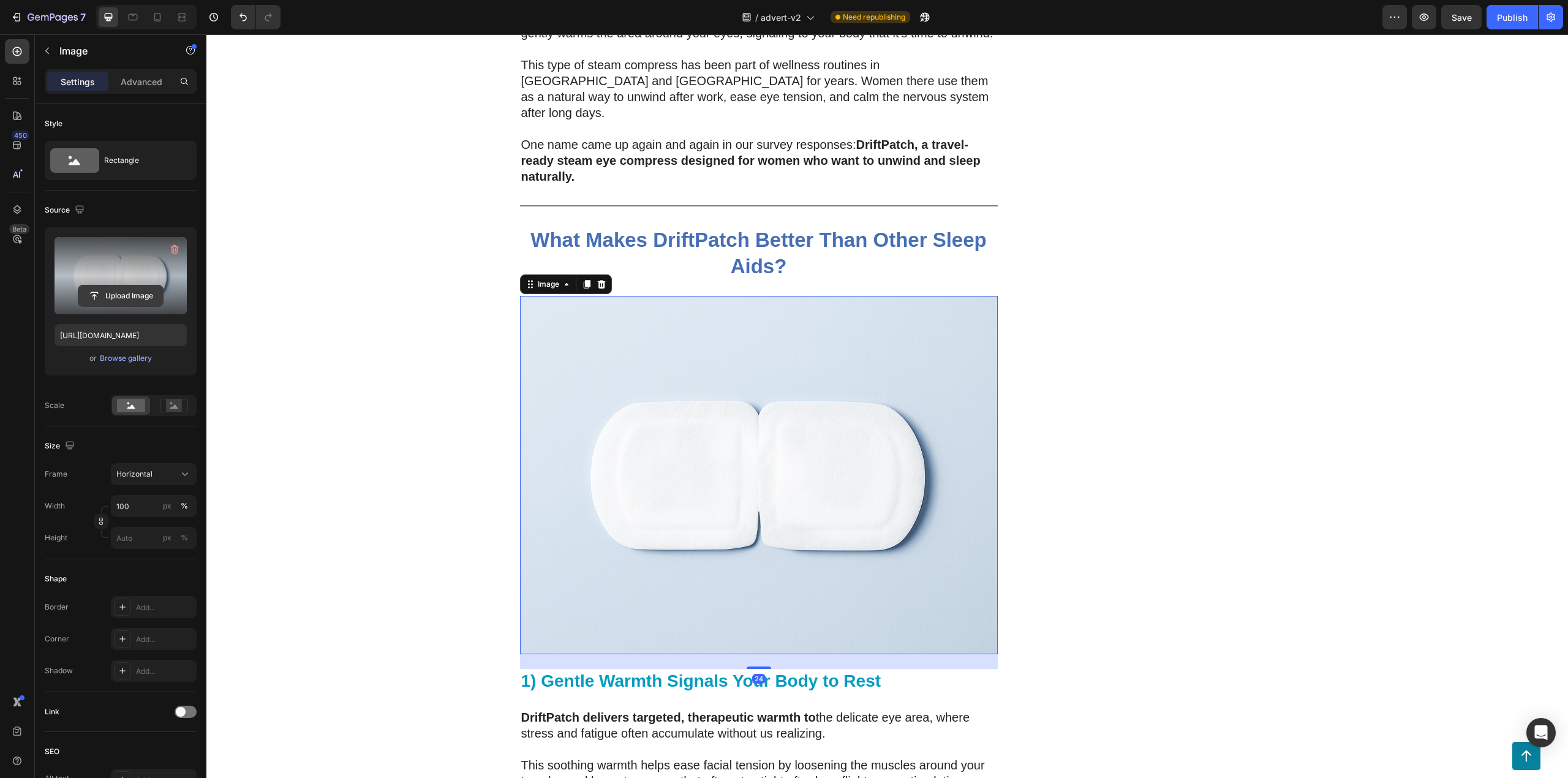
click at [121, 305] on input "file" at bounding box center [120, 296] width 85 height 21
type input "[URL][DOMAIN_NAME]"
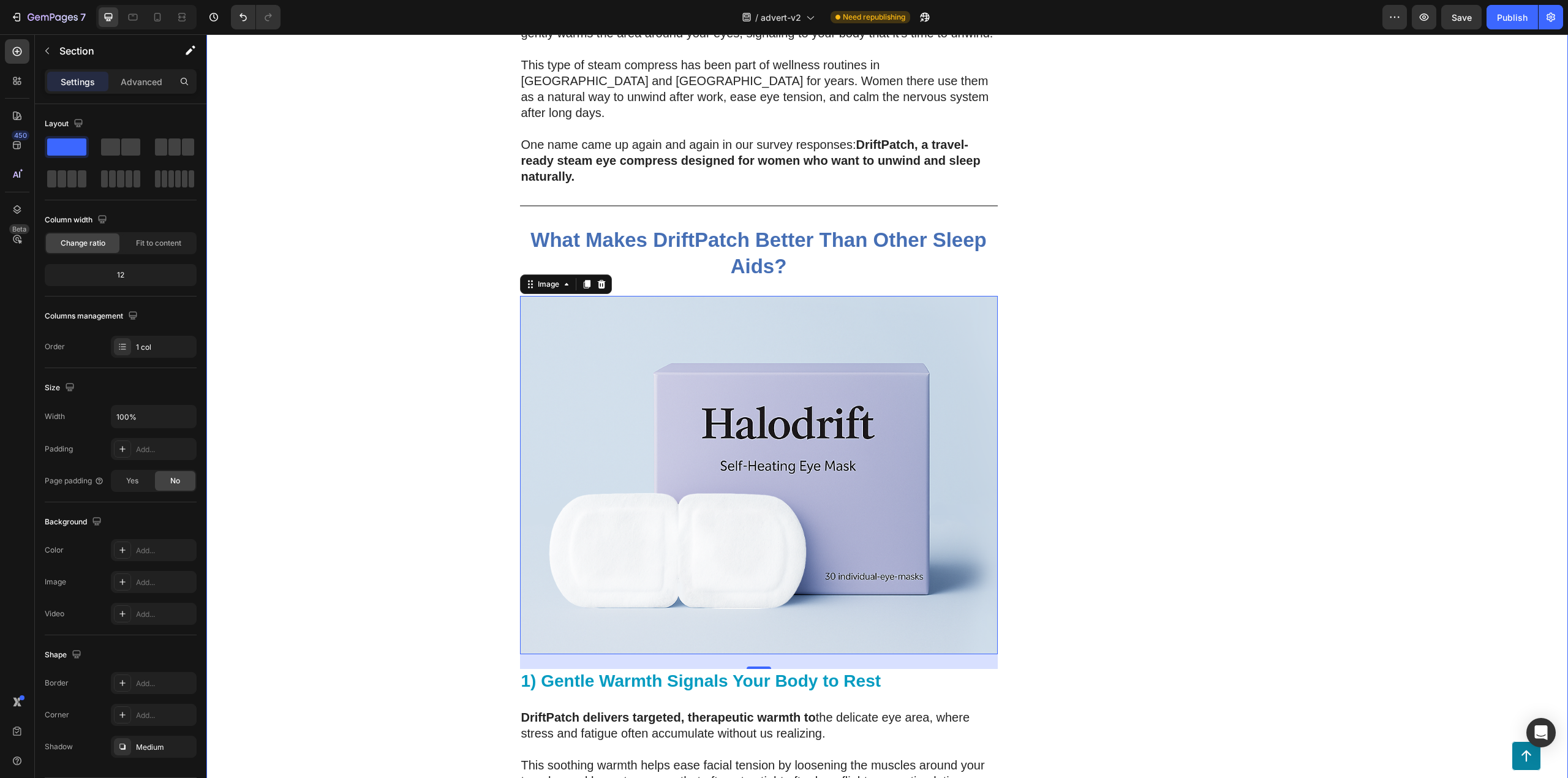
click at [1327, 594] on div "200 Women Told Us How Bad Sleep Was Quietly Ruining Their Travels. One Small Up…" at bounding box center [888, 376] width 1362 height 6505
click at [844, 486] on img at bounding box center [759, 475] width 478 height 359
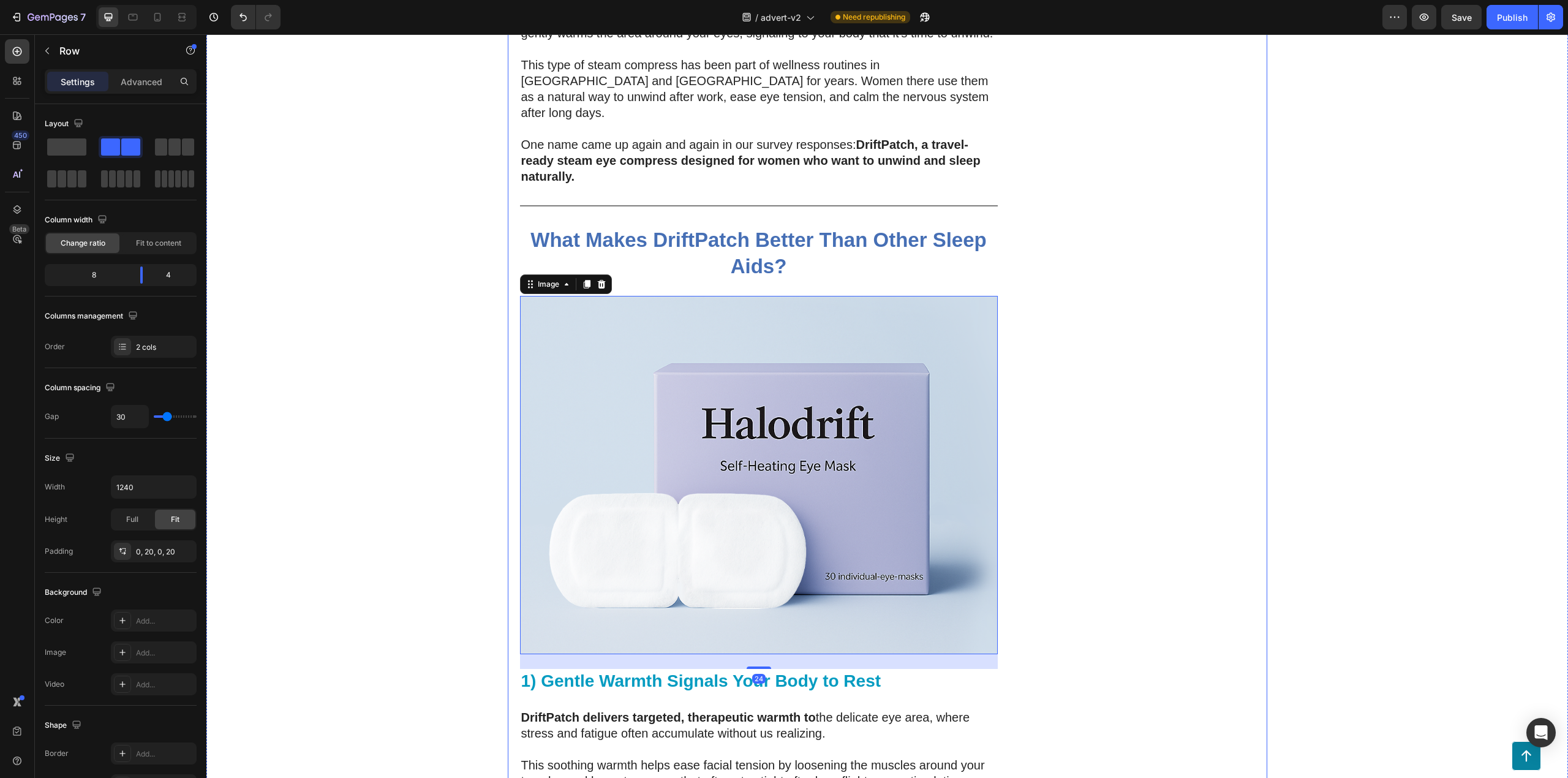
click at [1128, 464] on div "DriftPatch - Self Heating Eye Compress Heading Icon Icon Icon Icon Icon Icon Li…" at bounding box center [1135, 363] width 239 height 6481
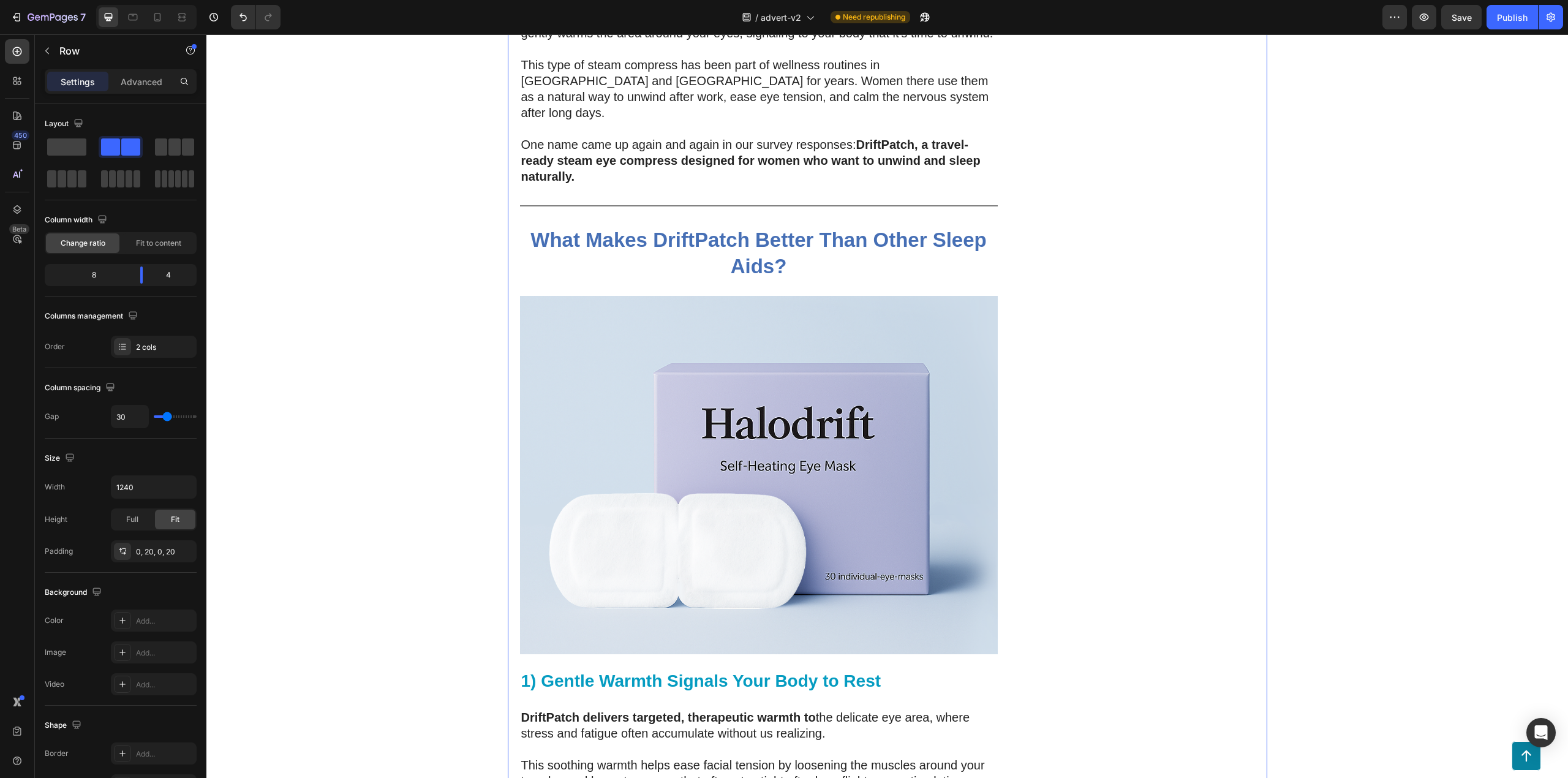
click at [831, 430] on img at bounding box center [759, 475] width 478 height 359
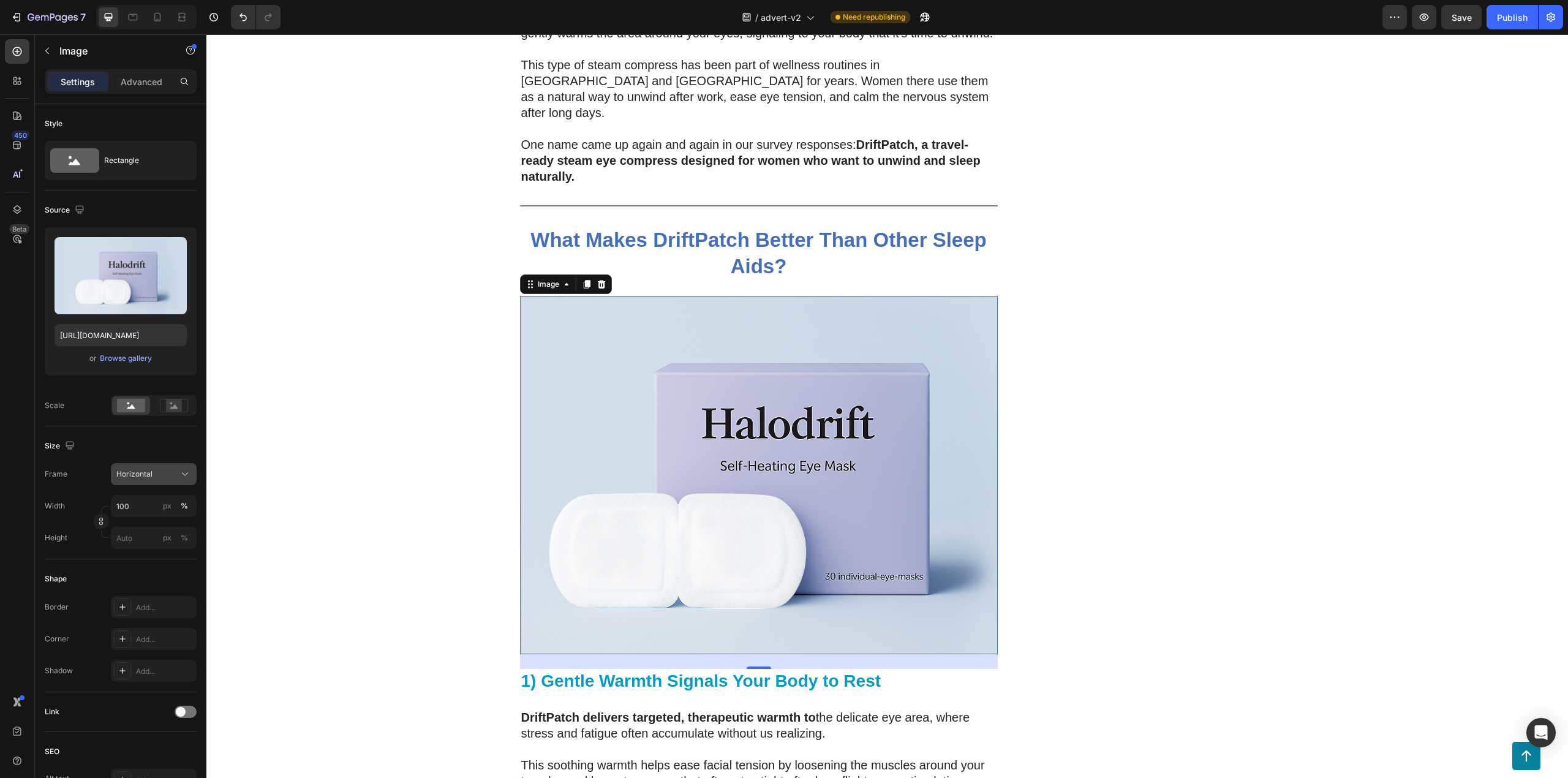
click at [151, 474] on span "Horizontal" at bounding box center [135, 474] width 36 height 11
click at [120, 511] on div "Square" at bounding box center [143, 504] width 98 height 23
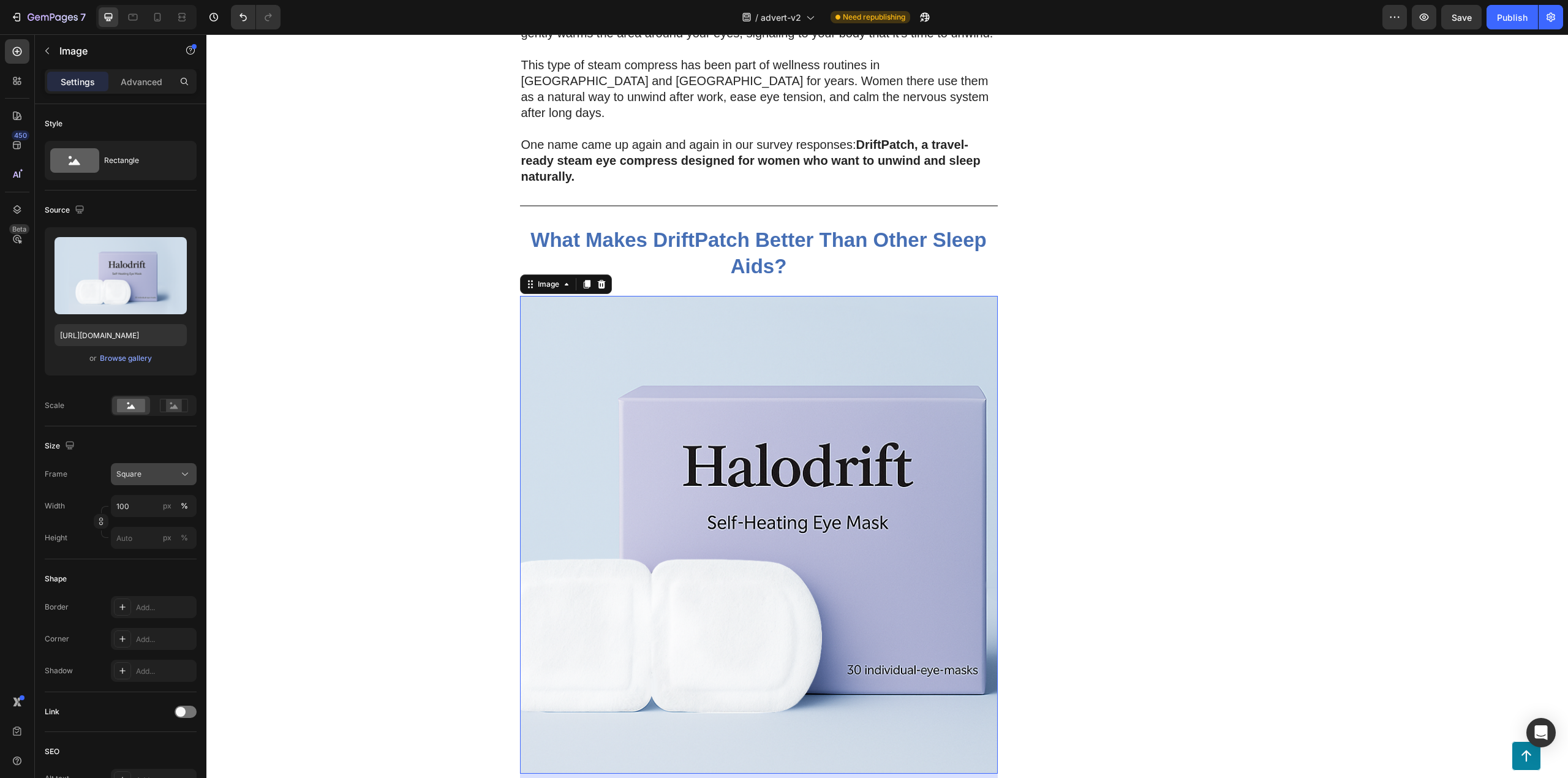
click at [140, 480] on div "Square" at bounding box center [154, 475] width 75 height 12
click at [148, 549] on span "Horizontal" at bounding box center [134, 551] width 36 height 12
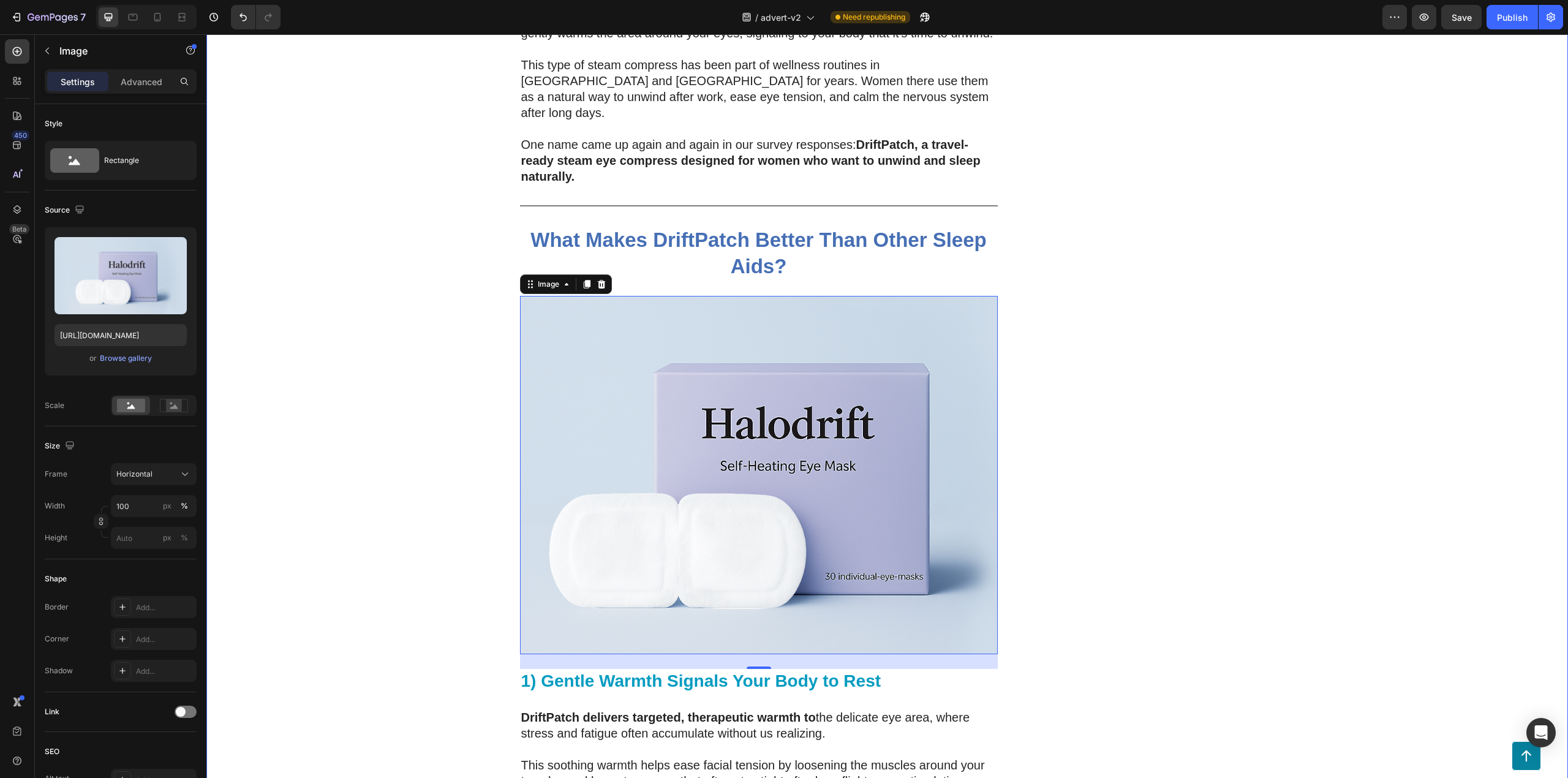
drag, startPoint x: 181, startPoint y: 476, endPoint x: 172, endPoint y: 488, distance: 15.0
click at [180, 476] on icon at bounding box center [185, 475] width 12 height 12
click at [144, 579] on div "Original" at bounding box center [152, 573] width 71 height 11
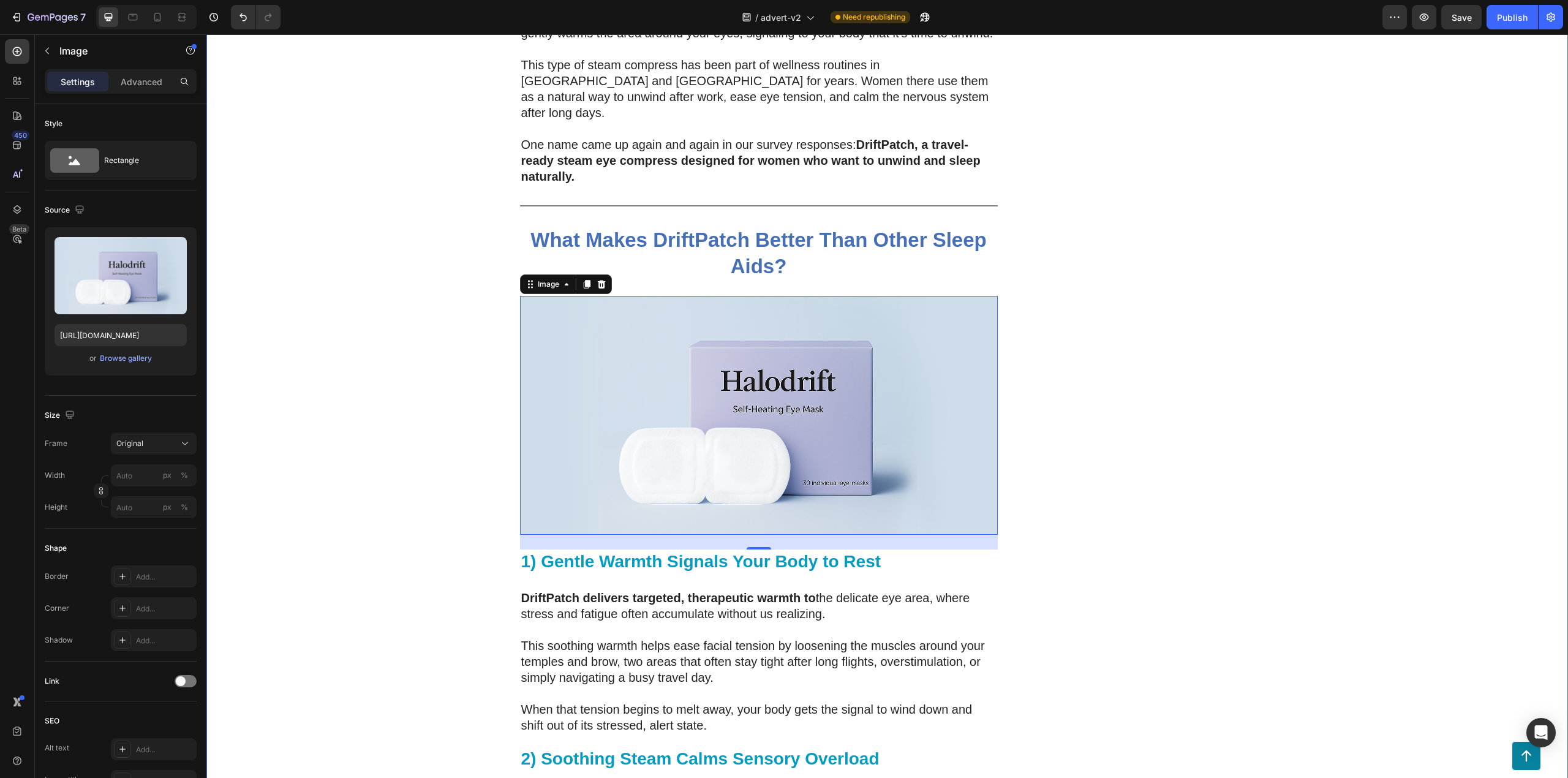
click at [305, 500] on div "200 Women Told Us How Bad Sleep Was Quietly Ruining Their Travels. One Small Up…" at bounding box center [888, 315] width 1362 height 6385
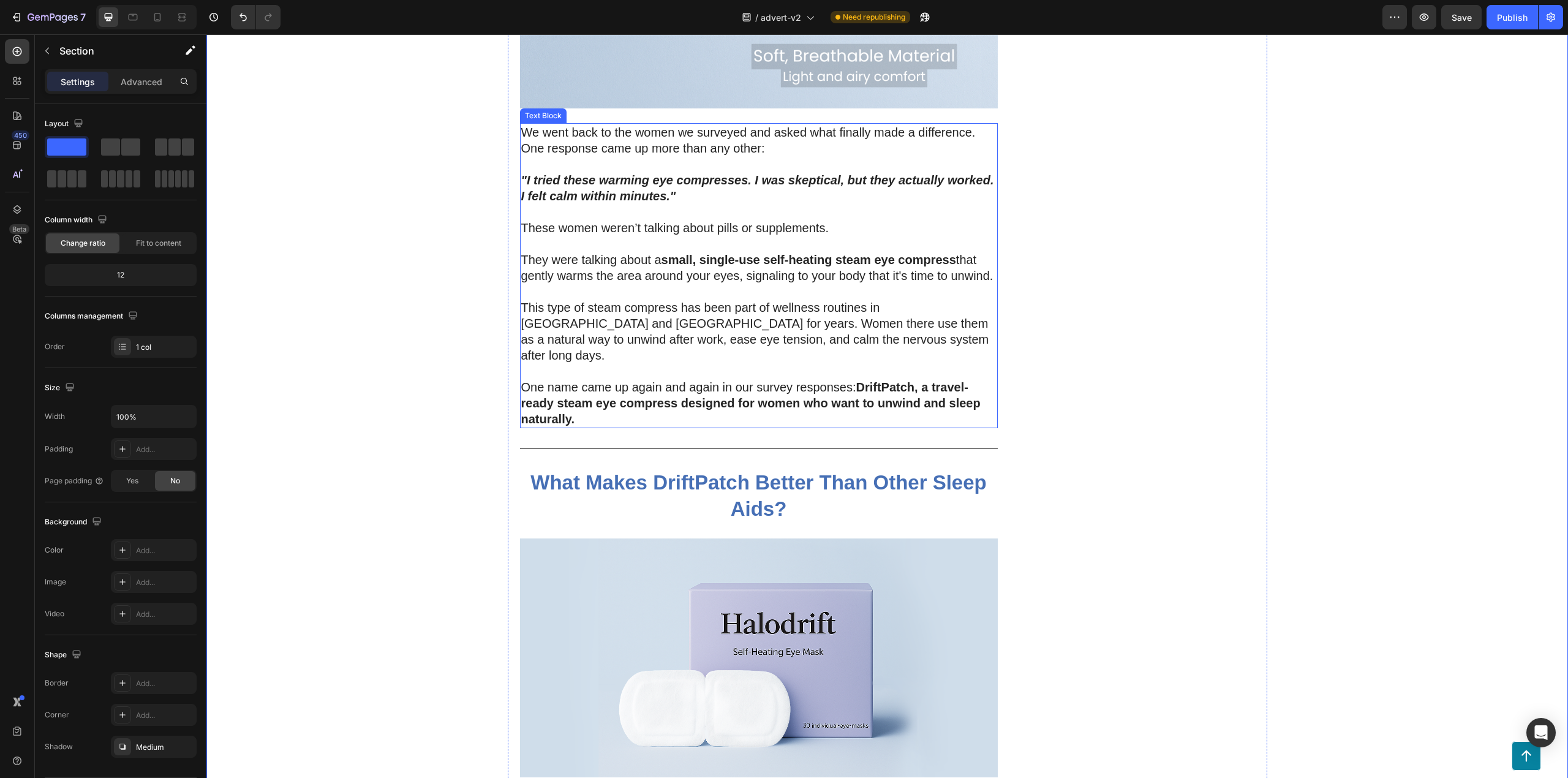
scroll to position [2749, 0]
click at [155, 17] on icon at bounding box center [158, 17] width 12 height 12
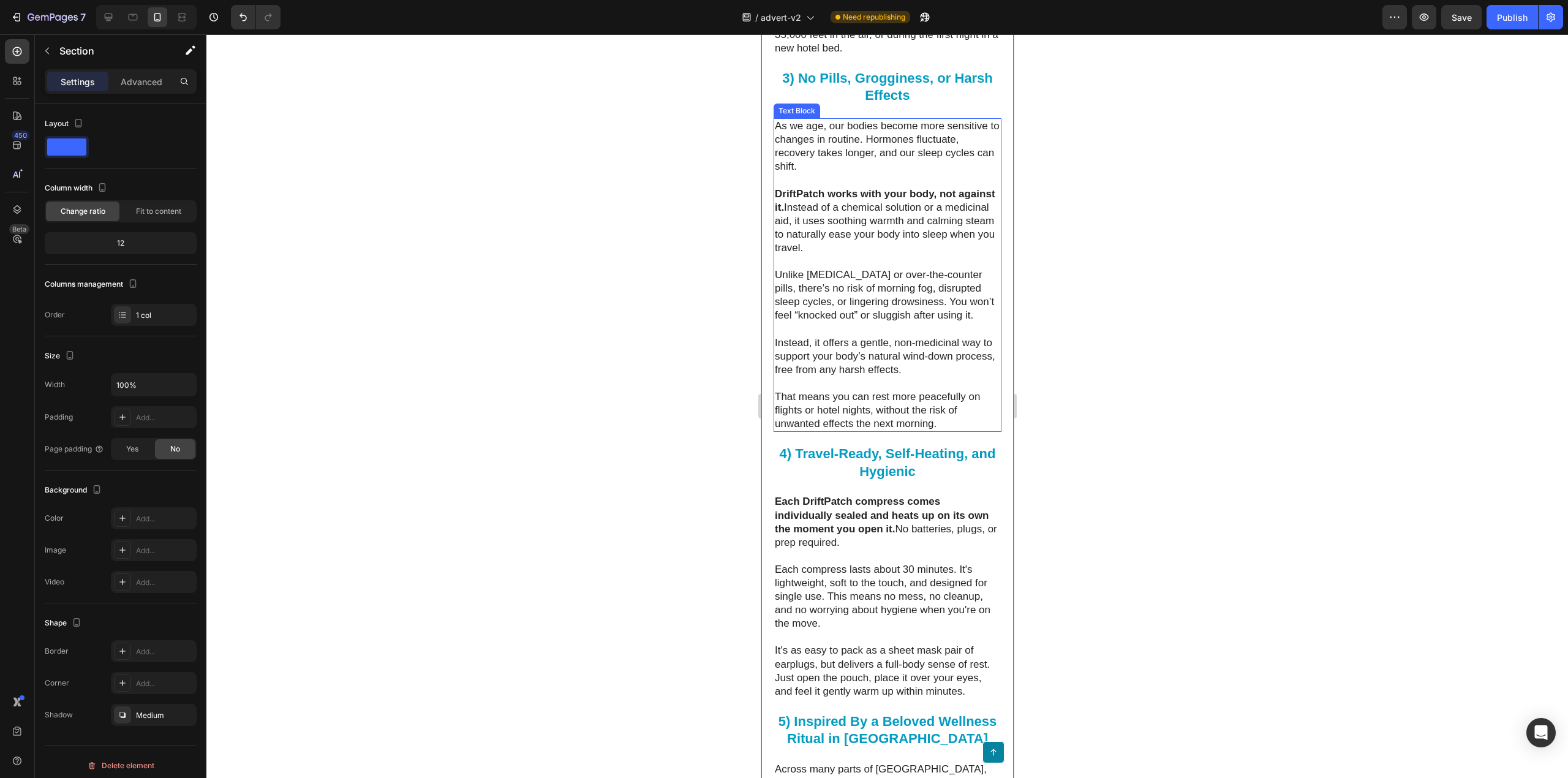
scroll to position [3962, 0]
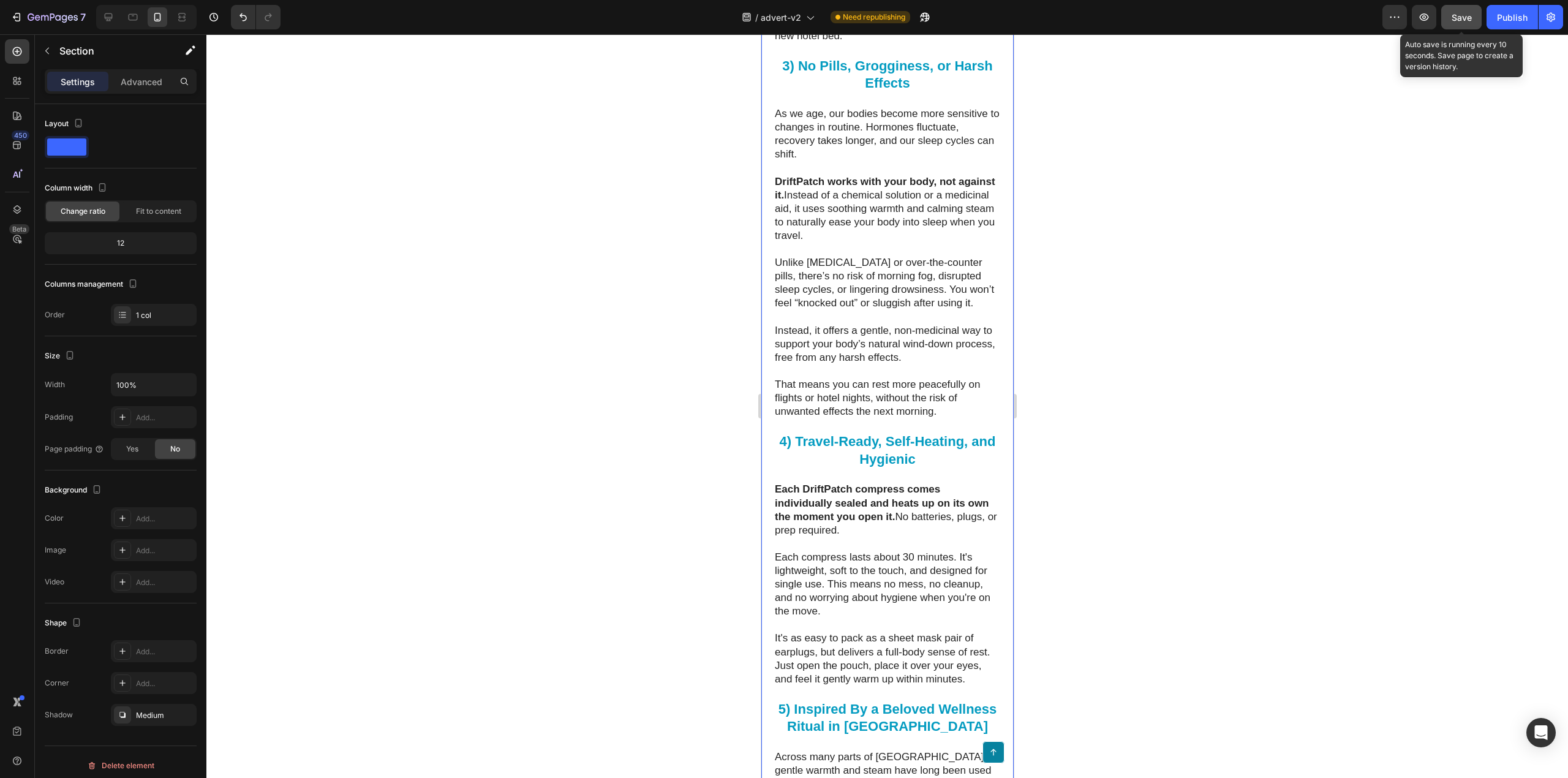
click at [1473, 11] on button "Save" at bounding box center [1462, 17] width 40 height 25
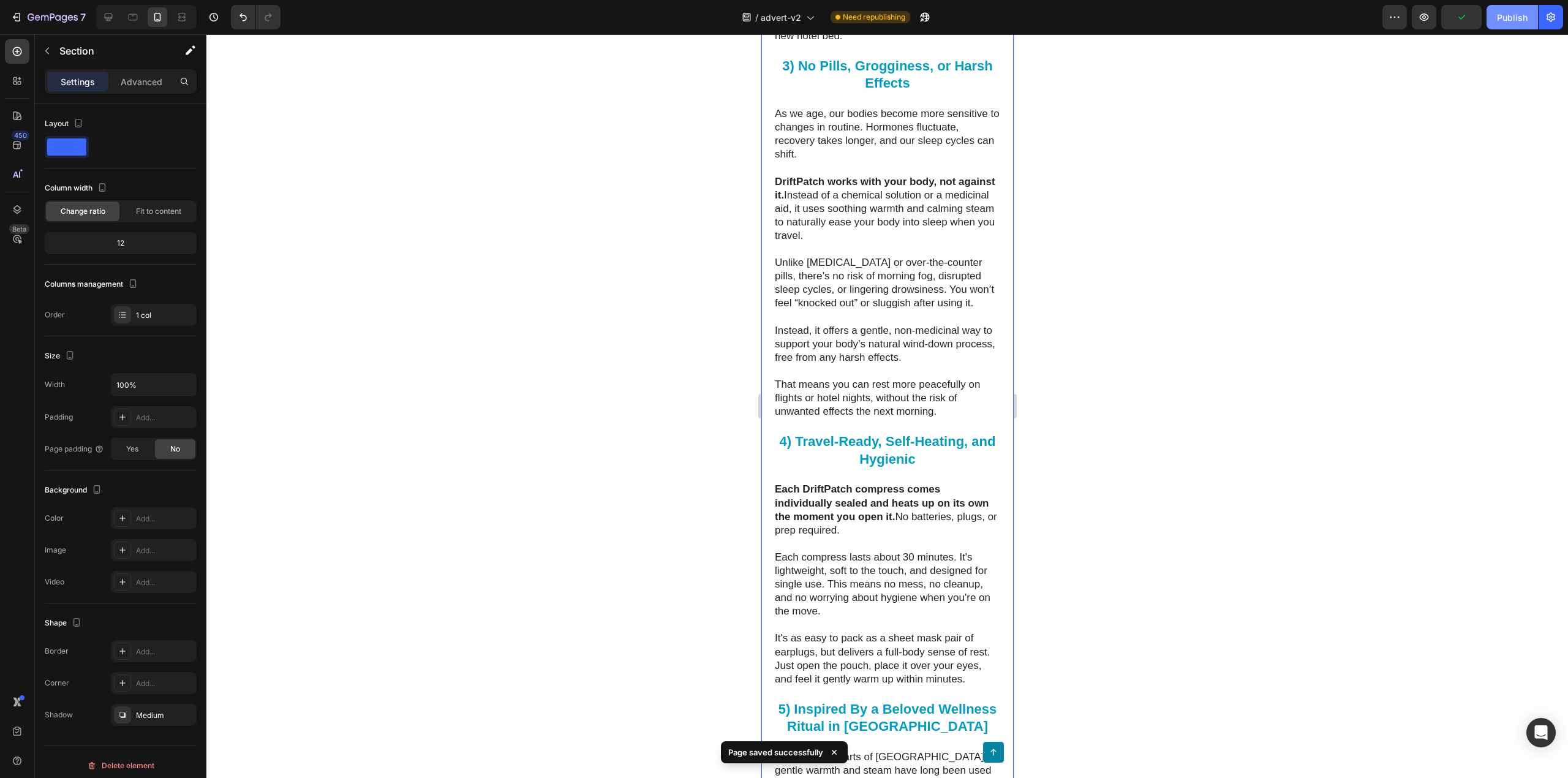
click at [1501, 15] on div "Publish" at bounding box center [1512, 17] width 30 height 13
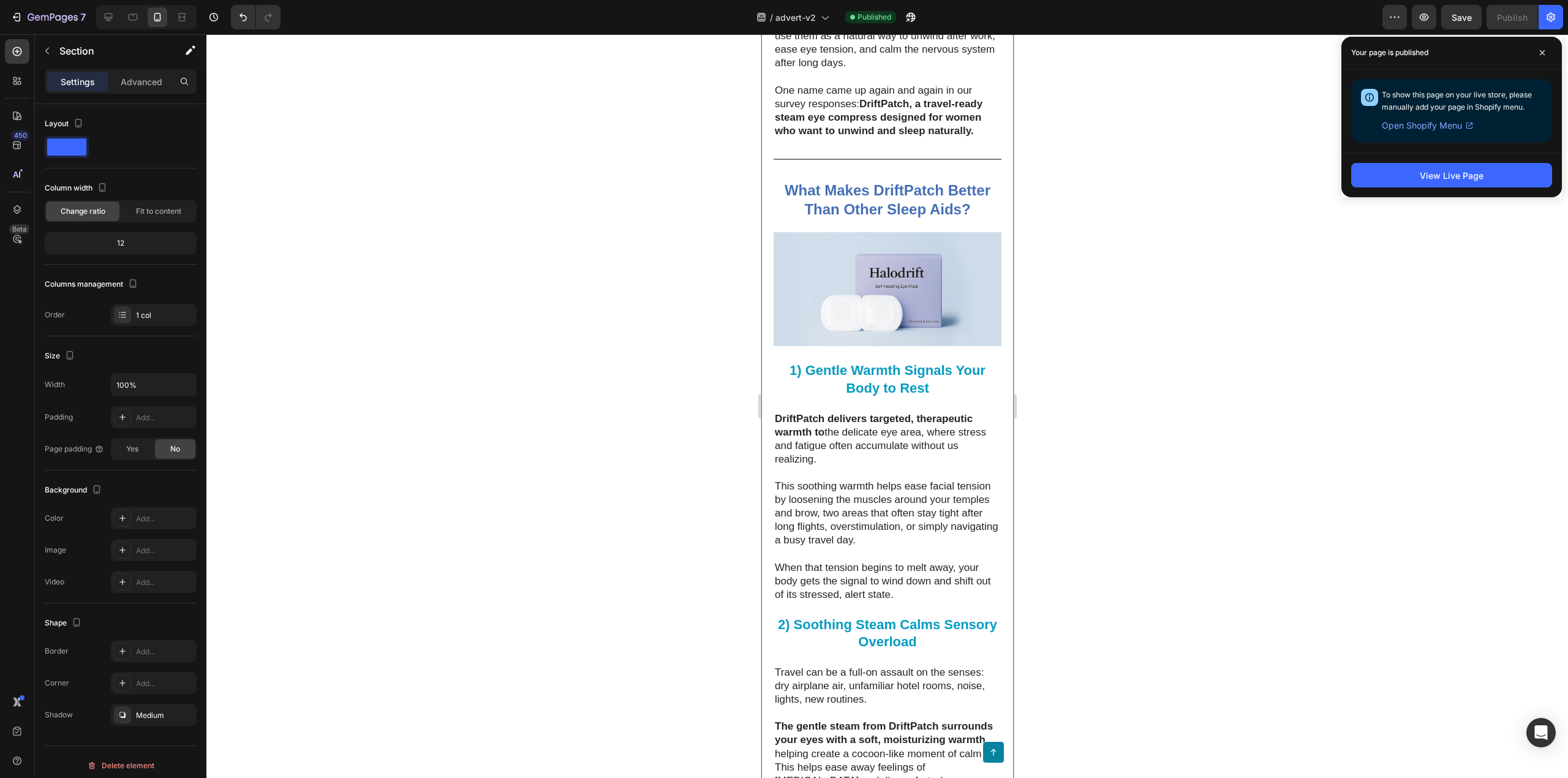
scroll to position [3063, 0]
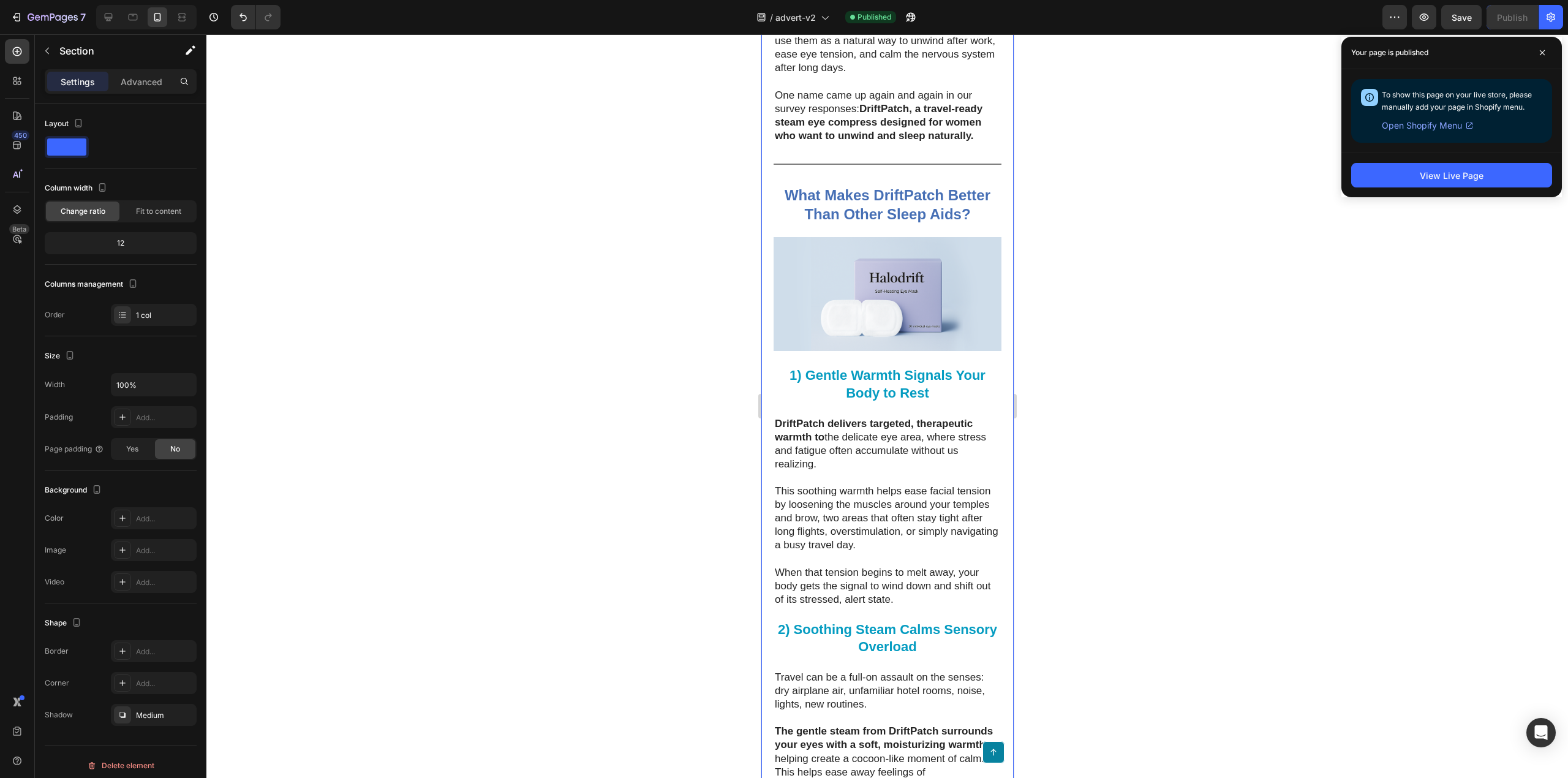
click at [877, 336] on img at bounding box center [887, 294] width 228 height 114
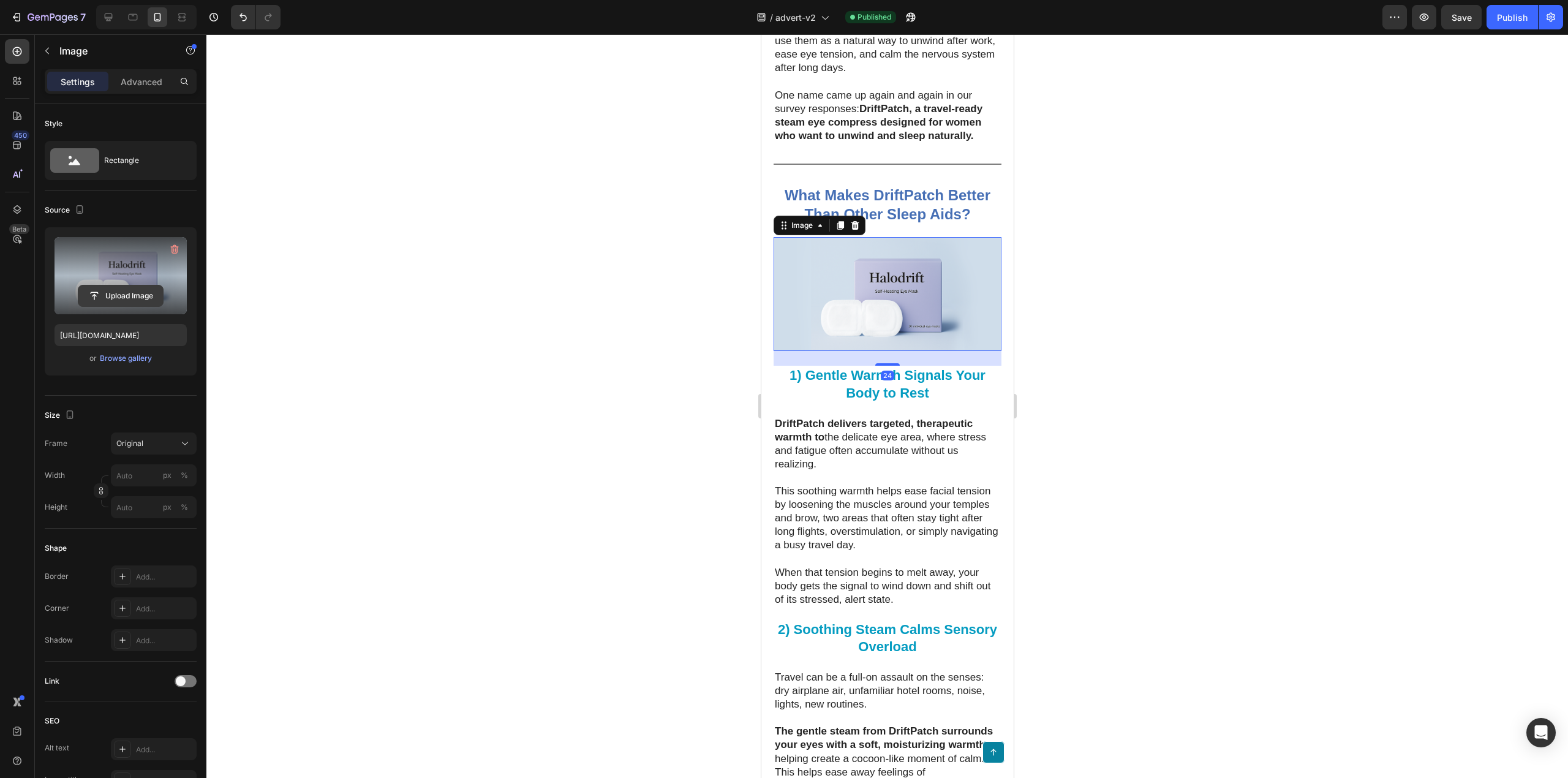
click at [123, 289] on input "file" at bounding box center [120, 296] width 85 height 21
click at [111, 19] on icon at bounding box center [109, 17] width 8 height 8
type input "[URL][DOMAIN_NAME]"
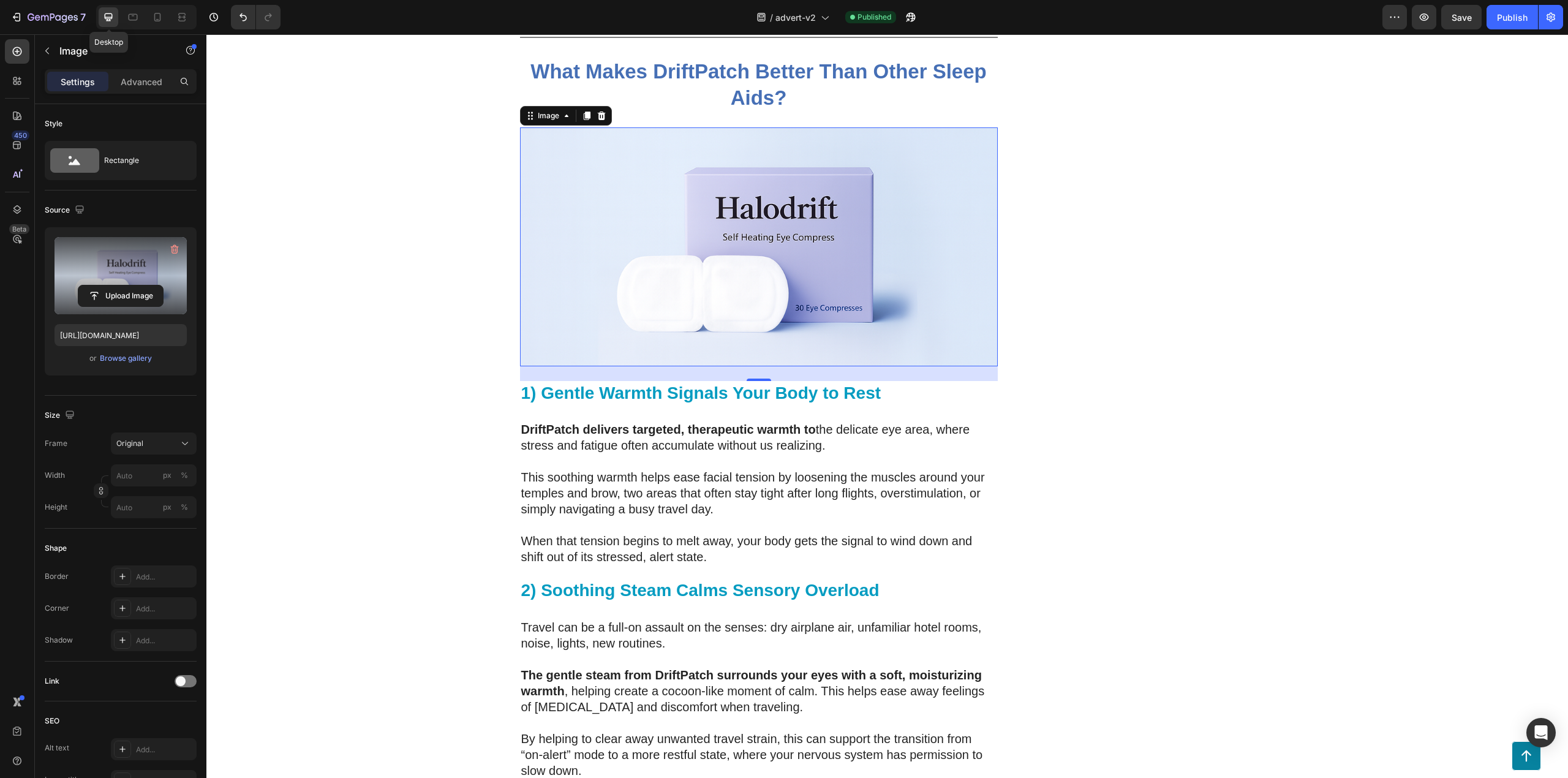
scroll to position [3169, 0]
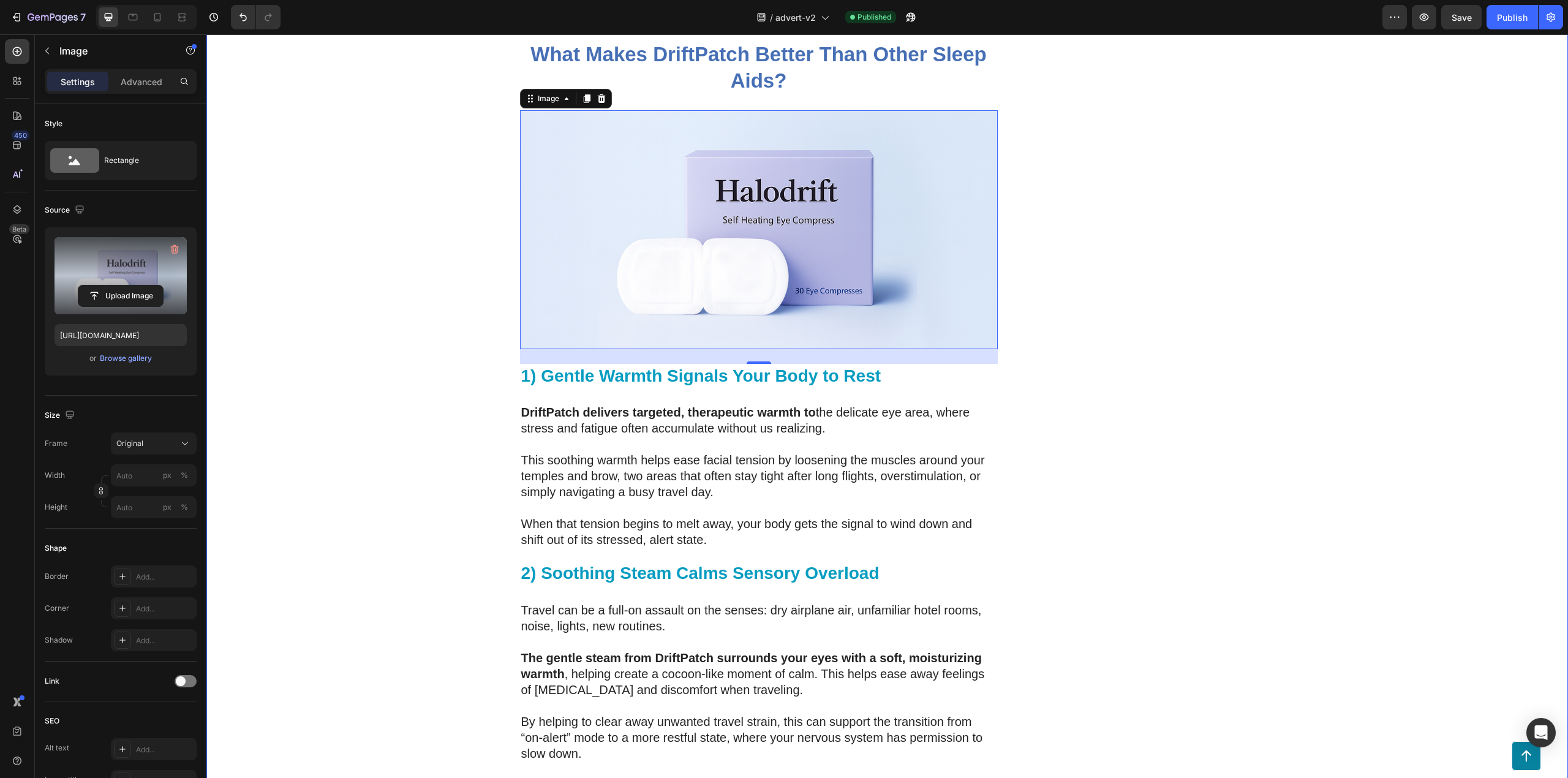
click at [738, 462] on p "This soothing warmth helps ease facial tension by loosening the muscles around …" at bounding box center [758, 476] width 475 height 48
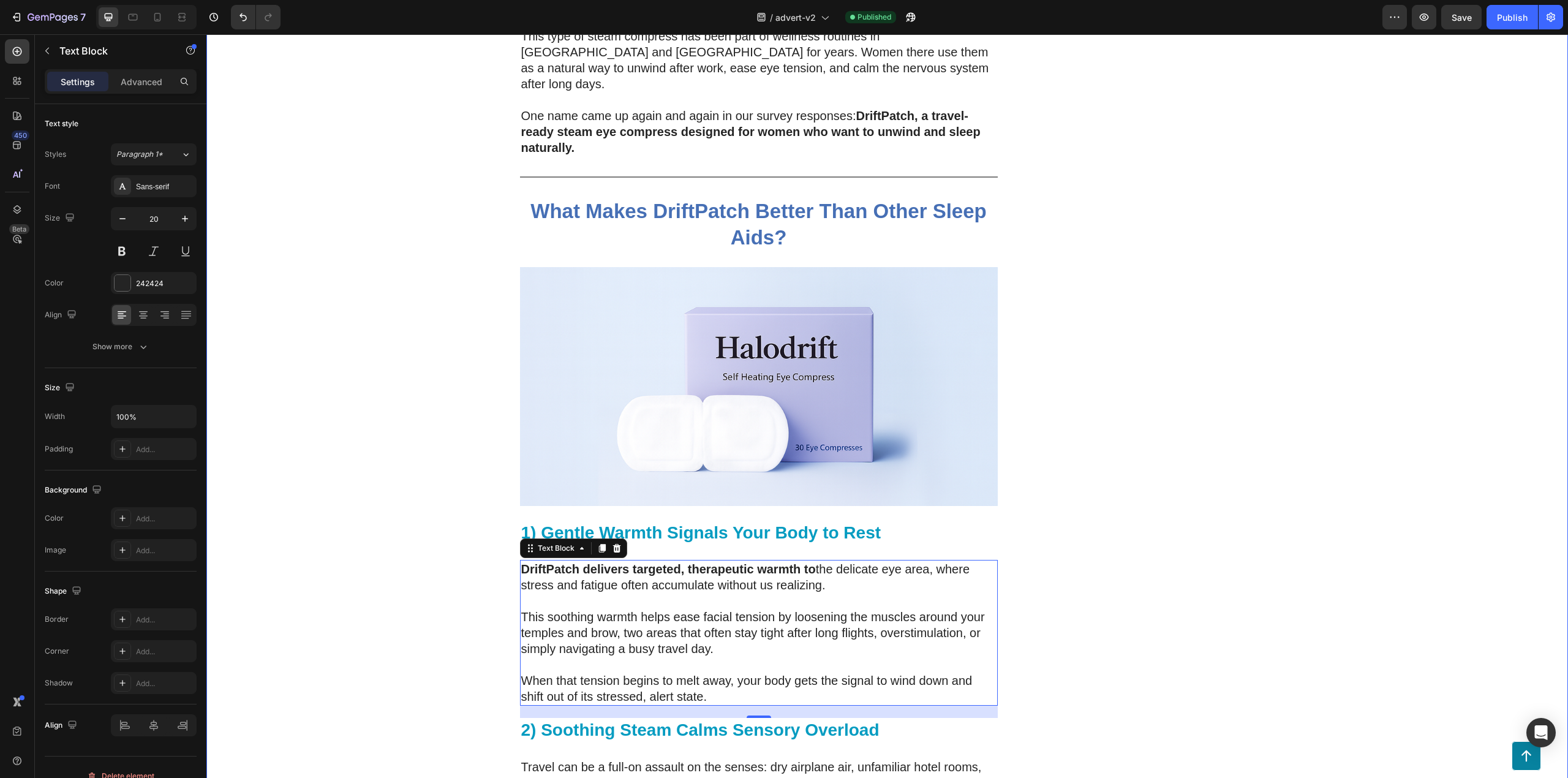
scroll to position [3006, 0]
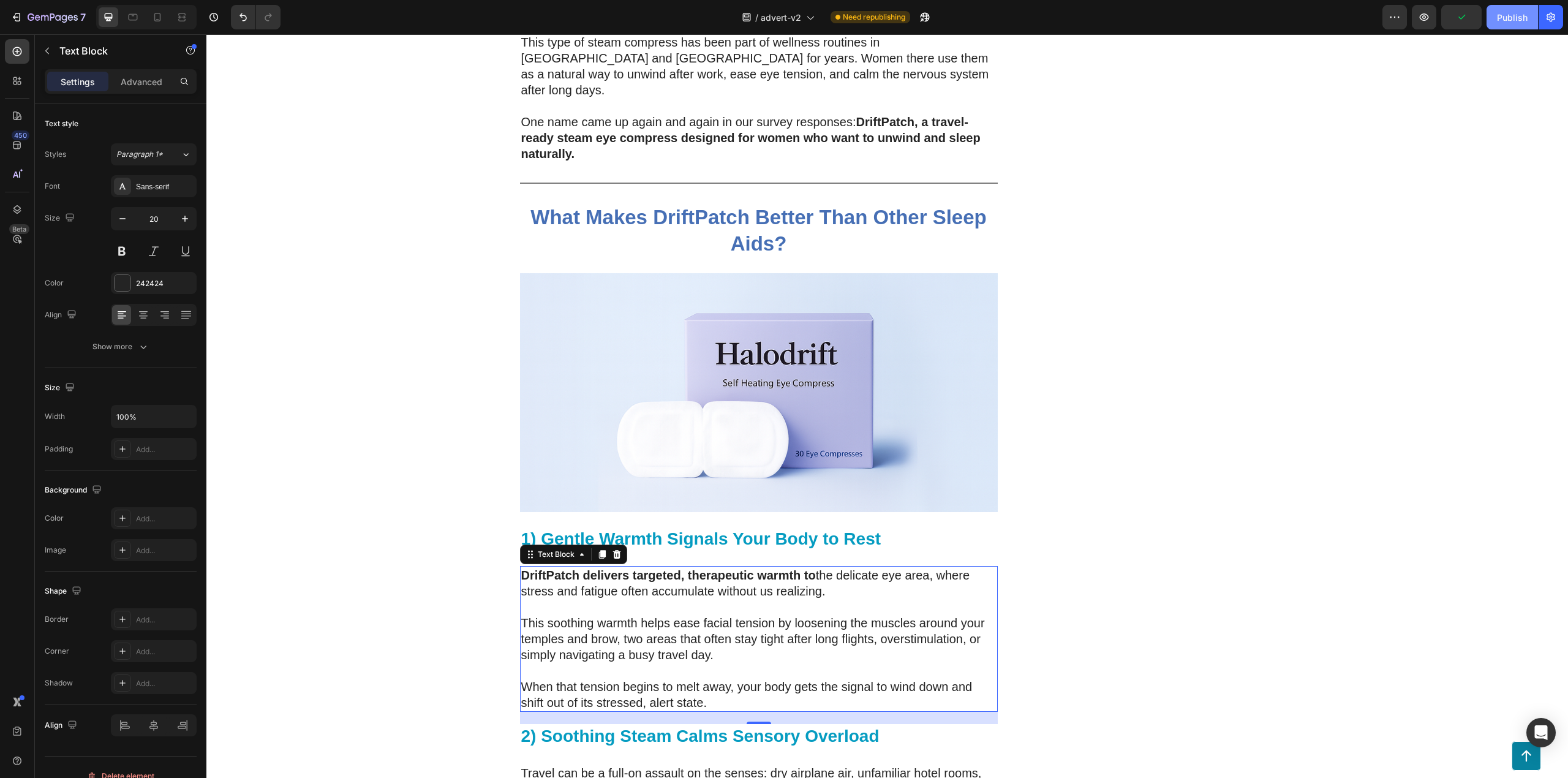
click at [1526, 19] on div "Publish" at bounding box center [1512, 17] width 30 height 13
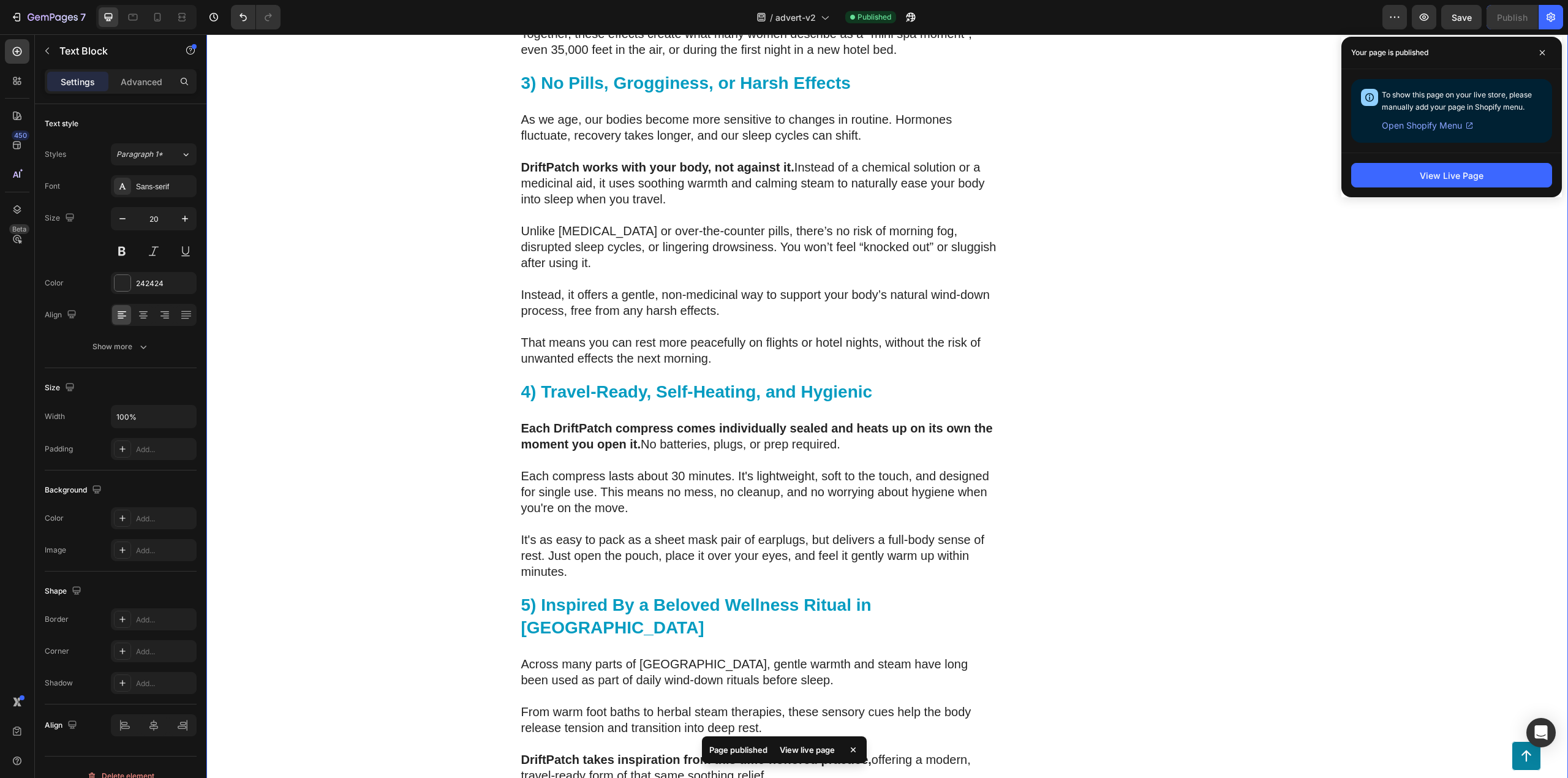
scroll to position [3987, 0]
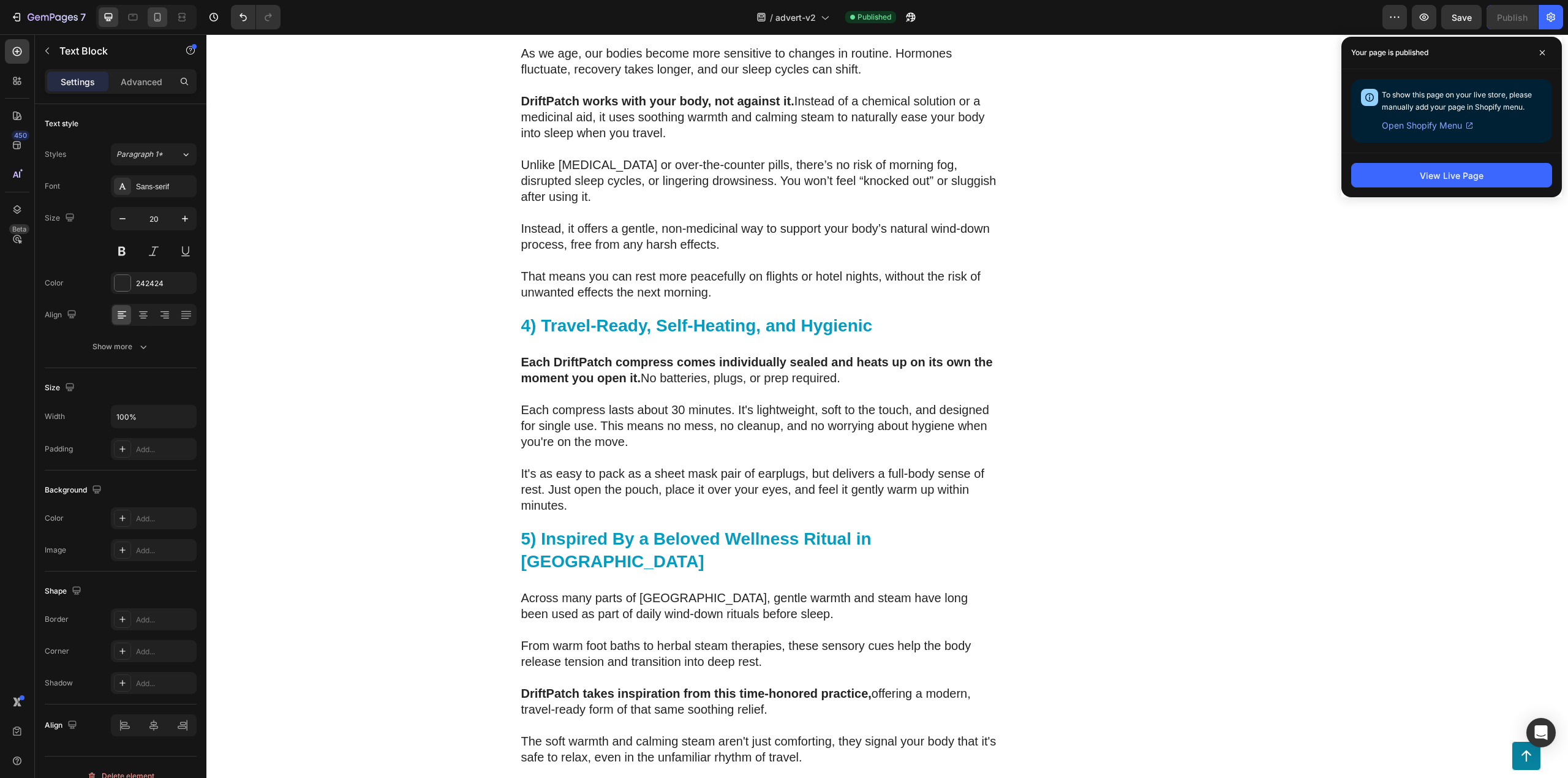
click at [153, 15] on icon at bounding box center [158, 17] width 12 height 12
type input "17"
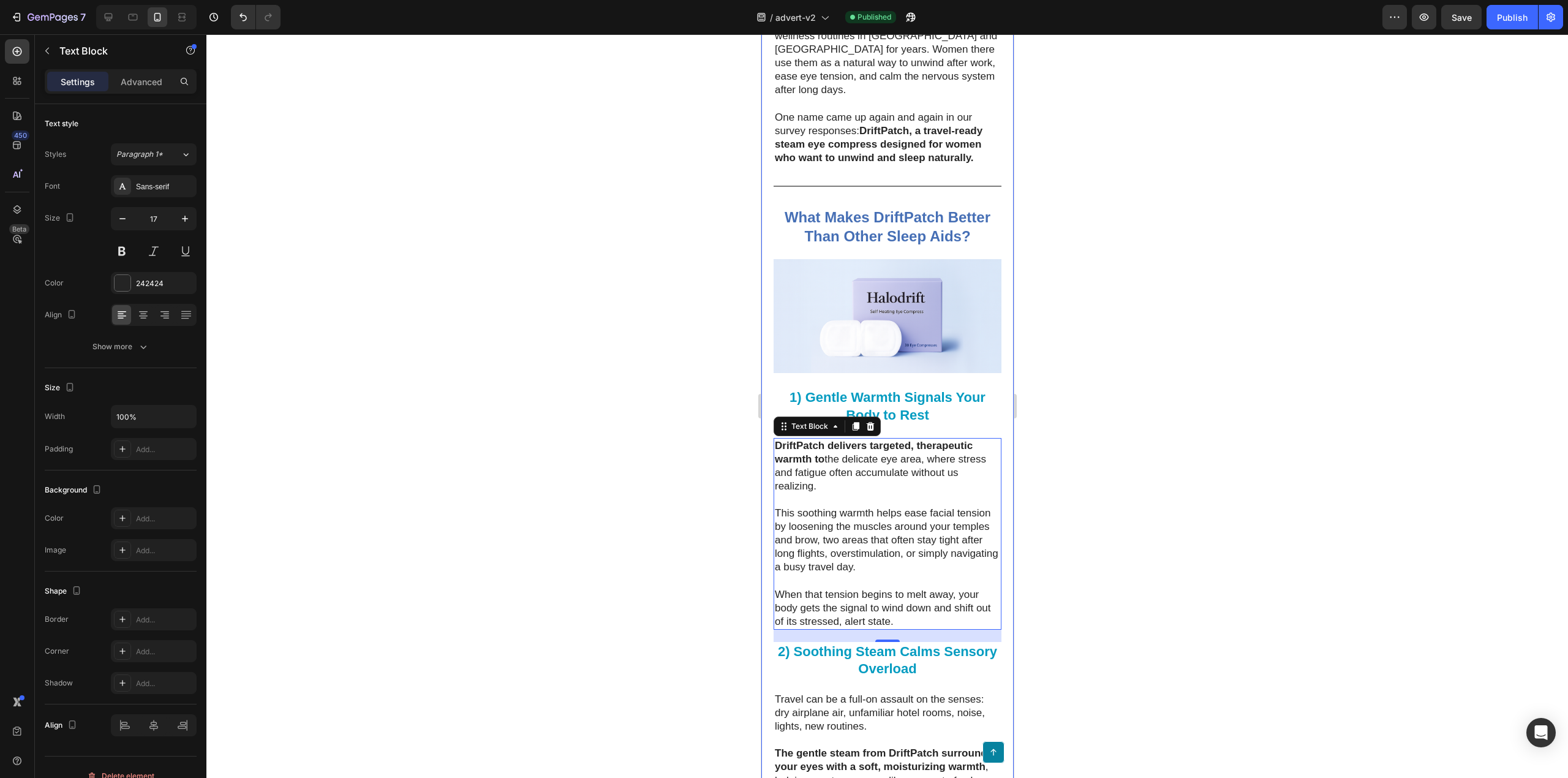
scroll to position [3035, 0]
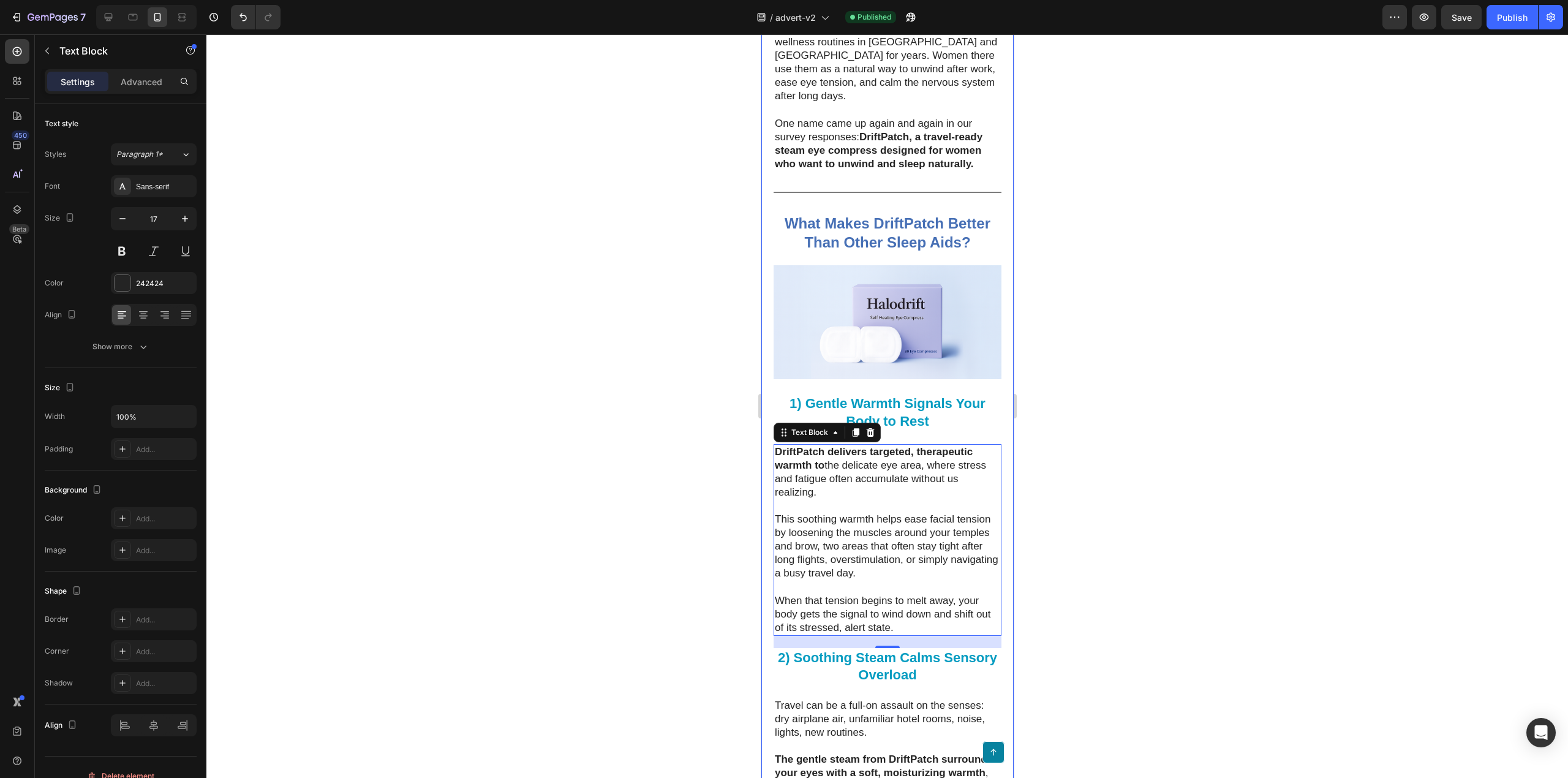
click at [898, 251] on strong "What Makes DriftPatch Better Than Other Sleep Aids?" at bounding box center [887, 233] width 206 height 36
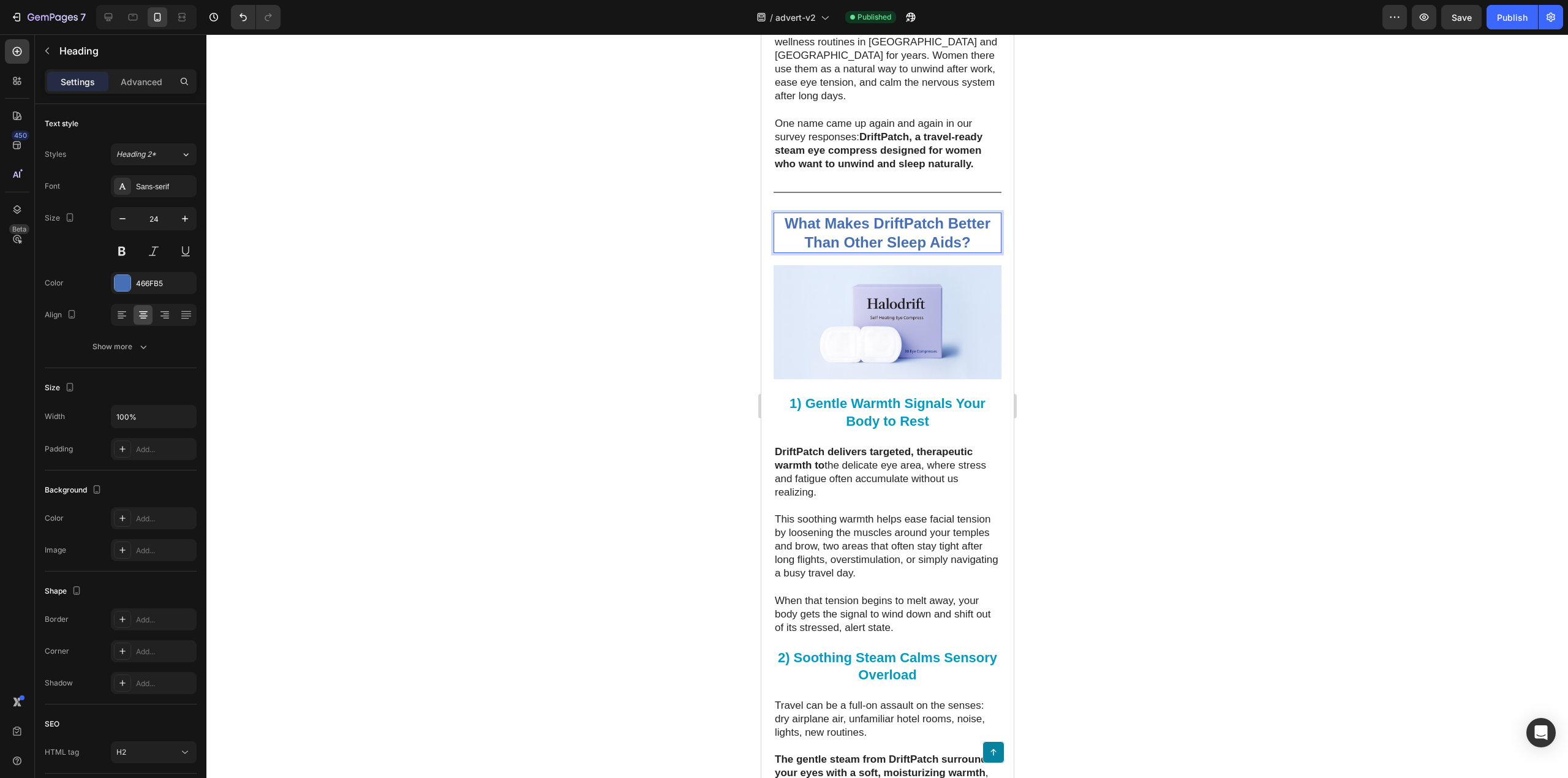
click at [917, 251] on strong "What Makes DriftPatch Better Than Other Sleep Aids?" at bounding box center [887, 233] width 206 height 36
click at [872, 472] on strong "DriftPatch delivers targeted, therapeutic warmth to" at bounding box center [874, 459] width 198 height 25
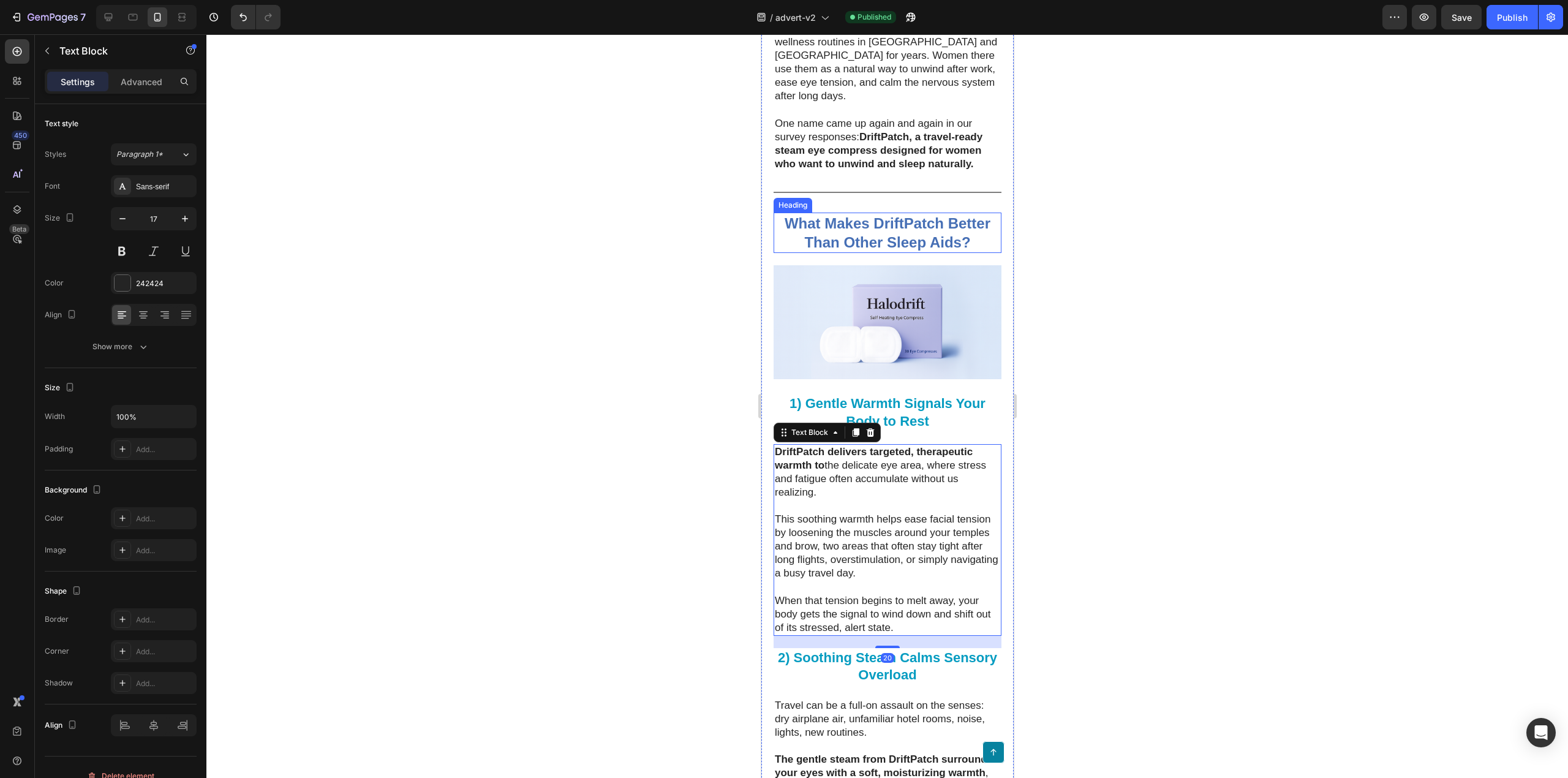
click at [856, 251] on strong "What Makes DriftPatch Better Than Other Sleep Aids?" at bounding box center [887, 233] width 206 height 36
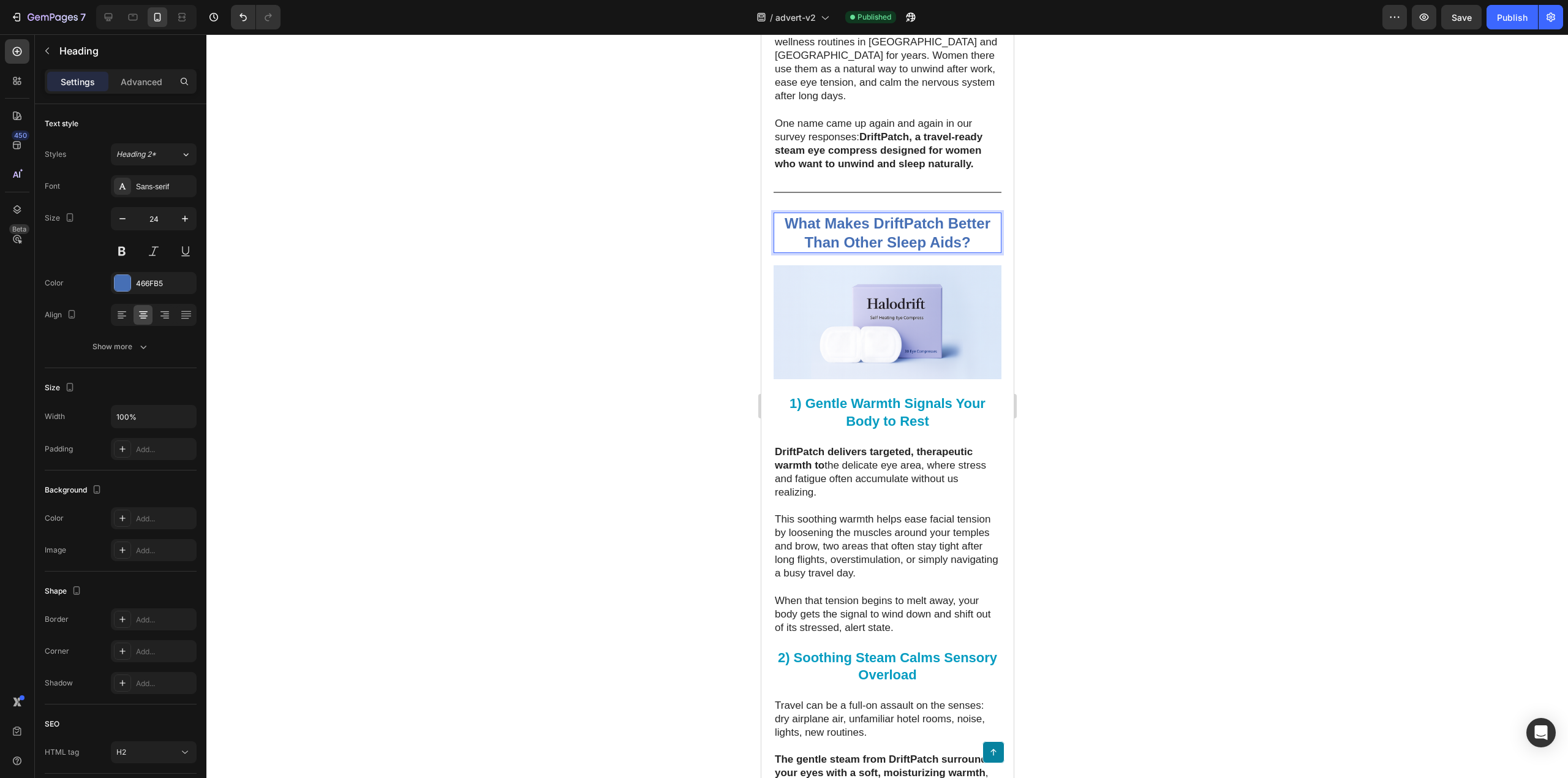
click at [880, 251] on strong "What Makes DriftPatch Better Than Other Sleep Aids?" at bounding box center [887, 233] width 206 height 36
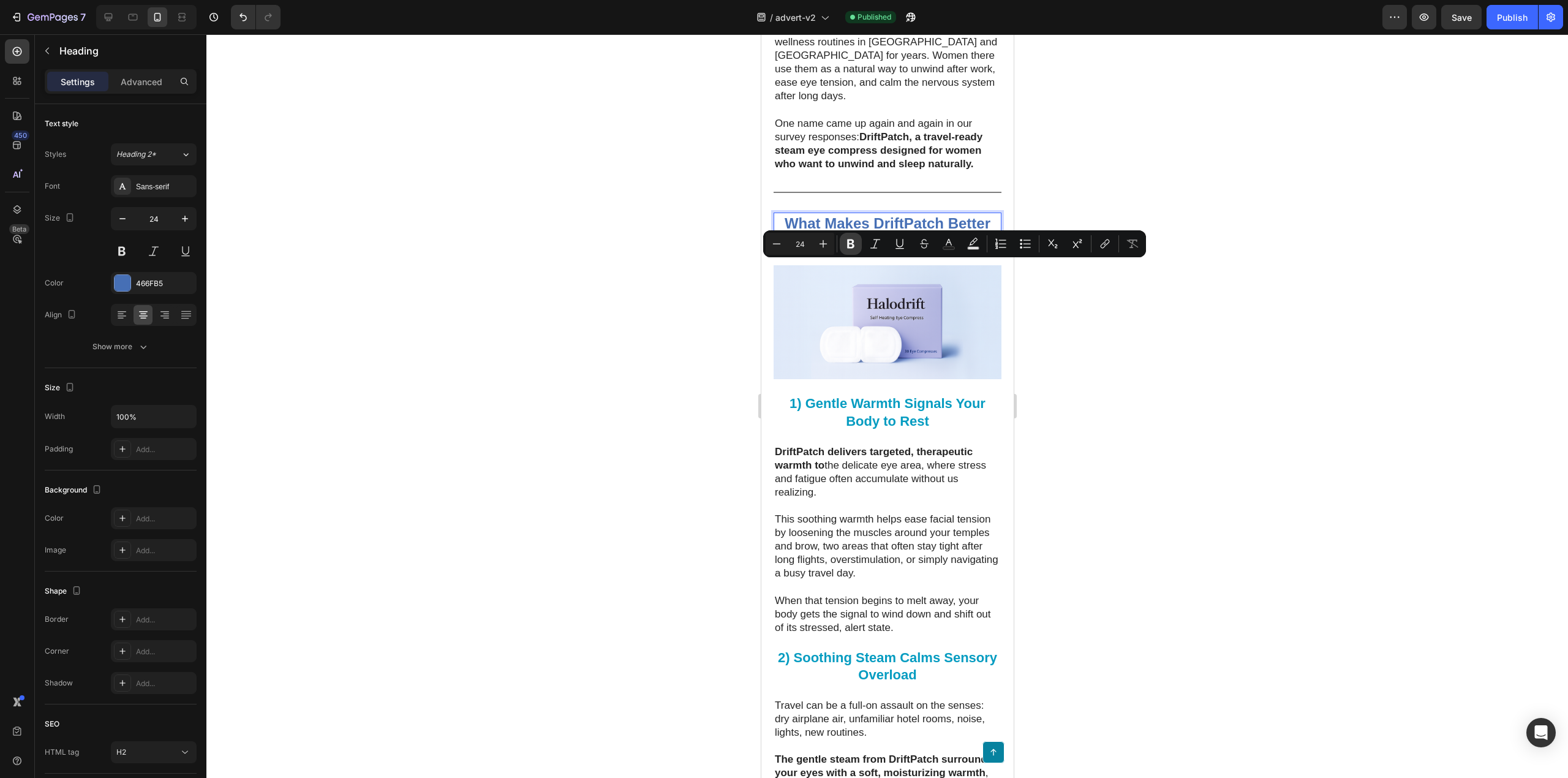
click at [842, 242] on button "Bold" at bounding box center [851, 244] width 22 height 22
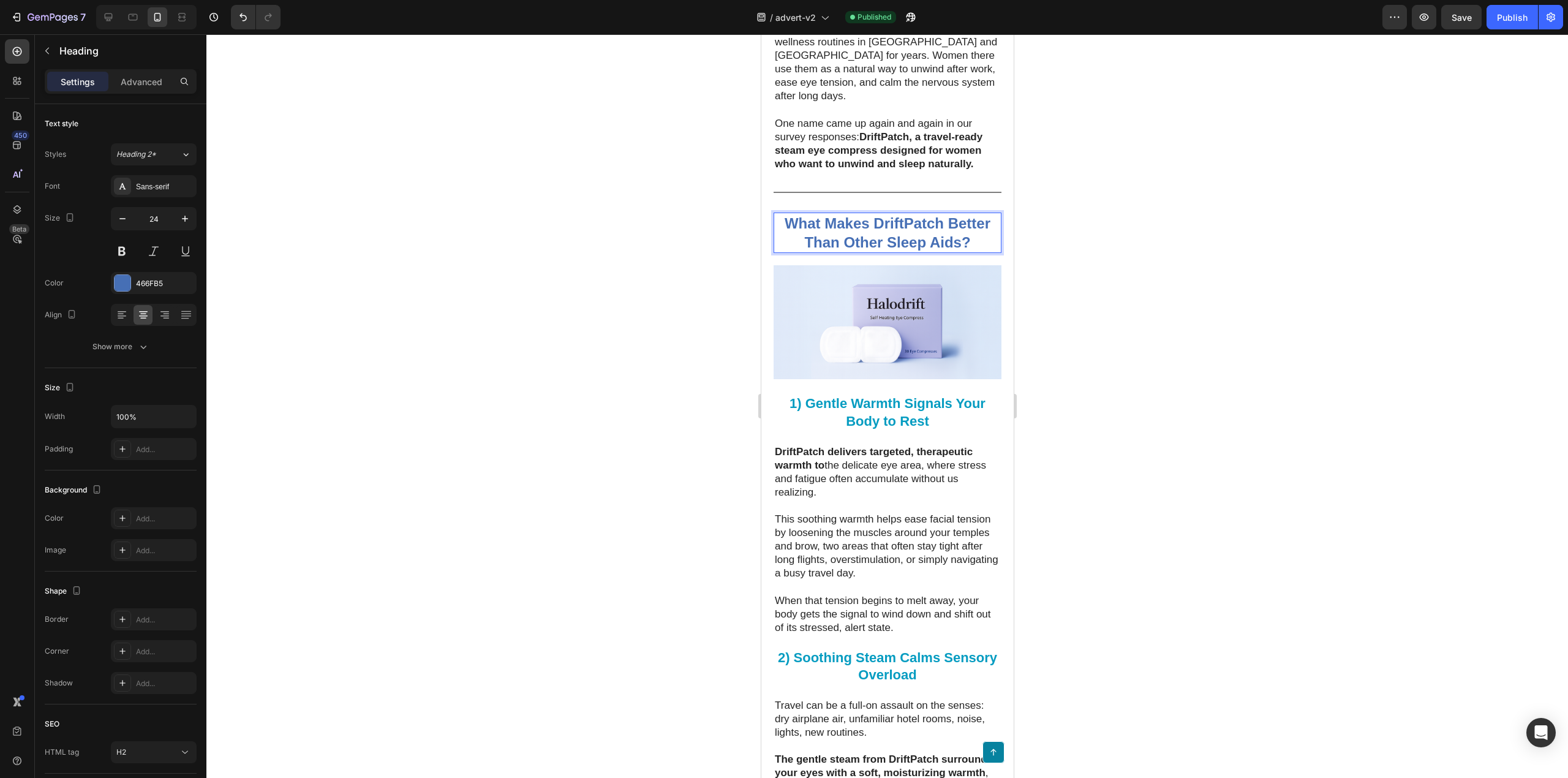
click at [639, 358] on div at bounding box center [888, 406] width 1362 height 744
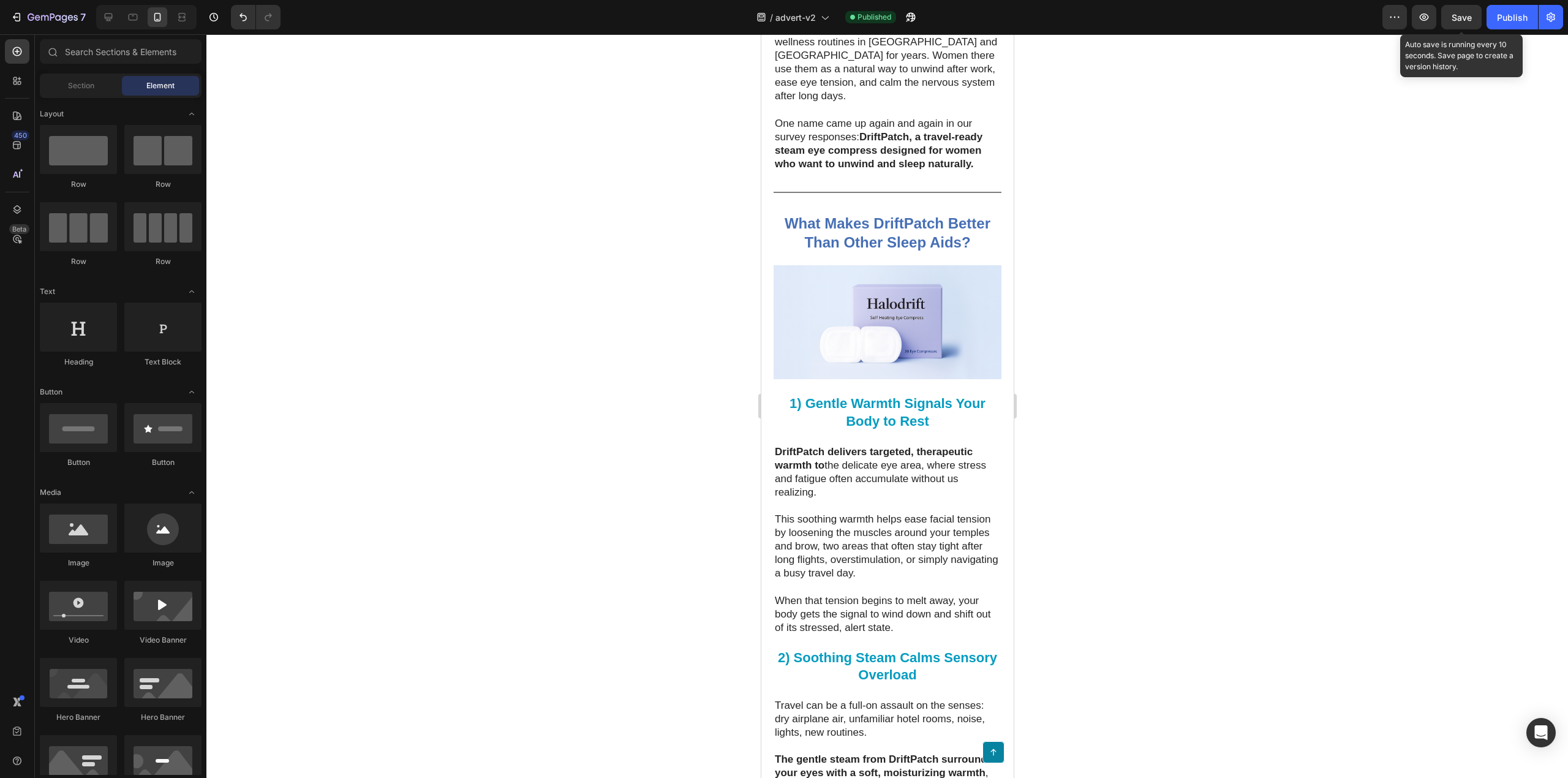
click at [1468, 17] on span "Save" at bounding box center [1462, 17] width 20 height 10
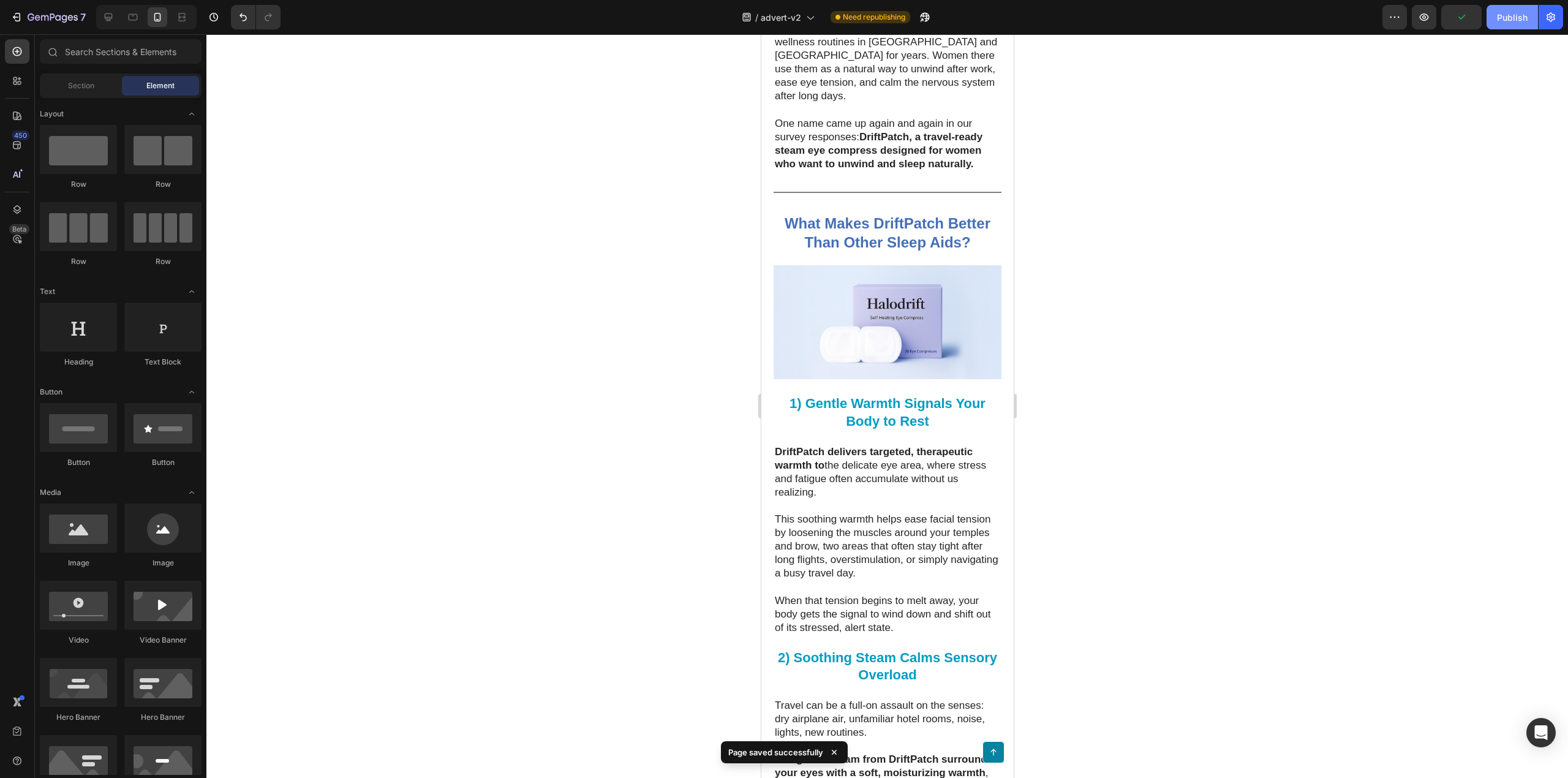
click at [1497, 21] on div "Publish" at bounding box center [1512, 17] width 30 height 13
